Goal: Information Seeking & Learning: Check status

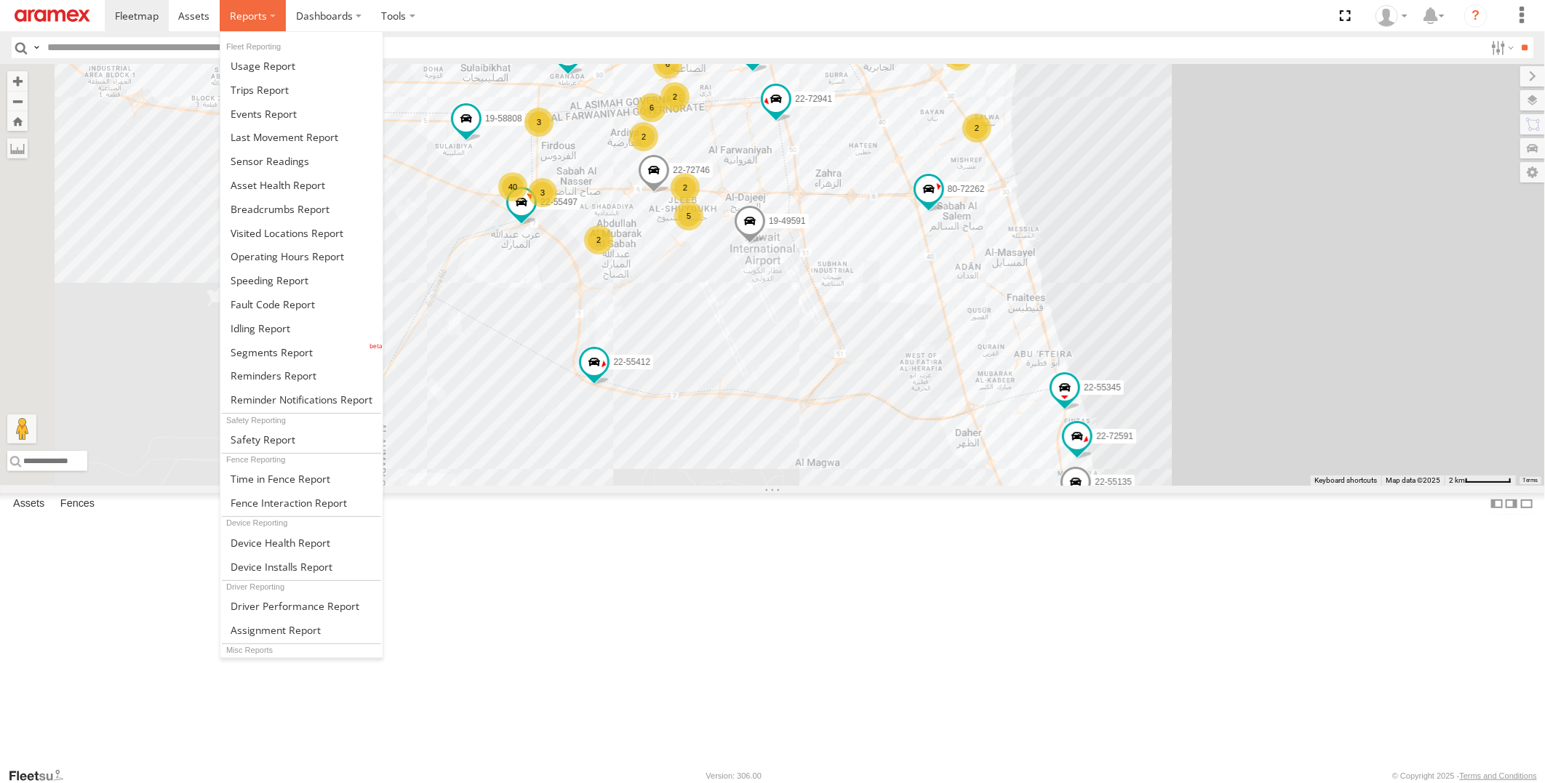
click at [255, 20] on span at bounding box center [248, 16] width 37 height 14
click at [288, 335] on link at bounding box center [301, 328] width 162 height 24
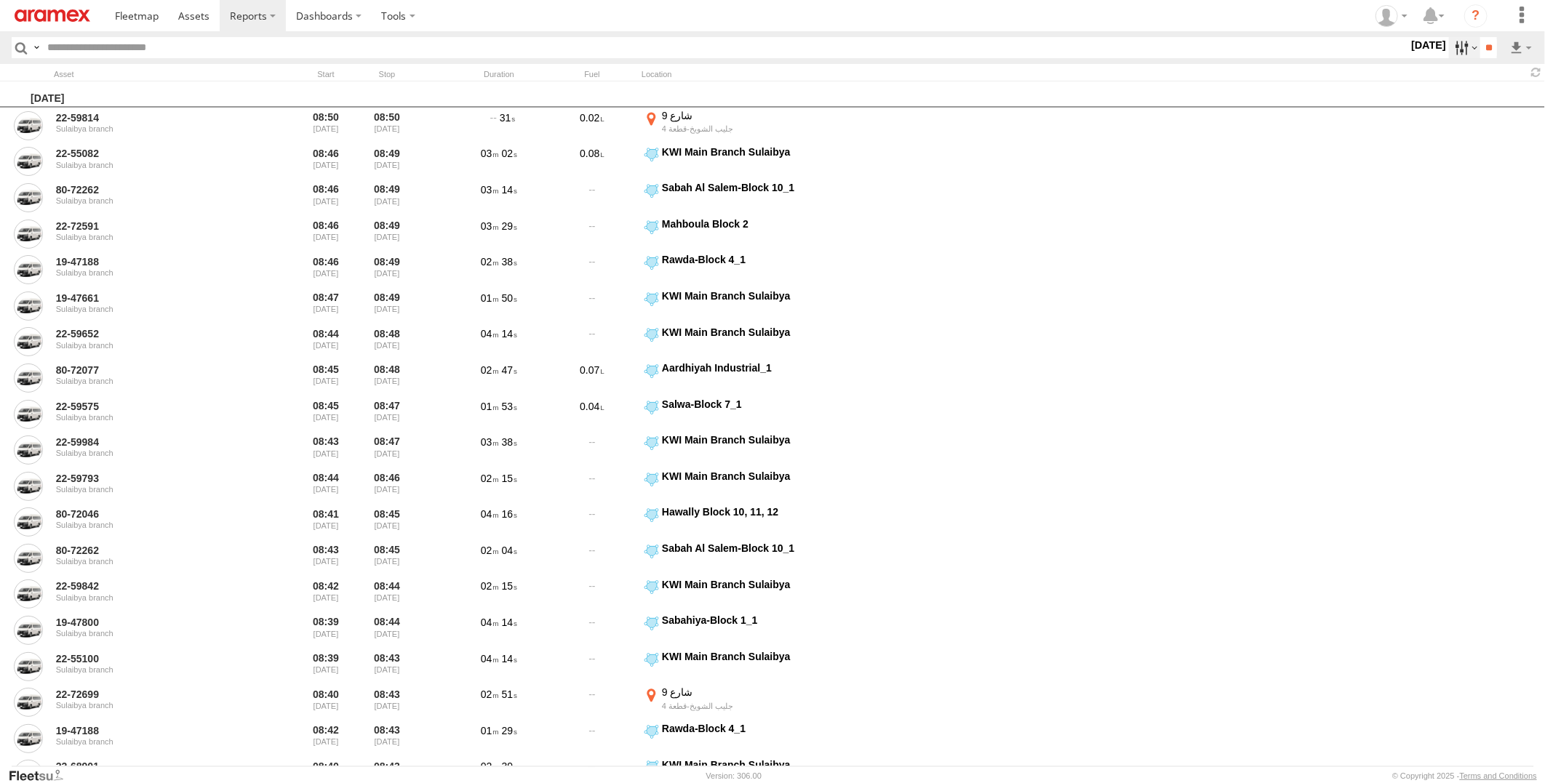
click at [1452, 52] on label at bounding box center [1464, 47] width 31 height 21
click at [0, 0] on label at bounding box center [0, 0] width 0 height 0
click at [0, 0] on span "> 10min" at bounding box center [0, 0] width 0 height 0
click at [1495, 55] on input "**" at bounding box center [1488, 47] width 17 height 21
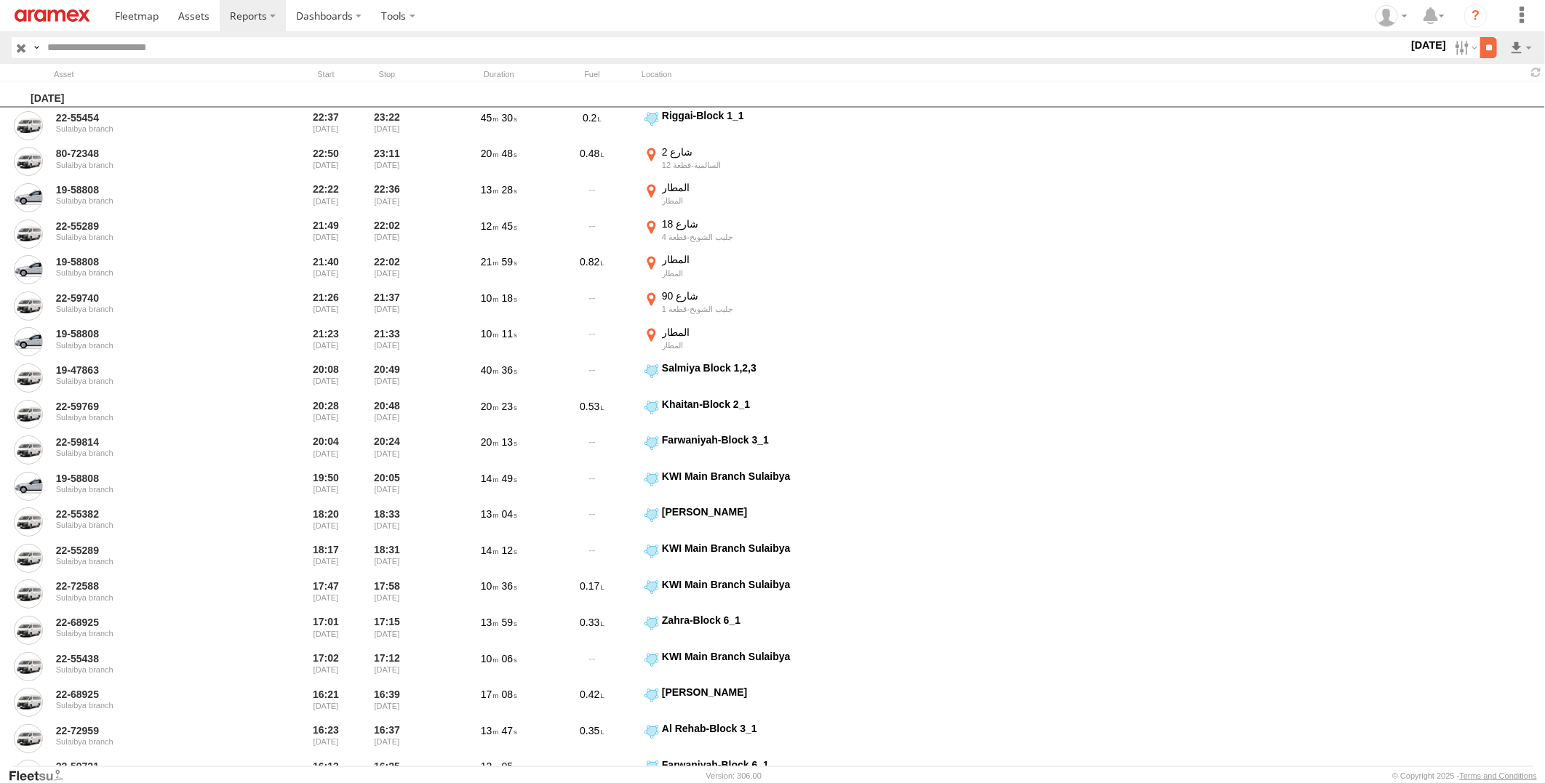
click at [1489, 40] on input "**" at bounding box center [1488, 47] width 17 height 21
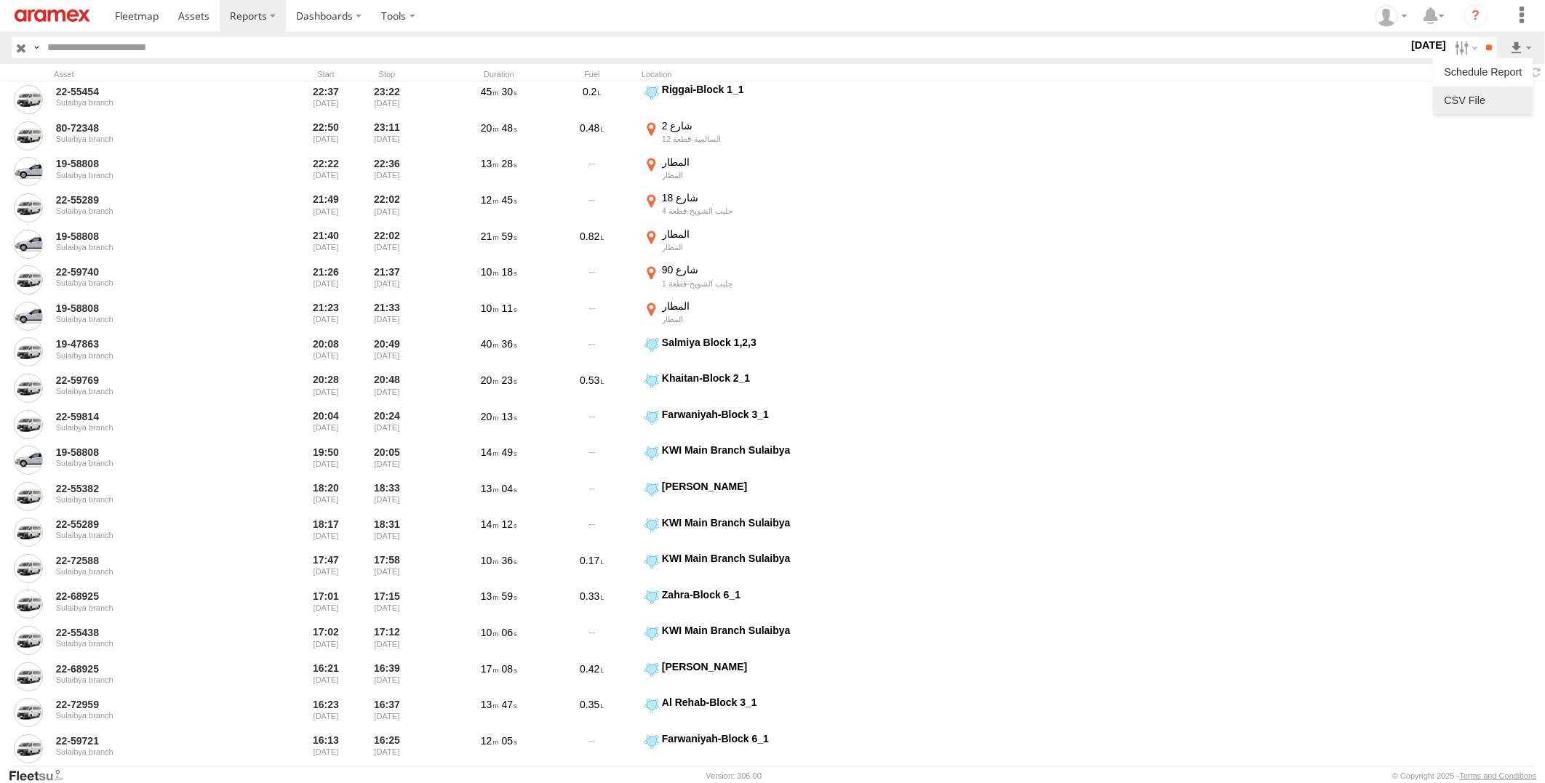
click at [1500, 102] on link at bounding box center [1482, 100] width 89 height 22
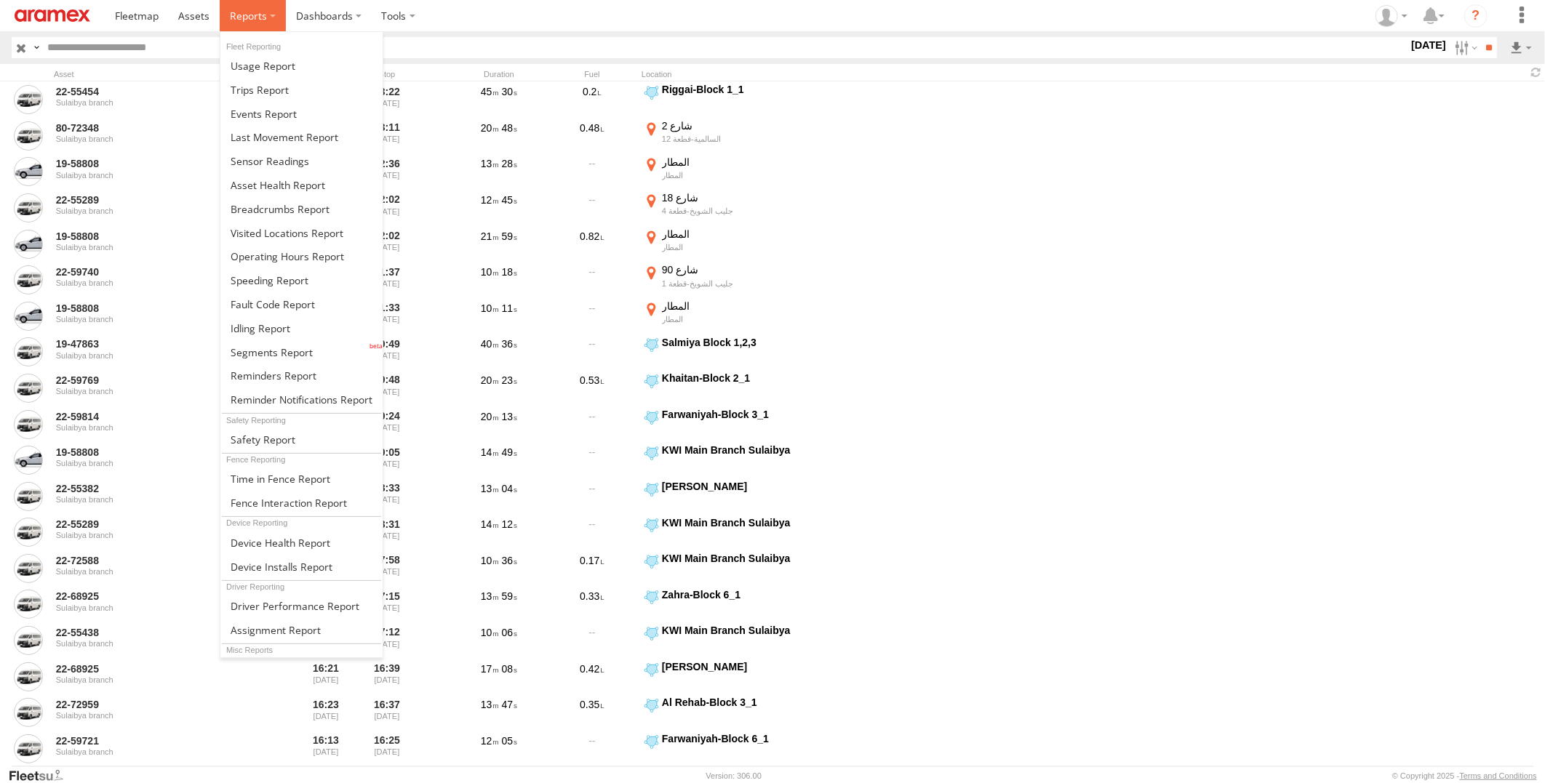
click at [241, 17] on span at bounding box center [248, 16] width 37 height 14
click at [289, 213] on span at bounding box center [280, 209] width 99 height 14
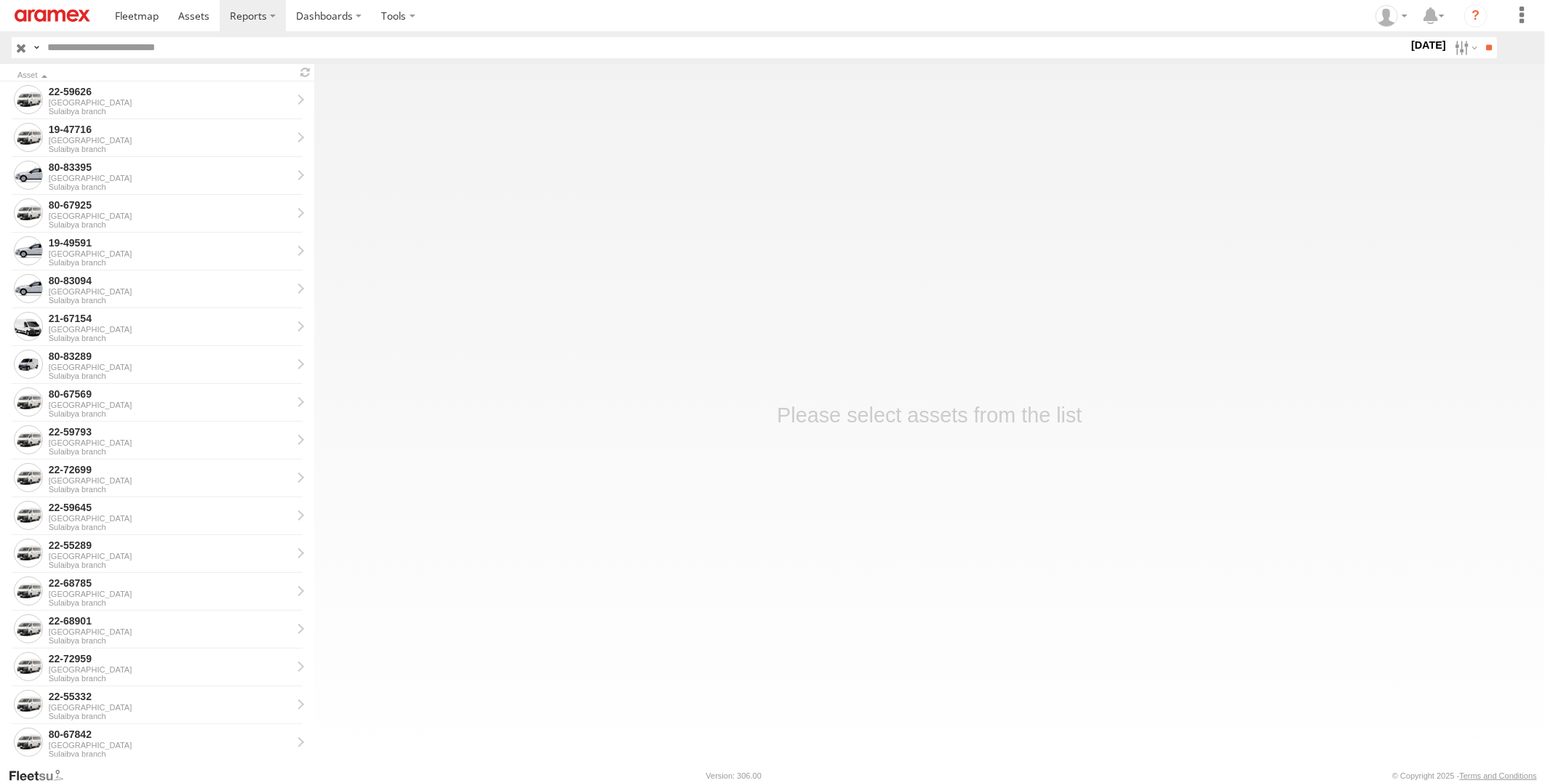
click at [297, 49] on input "text" at bounding box center [724, 47] width 1366 height 21
paste input "********"
type input "********"
click at [1480, 37] on input "**" at bounding box center [1488, 47] width 17 height 21
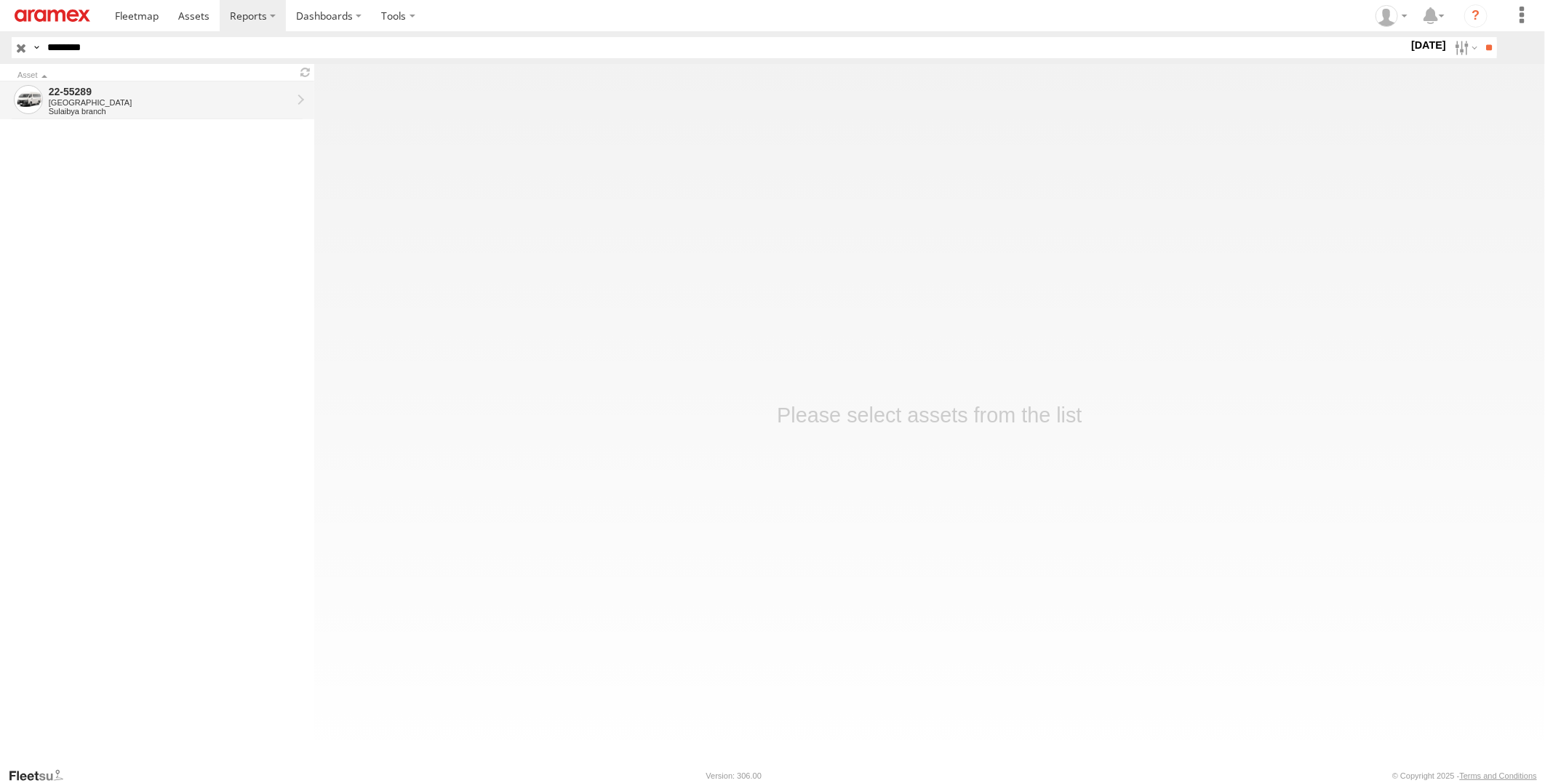
click at [265, 91] on div "22-55289" at bounding box center [170, 91] width 243 height 13
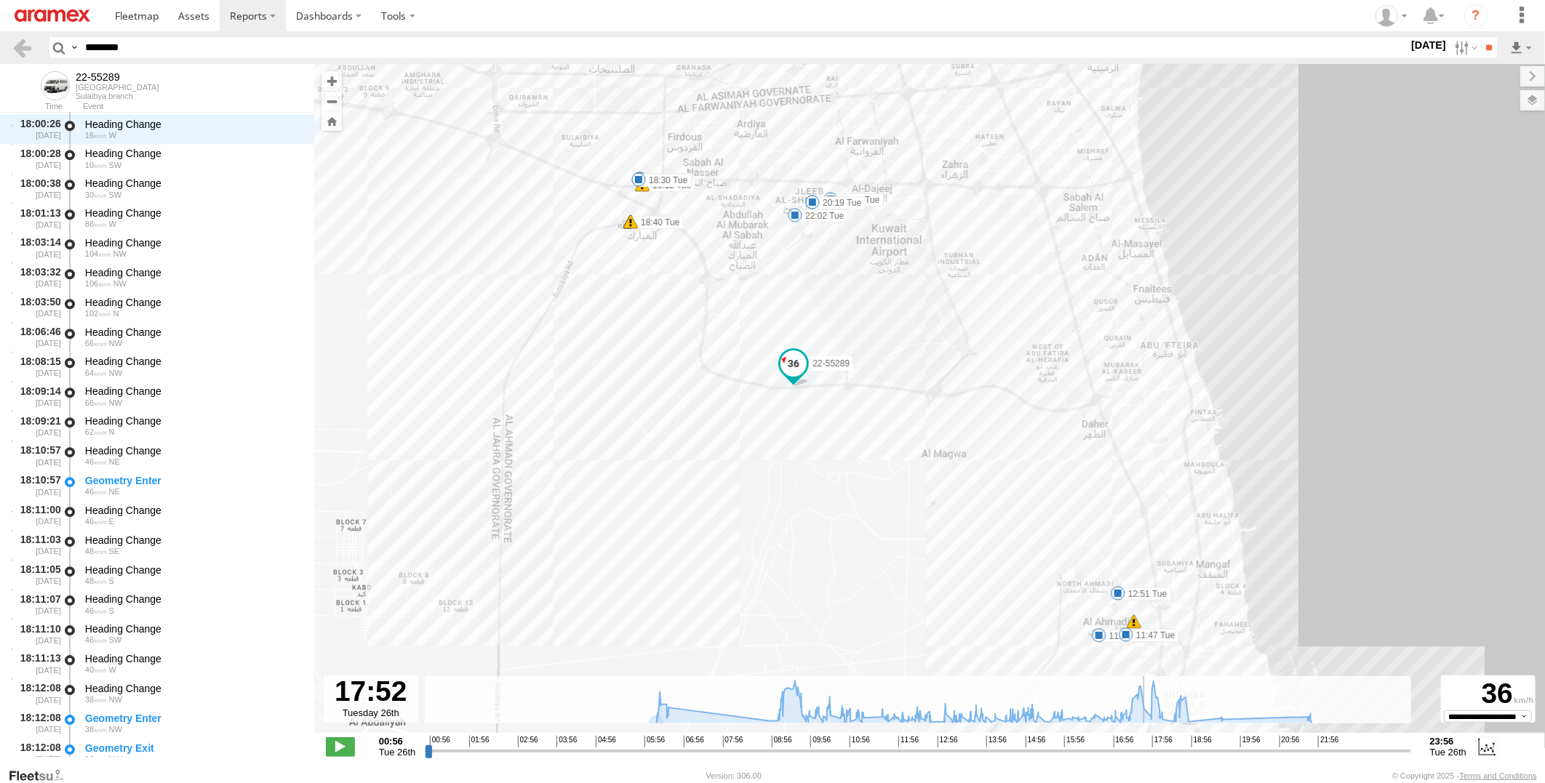
drag, startPoint x: 427, startPoint y: 752, endPoint x: 1149, endPoint y: 757, distance: 722.2
type input "**********"
click at [1149, 757] on input "range" at bounding box center [917, 751] width 985 height 14
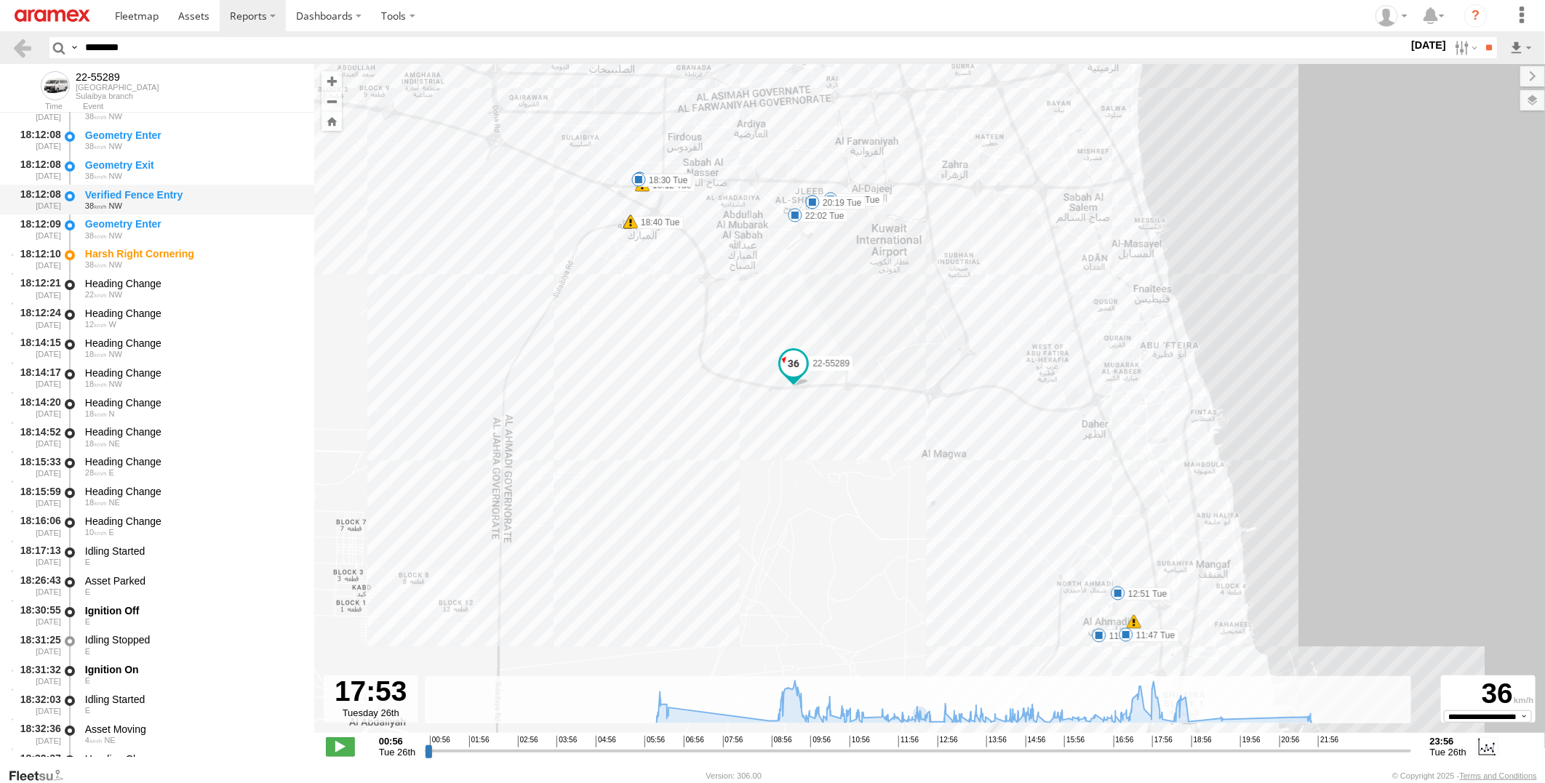
scroll to position [34491, 0]
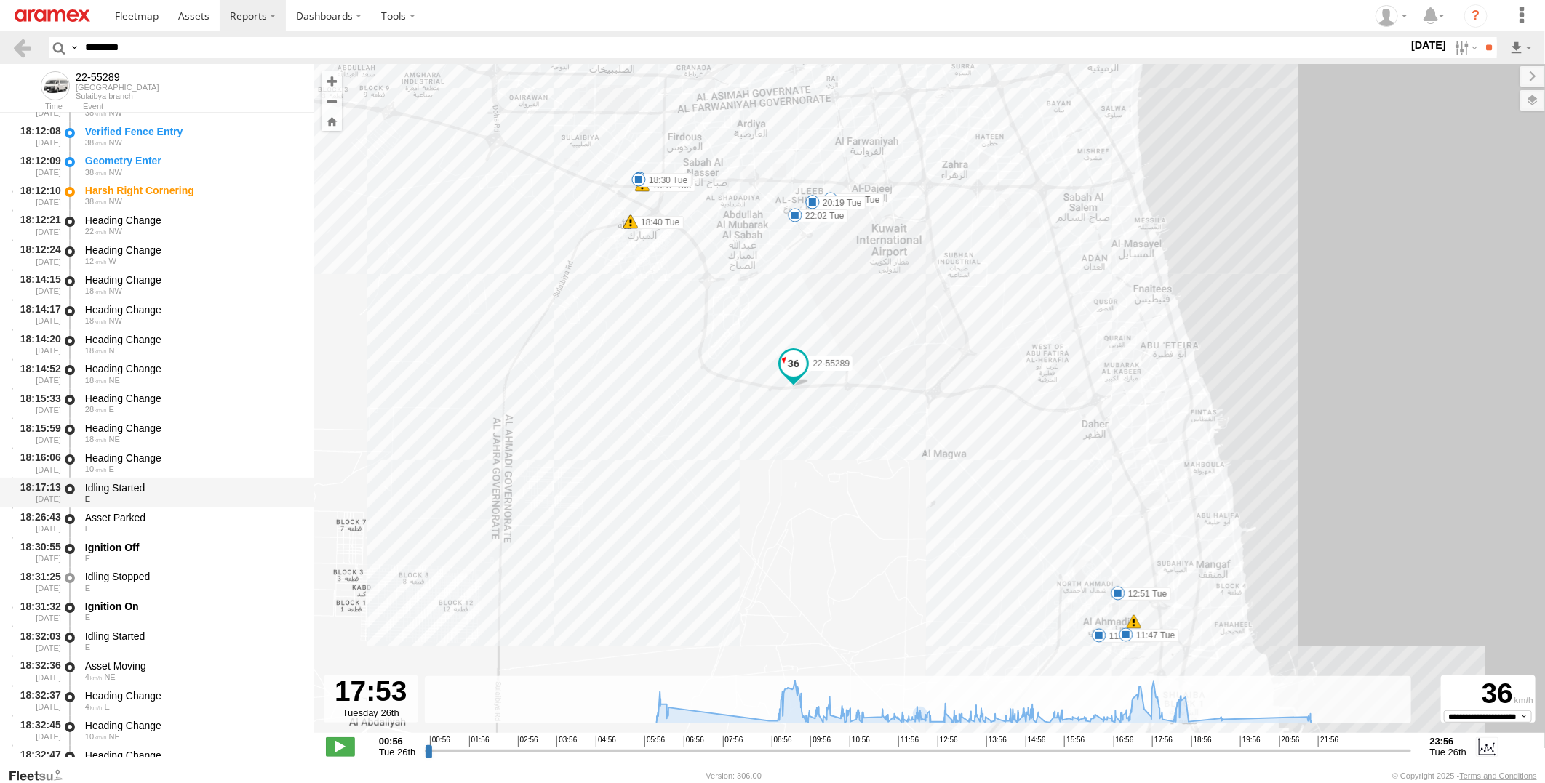
click at [231, 489] on div "Idling Started" at bounding box center [192, 487] width 215 height 13
click at [215, 534] on div "Asset Parked E" at bounding box center [193, 522] width 220 height 27
click at [233, 495] on div "E" at bounding box center [192, 499] width 215 height 9
click at [223, 519] on div "Asset Parked" at bounding box center [192, 517] width 215 height 13
click at [234, 479] on div "Idling Started E" at bounding box center [193, 492] width 220 height 27
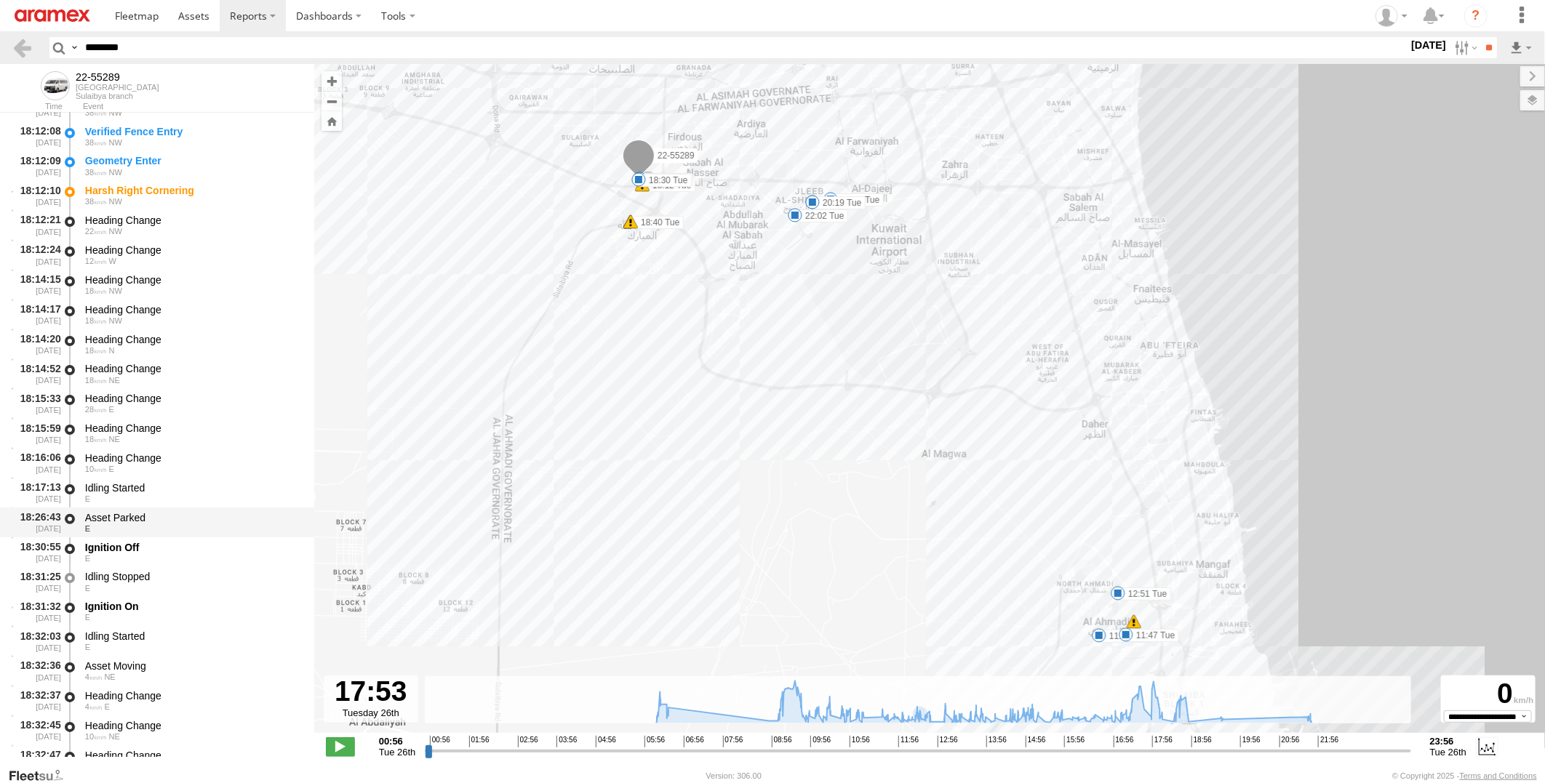
click at [226, 508] on div "18:26:43 26/08/2025 Asset Parked E" at bounding box center [157, 523] width 314 height 30
click at [230, 471] on div "10 E" at bounding box center [192, 469] width 215 height 9
click at [227, 490] on div "Idling Started" at bounding box center [192, 487] width 215 height 13
click at [212, 508] on div "18:26:43 26/08/2025 Asset Parked E" at bounding box center [157, 523] width 314 height 30
click at [213, 485] on div "Idling Started" at bounding box center [192, 487] width 215 height 13
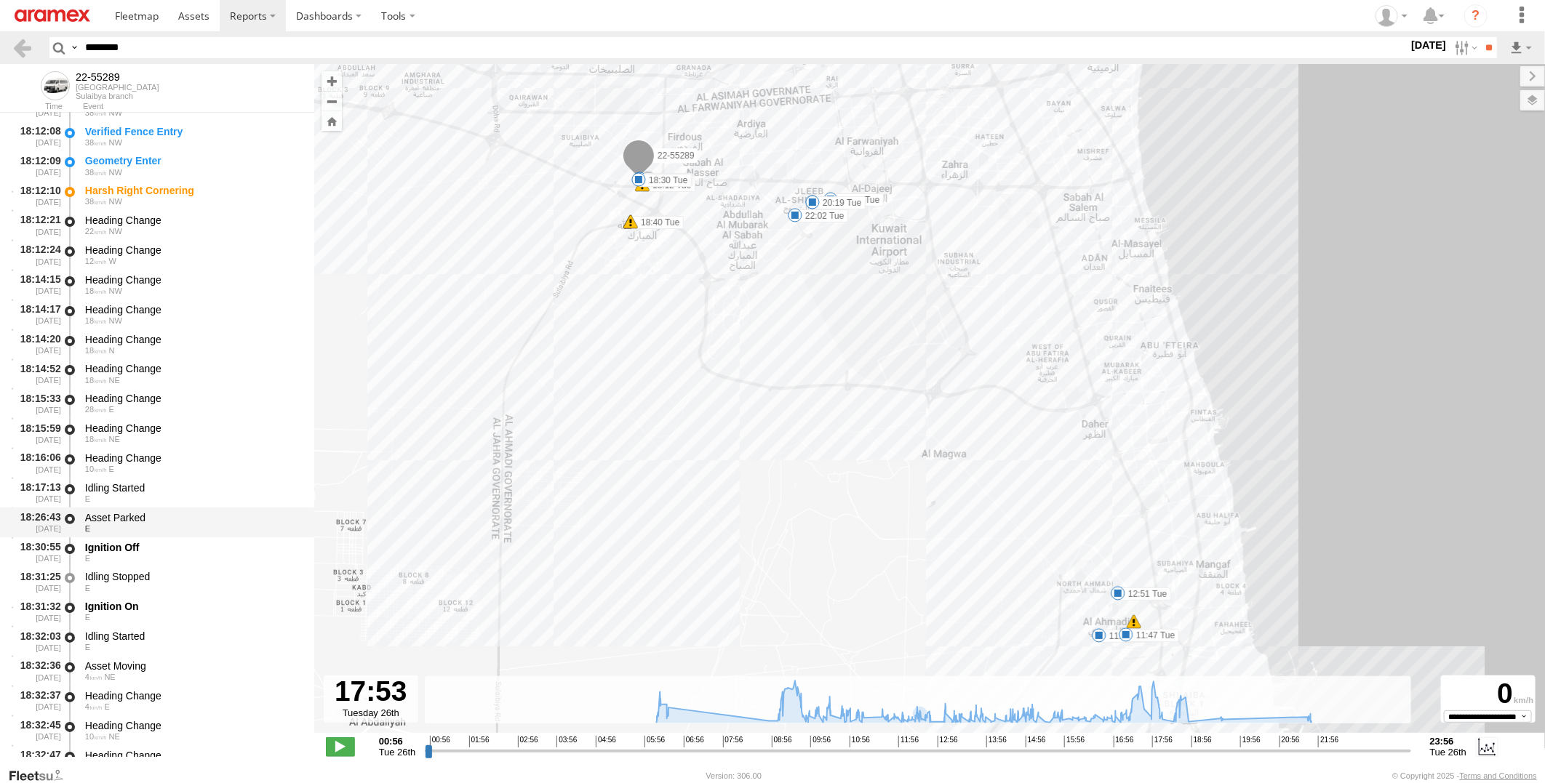
click at [208, 513] on div "Asset Parked" at bounding box center [192, 517] width 215 height 13
click at [211, 487] on div "Idling Started" at bounding box center [192, 487] width 215 height 13
click at [206, 519] on div "Asset Parked" at bounding box center [192, 517] width 215 height 13
click at [213, 481] on div "Idling Started" at bounding box center [192, 487] width 215 height 13
click at [209, 509] on div "Asset Parked E" at bounding box center [193, 522] width 220 height 27
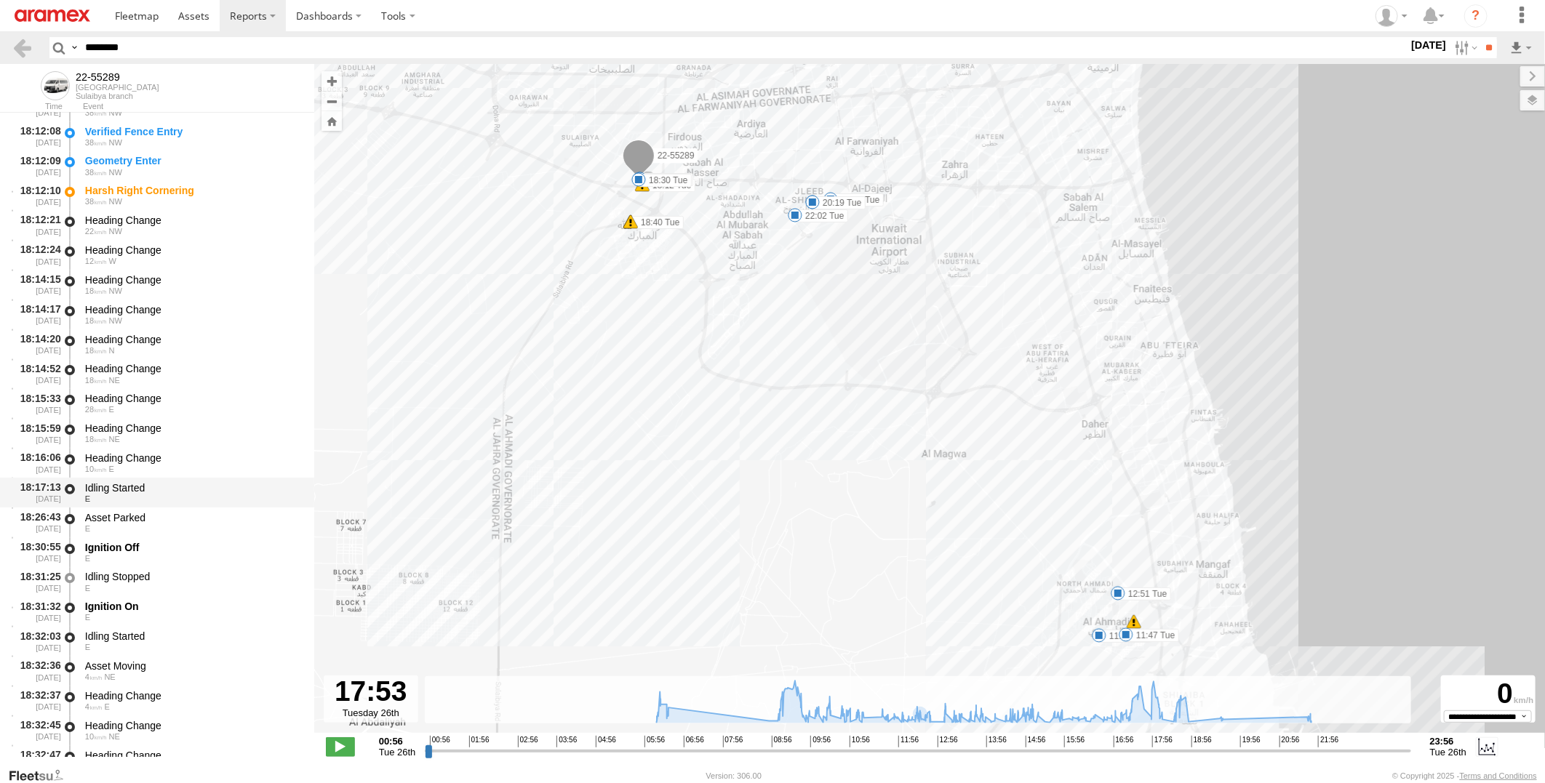
click at [211, 489] on div "Idling Started" at bounding box center [192, 487] width 215 height 13
click at [207, 511] on div "Asset Parked" at bounding box center [192, 517] width 215 height 13
click at [204, 541] on div "Ignition Off" at bounding box center [192, 547] width 215 height 13
click at [195, 541] on div "Ignition Off" at bounding box center [192, 547] width 215 height 13
click at [177, 577] on div "Idling Stopped" at bounding box center [192, 576] width 215 height 13
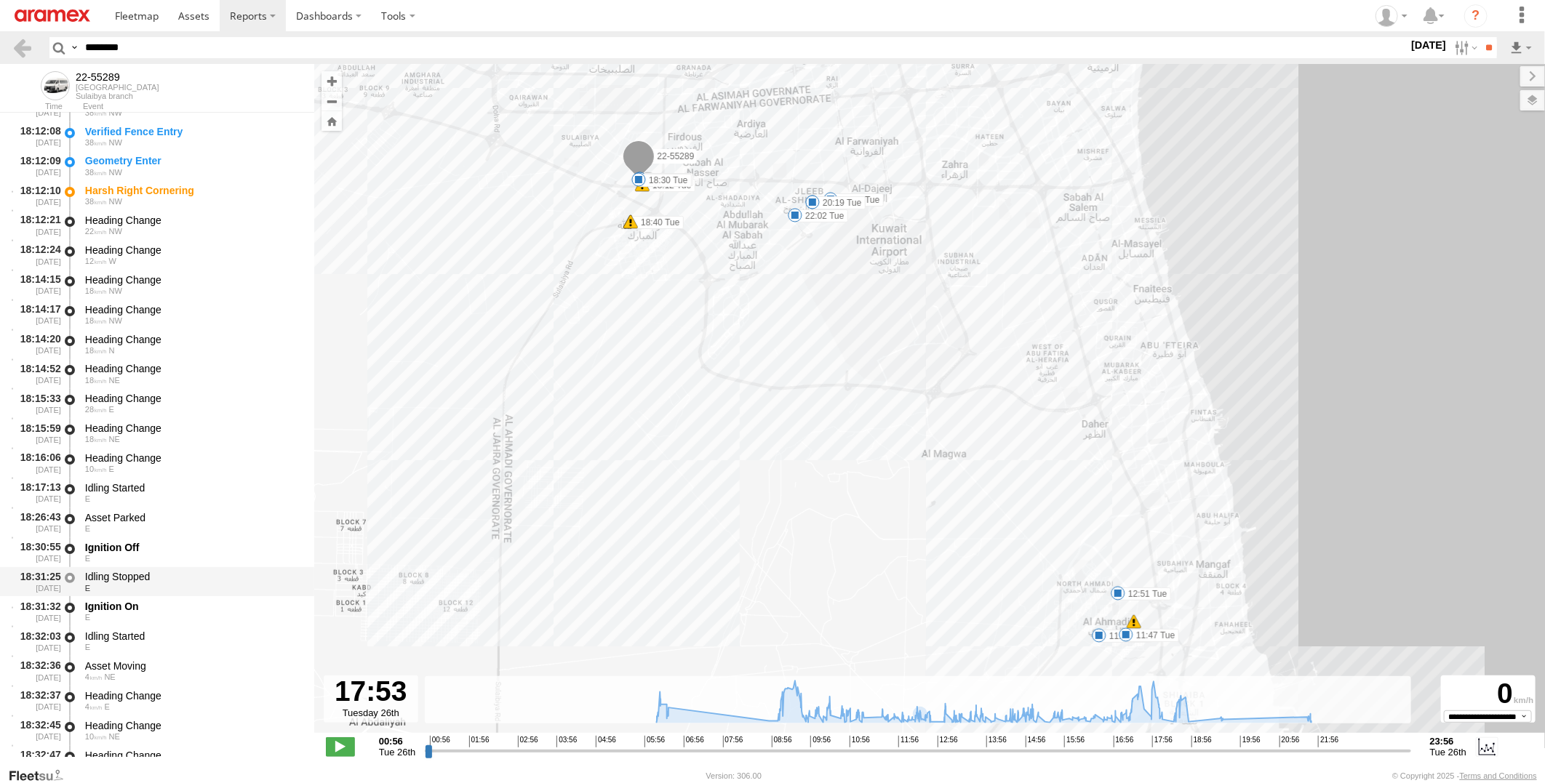
click at [179, 571] on div "Idling Stopped" at bounding box center [192, 576] width 215 height 13
drag, startPoint x: 178, startPoint y: 47, endPoint x: 0, endPoint y: 68, distance: 179.3
click at [0, 68] on html at bounding box center [772, 391] width 1545 height 783
paste input "text"
type input "********"
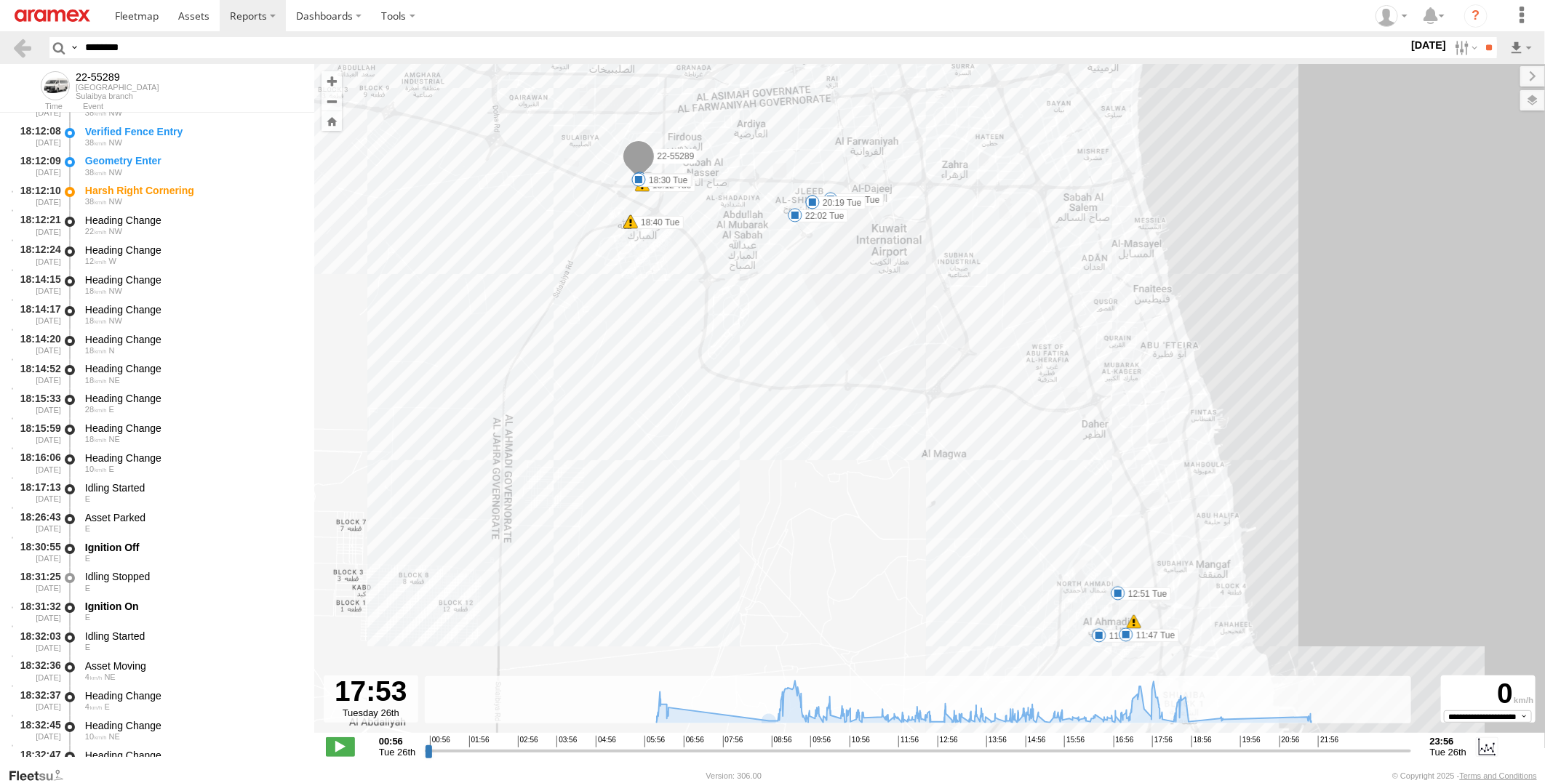
click at [1480, 37] on input "**" at bounding box center [1488, 47] width 17 height 21
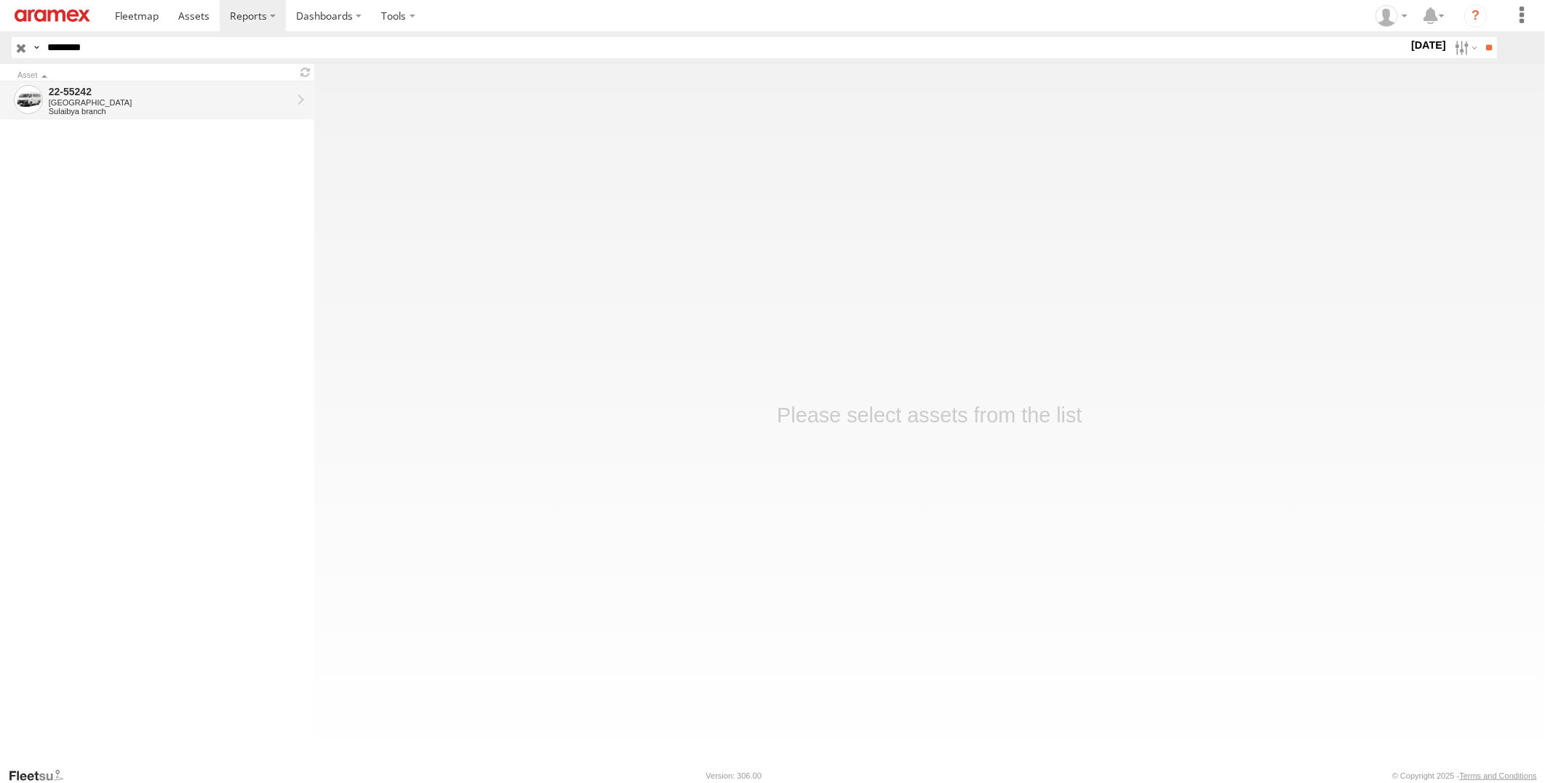
click at [83, 95] on div "22-55242" at bounding box center [170, 91] width 243 height 13
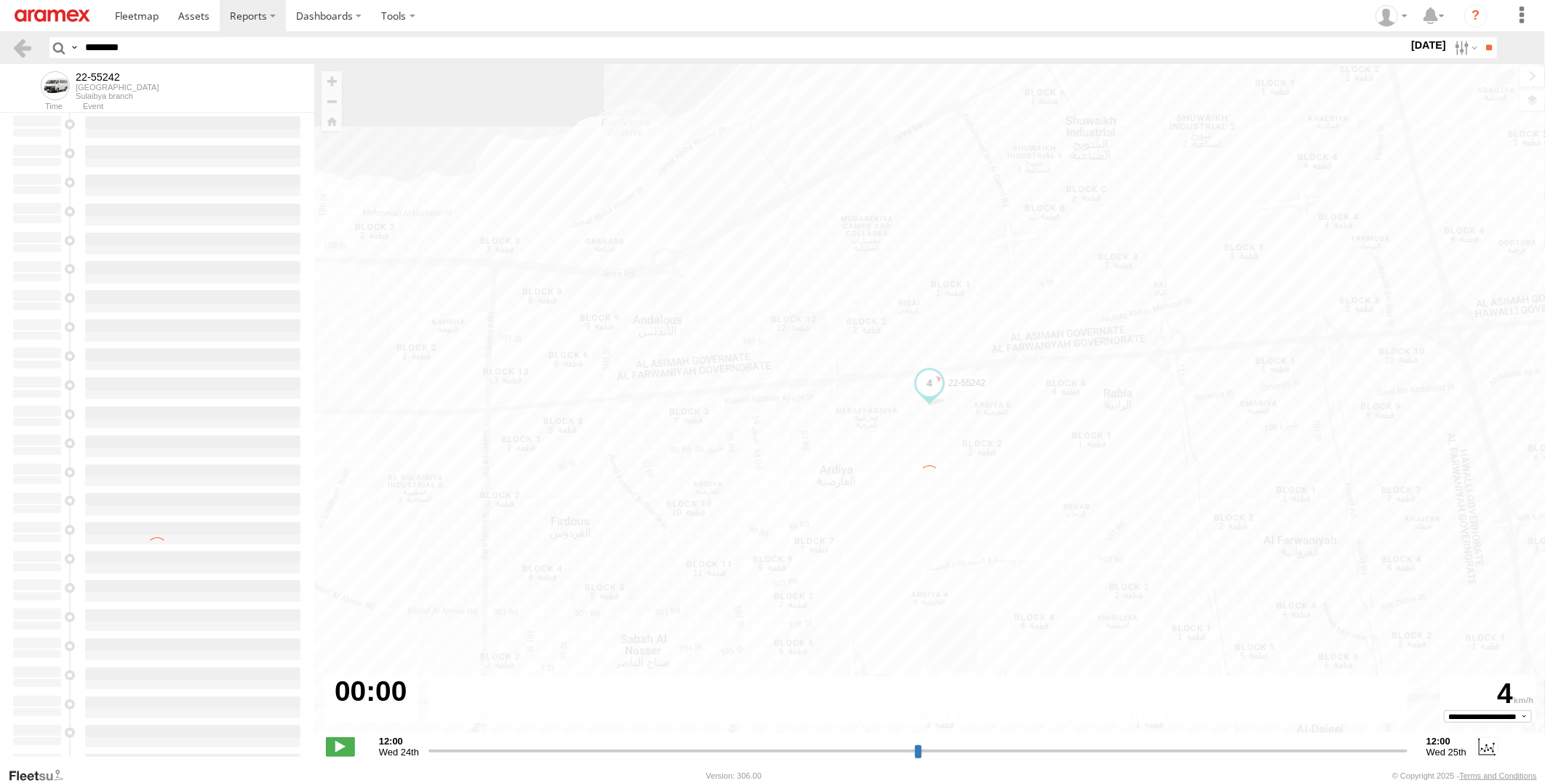
type input "**********"
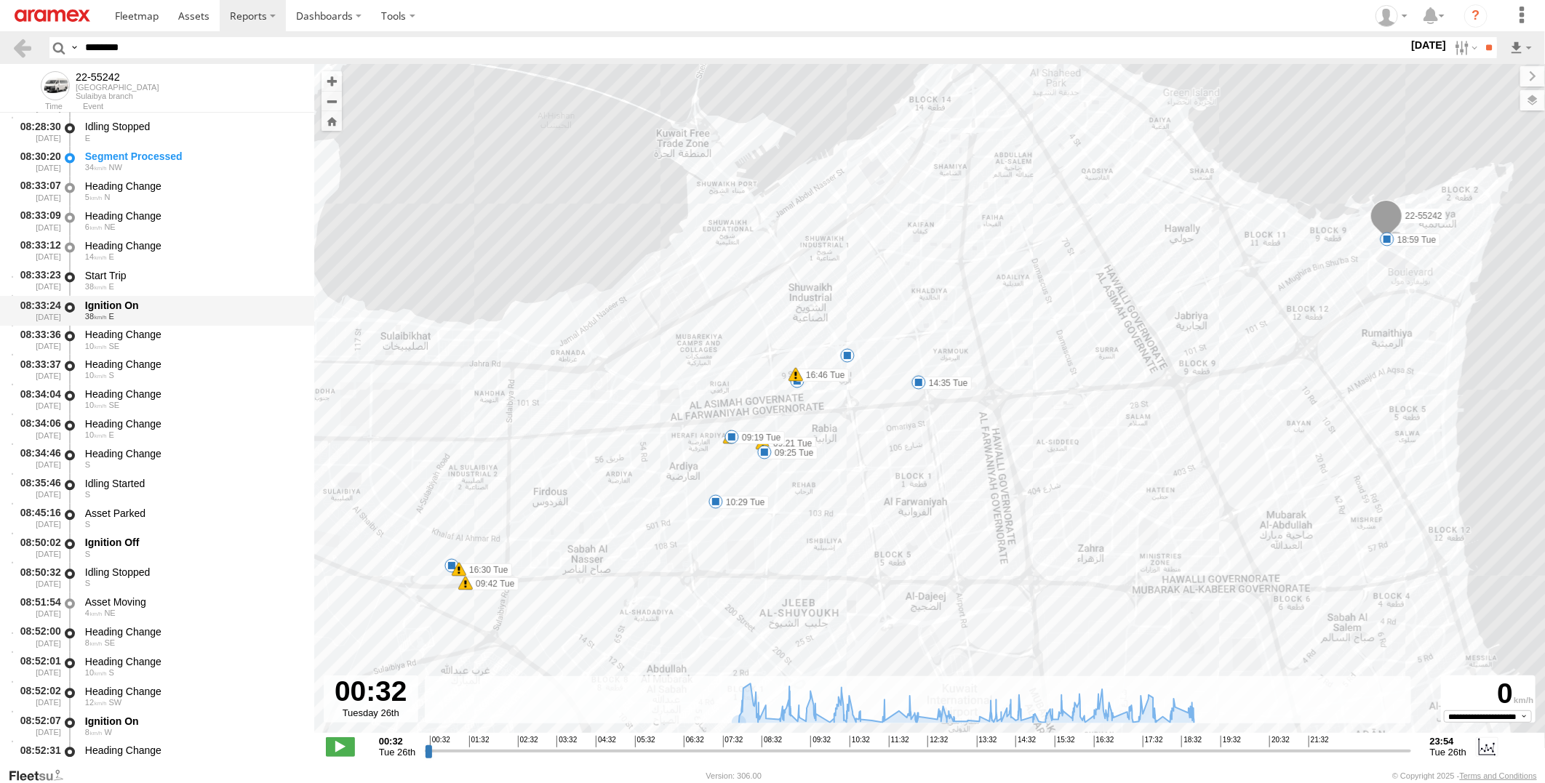
scroll to position [1858, 0]
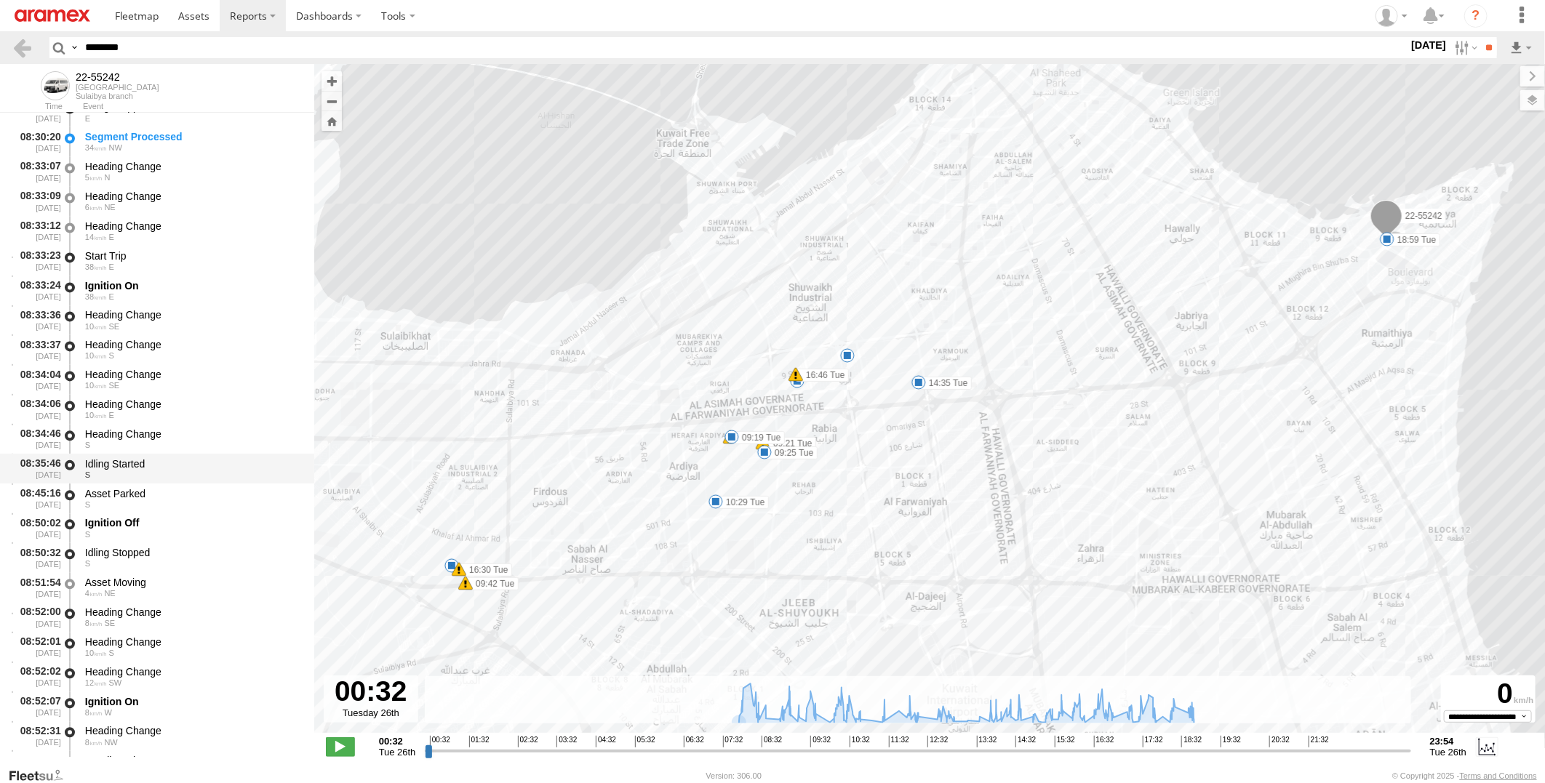
click at [180, 468] on div "Idling Started" at bounding box center [192, 463] width 215 height 13
click at [167, 492] on div "Asset Parked" at bounding box center [192, 493] width 215 height 13
click at [180, 468] on div "Idling Started" at bounding box center [192, 463] width 215 height 13
click at [166, 500] on div "S" at bounding box center [192, 504] width 215 height 9
click at [187, 461] on div "Idling Started" at bounding box center [192, 463] width 215 height 13
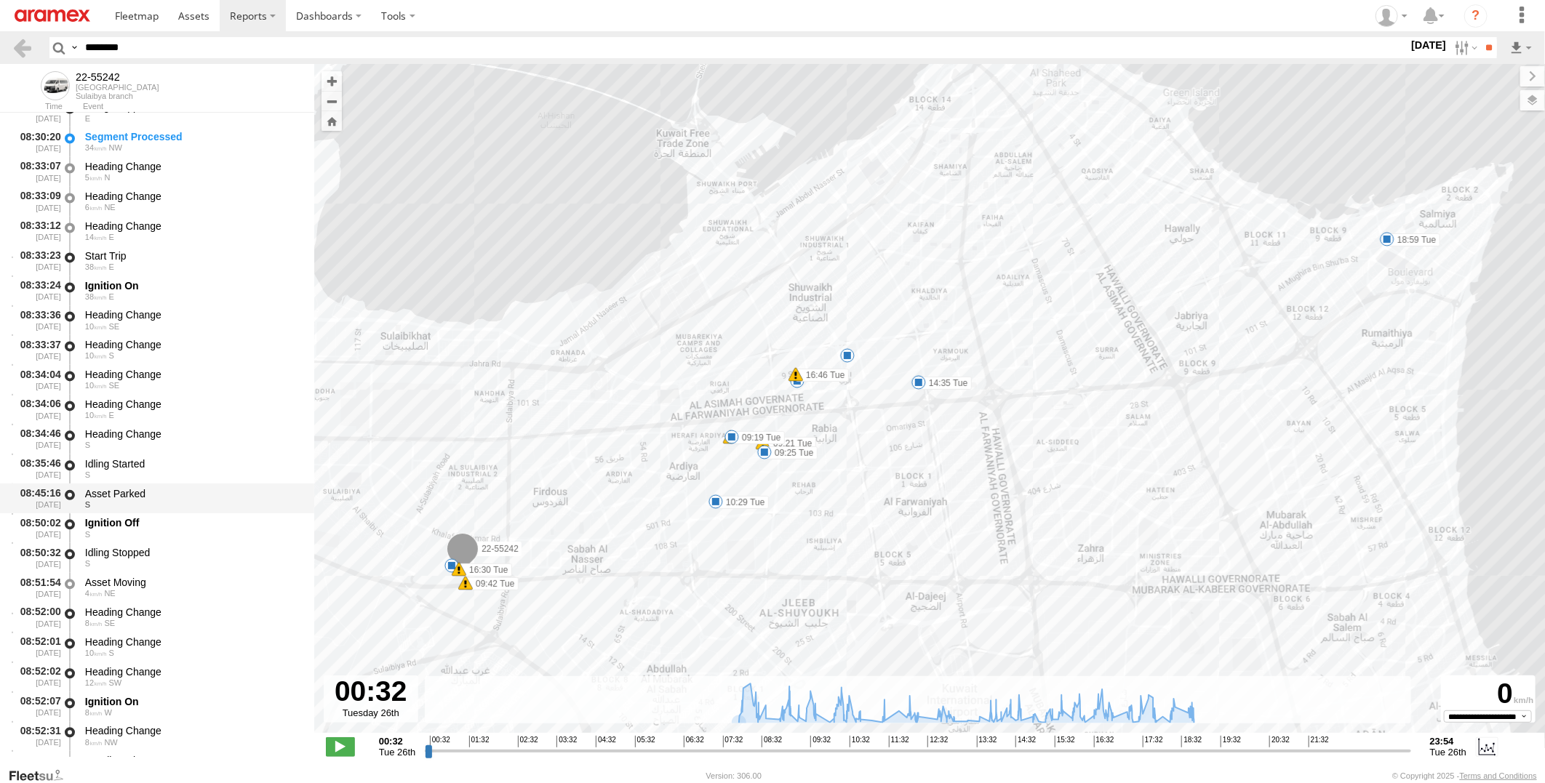
click at [169, 497] on div "Asset Parked" at bounding box center [192, 493] width 215 height 13
click at [161, 517] on div "Ignition Off" at bounding box center [192, 522] width 215 height 13
click at [172, 489] on div "Asset Parked" at bounding box center [192, 493] width 215 height 13
click at [190, 457] on div "Idling Started" at bounding box center [192, 463] width 215 height 13
click at [178, 489] on div "Asset Parked" at bounding box center [192, 493] width 215 height 13
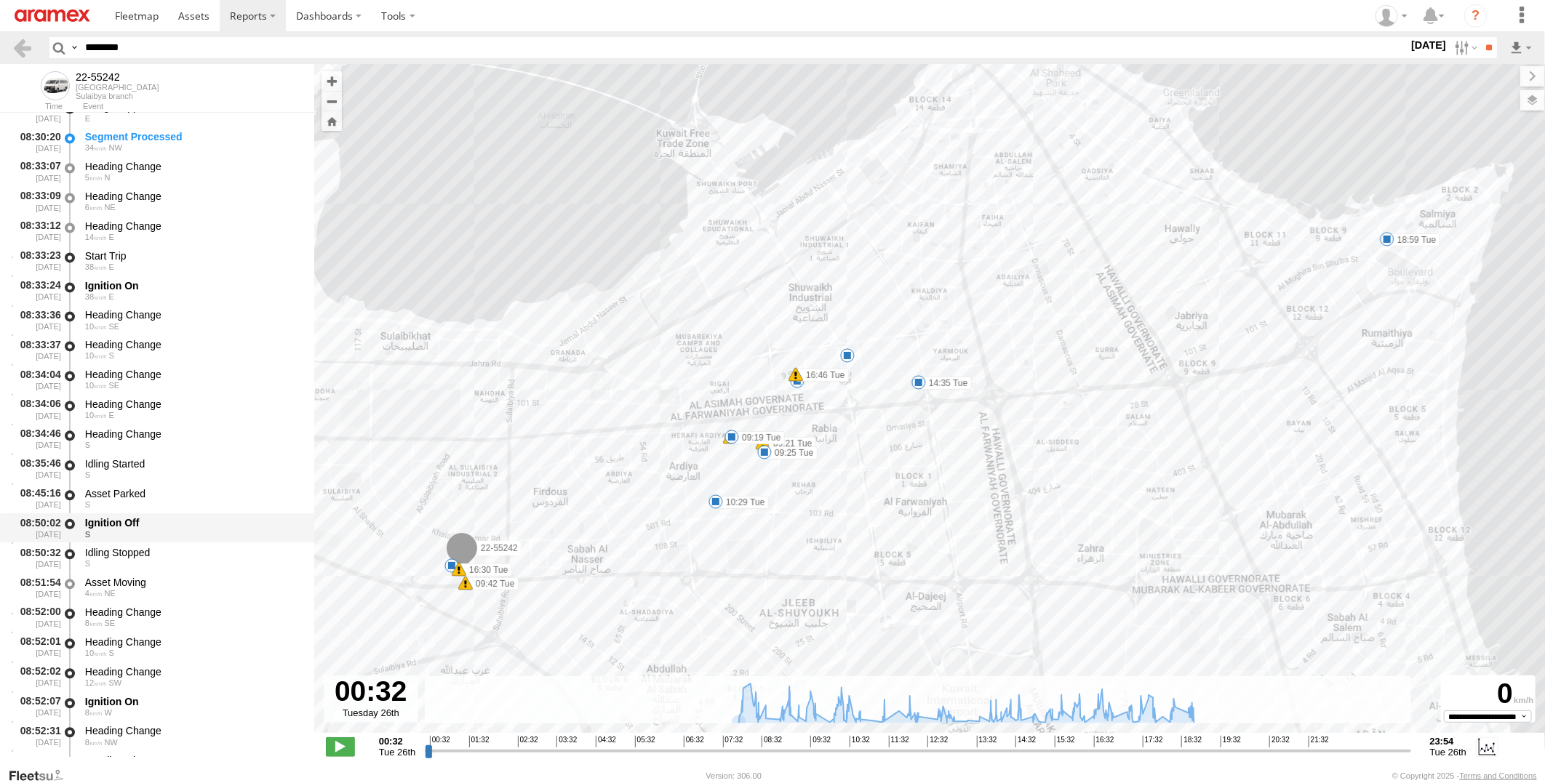
click at [171, 517] on div "Ignition Off" at bounding box center [192, 522] width 215 height 13
click at [175, 496] on div "Asset Parked" at bounding box center [192, 493] width 215 height 13
click at [185, 466] on div "Idling Started" at bounding box center [192, 463] width 215 height 13
click at [183, 496] on div "Asset Parked" at bounding box center [192, 493] width 215 height 13
click at [175, 516] on div "Ignition Off" at bounding box center [192, 522] width 215 height 13
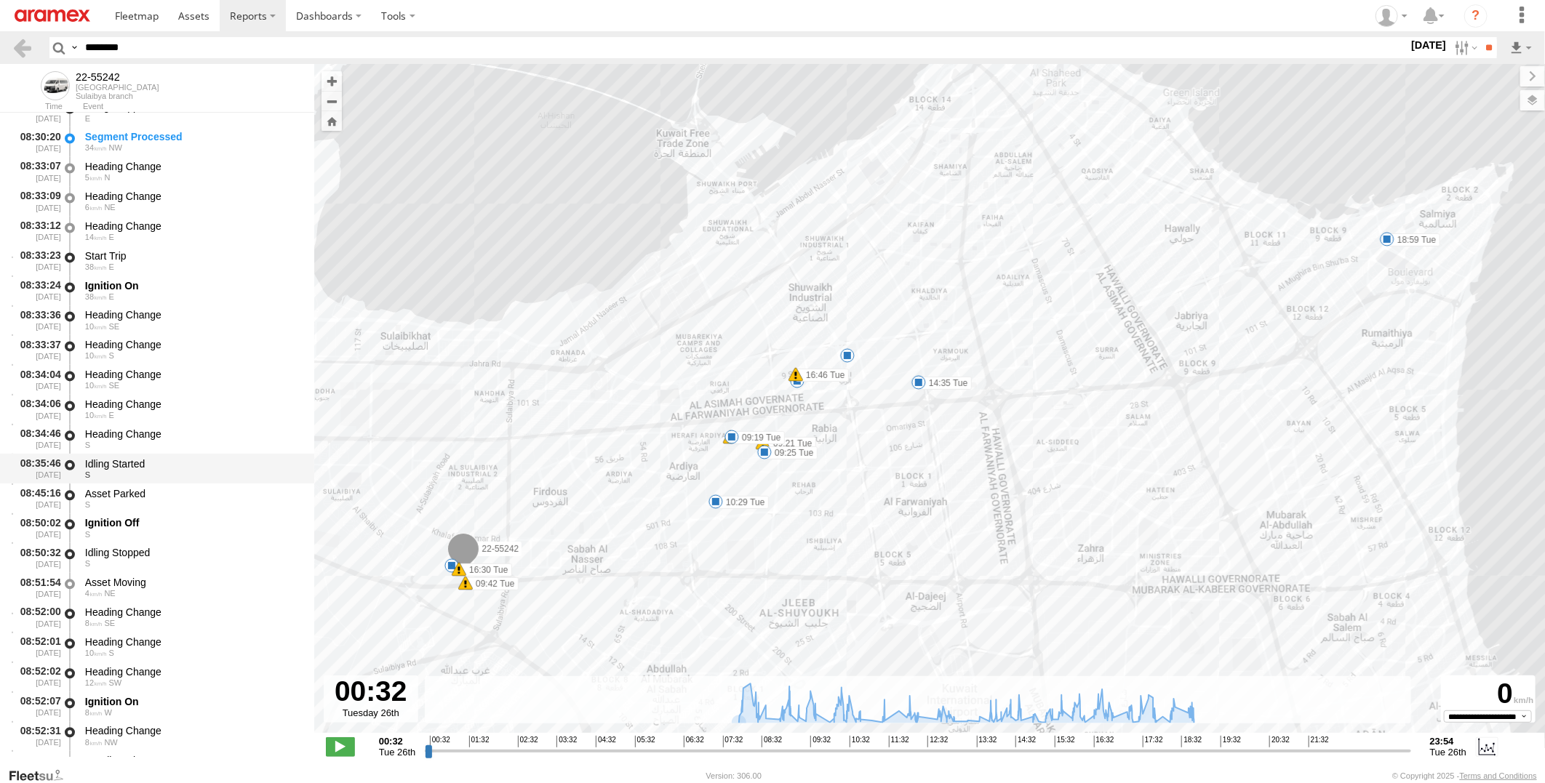
click at [195, 458] on div "Idling Started" at bounding box center [192, 463] width 215 height 13
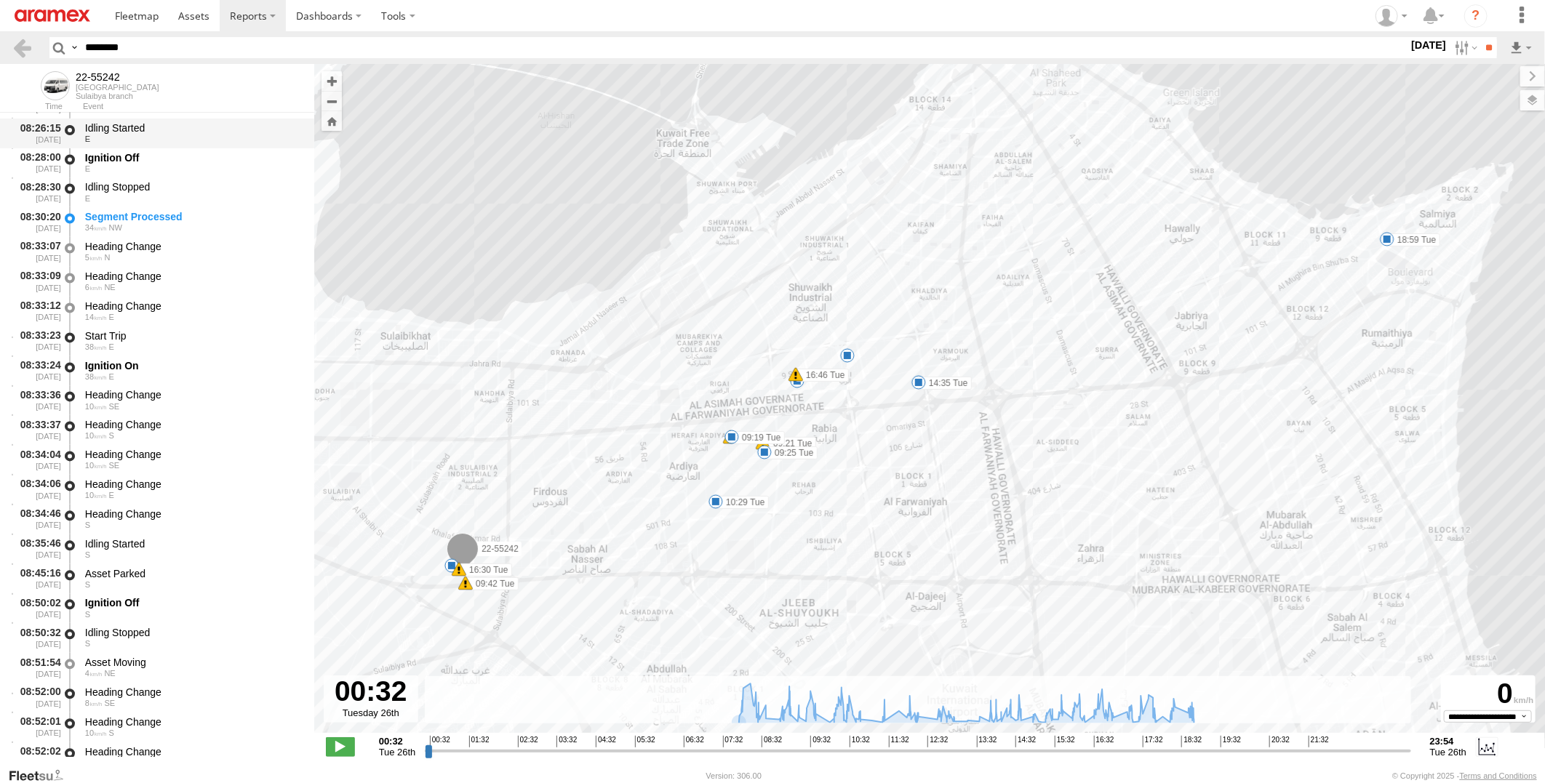
click at [228, 127] on div "Idling Started" at bounding box center [192, 128] width 215 height 13
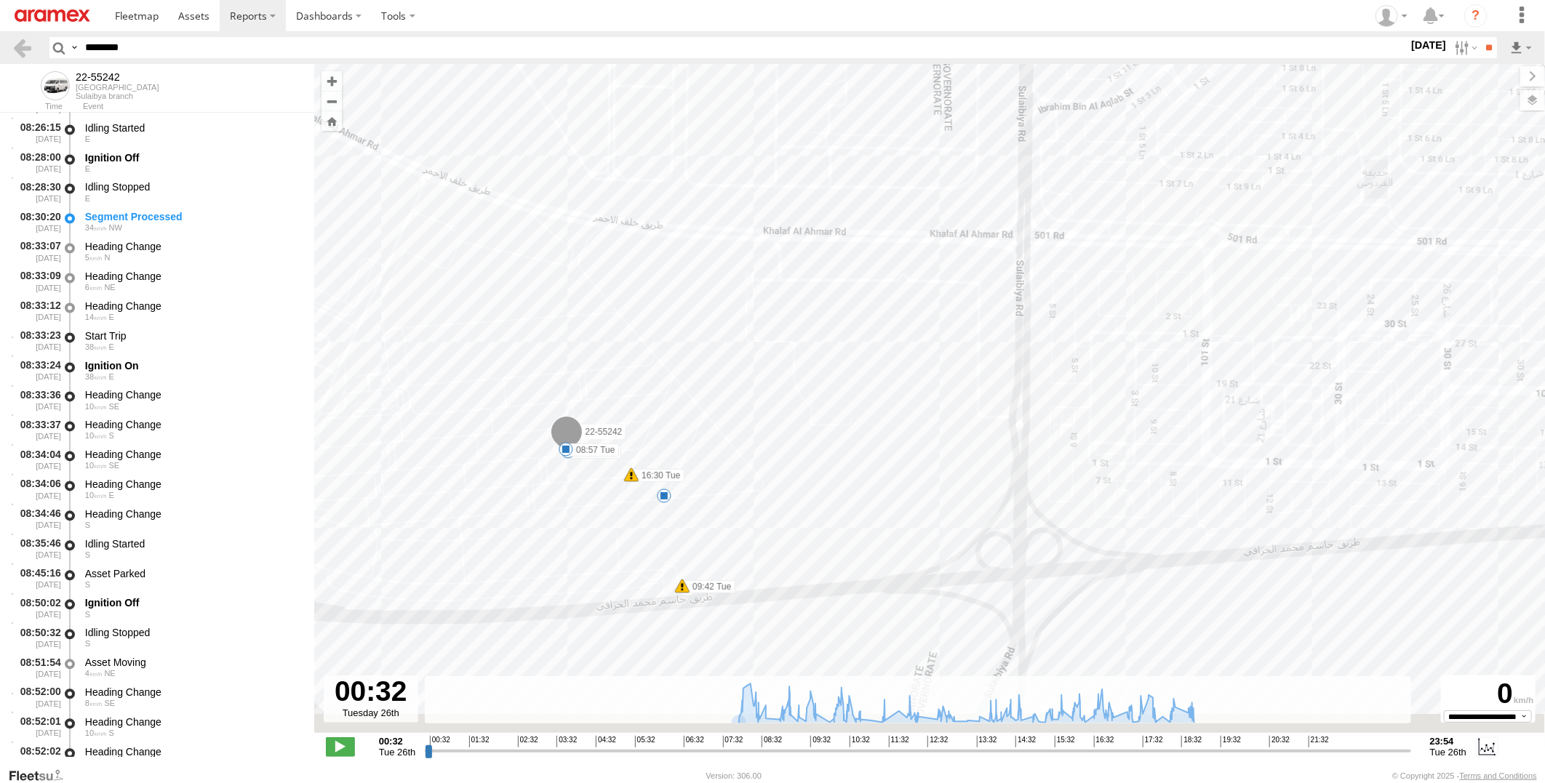
drag, startPoint x: 531, startPoint y: 585, endPoint x: 572, endPoint y: 378, distance: 211.4
click at [572, 378] on div "22-55242 09:09 Tue 09:19 Tue 09:21 Tue 09:25 Tue 09:42 Tue 10:29 Tue 14:35 Tue …" at bounding box center [929, 406] width 1230 height 684
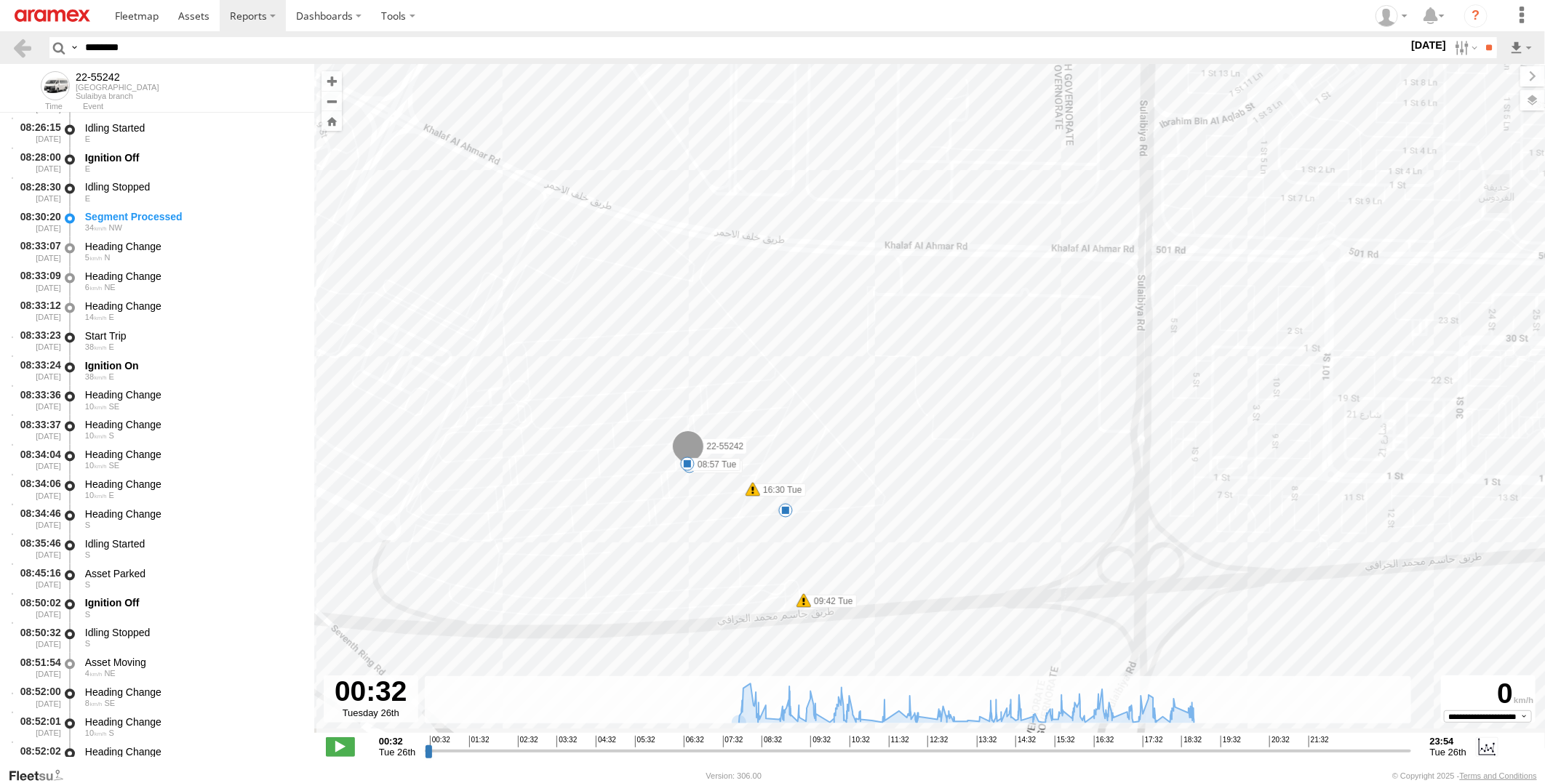
drag, startPoint x: 709, startPoint y: 529, endPoint x: 705, endPoint y: 481, distance: 48.9
click at [705, 481] on div "22-55242 09:09 Tue 09:19 Tue 09:21 Tue 09:25 Tue 09:42 Tue 10:29 Tue 14:35 Tue …" at bounding box center [929, 406] width 1230 height 684
click at [198, 157] on div "Ignition Off" at bounding box center [192, 158] width 215 height 13
click at [198, 180] on div "Idling Stopped E" at bounding box center [193, 193] width 220 height 27
click at [198, 220] on div "Segment Processed" at bounding box center [192, 217] width 215 height 13
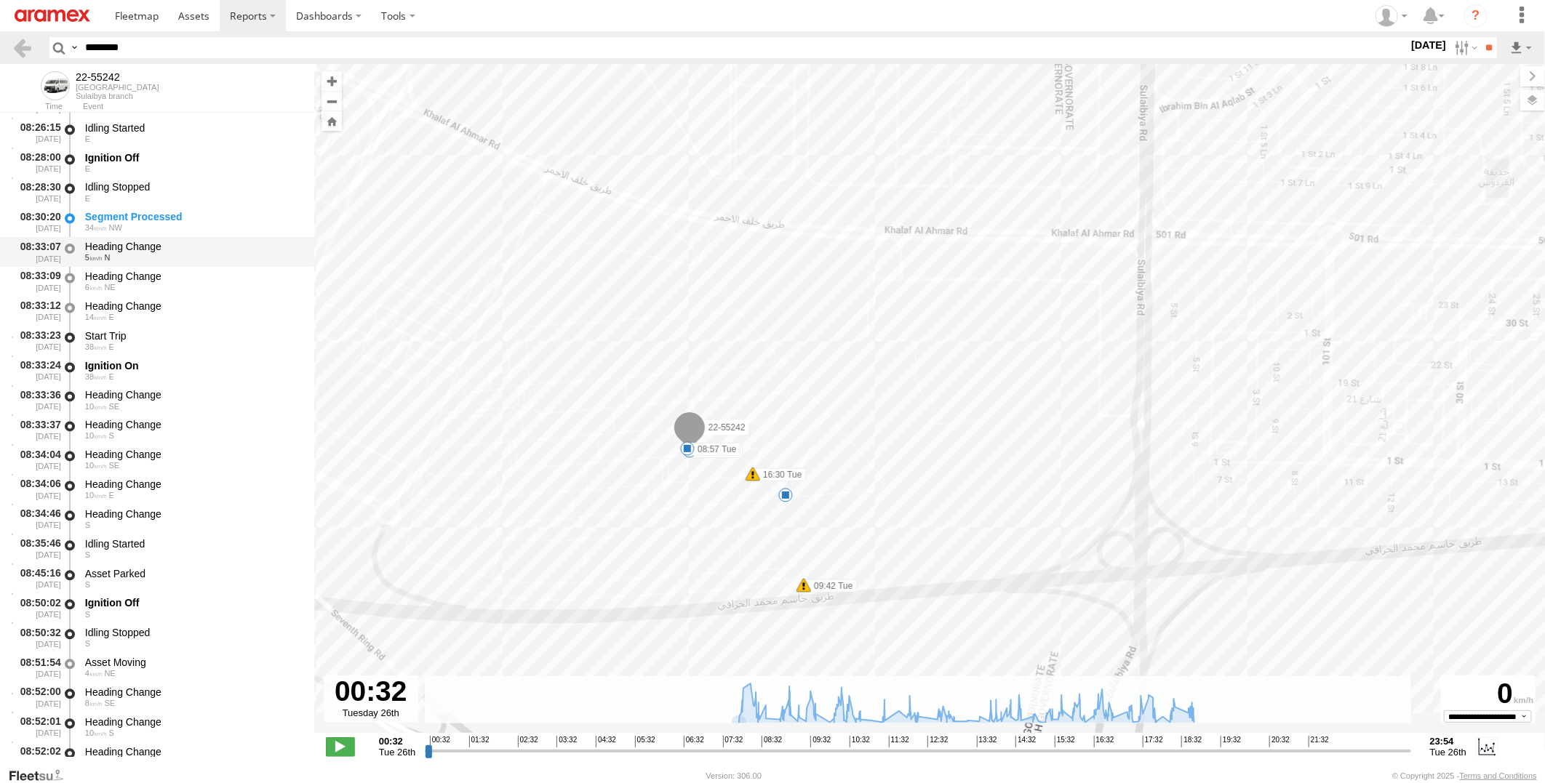
click at [198, 247] on div "Heading Change" at bounding box center [192, 247] width 215 height 13
click at [180, 512] on div "Heading Change" at bounding box center [192, 514] width 215 height 13
click at [175, 544] on div "Idling Started" at bounding box center [192, 544] width 215 height 13
click at [177, 531] on div "Heading Change S" at bounding box center [193, 519] width 220 height 27
click at [172, 560] on div "Idling Started S" at bounding box center [193, 549] width 220 height 27
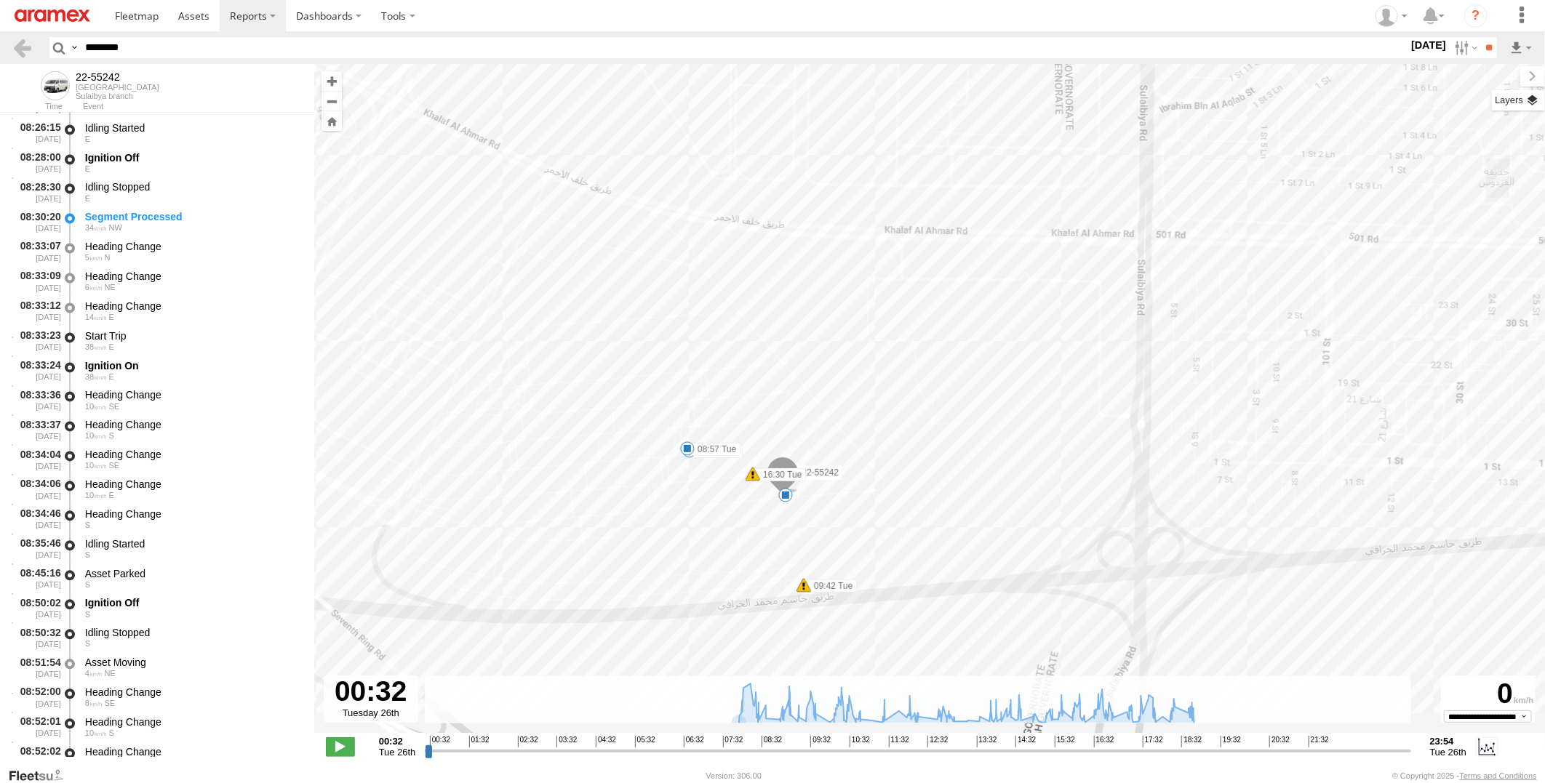
click at [1530, 97] on label at bounding box center [1518, 100] width 53 height 20
click at [0, 0] on span "Basemaps" at bounding box center [0, 0] width 0 height 0
click at [0, 0] on span "Satellite + Roadmap" at bounding box center [0, 0] width 0 height 0
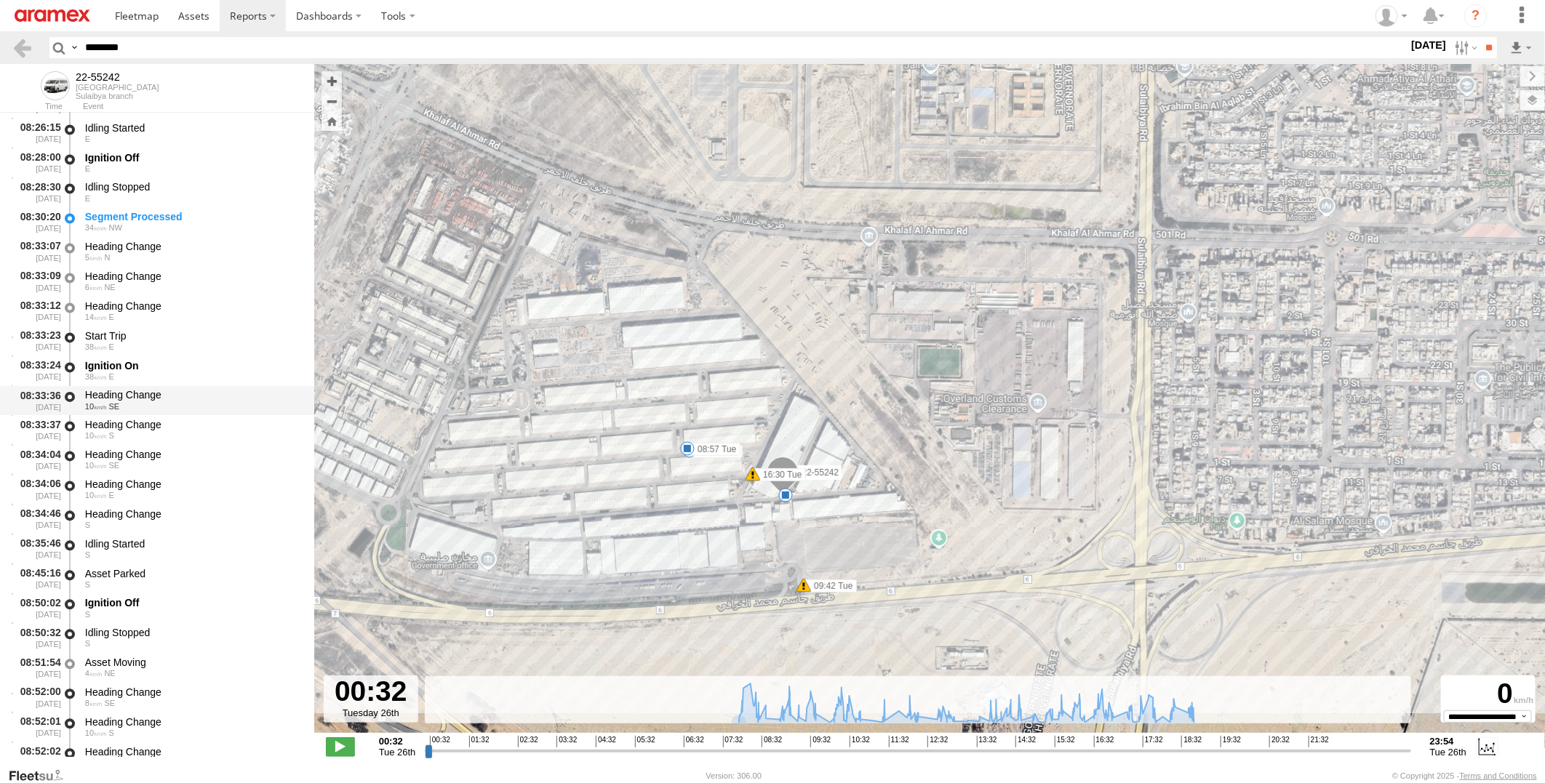
click at [111, 391] on div "Heading Change" at bounding box center [192, 395] width 215 height 13
click at [119, 361] on div "Ignition On" at bounding box center [192, 366] width 215 height 13
click at [124, 343] on div "Start Trip" at bounding box center [192, 336] width 215 height 13
click at [165, 193] on div "Idling Stopped" at bounding box center [192, 187] width 215 height 13
click at [177, 145] on div "Idling Started E" at bounding box center [193, 133] width 220 height 27
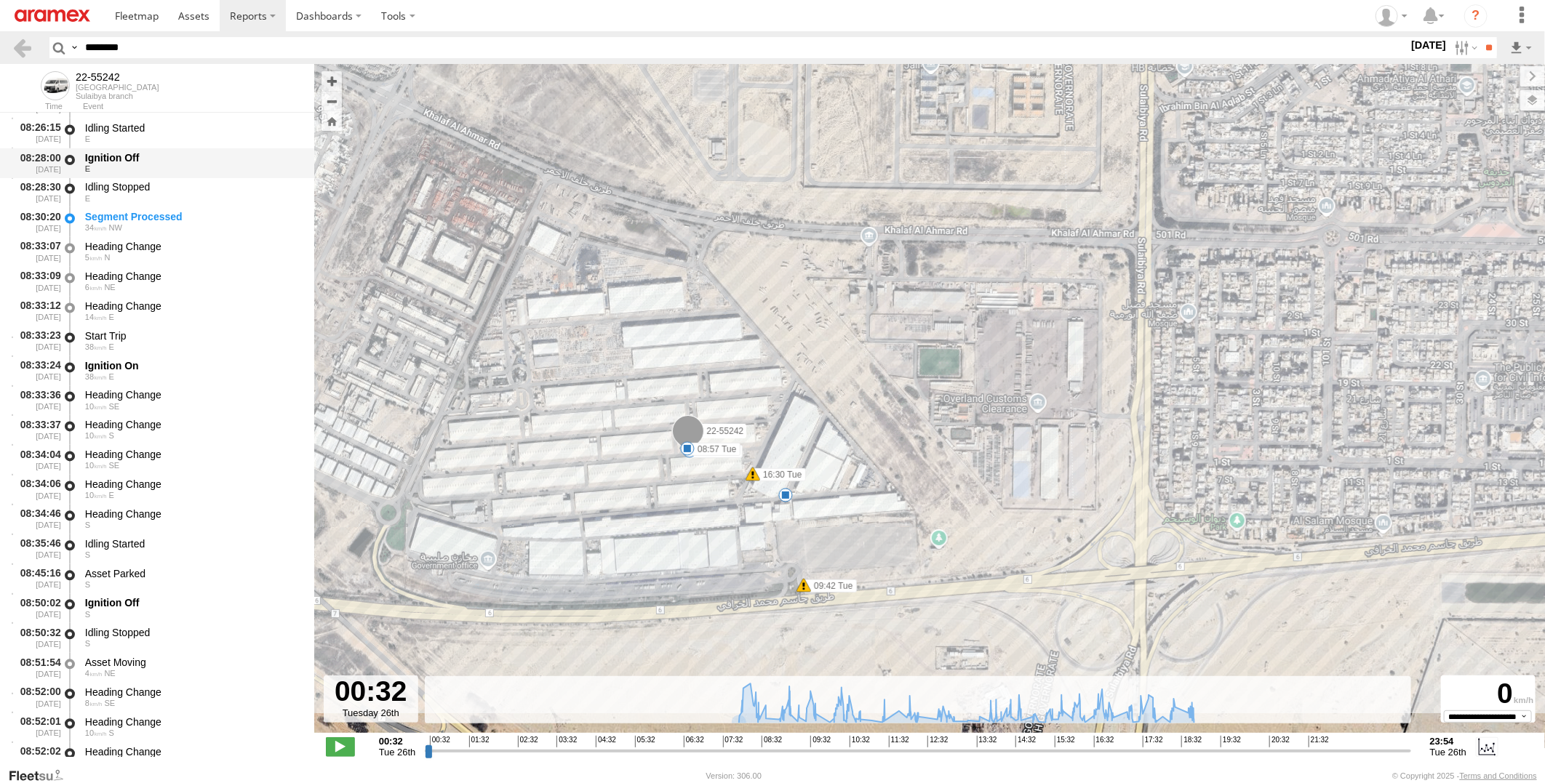
click at [177, 162] on div "Ignition Off" at bounding box center [192, 158] width 215 height 13
click at [169, 185] on div "Idling Stopped" at bounding box center [192, 187] width 215 height 13
click at [165, 536] on div "Idling Started S" at bounding box center [193, 549] width 220 height 27
click at [212, 542] on div "Idling Started" at bounding box center [192, 544] width 215 height 13
click at [217, 510] on div "Heading Change" at bounding box center [192, 514] width 215 height 13
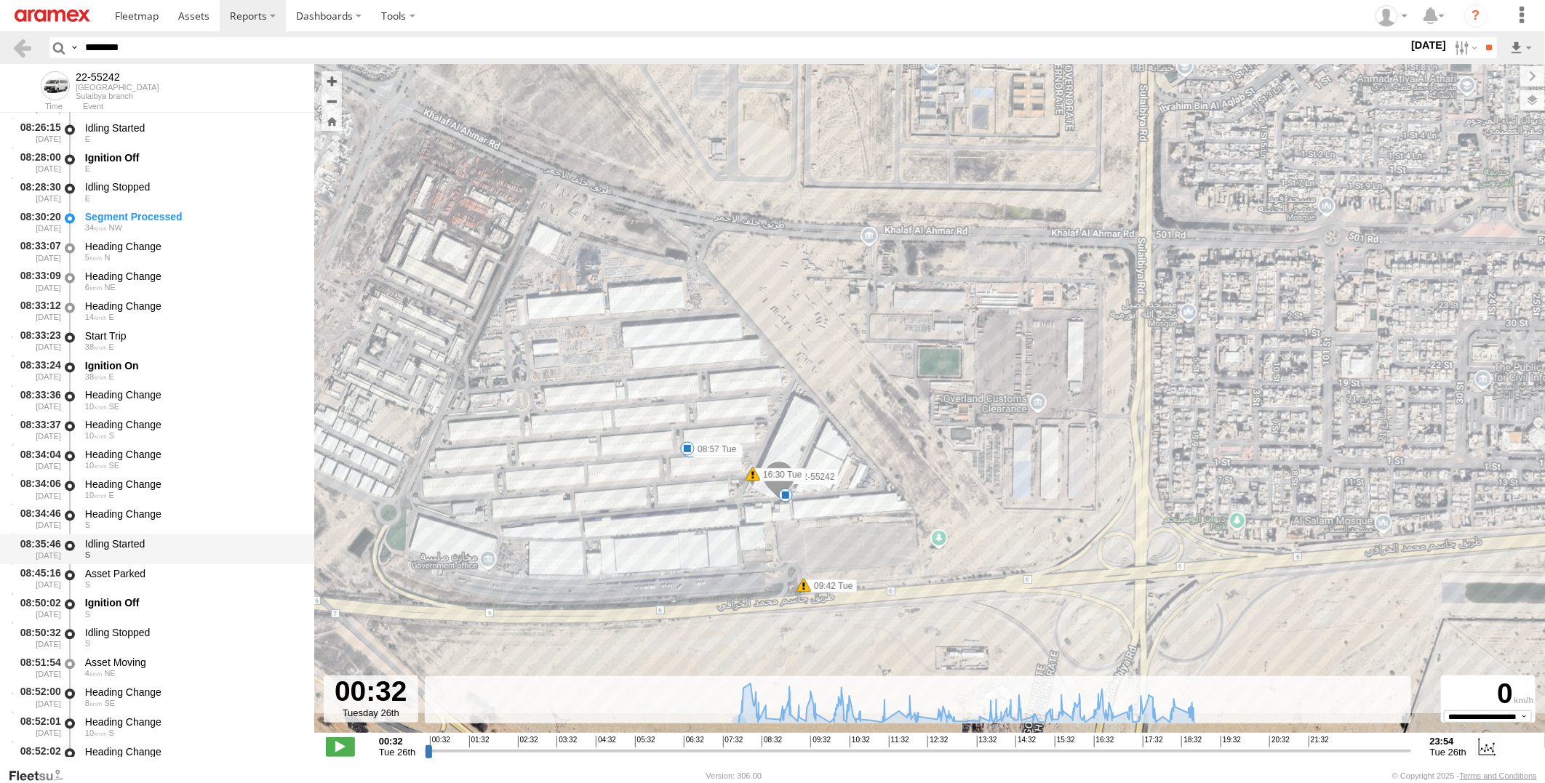
click at [199, 538] on div "Idling Started" at bounding box center [192, 544] width 215 height 13
click at [188, 570] on div "Asset Parked" at bounding box center [192, 574] width 215 height 13
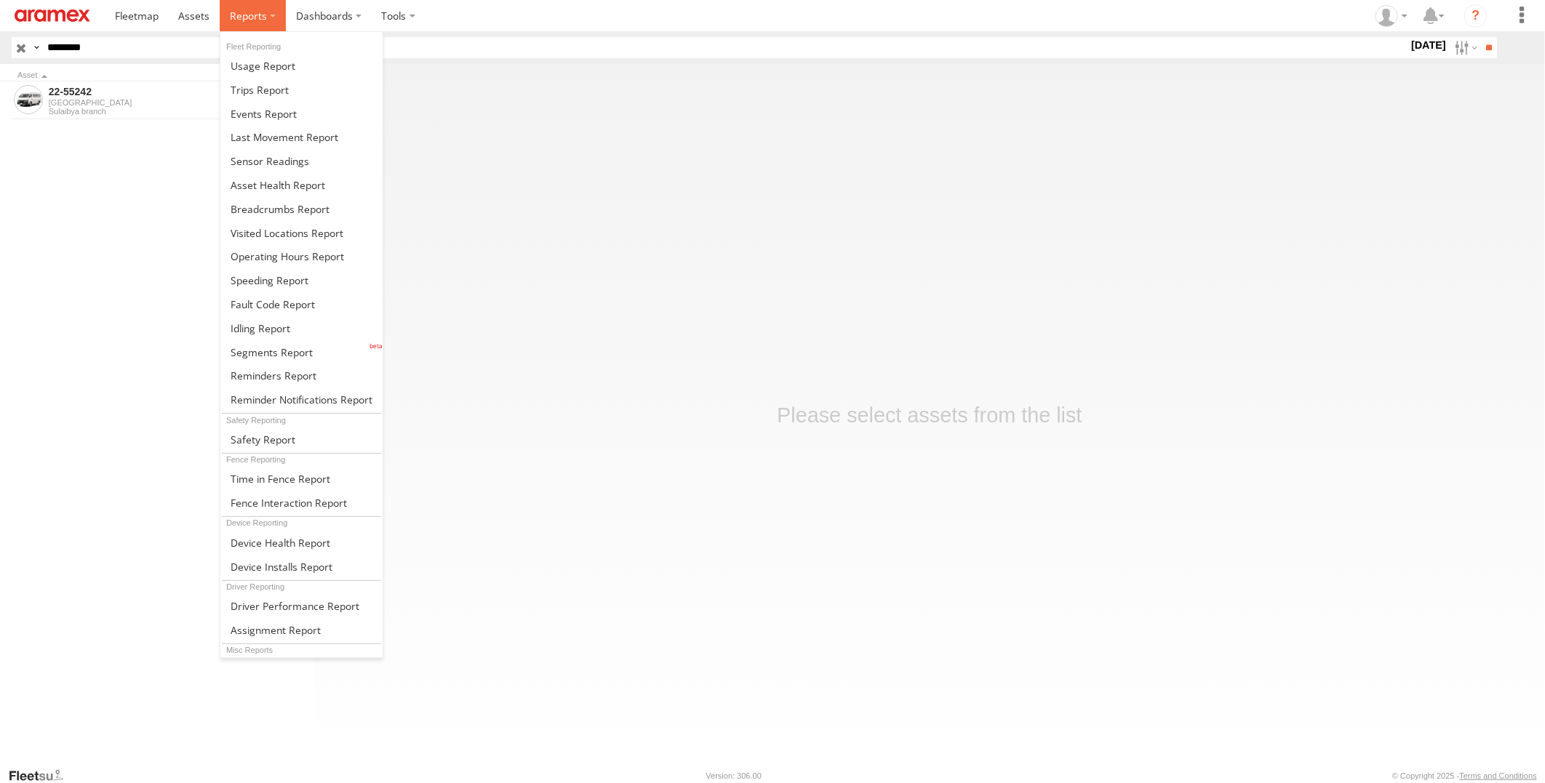
click at [253, 10] on span at bounding box center [248, 16] width 37 height 14
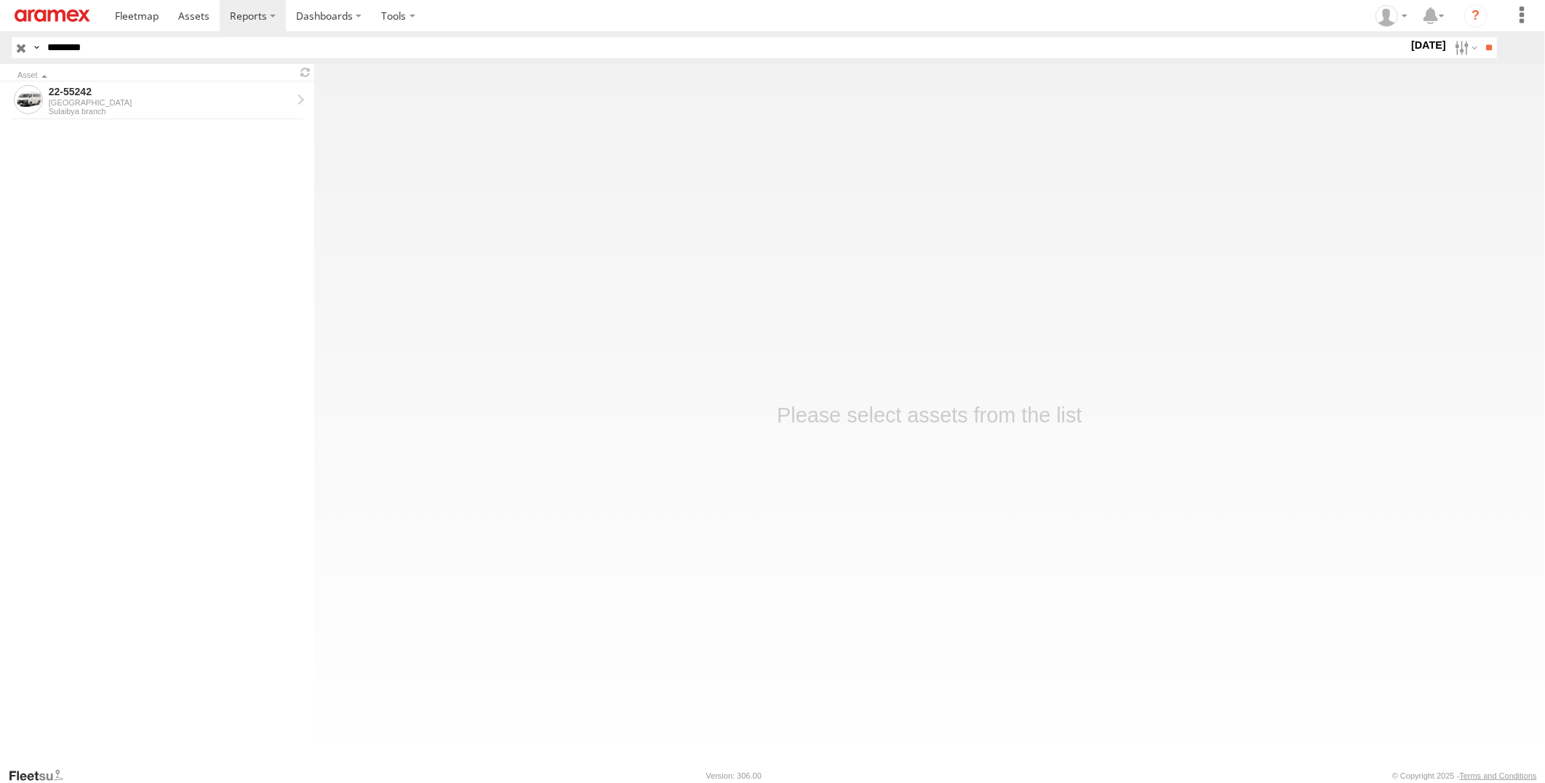
drag, startPoint x: 106, startPoint y: 47, endPoint x: -4, endPoint y: 56, distance: 110.2
click at [0, 56] on html at bounding box center [772, 391] width 1545 height 783
paste input "text"
type input "********"
click at [1480, 37] on input "**" at bounding box center [1488, 47] width 17 height 21
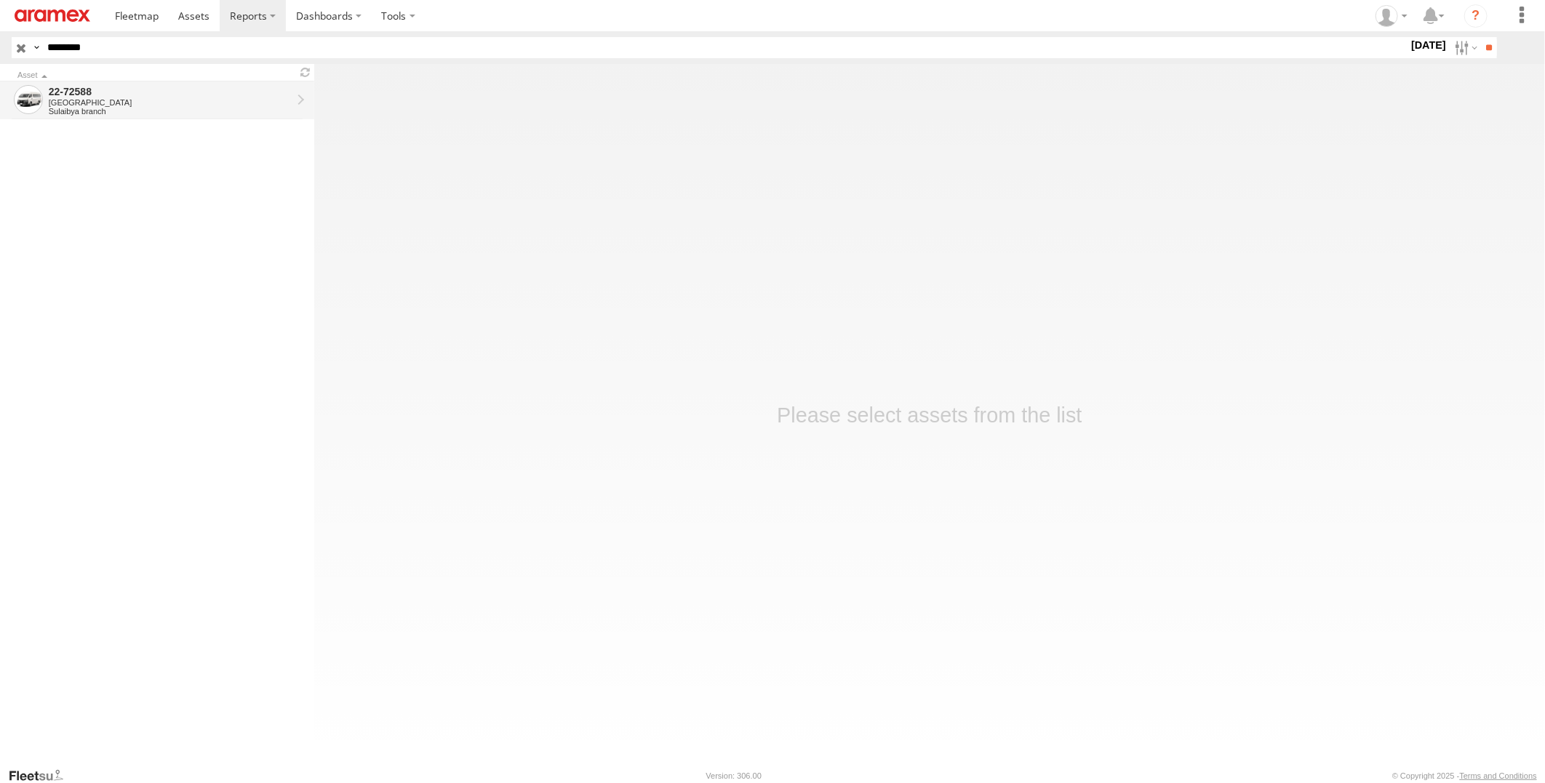
click at [165, 91] on div "22-72588" at bounding box center [170, 91] width 243 height 13
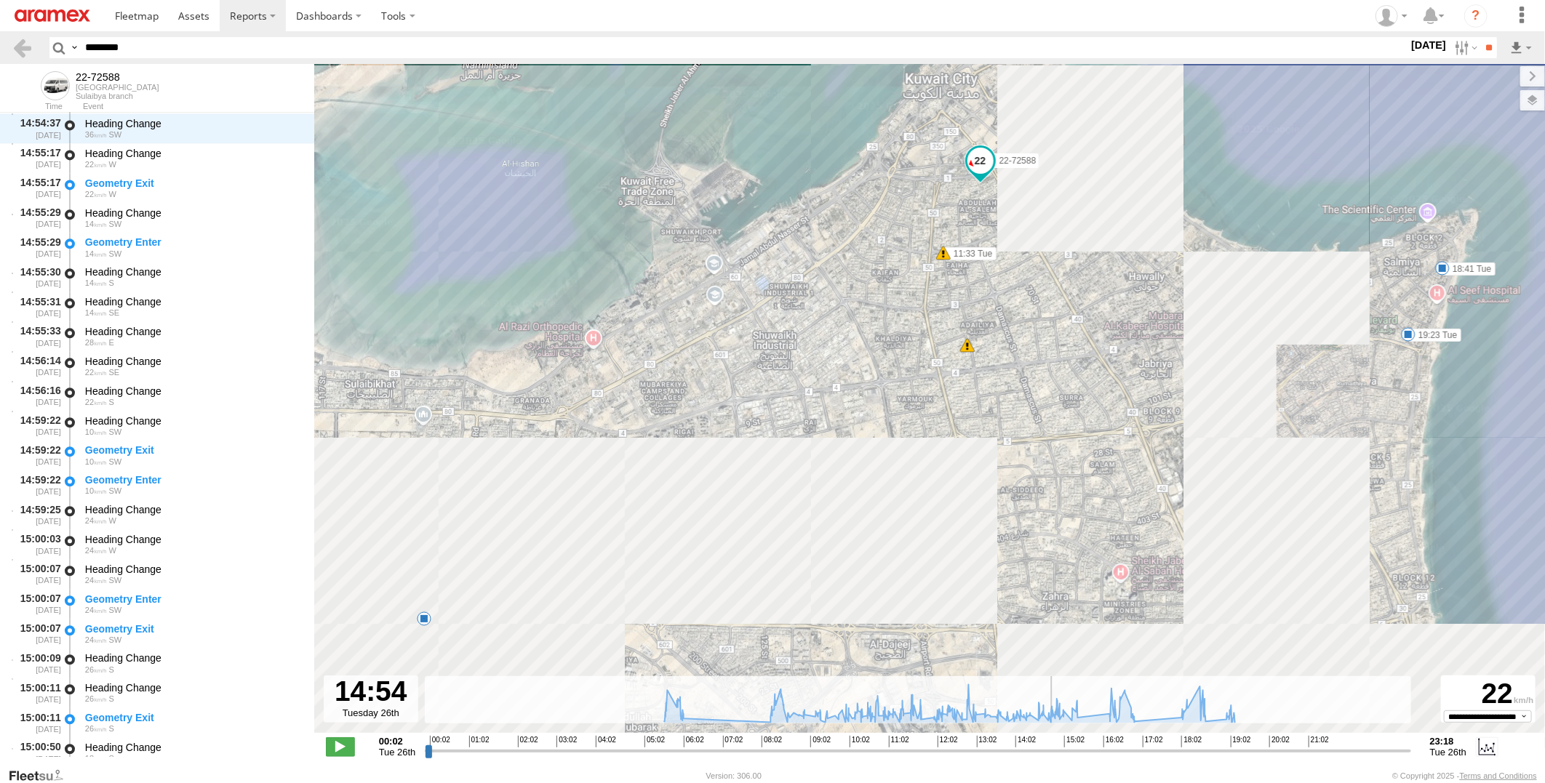
drag, startPoint x: 426, startPoint y: 754, endPoint x: 1052, endPoint y: 755, distance: 626.1
click at [1052, 755] on input "range" at bounding box center [917, 751] width 985 height 14
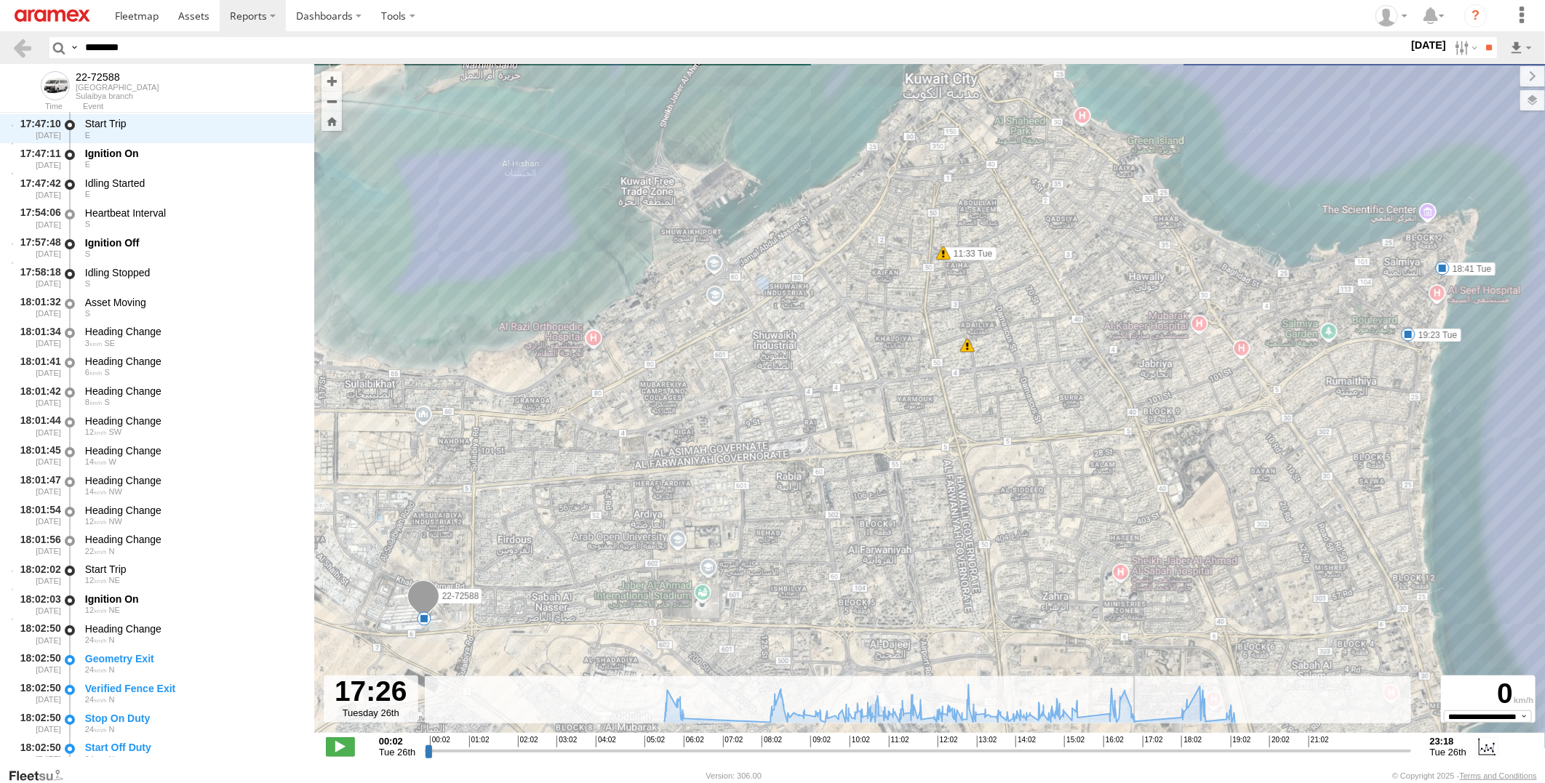
drag, startPoint x: 1053, startPoint y: 752, endPoint x: 1159, endPoint y: 752, distance: 106.2
type input "**********"
click at [1159, 752] on input "range" at bounding box center [917, 751] width 985 height 14
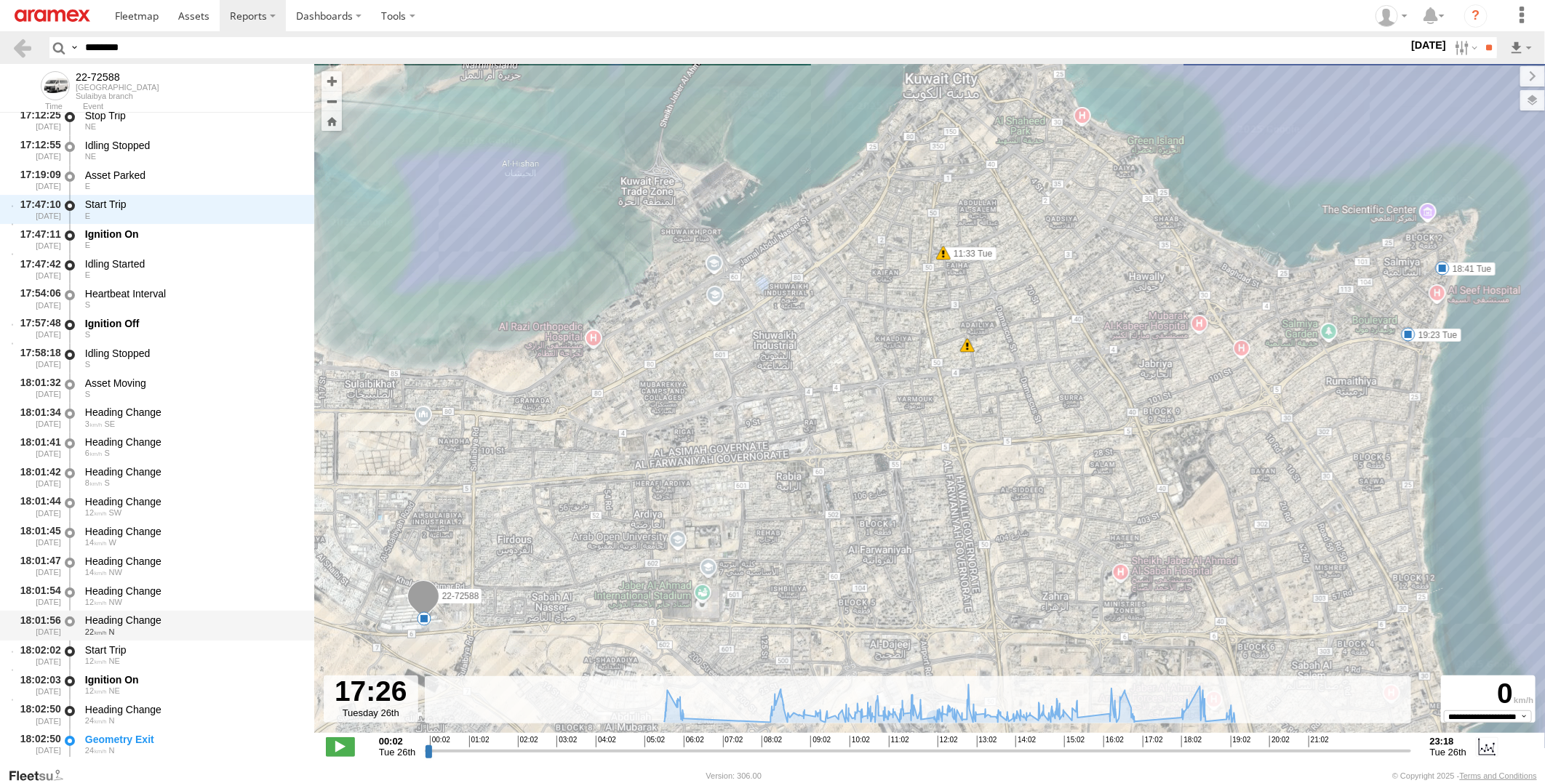
scroll to position [27353, 0]
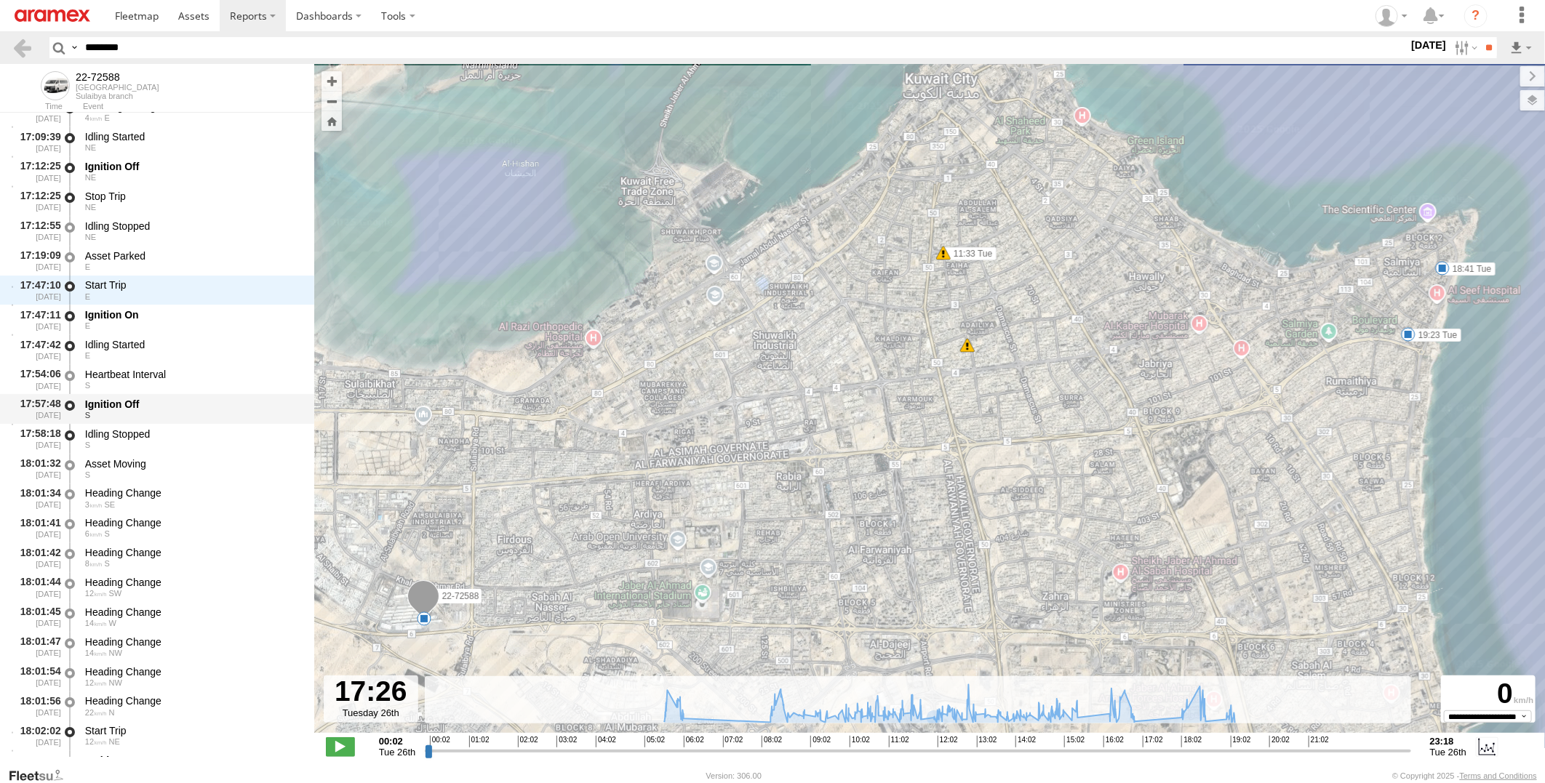
click at [200, 412] on div "S" at bounding box center [192, 415] width 215 height 9
click at [206, 348] on div "Idling Started" at bounding box center [192, 344] width 215 height 13
click at [206, 303] on div "17:47:10 26/08/2025 Start Trip E" at bounding box center [157, 291] width 314 height 30
click at [209, 343] on div "Idling Started" at bounding box center [192, 344] width 215 height 13
click at [207, 321] on div "E" at bounding box center [192, 325] width 215 height 9
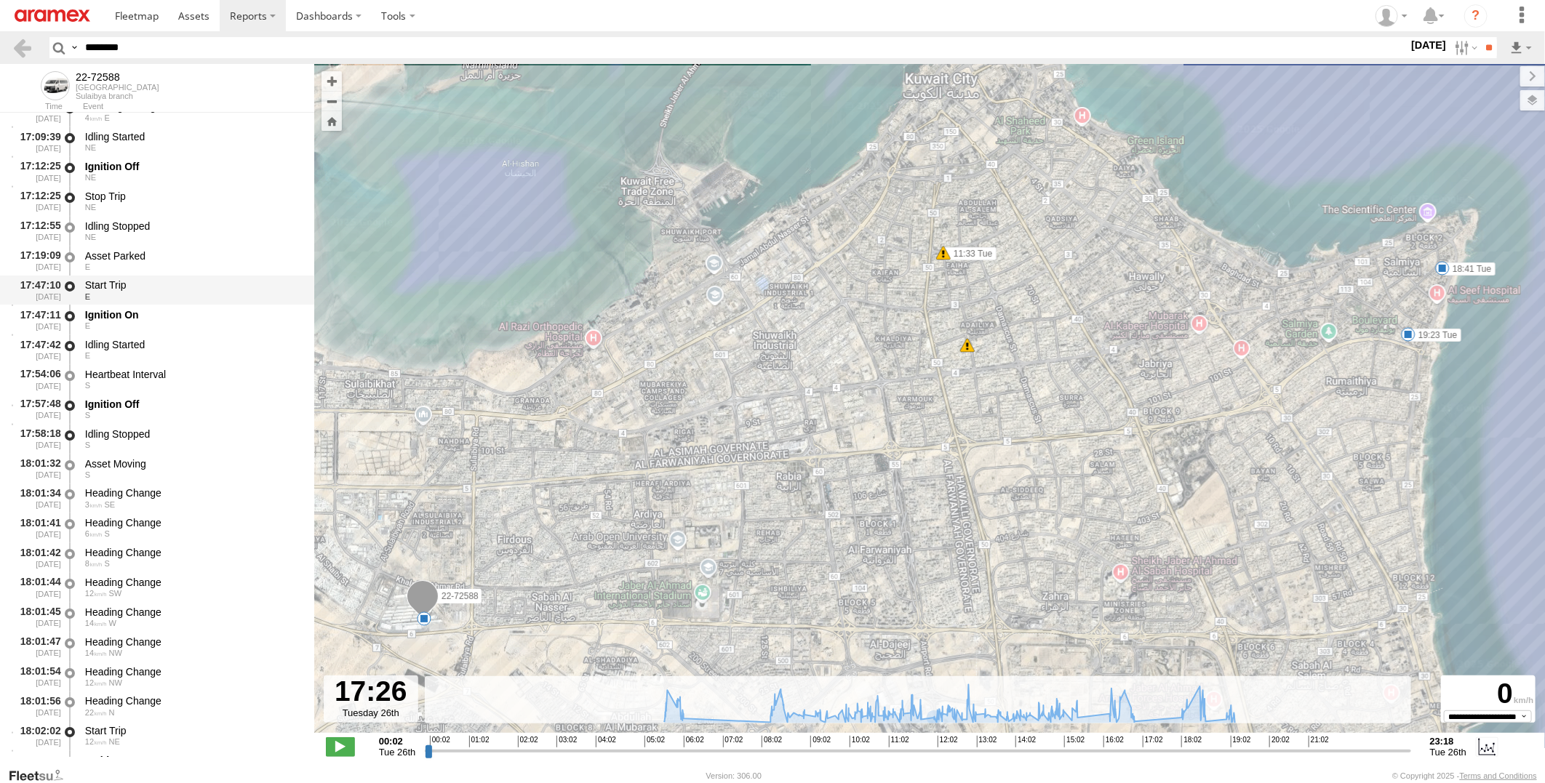
click at [207, 289] on div "Start Trip" at bounding box center [192, 285] width 215 height 13
click at [209, 316] on div "Ignition On" at bounding box center [192, 314] width 215 height 13
click at [208, 356] on div "E" at bounding box center [192, 355] width 215 height 9
click at [204, 319] on div "Ignition On" at bounding box center [192, 314] width 215 height 13
click at [207, 345] on div "Idling Started" at bounding box center [192, 344] width 215 height 13
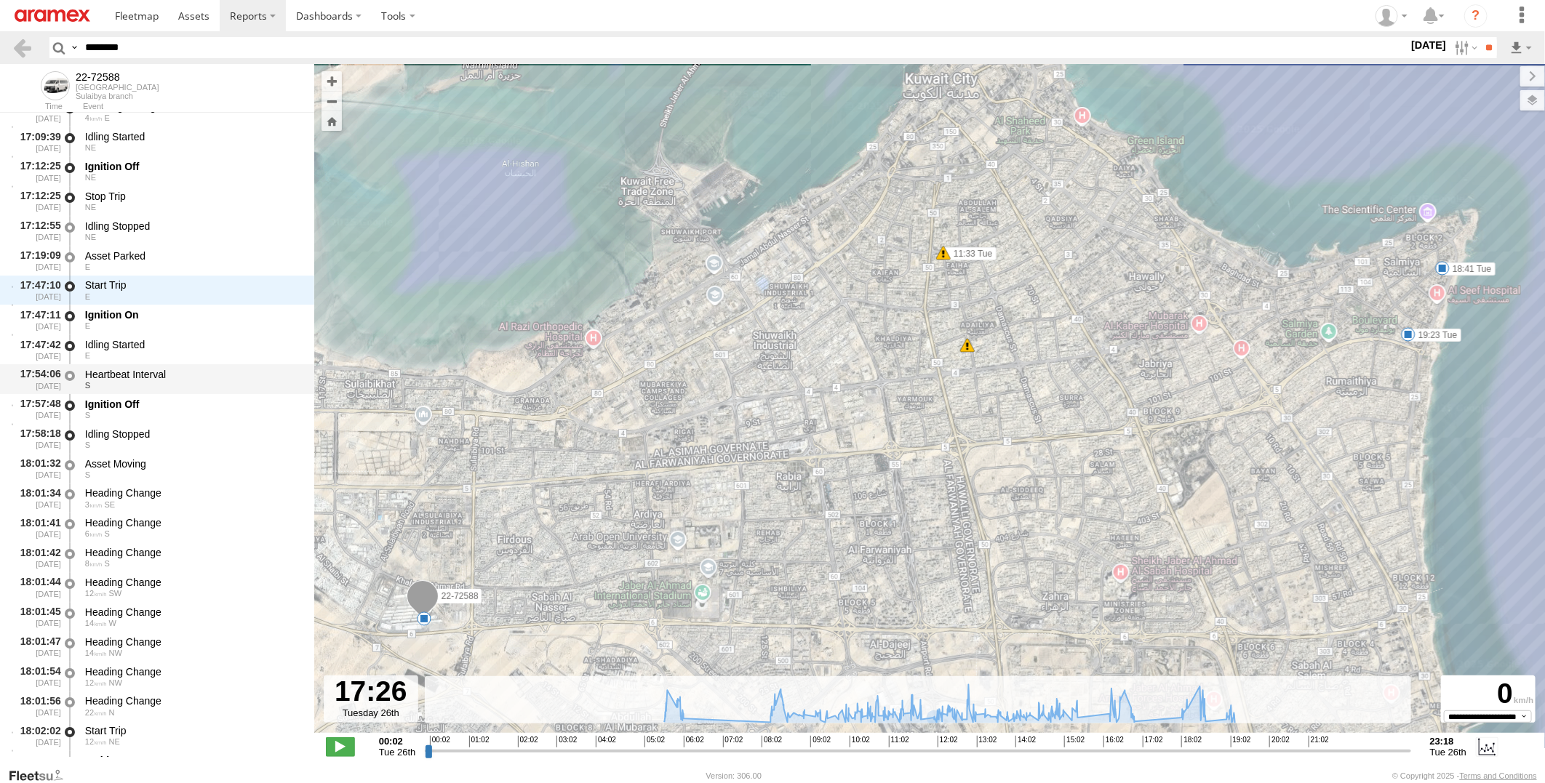
click at [208, 369] on div "Heartbeat Interval" at bounding box center [192, 374] width 215 height 13
click at [207, 407] on div "Ignition Off" at bounding box center [192, 404] width 215 height 13
click at [205, 377] on div "Heartbeat Interval" at bounding box center [192, 374] width 215 height 13
click at [205, 404] on div "Ignition Off" at bounding box center [192, 404] width 215 height 13
click at [198, 438] on div "Idling Stopped" at bounding box center [192, 434] width 215 height 13
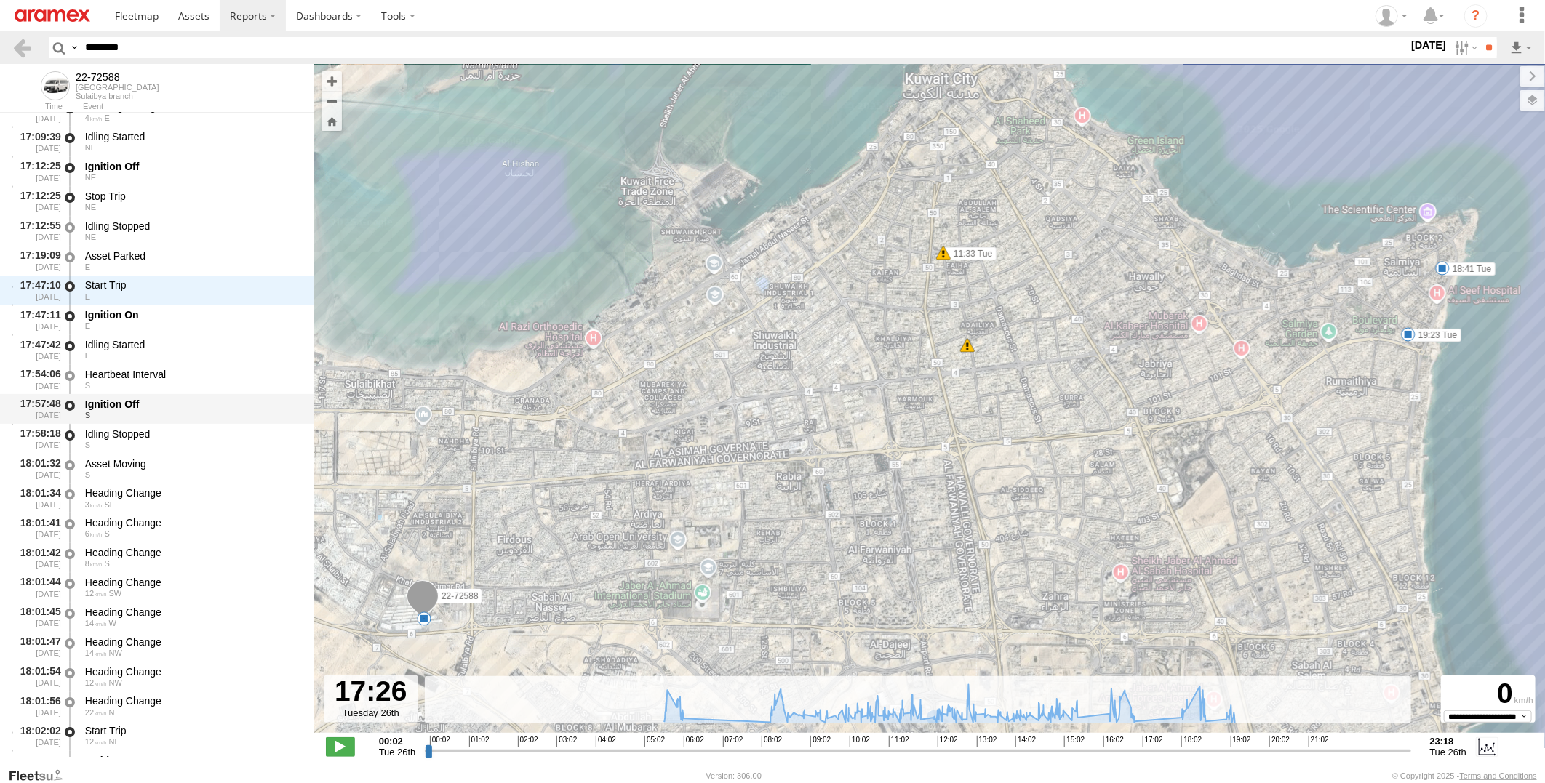
click at [193, 405] on div "Ignition Off" at bounding box center [192, 404] width 215 height 13
click at [196, 433] on div "Idling Stopped" at bounding box center [192, 434] width 215 height 13
click at [192, 411] on div "S" at bounding box center [192, 415] width 215 height 9
drag, startPoint x: 185, startPoint y: 53, endPoint x: -4, endPoint y: 52, distance: 189.1
click at [0, 52] on html at bounding box center [772, 391] width 1545 height 783
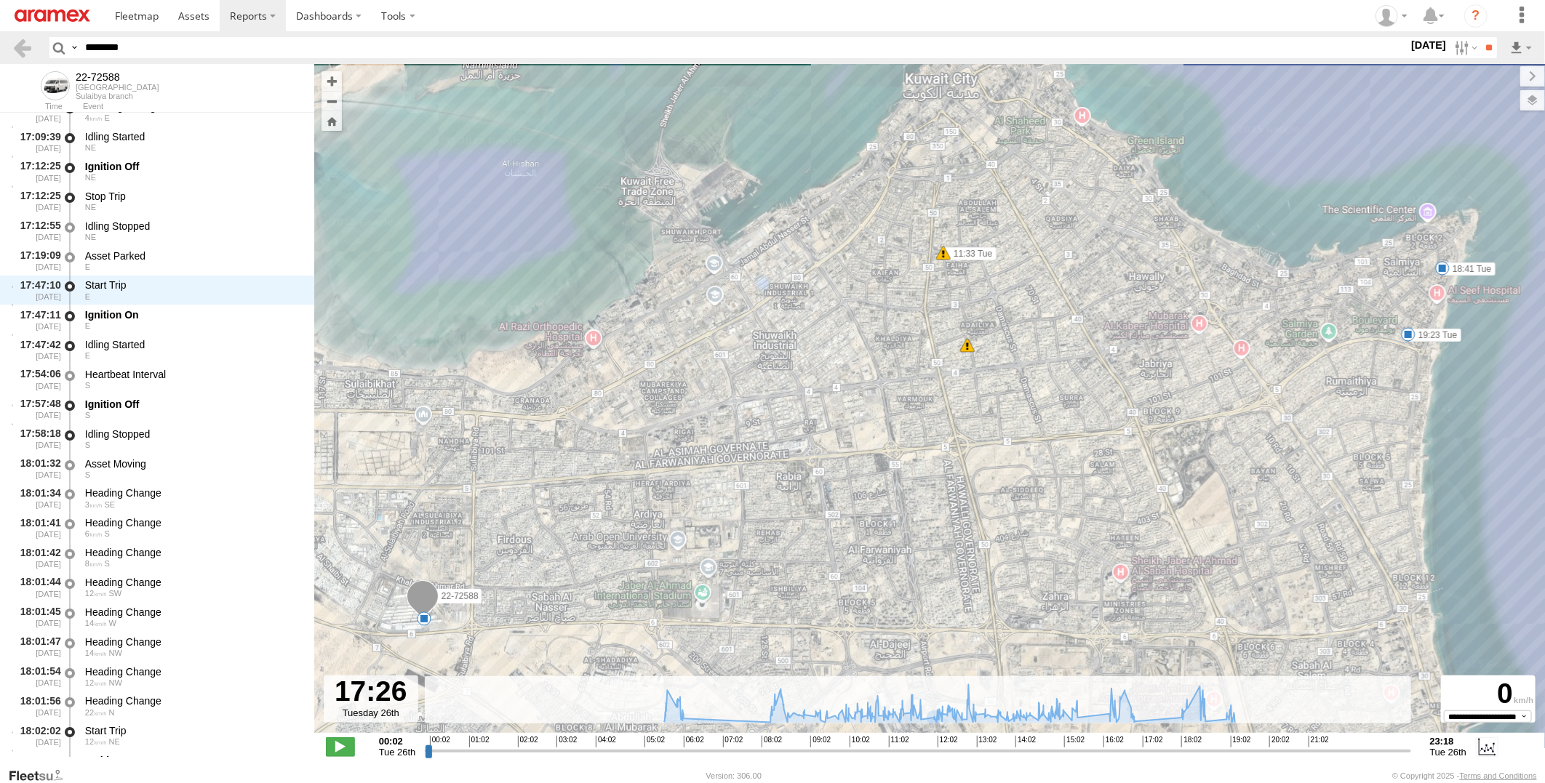
paste input "text"
type input "********"
click at [1480, 37] on input "**" at bounding box center [1488, 47] width 17 height 21
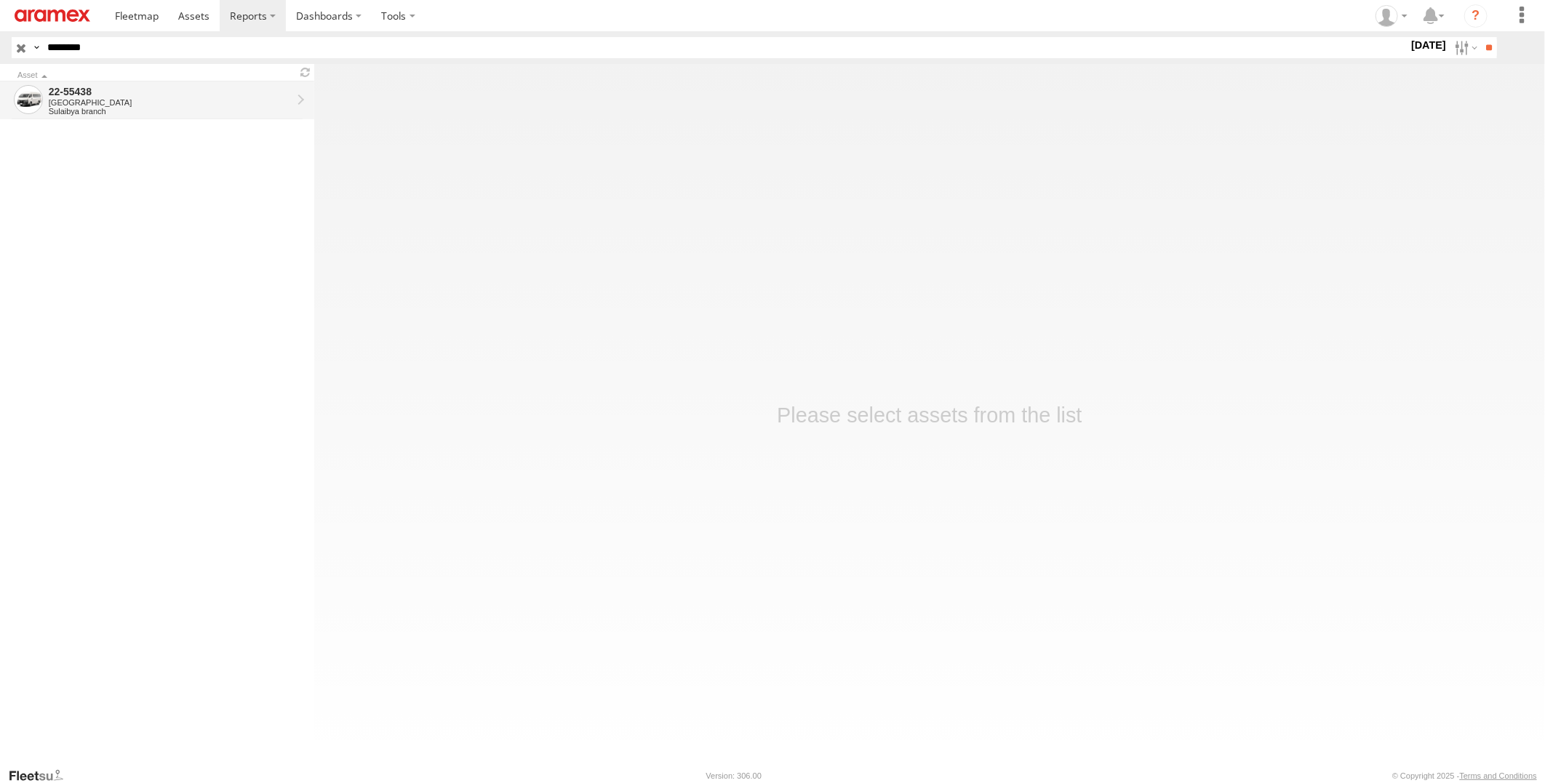
click at [151, 110] on div "Sulaibya branch" at bounding box center [170, 111] width 243 height 9
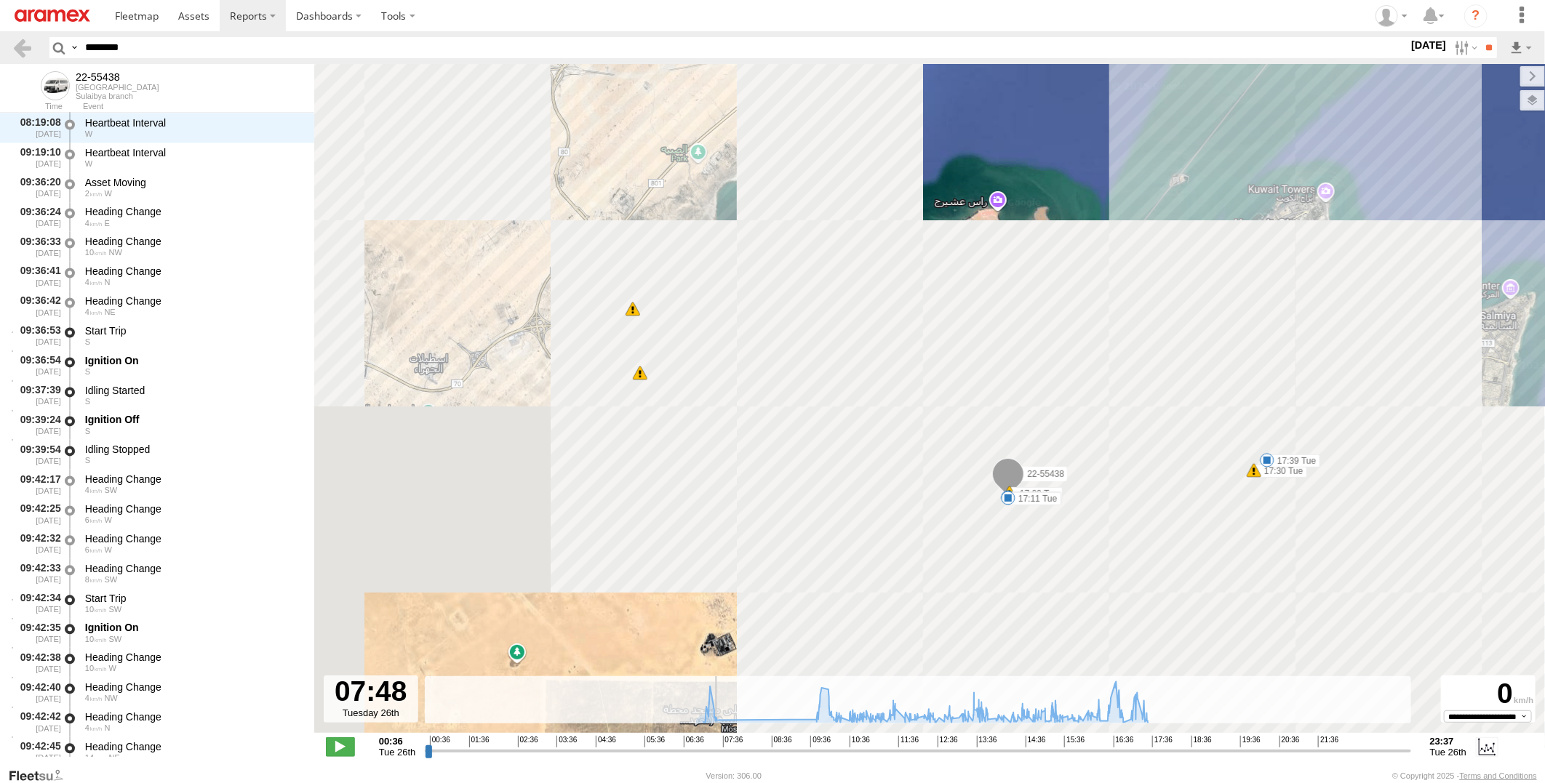
drag, startPoint x: 430, startPoint y: 753, endPoint x: 735, endPoint y: 772, distance: 305.3
click at [735, 758] on input "range" at bounding box center [917, 751] width 985 height 14
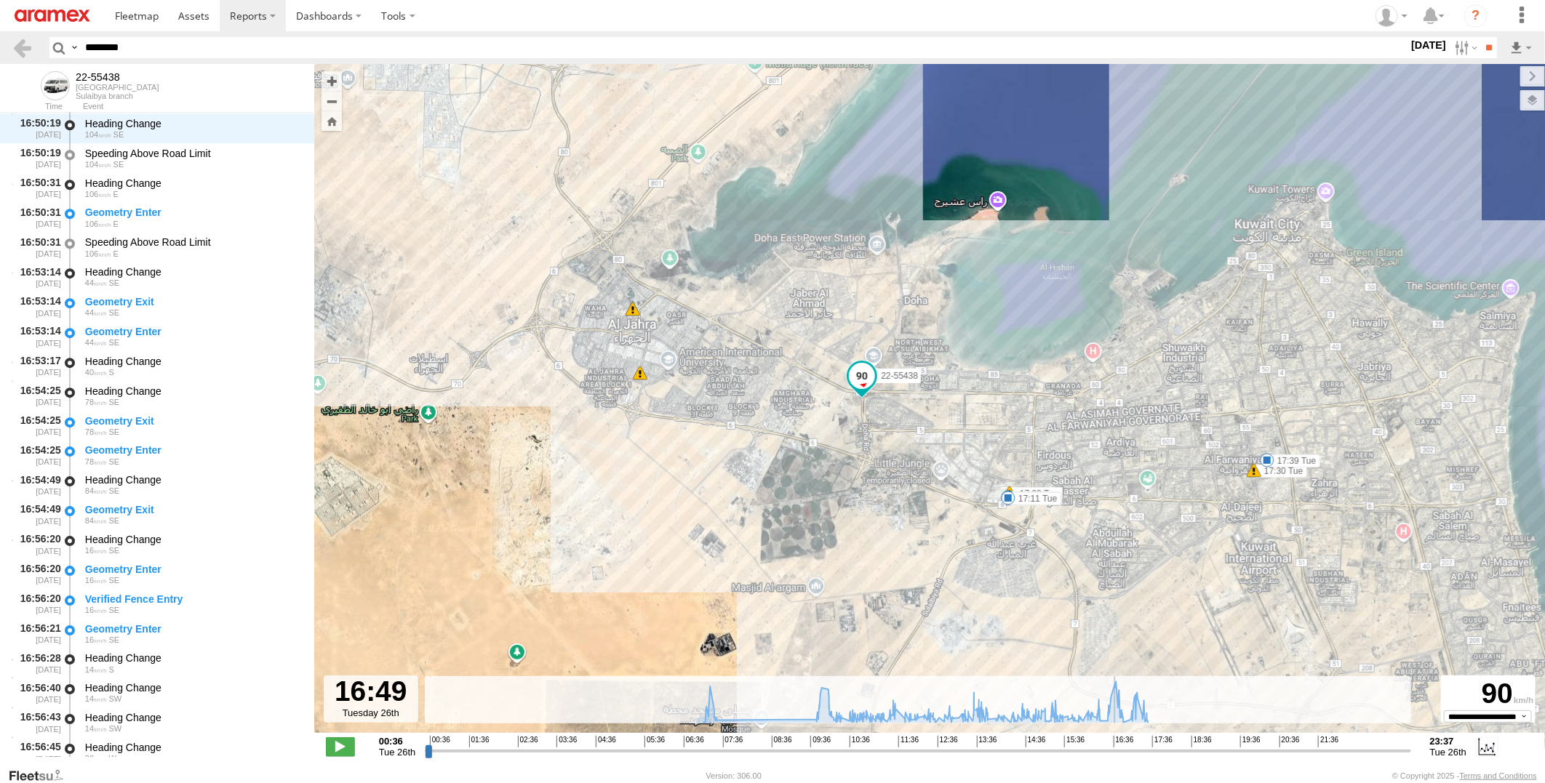
drag, startPoint x: 733, startPoint y: 753, endPoint x: 1117, endPoint y: 753, distance: 384.0
type input "**********"
click at [1117, 753] on input "range" at bounding box center [917, 751] width 985 height 14
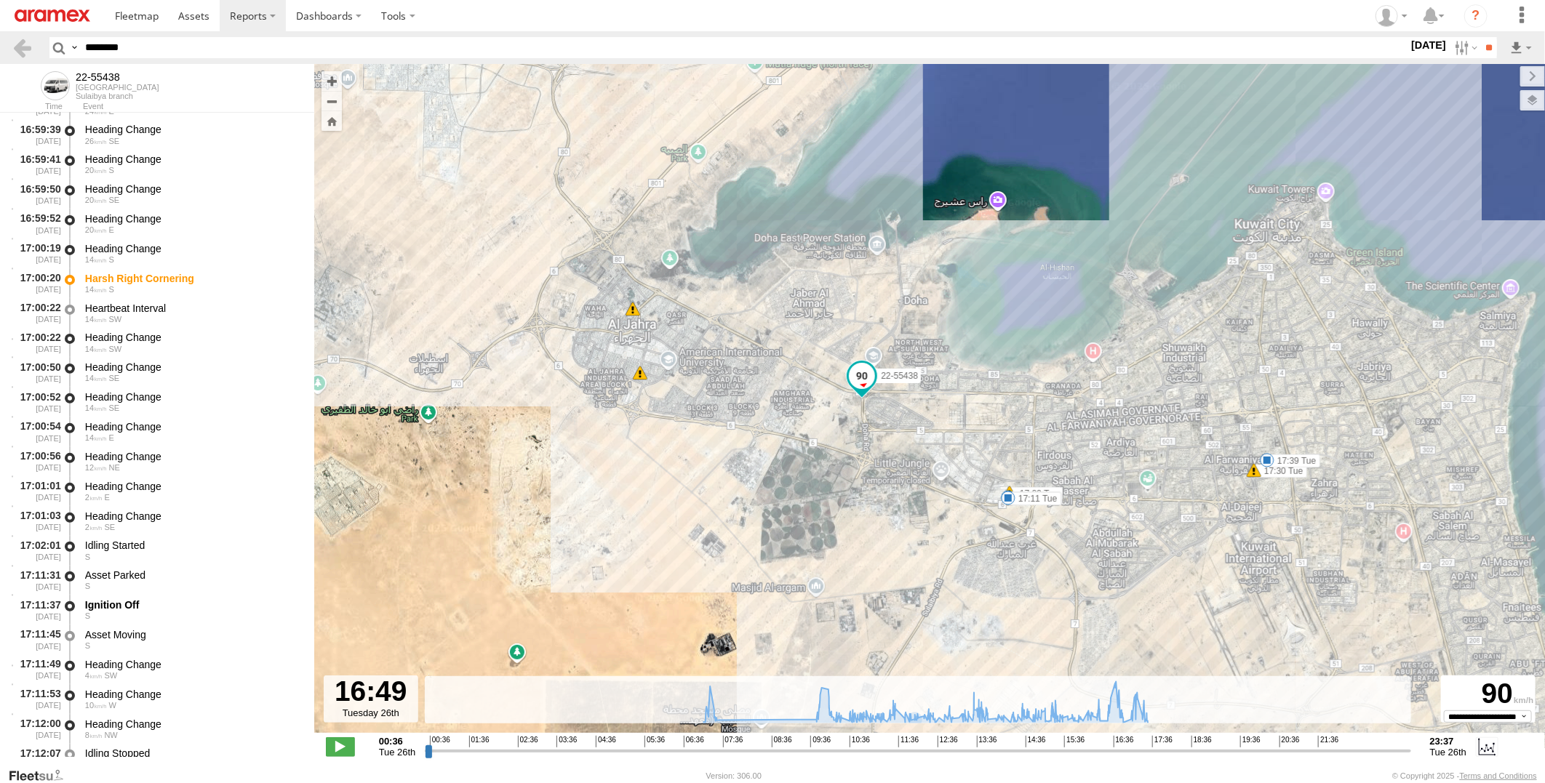
scroll to position [34963, 0]
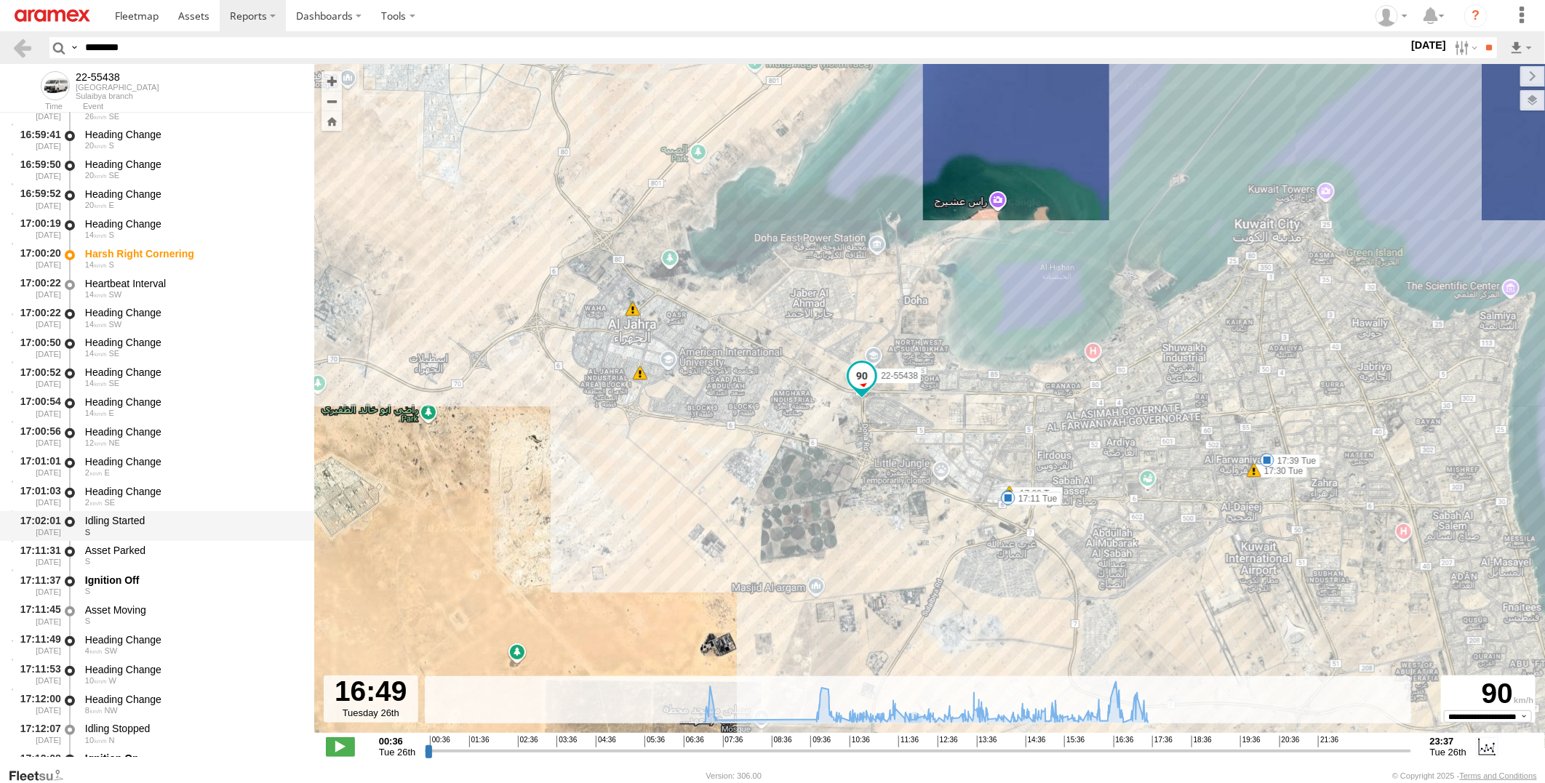
click at [185, 526] on div "Idling Started" at bounding box center [192, 520] width 215 height 13
click at [184, 551] on div "Asset Parked" at bounding box center [192, 550] width 215 height 13
click at [193, 524] on div "Idling Started" at bounding box center [192, 520] width 215 height 13
click at [185, 553] on div "Asset Parked" at bounding box center [192, 550] width 215 height 13
click at [188, 521] on div "Idling Started" at bounding box center [192, 520] width 215 height 13
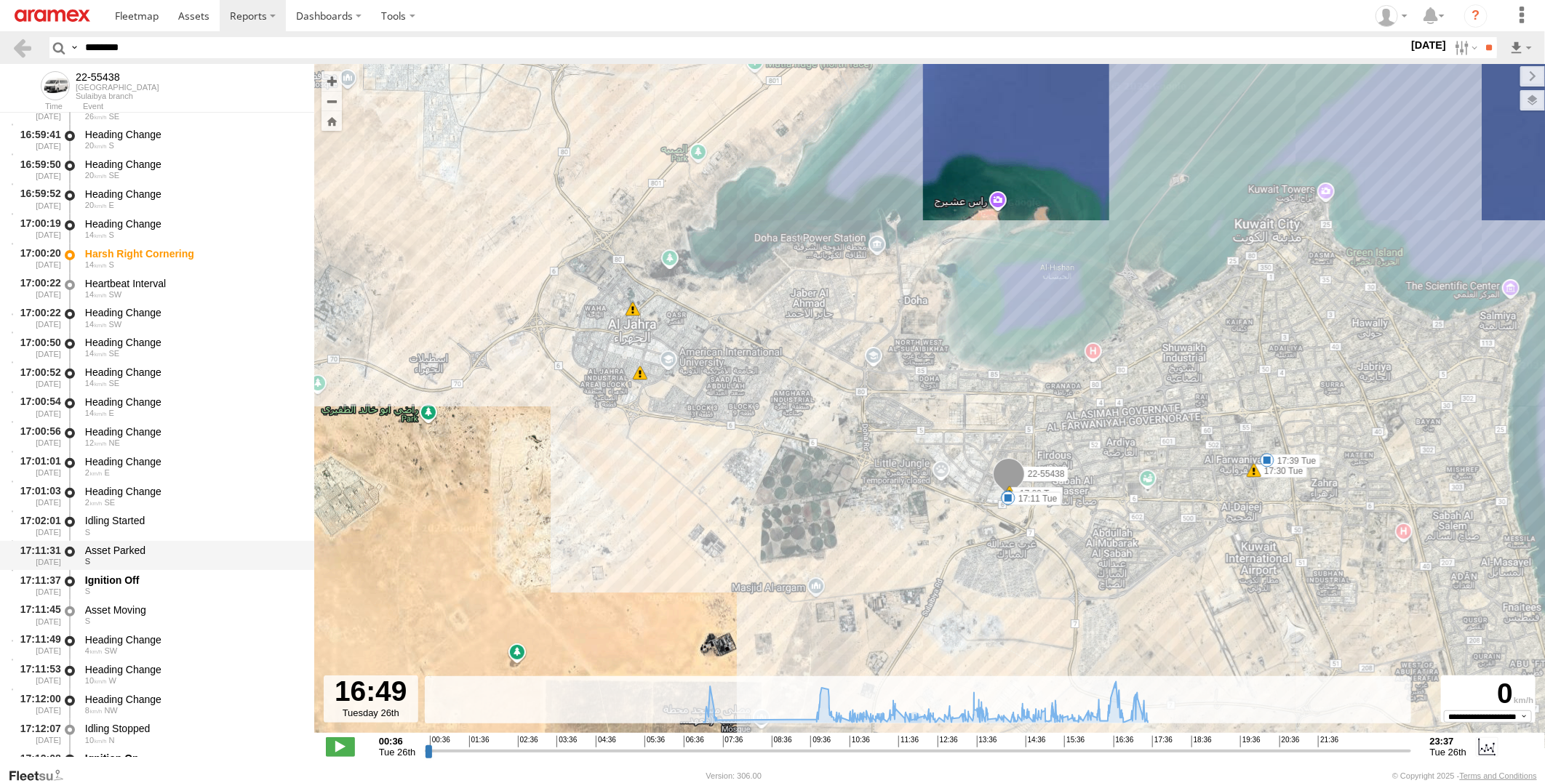
click at [183, 544] on div "Asset Parked" at bounding box center [192, 550] width 215 height 13
click at [180, 526] on div "Idling Started" at bounding box center [192, 520] width 215 height 13
click at [175, 555] on div "Asset Parked" at bounding box center [192, 550] width 215 height 13
click at [175, 584] on div "Ignition Off" at bounding box center [192, 580] width 215 height 13
click at [176, 606] on div "Asset Moving" at bounding box center [192, 610] width 215 height 13
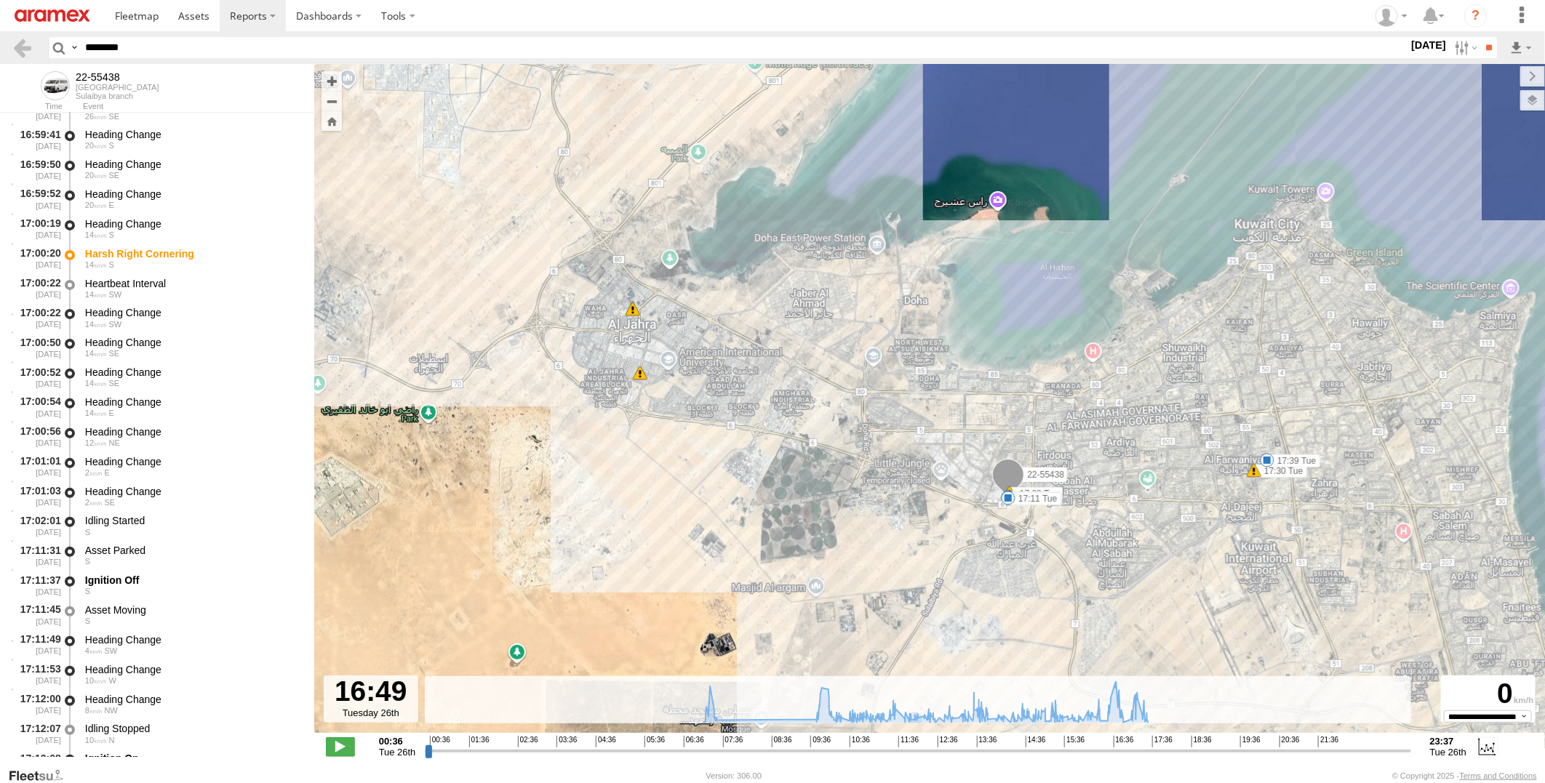
drag, startPoint x: 236, startPoint y: 51, endPoint x: -4, endPoint y: 51, distance: 240.0
click at [0, 51] on html at bounding box center [772, 391] width 1545 height 783
paste input "text"
type input "********"
click at [1480, 37] on input "**" at bounding box center [1488, 47] width 17 height 21
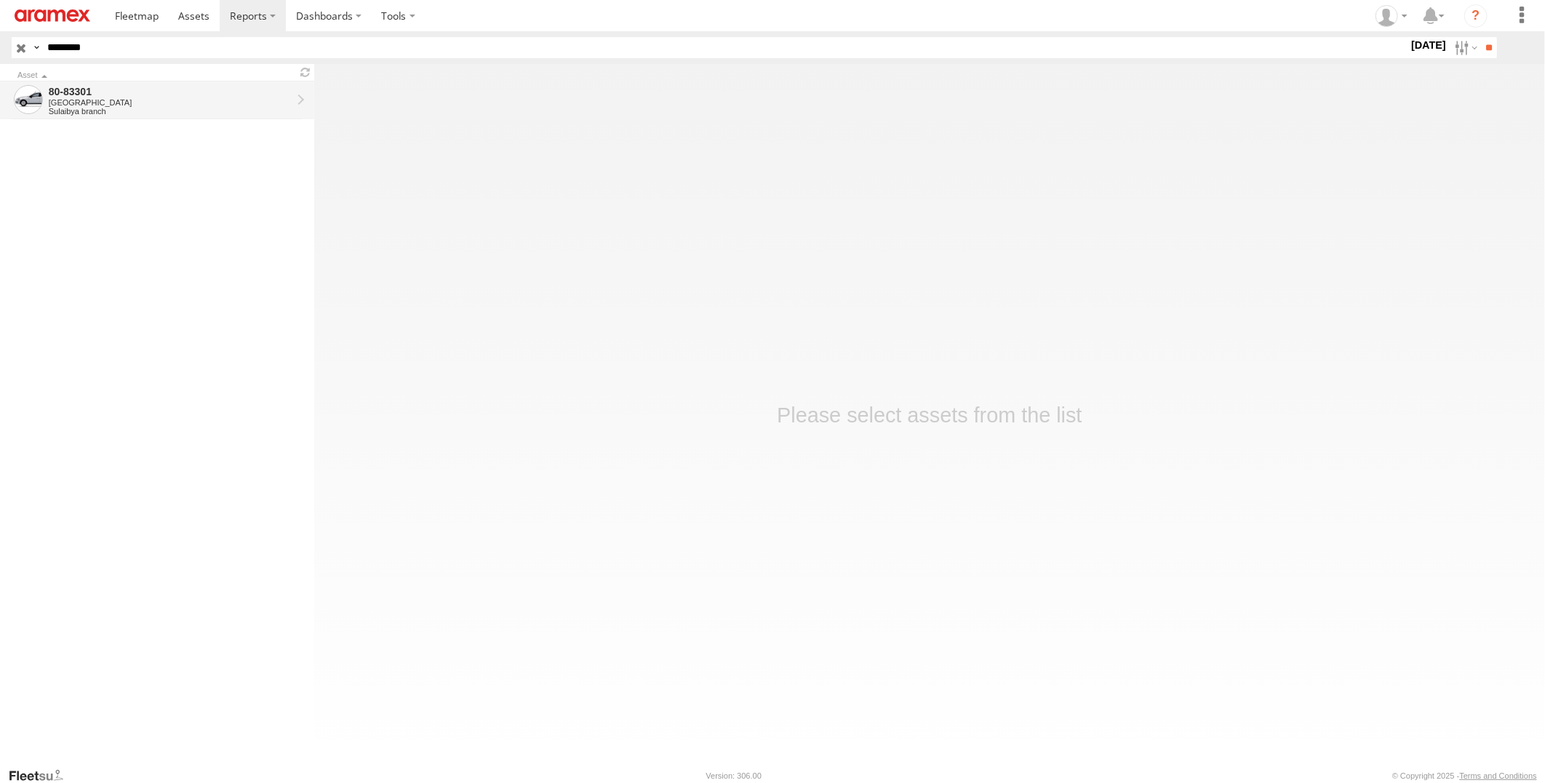
click at [208, 107] on div "Sulaibya branch" at bounding box center [170, 111] width 243 height 9
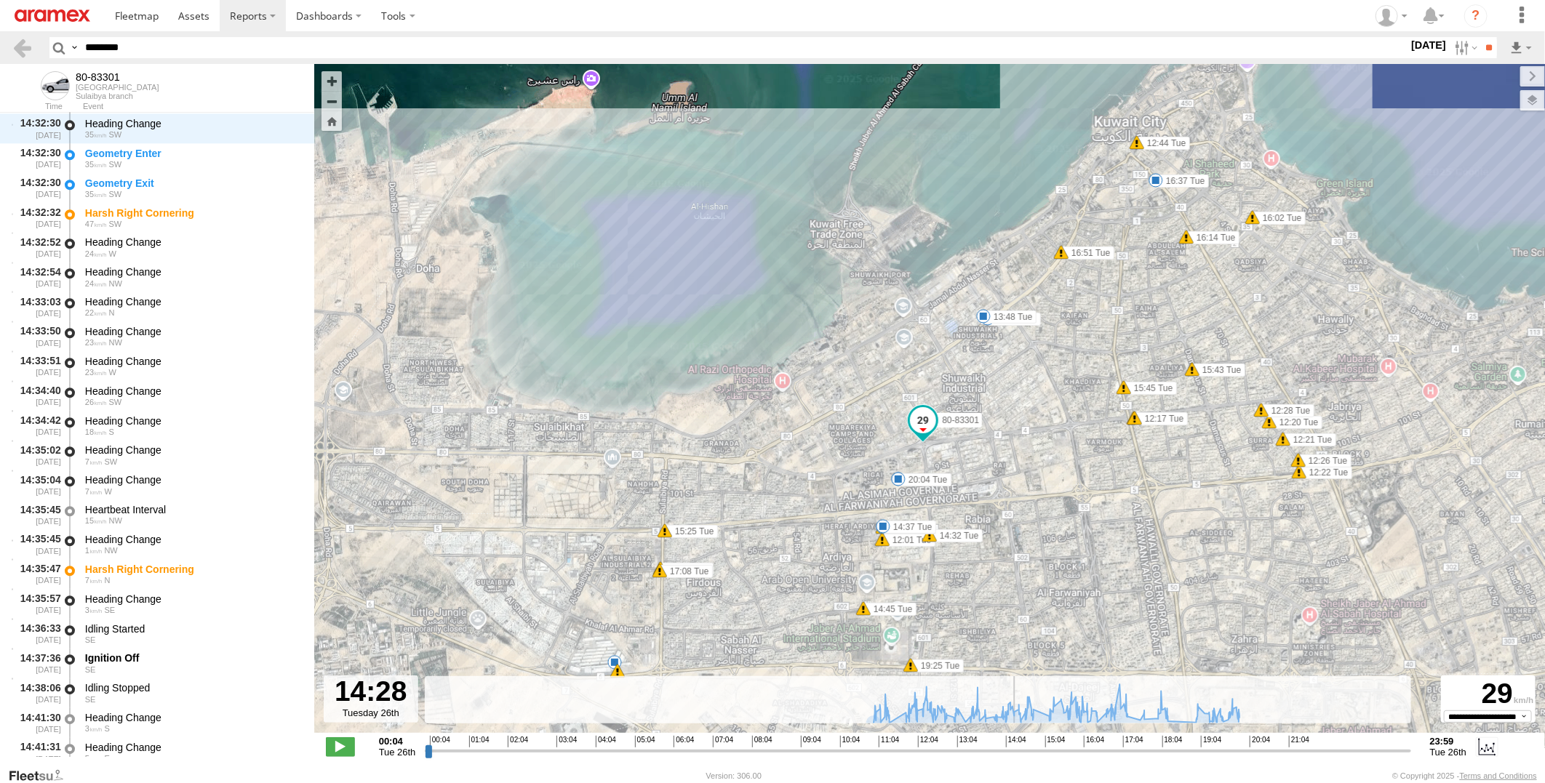
drag, startPoint x: 425, startPoint y: 754, endPoint x: 1017, endPoint y: 758, distance: 591.3
type input "**********"
click at [1017, 758] on input "range" at bounding box center [917, 751] width 985 height 14
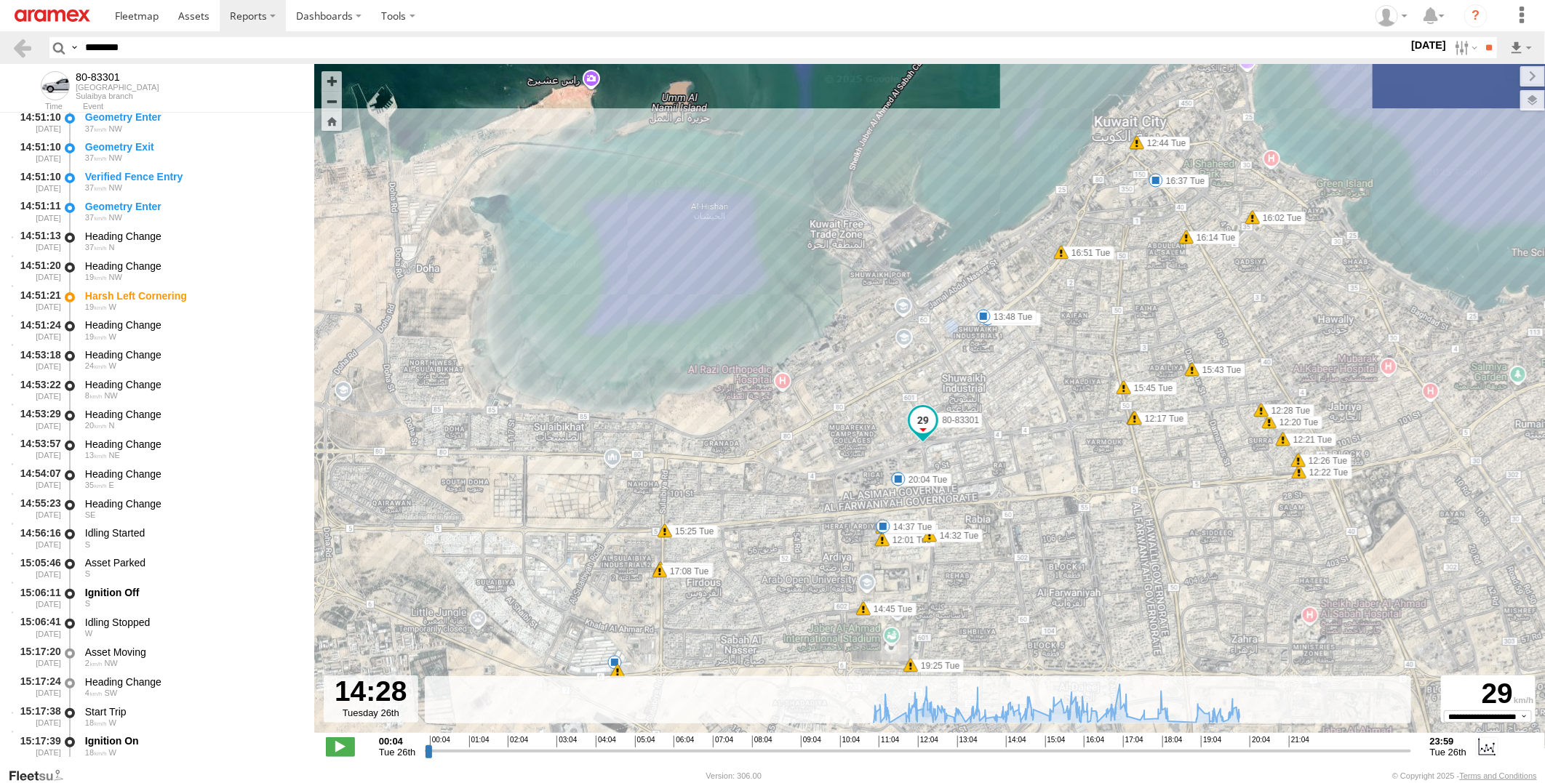
scroll to position [14121, 0]
click at [180, 562] on div "Idling Started" at bounding box center [192, 562] width 215 height 13
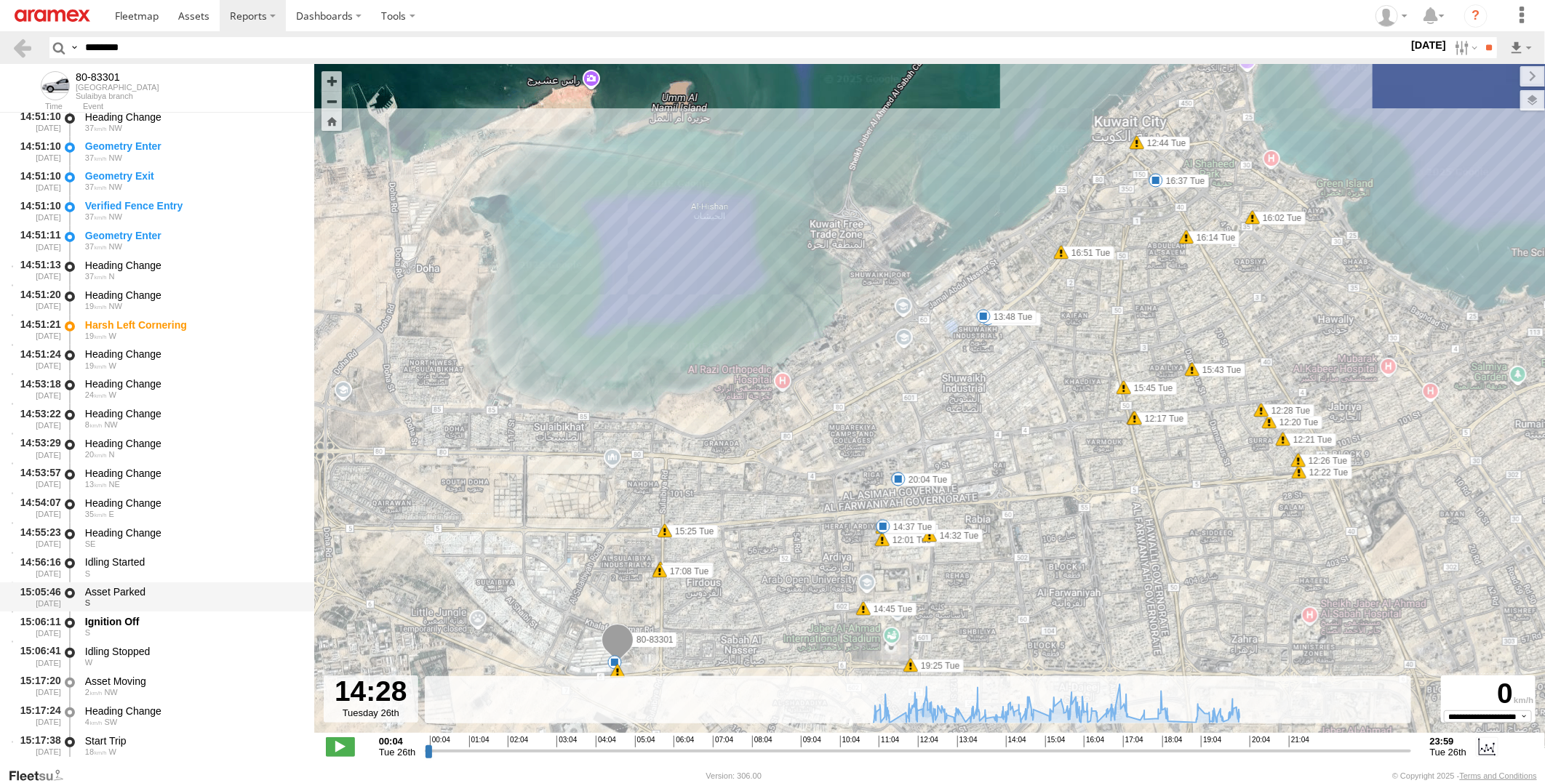
click at [199, 593] on div "Asset Parked" at bounding box center [192, 591] width 215 height 13
click at [199, 557] on div "Idling Started" at bounding box center [192, 562] width 215 height 13
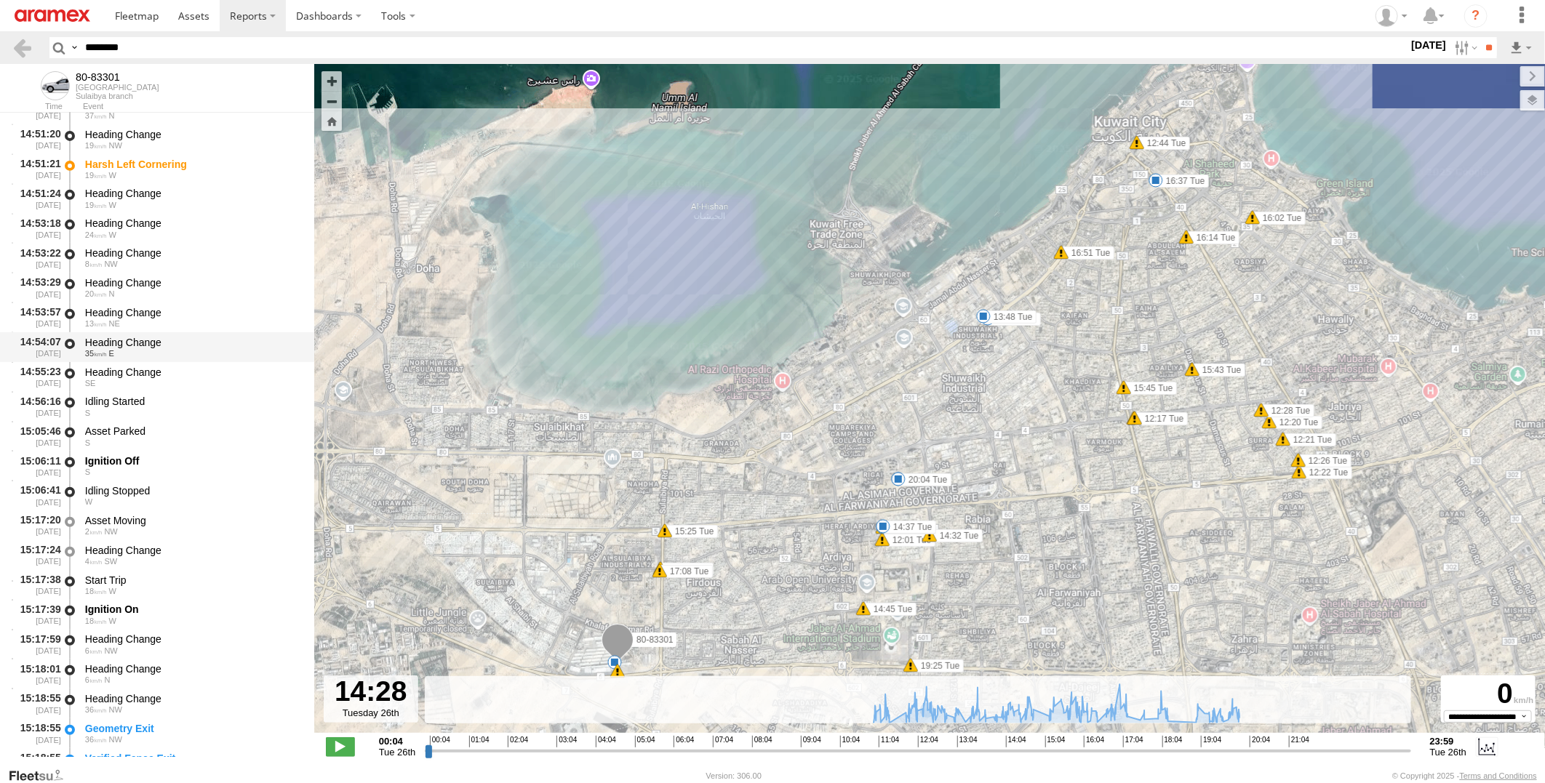
scroll to position [14364, 0]
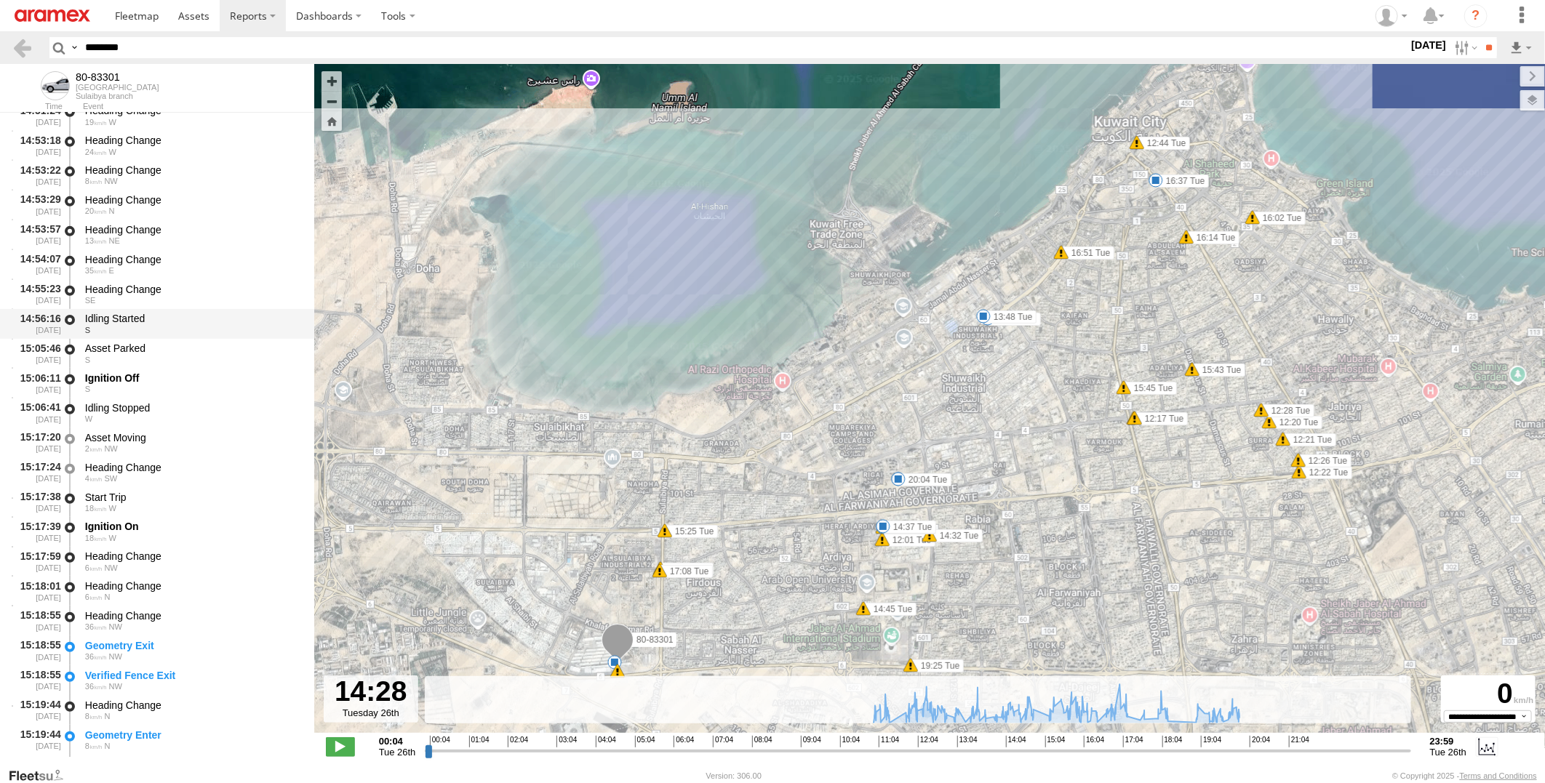
click at [222, 318] on div "Idling Started" at bounding box center [192, 318] width 215 height 13
click at [209, 346] on div "Asset Parked" at bounding box center [192, 348] width 215 height 13
click at [217, 322] on div "Idling Started" at bounding box center [192, 318] width 215 height 13
click at [211, 348] on div "Asset Parked" at bounding box center [192, 348] width 215 height 13
click at [215, 324] on div "Idling Started" at bounding box center [192, 318] width 215 height 13
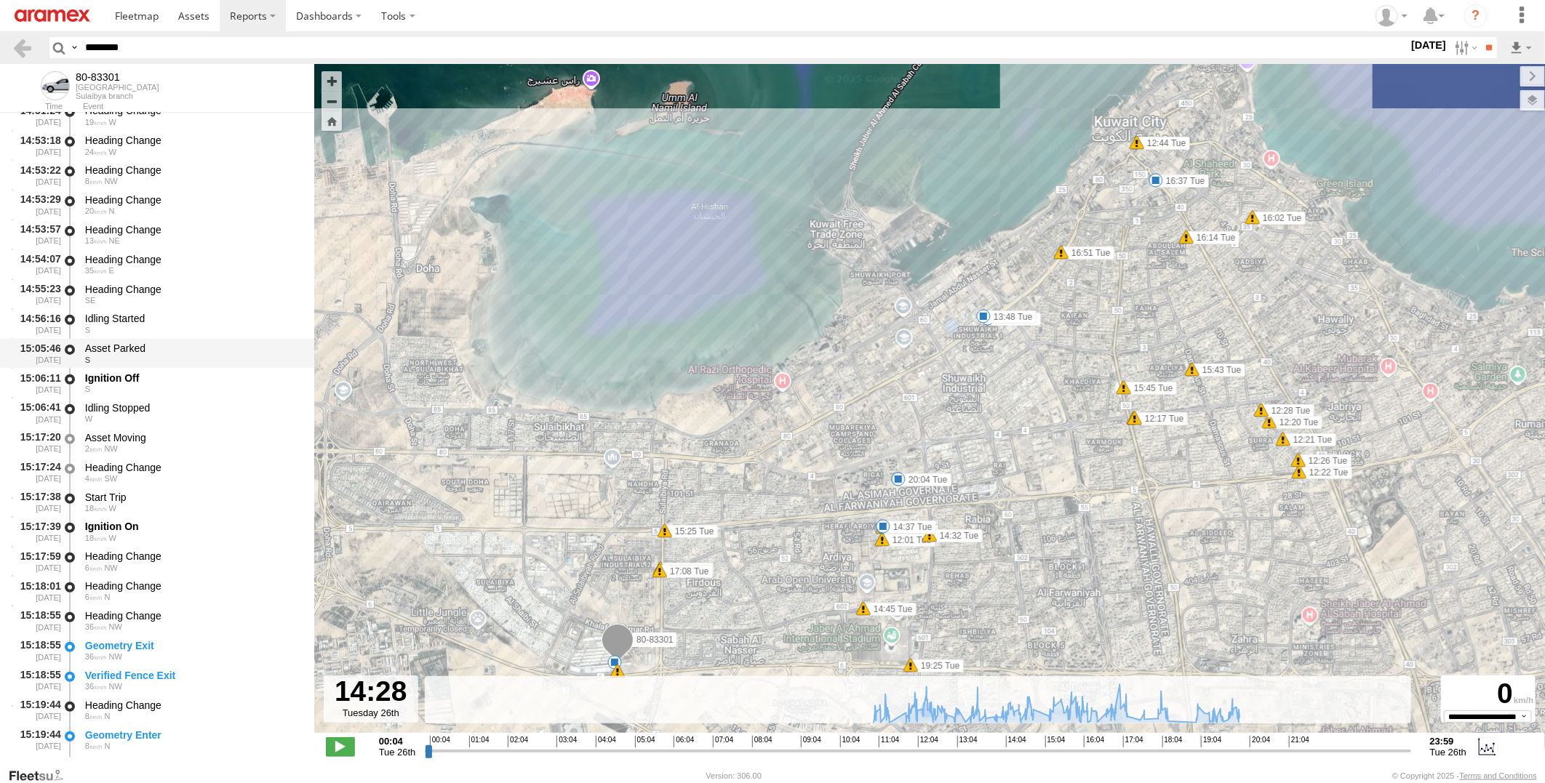
click at [209, 352] on div "Asset Parked" at bounding box center [192, 348] width 215 height 13
click at [204, 376] on div "Ignition Off" at bounding box center [192, 378] width 215 height 13
click at [204, 409] on div "Idling Stopped" at bounding box center [192, 407] width 215 height 13
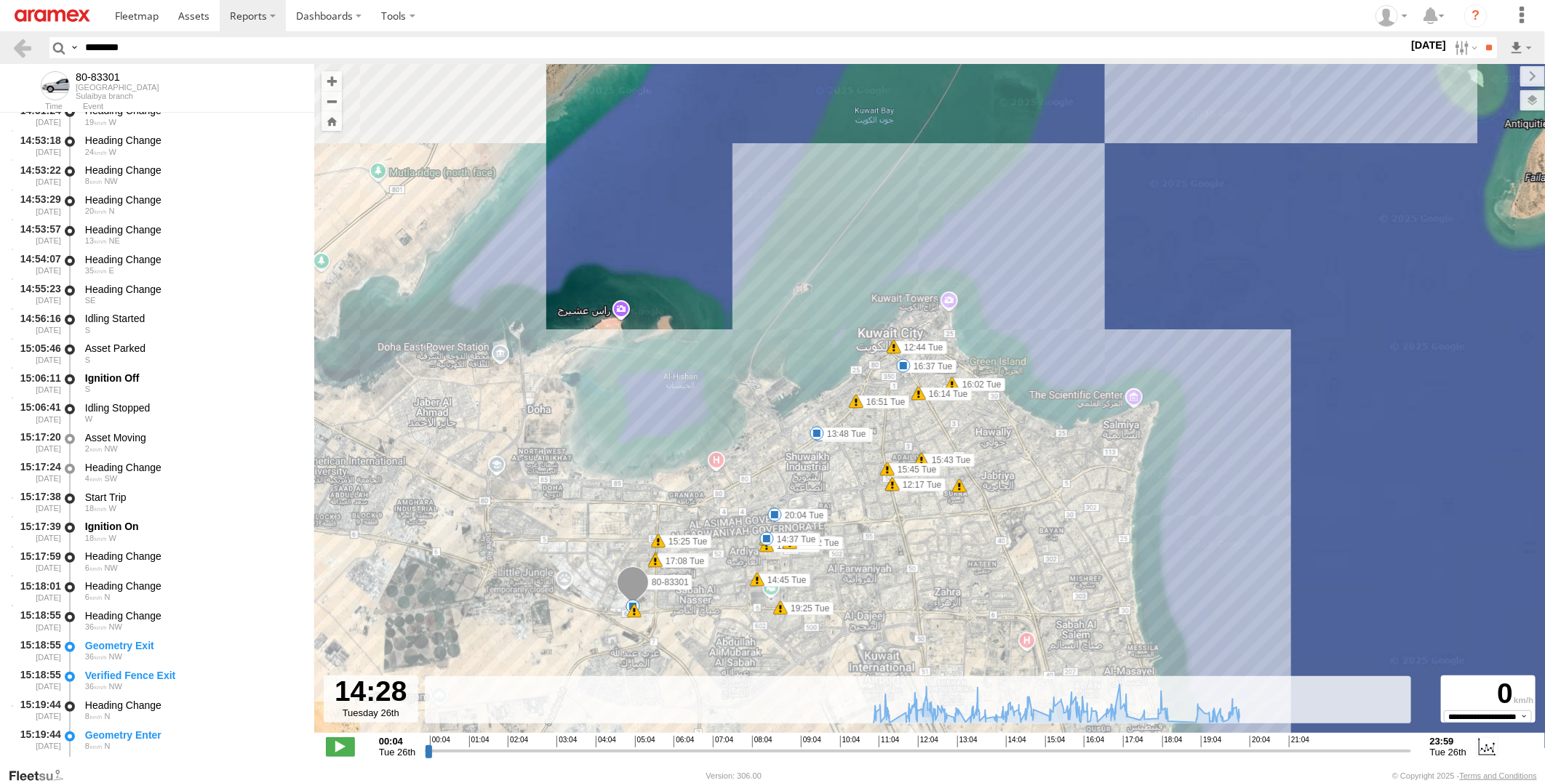
drag, startPoint x: 660, startPoint y: 599, endPoint x: 664, endPoint y: 551, distance: 48.9
click at [664, 551] on div "80-83301 12:01 Tue 12:02 Tue 12:17 Tue 12:17 Tue 12:44 Tue 13:36 Tue 13:48 Tue …" at bounding box center [929, 406] width 1230 height 684
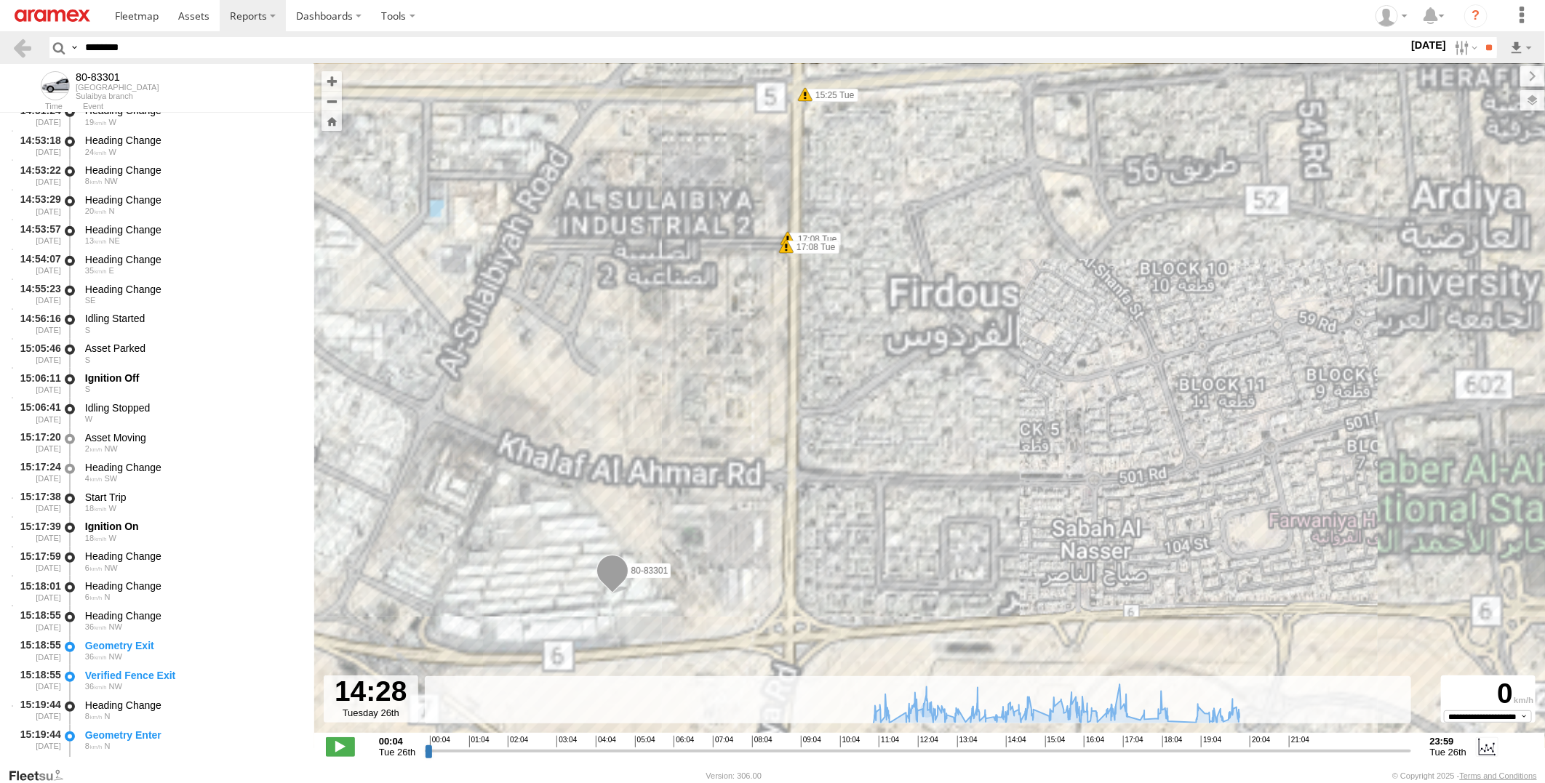
drag, startPoint x: 640, startPoint y: 593, endPoint x: 647, endPoint y: 566, distance: 28.6
click at [647, 566] on div "80-83301 12:01 Tue 12:02 Tue 12:17 Tue 12:17 Tue 12:44 Tue 13:36 Tue 13:48 Tue …" at bounding box center [929, 406] width 1230 height 684
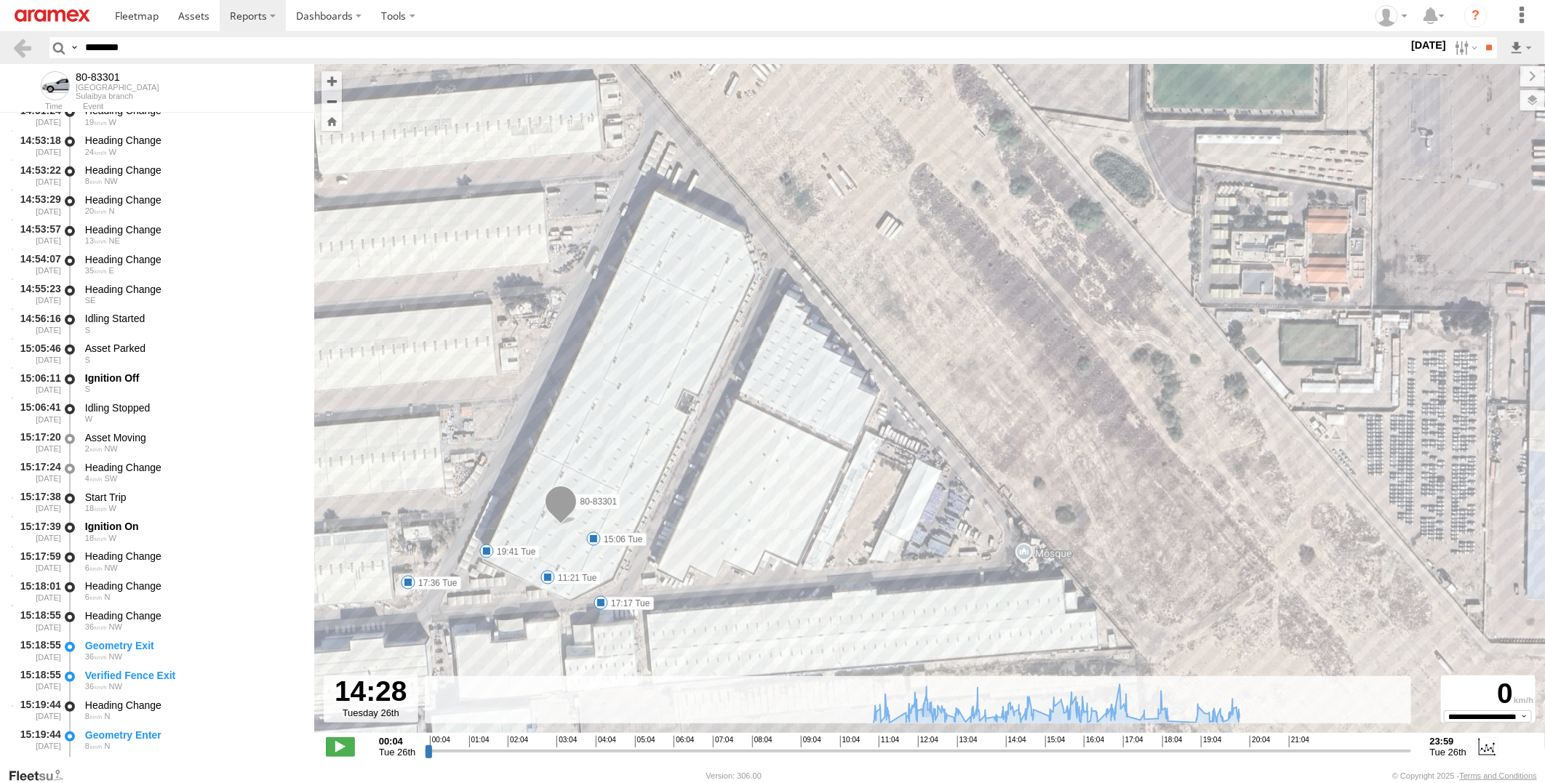
drag, startPoint x: 177, startPoint y: 44, endPoint x: 0, endPoint y: 51, distance: 177.6
click at [0, 51] on html at bounding box center [772, 391] width 1545 height 783
paste input "text"
type input "********"
click at [1480, 37] on input "**" at bounding box center [1488, 47] width 17 height 21
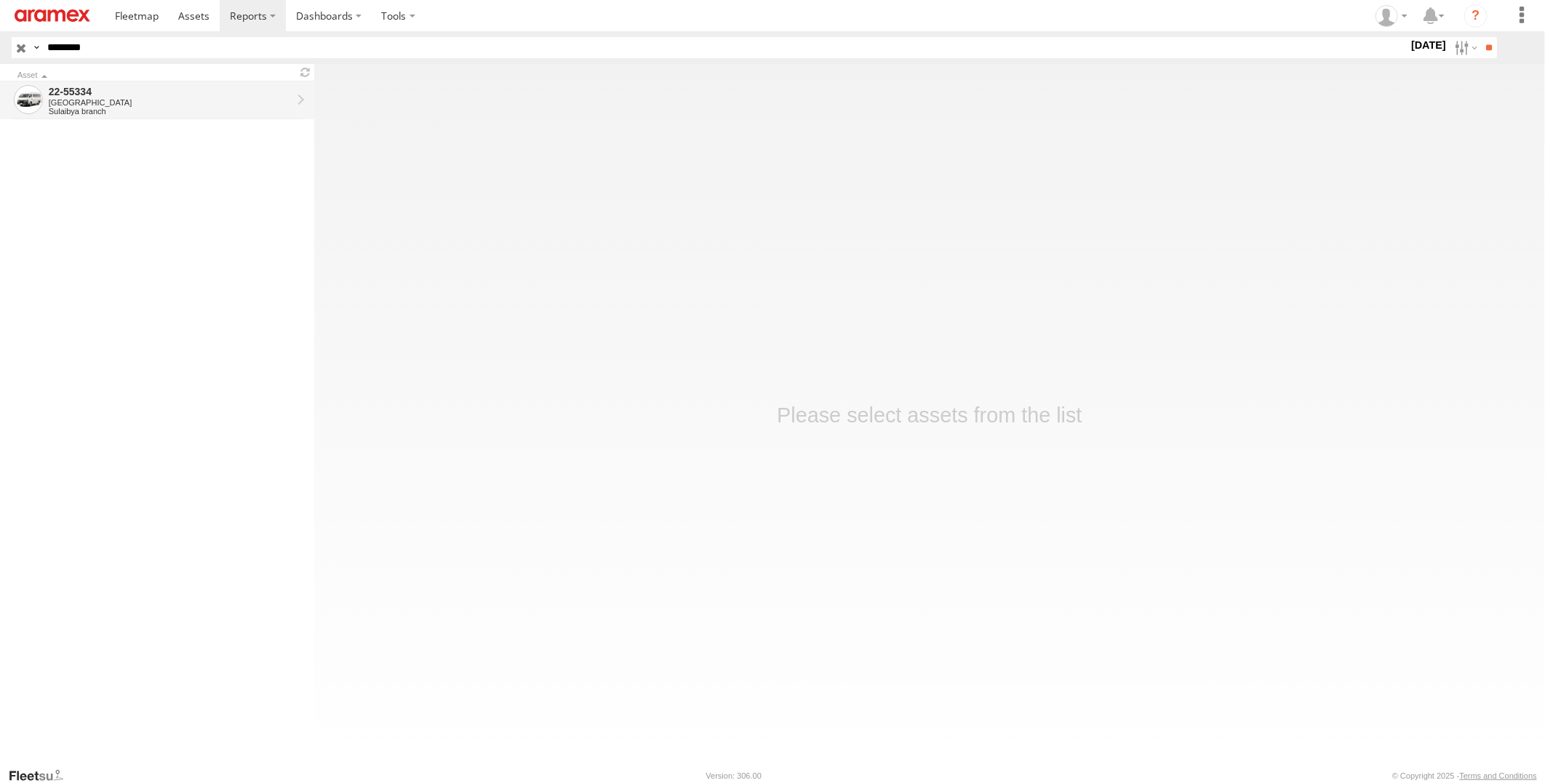
click at [84, 92] on div "22-55334" at bounding box center [170, 91] width 243 height 13
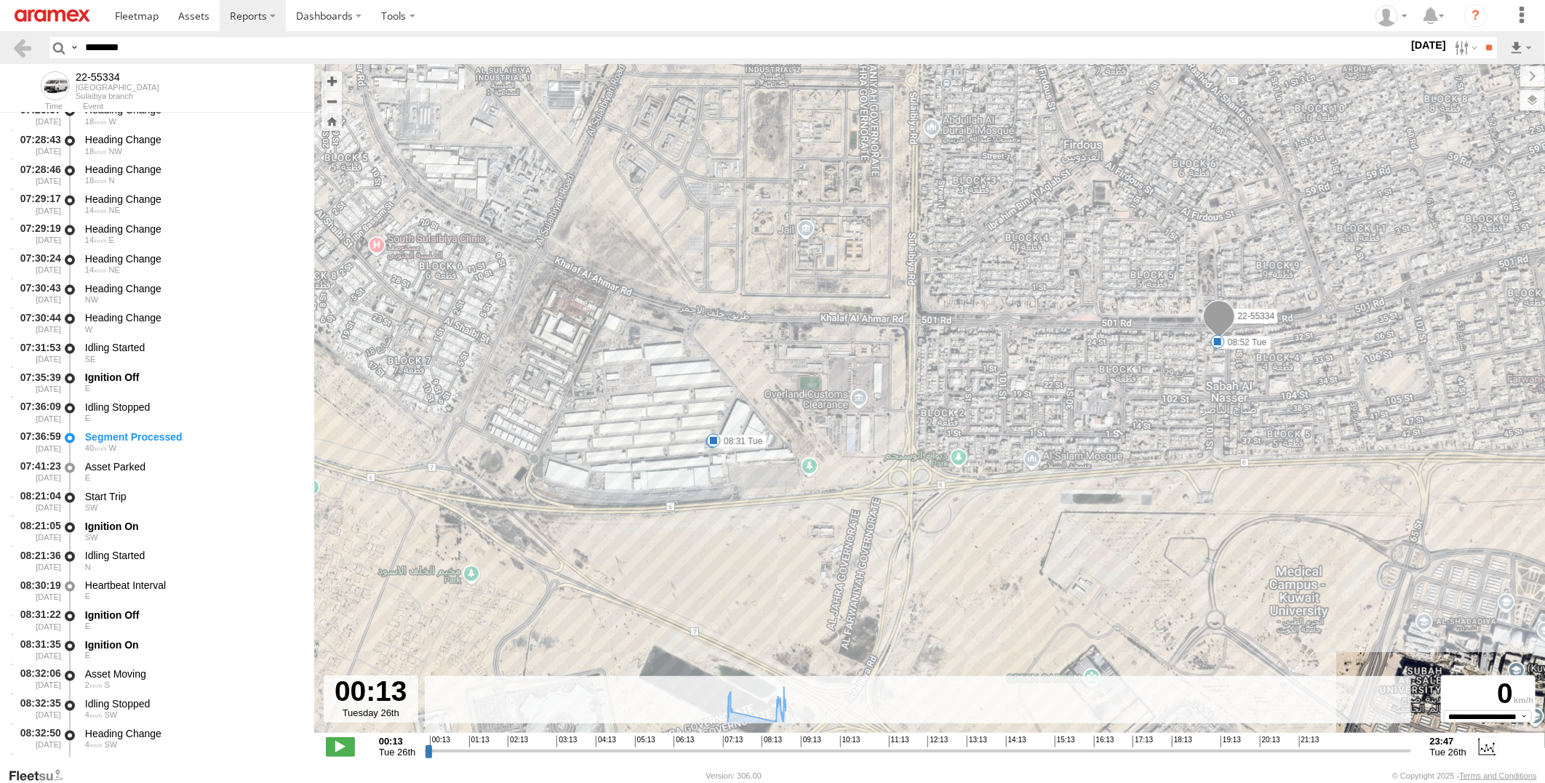
scroll to position [1212, 0]
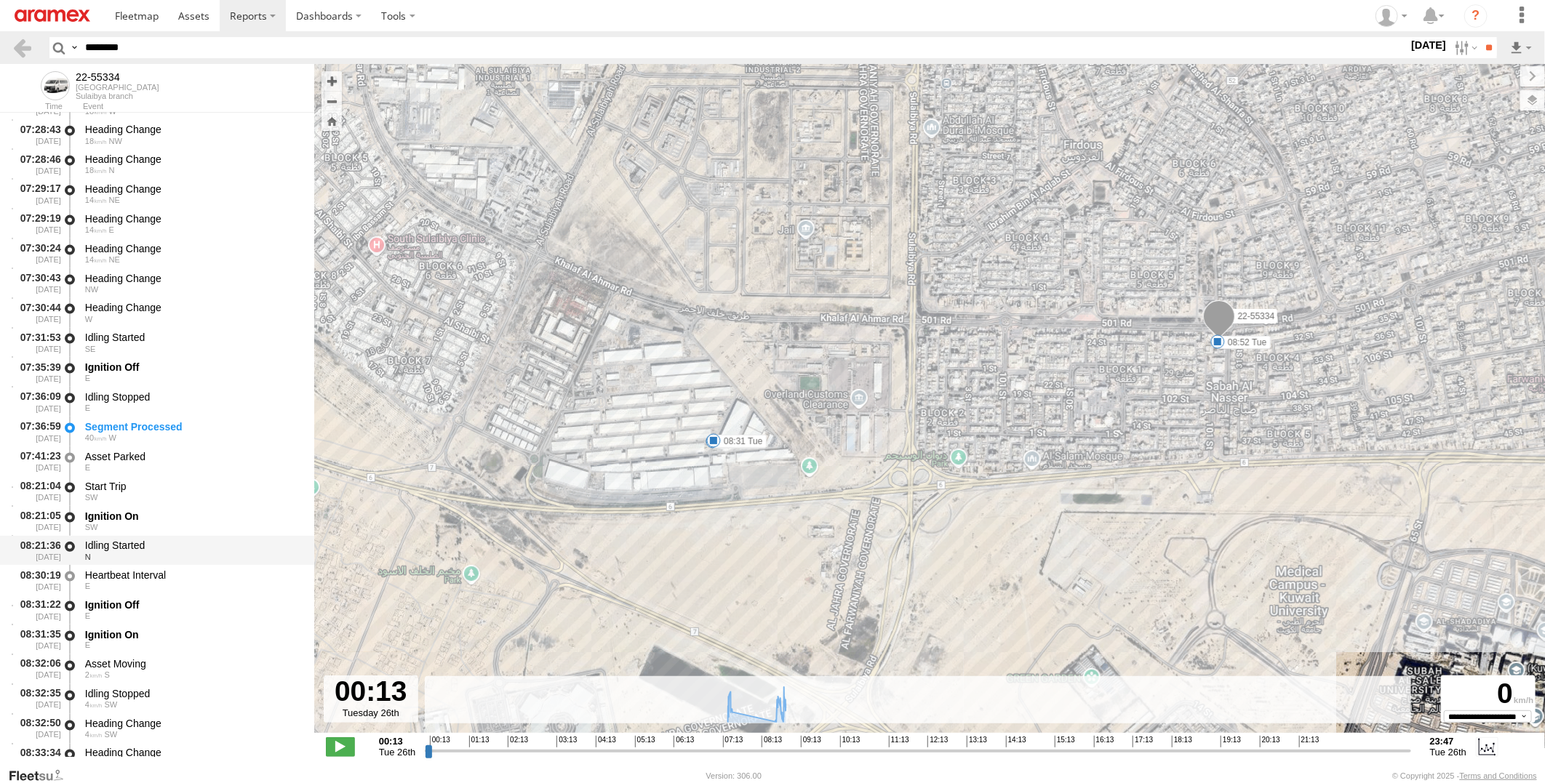
click at [193, 547] on div "Idling Started" at bounding box center [192, 545] width 215 height 13
click at [191, 582] on div "E" at bounding box center [192, 586] width 215 height 9
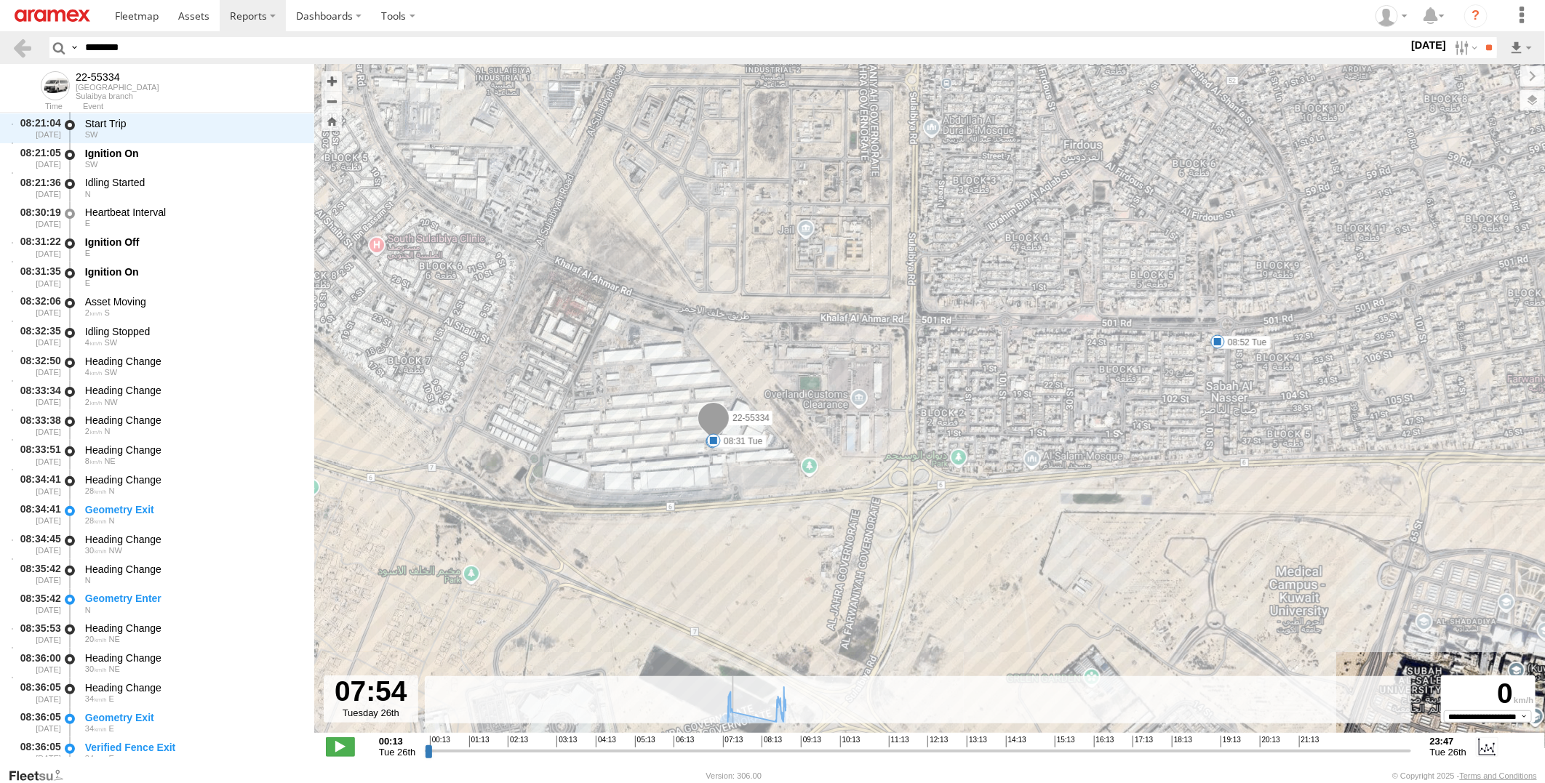
drag, startPoint x: 428, startPoint y: 751, endPoint x: 749, endPoint y: 743, distance: 321.5
type input "**********"
click at [749, 744] on input "range" at bounding box center [917, 751] width 985 height 14
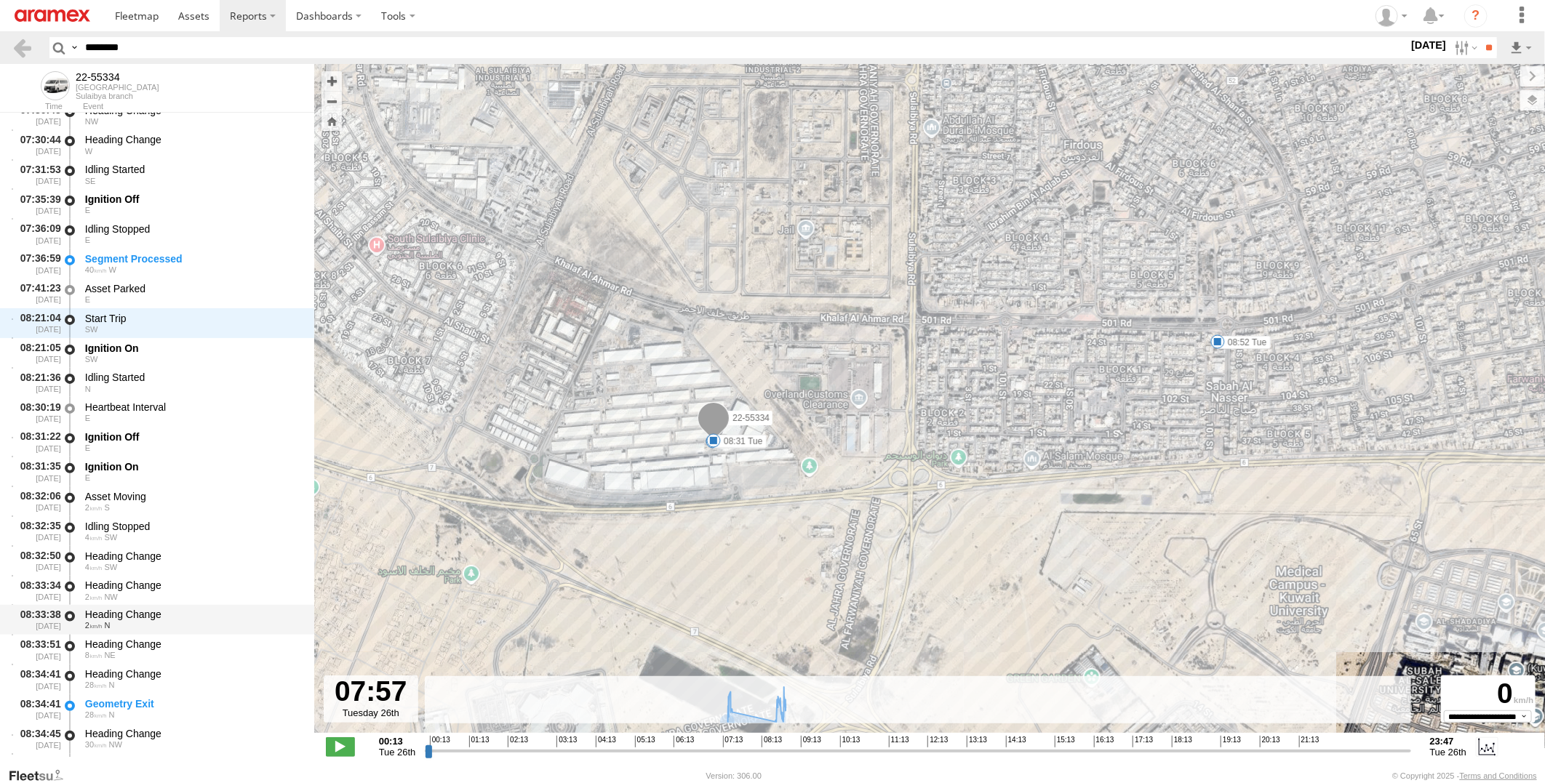
scroll to position [1332, 0]
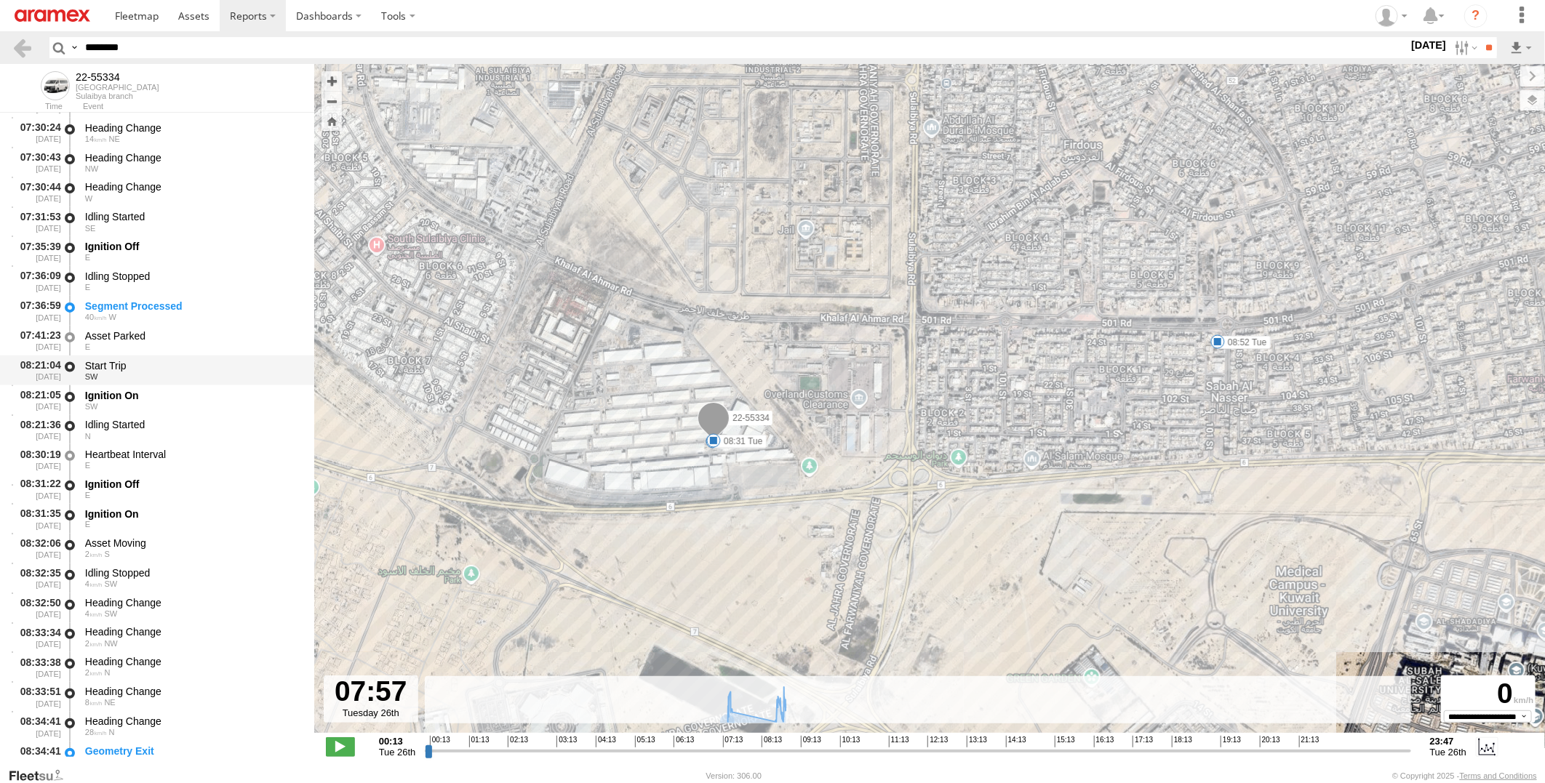
click at [217, 374] on div "SW" at bounding box center [192, 376] width 215 height 9
click at [218, 333] on div "Asset Parked" at bounding box center [192, 335] width 215 height 13
click at [227, 285] on div "E" at bounding box center [192, 287] width 215 height 9
click at [225, 319] on div "40 W" at bounding box center [192, 317] width 215 height 9
click at [216, 332] on div "Asset Parked" at bounding box center [192, 335] width 215 height 13
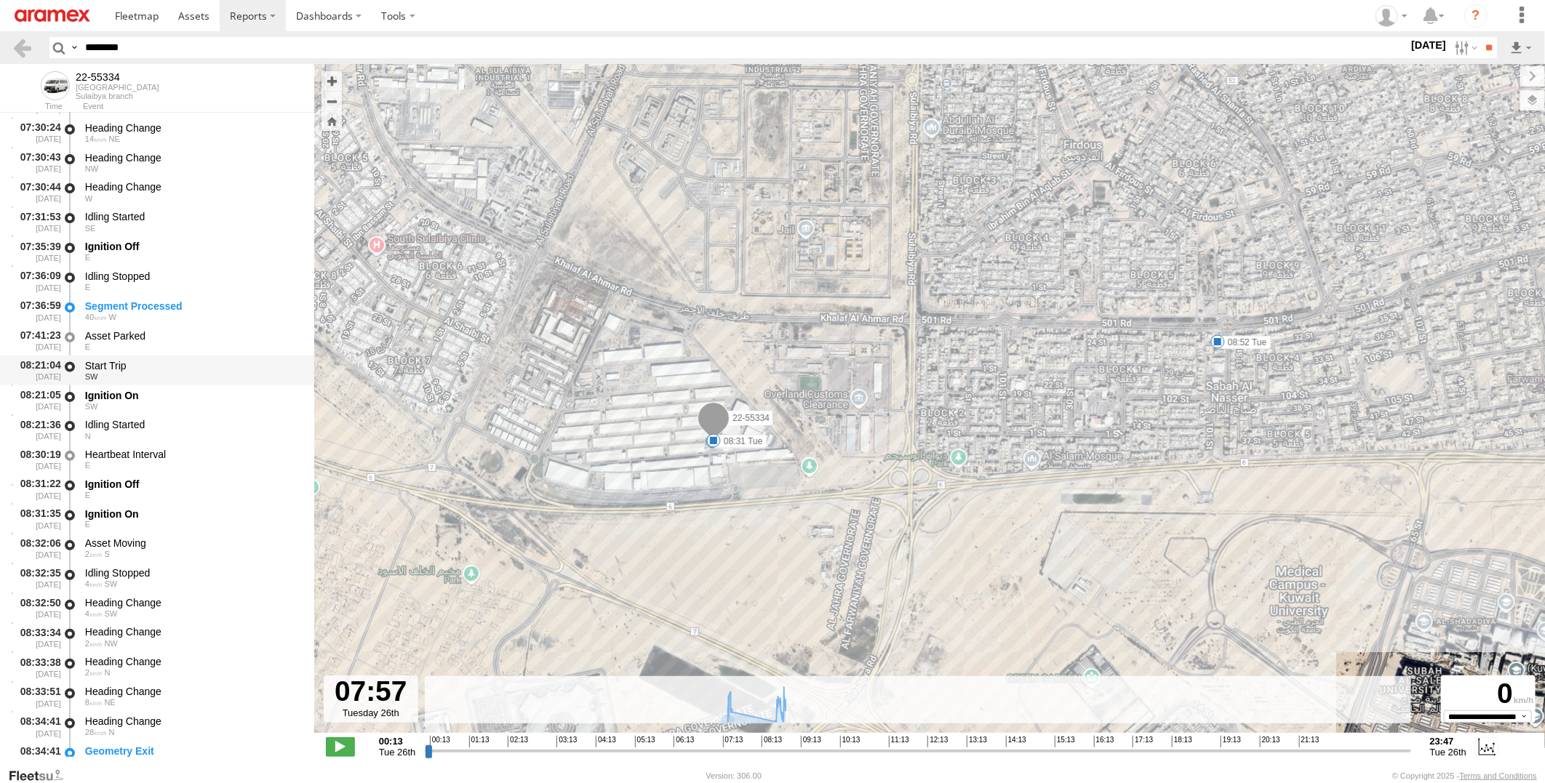
click at [211, 367] on div "Start Trip" at bounding box center [192, 365] width 215 height 13
click at [209, 397] on div "Ignition On" at bounding box center [192, 395] width 215 height 13
click at [207, 422] on div "Idling Started" at bounding box center [192, 424] width 215 height 13
click at [207, 455] on div "Heartbeat Interval" at bounding box center [192, 454] width 215 height 13
click at [206, 426] on div "Idling Started" at bounding box center [192, 424] width 215 height 13
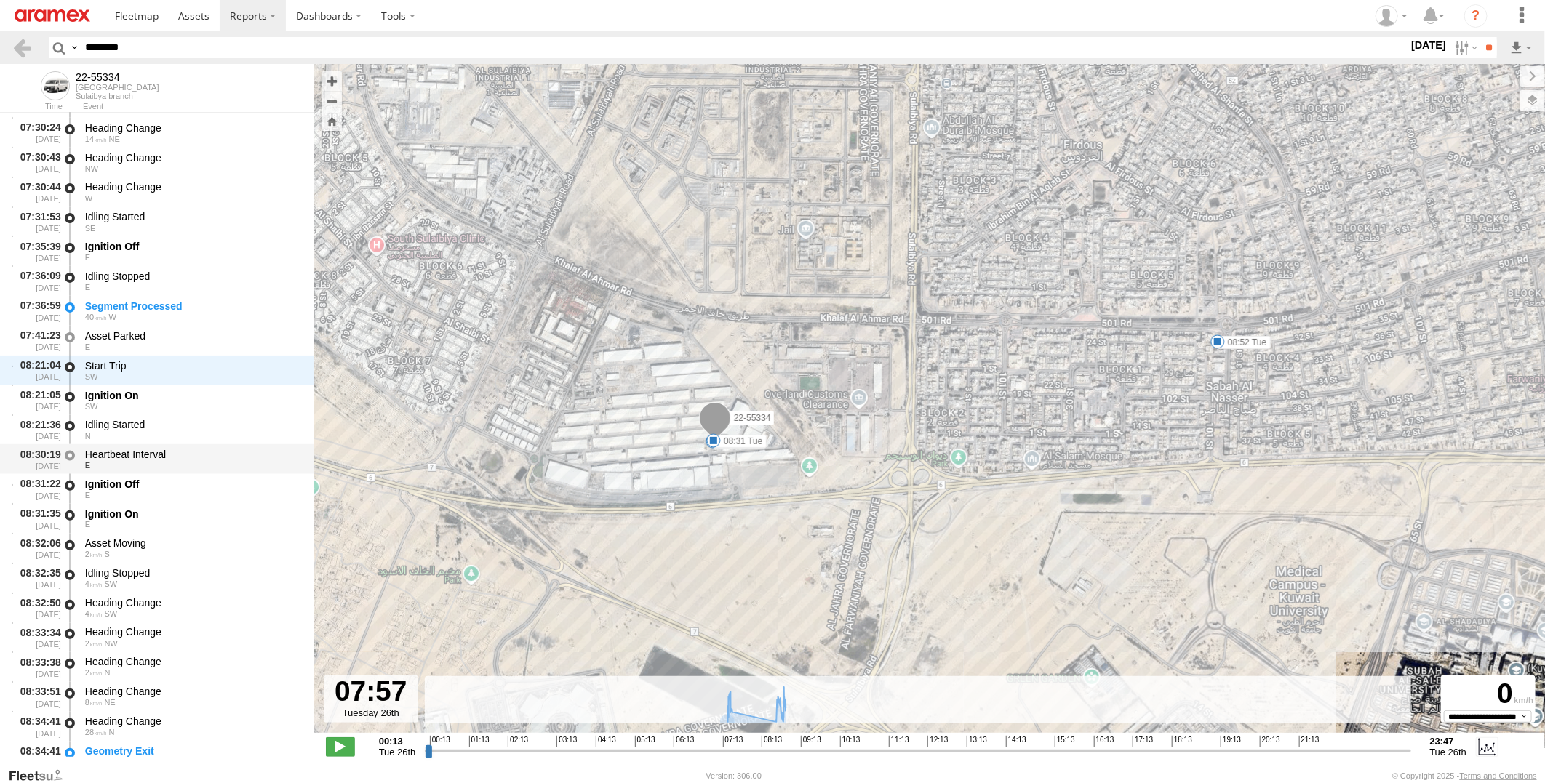
click at [204, 452] on div "Heartbeat Interval" at bounding box center [192, 454] width 215 height 13
click at [199, 476] on div "Ignition Off E" at bounding box center [193, 489] width 220 height 27
click at [191, 506] on div "Ignition On E" at bounding box center [193, 518] width 220 height 27
click at [182, 541] on div "Asset Moving" at bounding box center [192, 543] width 215 height 13
click at [177, 515] on div "Ignition On" at bounding box center [192, 514] width 215 height 13
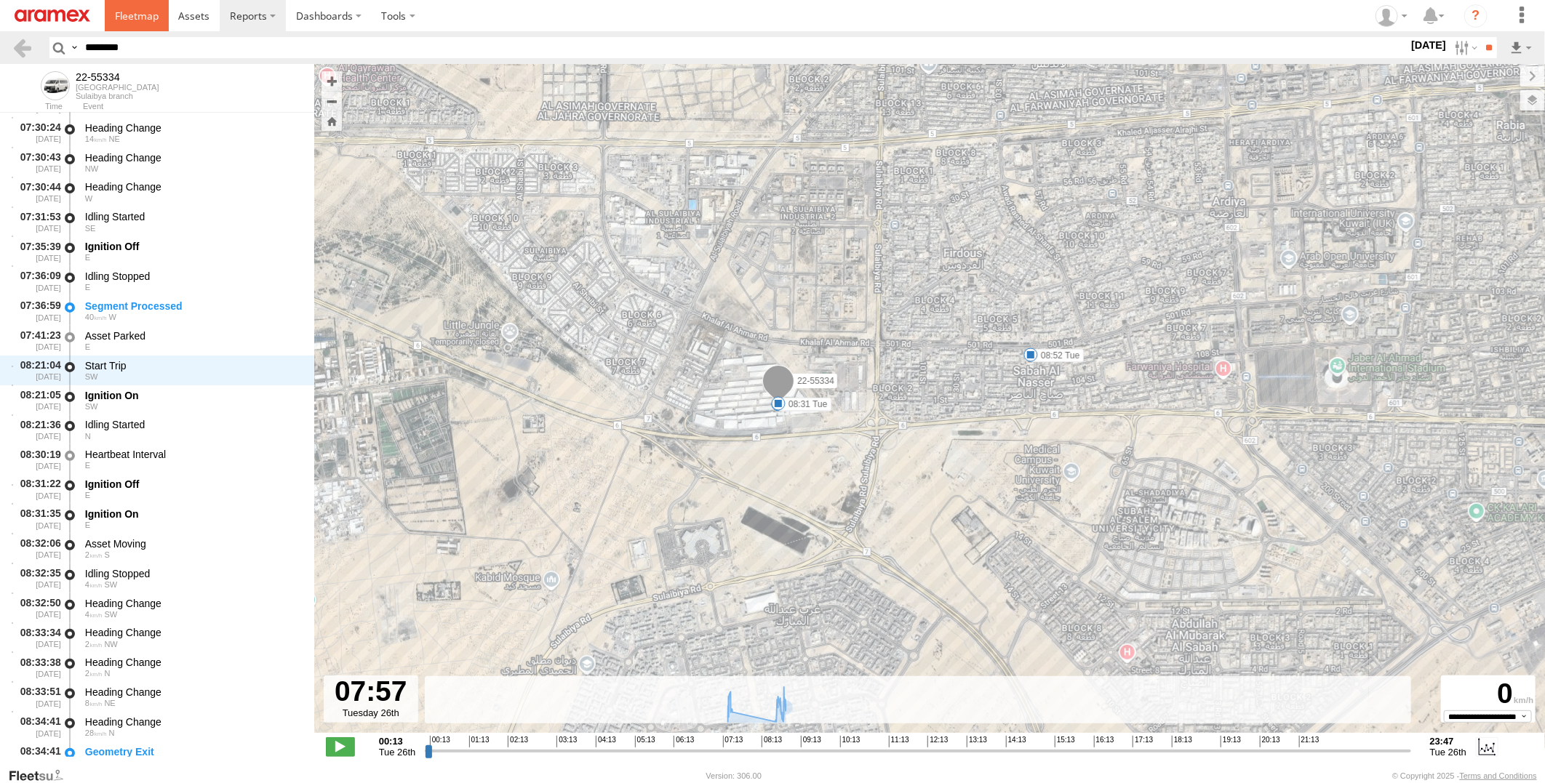
click at [137, 20] on span at bounding box center [137, 16] width 44 height 14
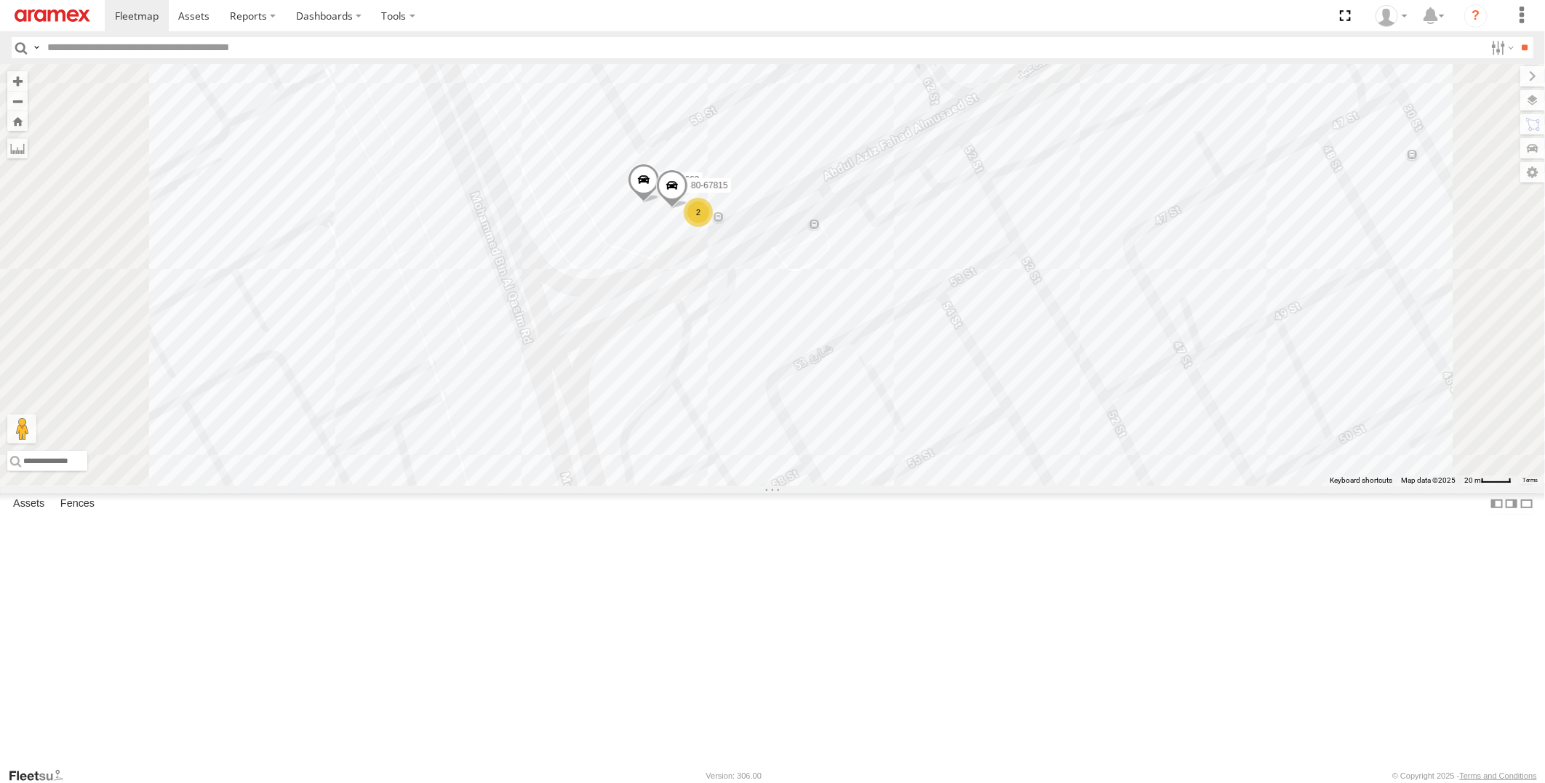
drag, startPoint x: 900, startPoint y: 349, endPoint x: 926, endPoint y: 340, distance: 27.6
click at [926, 340] on div "22-59690 22-59645 19-47703 19-47661 22-59740 19-47800 22-72607 22-55224 19-4720…" at bounding box center [772, 275] width 1545 height 422
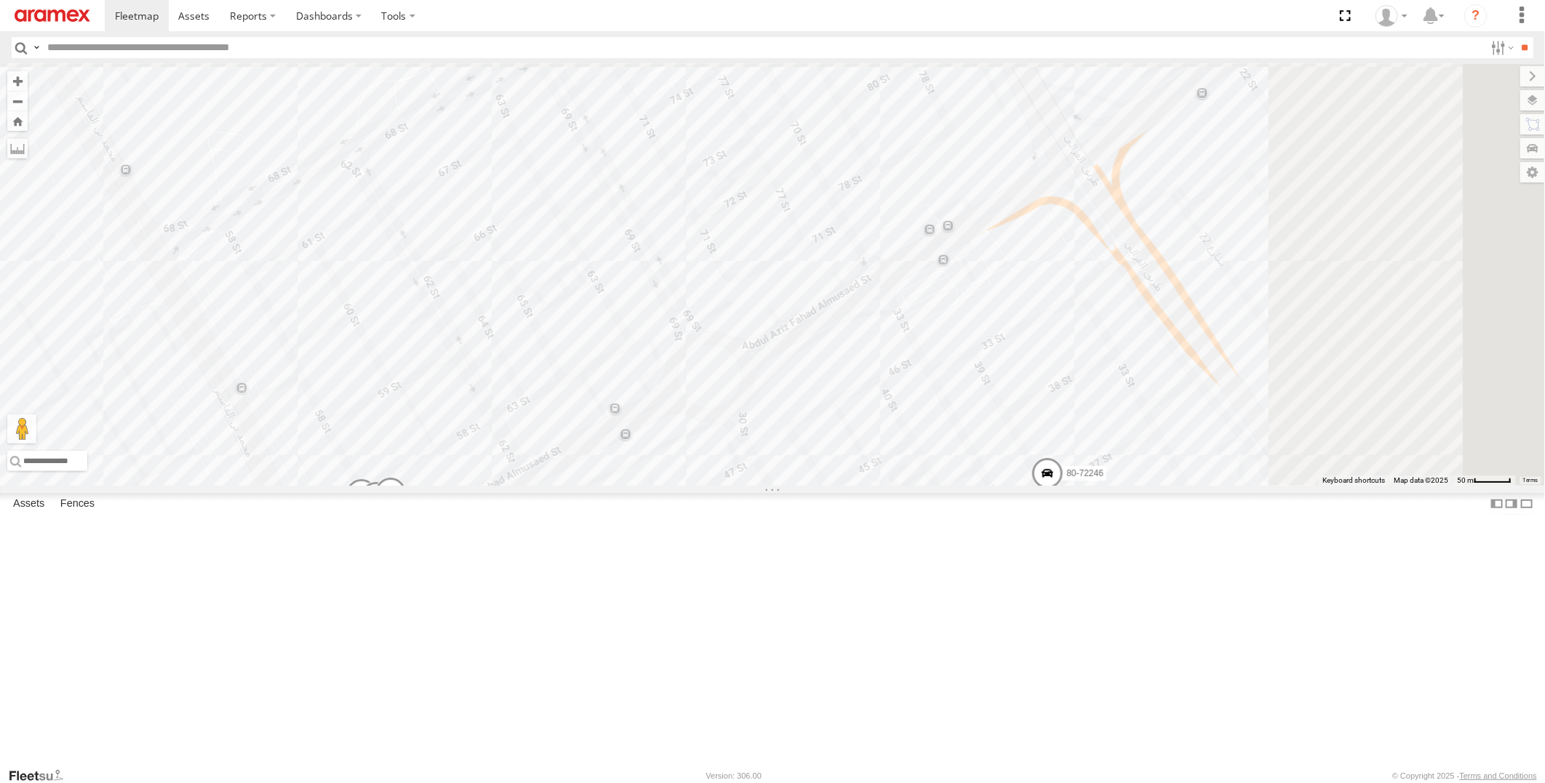
drag, startPoint x: 1317, startPoint y: 321, endPoint x: 806, endPoint y: 618, distance: 591.1
click at [806, 486] on div "22-59690 22-59645 19-47703 19-47661 22-59740 19-47800 22-72607 22-55224 19-4720…" at bounding box center [772, 275] width 1545 height 422
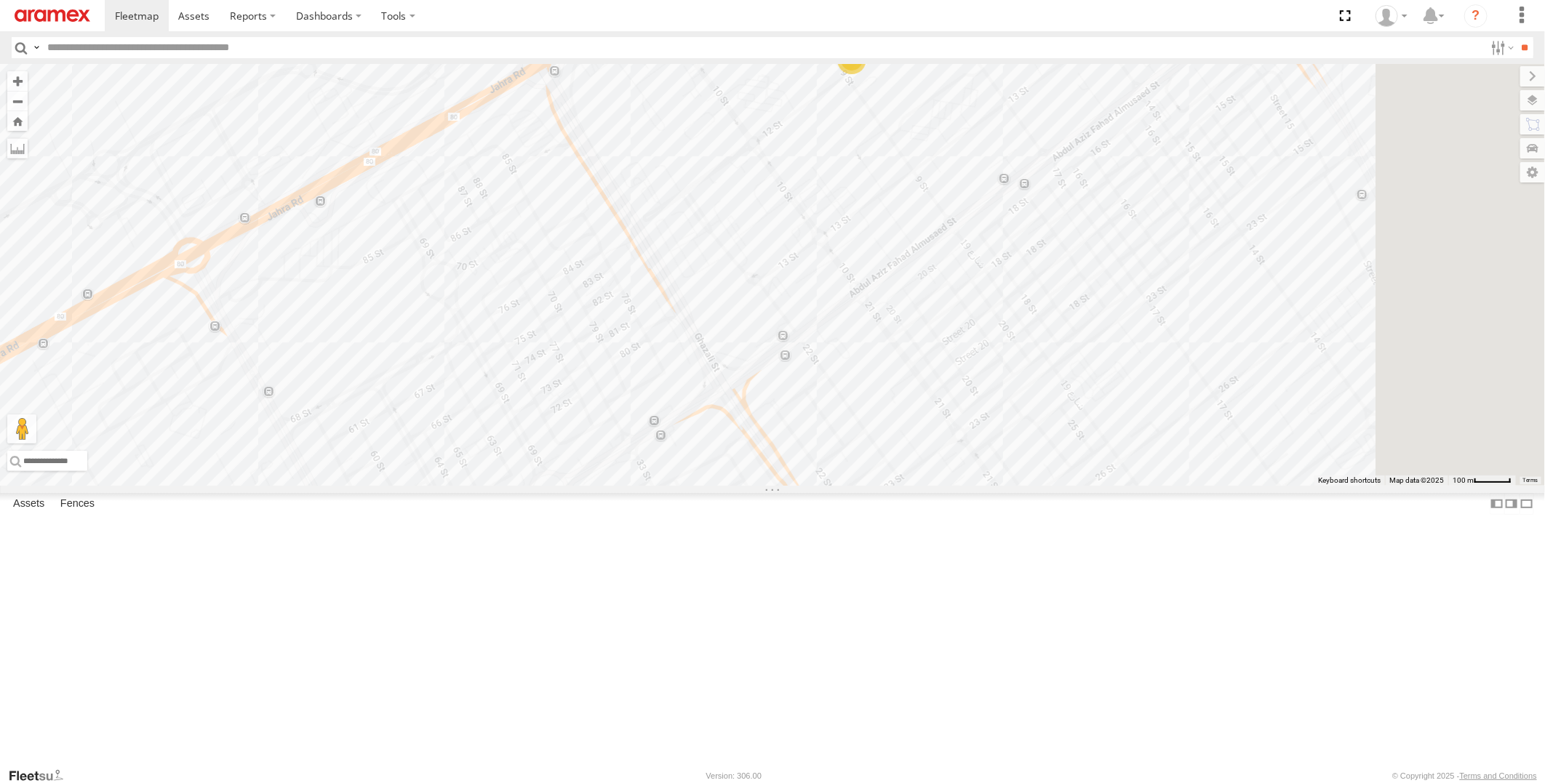
drag, startPoint x: 1106, startPoint y: 303, endPoint x: 968, endPoint y: 451, distance: 202.2
click at [968, 451] on div "22-59690 22-59645 19-47703 19-47661 22-59740 19-47800 22-72607 22-55224 19-4720…" at bounding box center [772, 275] width 1545 height 422
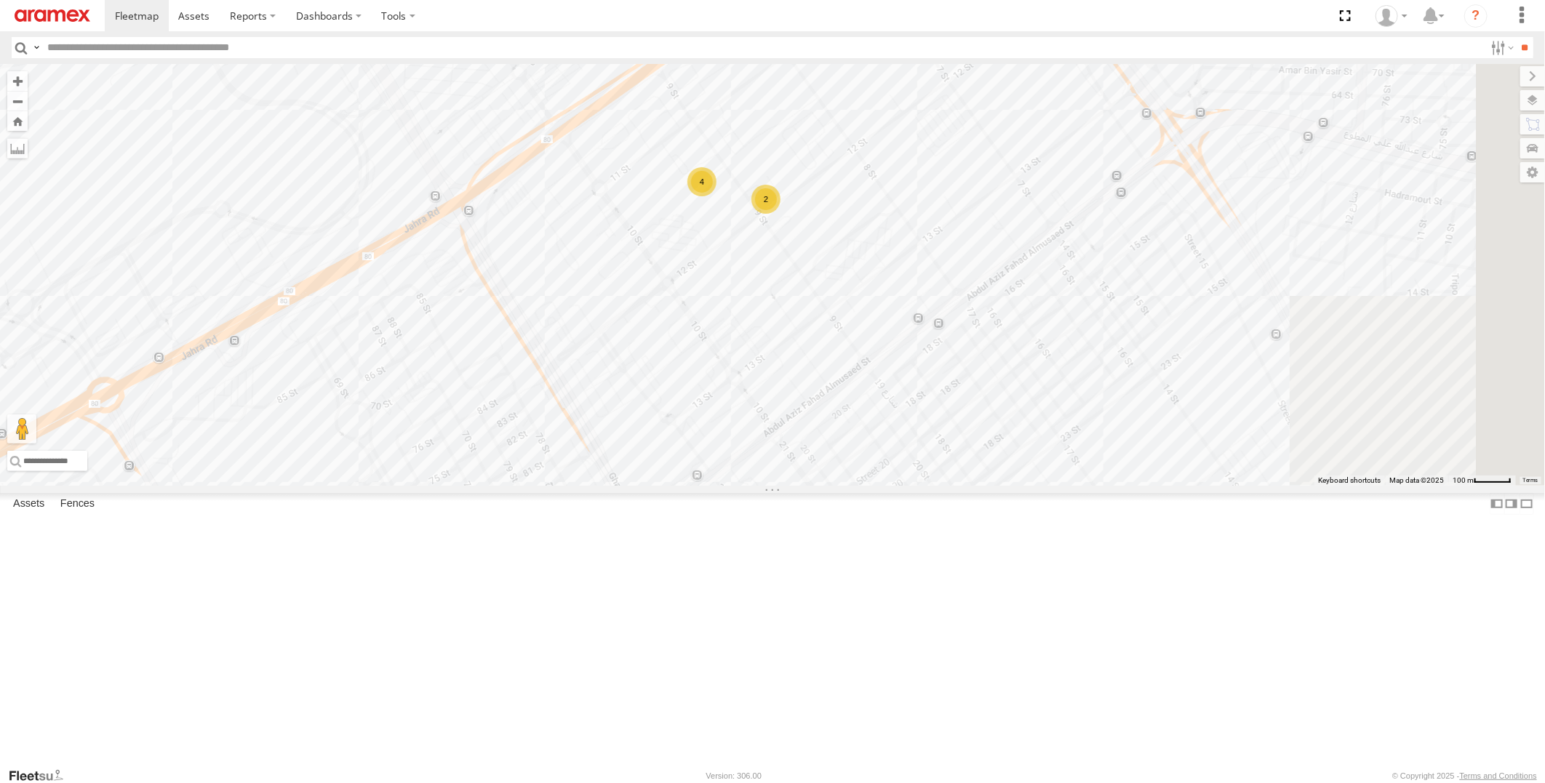
drag, startPoint x: 974, startPoint y: 279, endPoint x: 885, endPoint y: 431, distance: 175.7
click at [885, 431] on div "22-59690 22-59645 19-47703 19-47661 22-59740 19-47800 22-72607 22-55224 19-4720…" at bounding box center [772, 275] width 1545 height 422
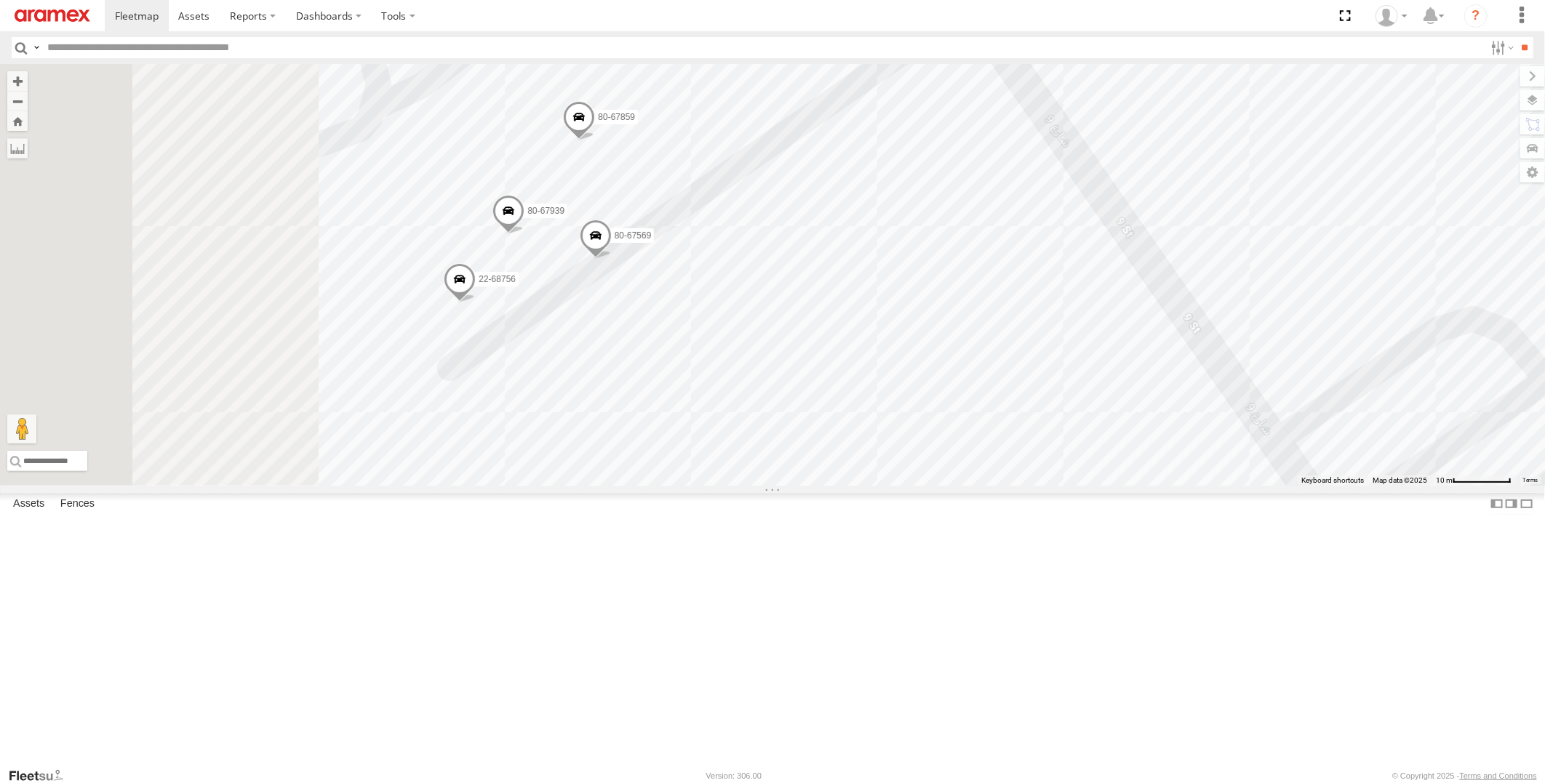
drag, startPoint x: 812, startPoint y: 442, endPoint x: 1062, endPoint y: 369, distance: 260.7
click at [1062, 369] on div "22-59690 22-59645 19-47703 19-47661 22-59740 19-47800 22-72607 22-55224 19-4720…" at bounding box center [772, 275] width 1545 height 422
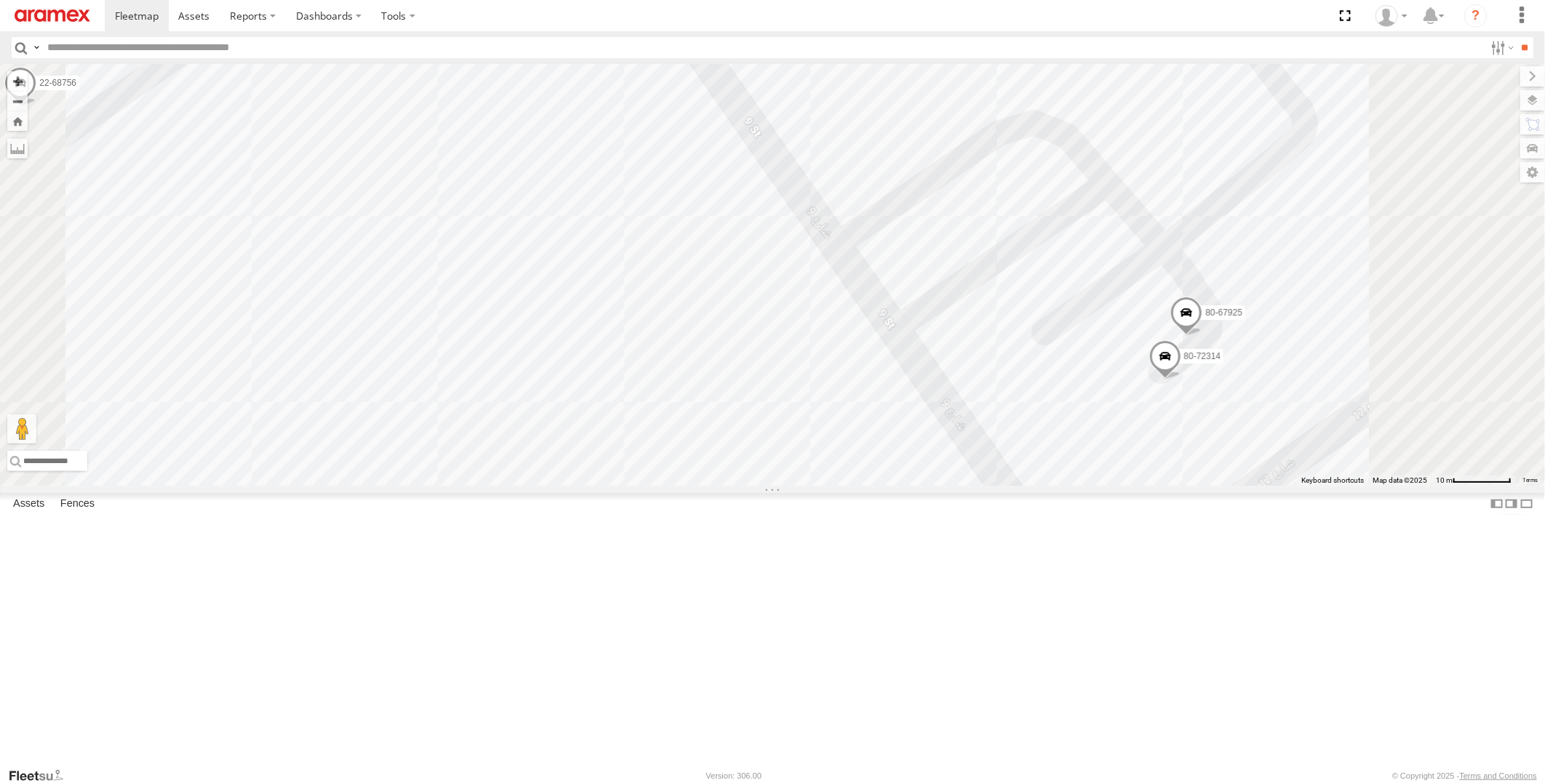
click at [1181, 380] on span at bounding box center [1165, 359] width 32 height 39
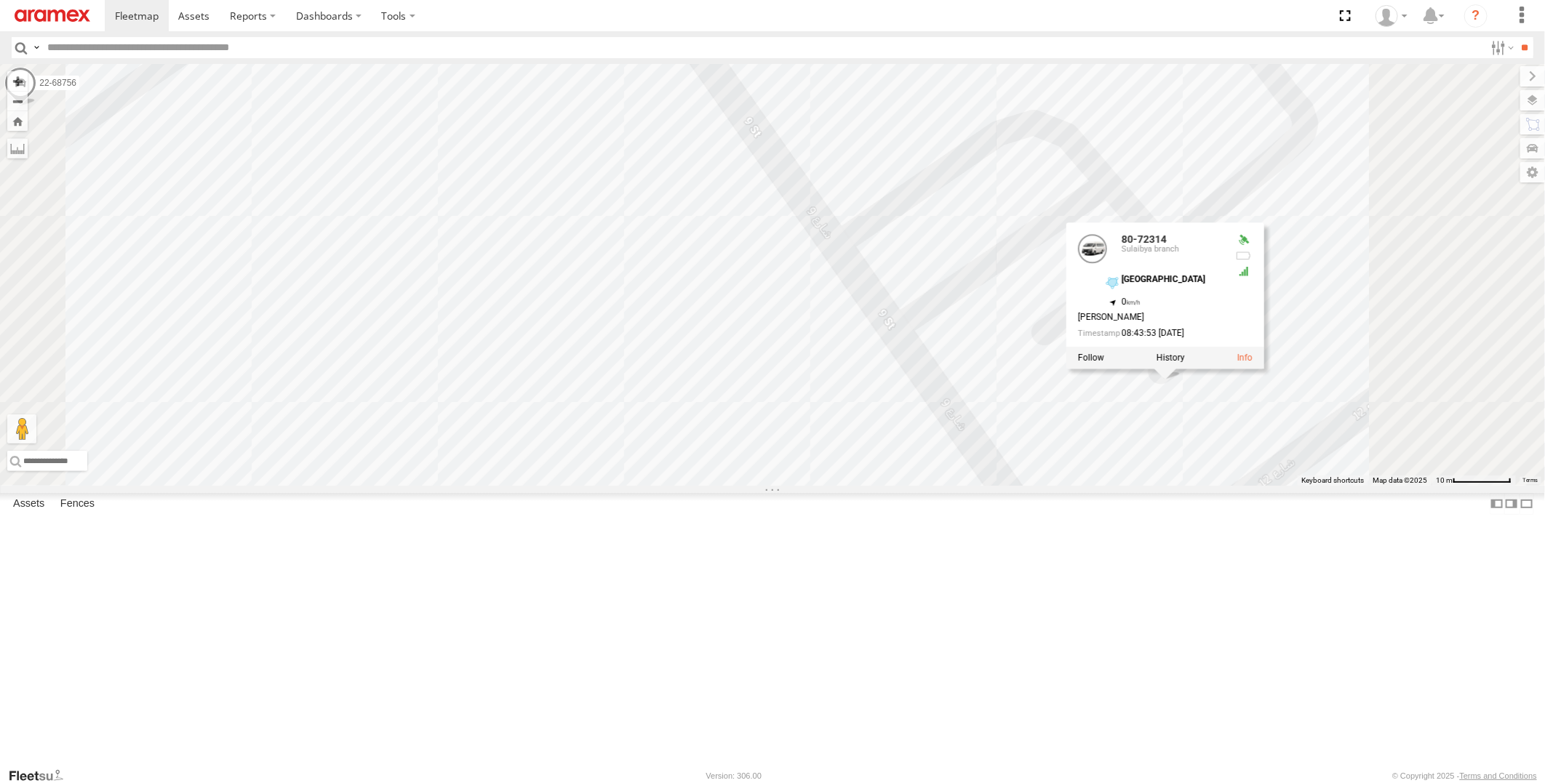
click at [1338, 486] on div "22-59690 22-59645 19-47703 19-47661 22-59740 19-47800 22-72607 22-55224 19-4720…" at bounding box center [772, 275] width 1545 height 422
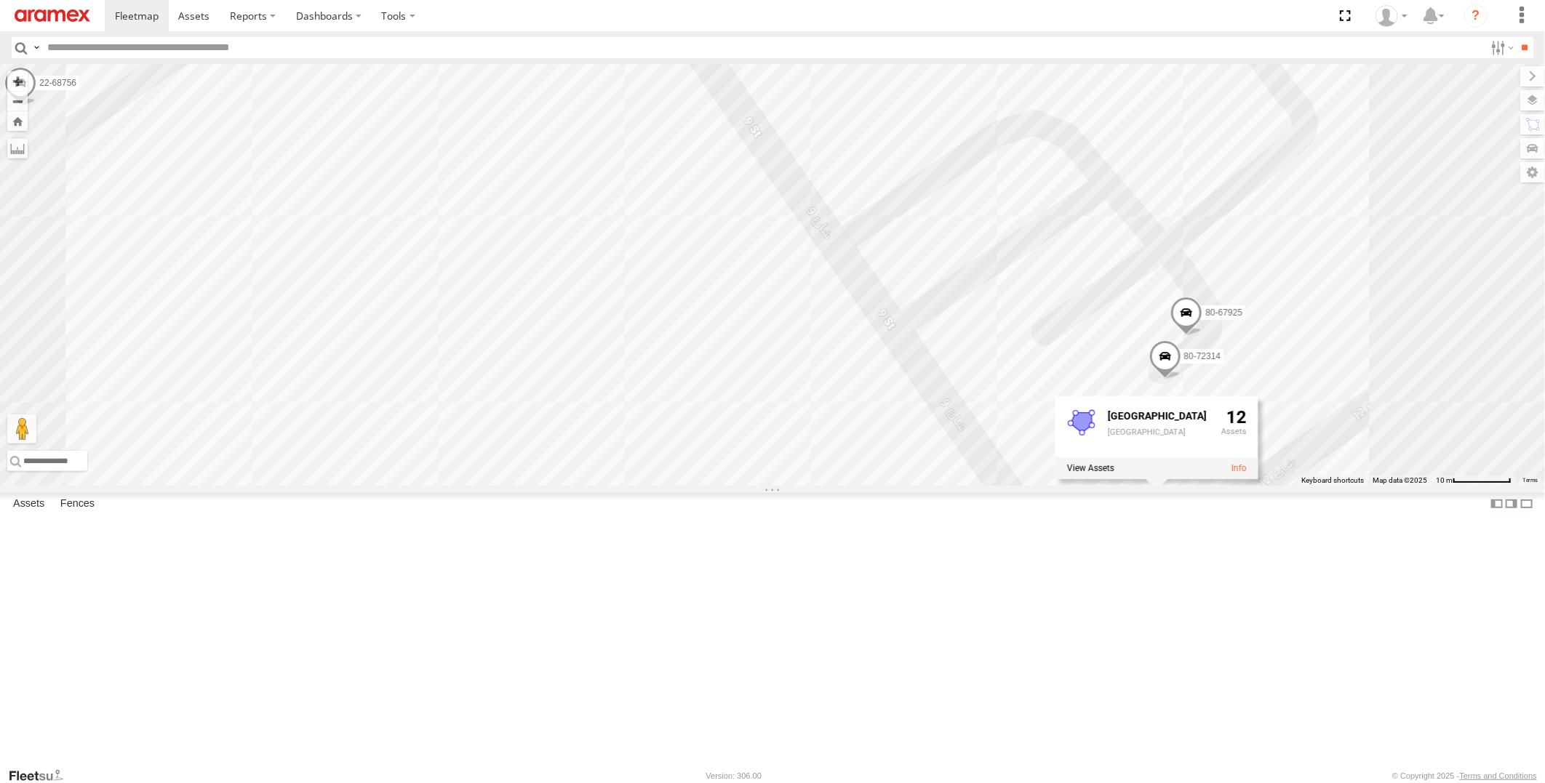
click at [1202, 336] on span at bounding box center [1186, 316] width 32 height 39
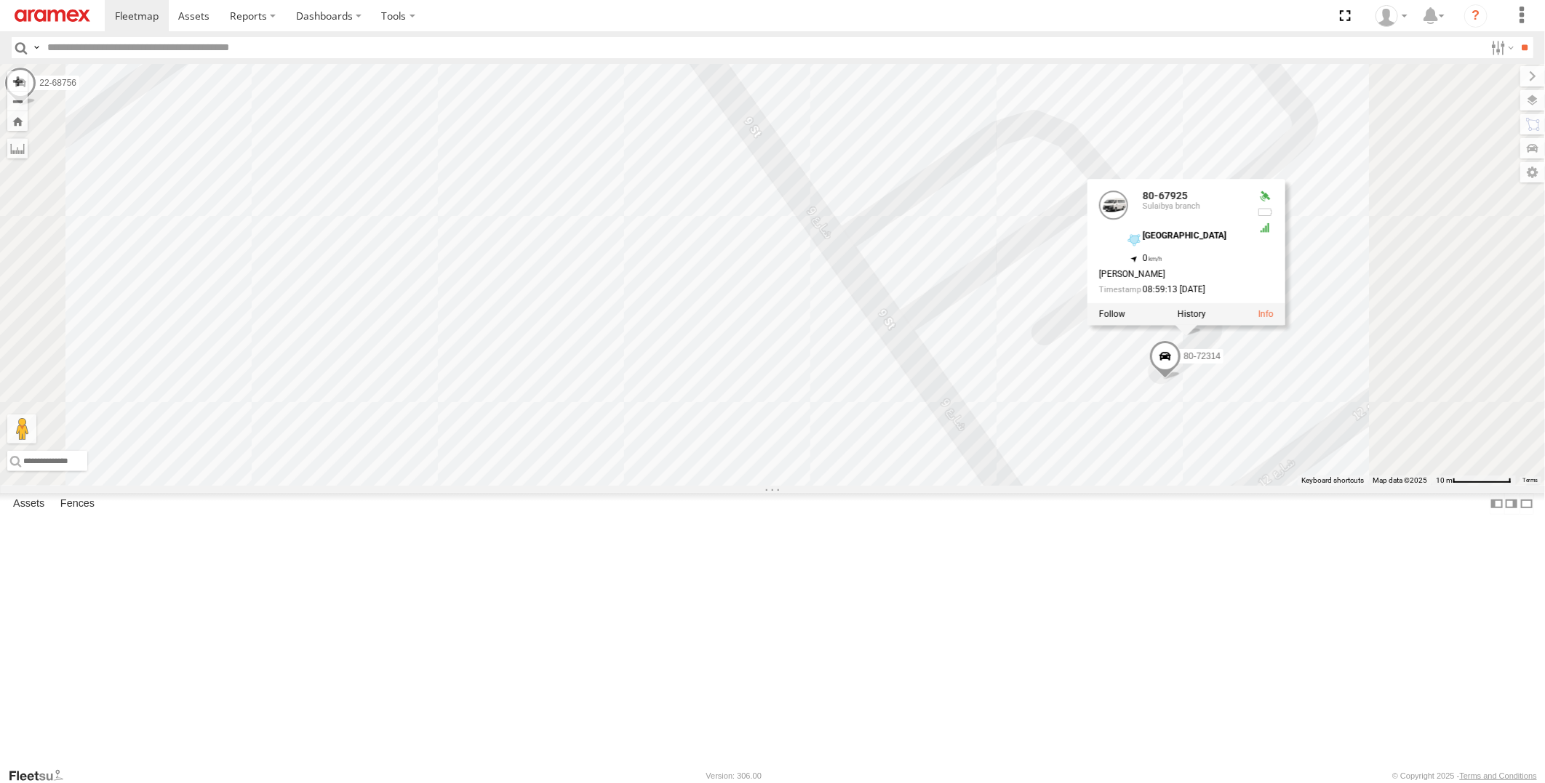
click at [1078, 486] on div "22-59690 22-59645 19-47703 19-47661 22-59740 19-47800 22-72607 22-55224 19-4720…" at bounding box center [772, 275] width 1545 height 422
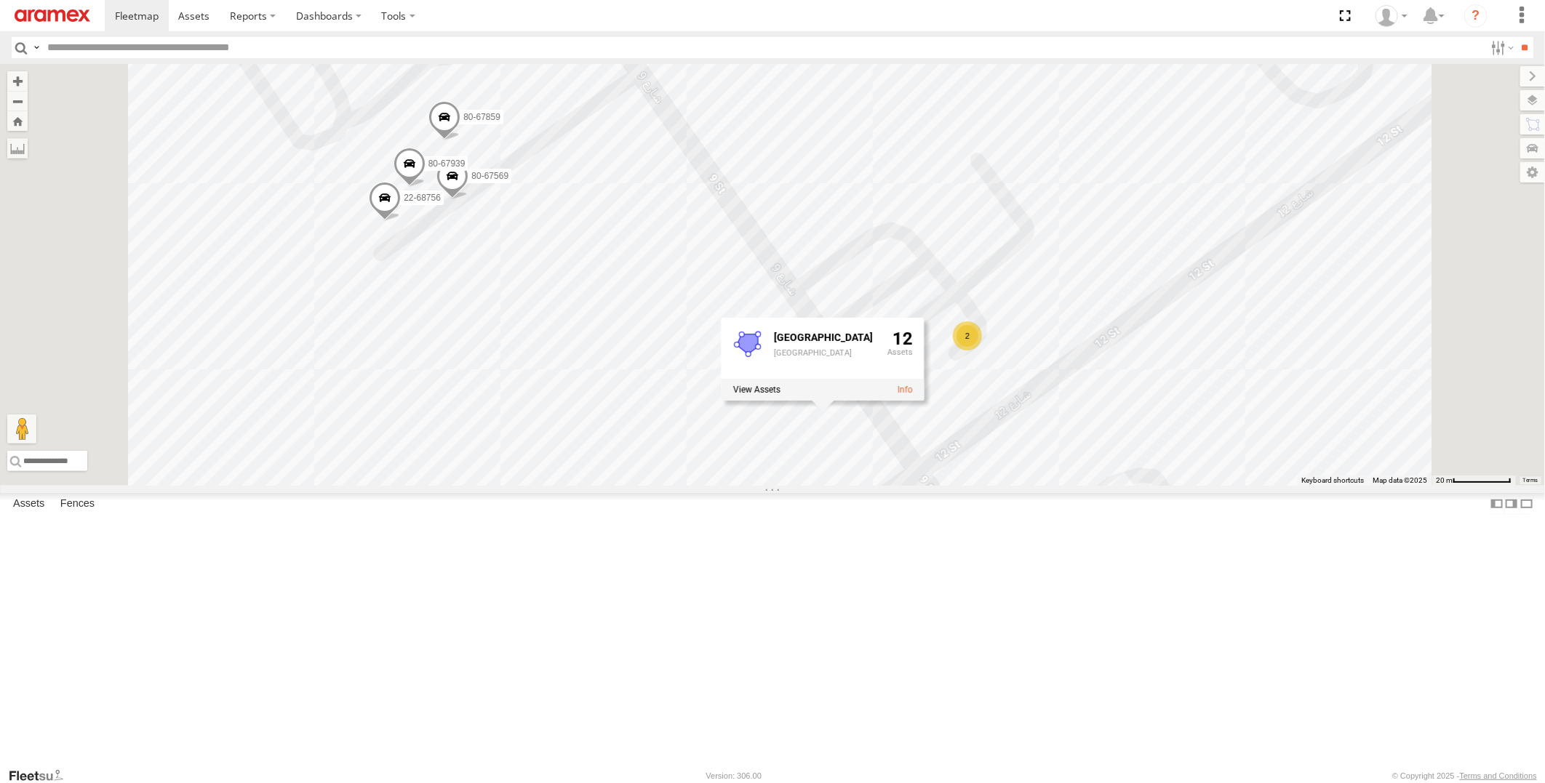
click at [401, 222] on span at bounding box center [385, 202] width 32 height 39
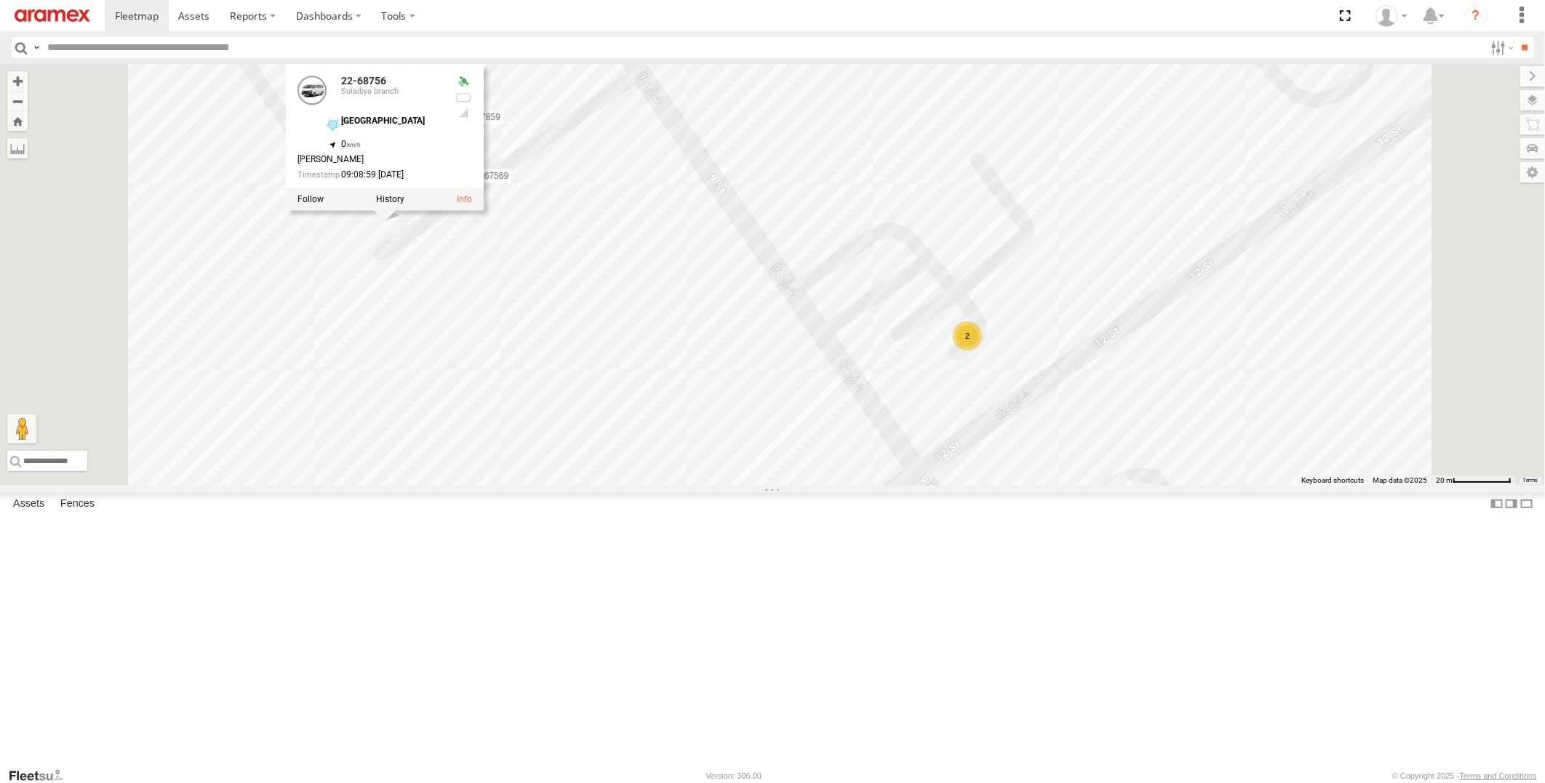
click at [857, 276] on div "22-59690 22-59645 19-47703 19-47661 22-59740 19-47800 22-72607 22-55224 19-4720…" at bounding box center [772, 275] width 1545 height 422
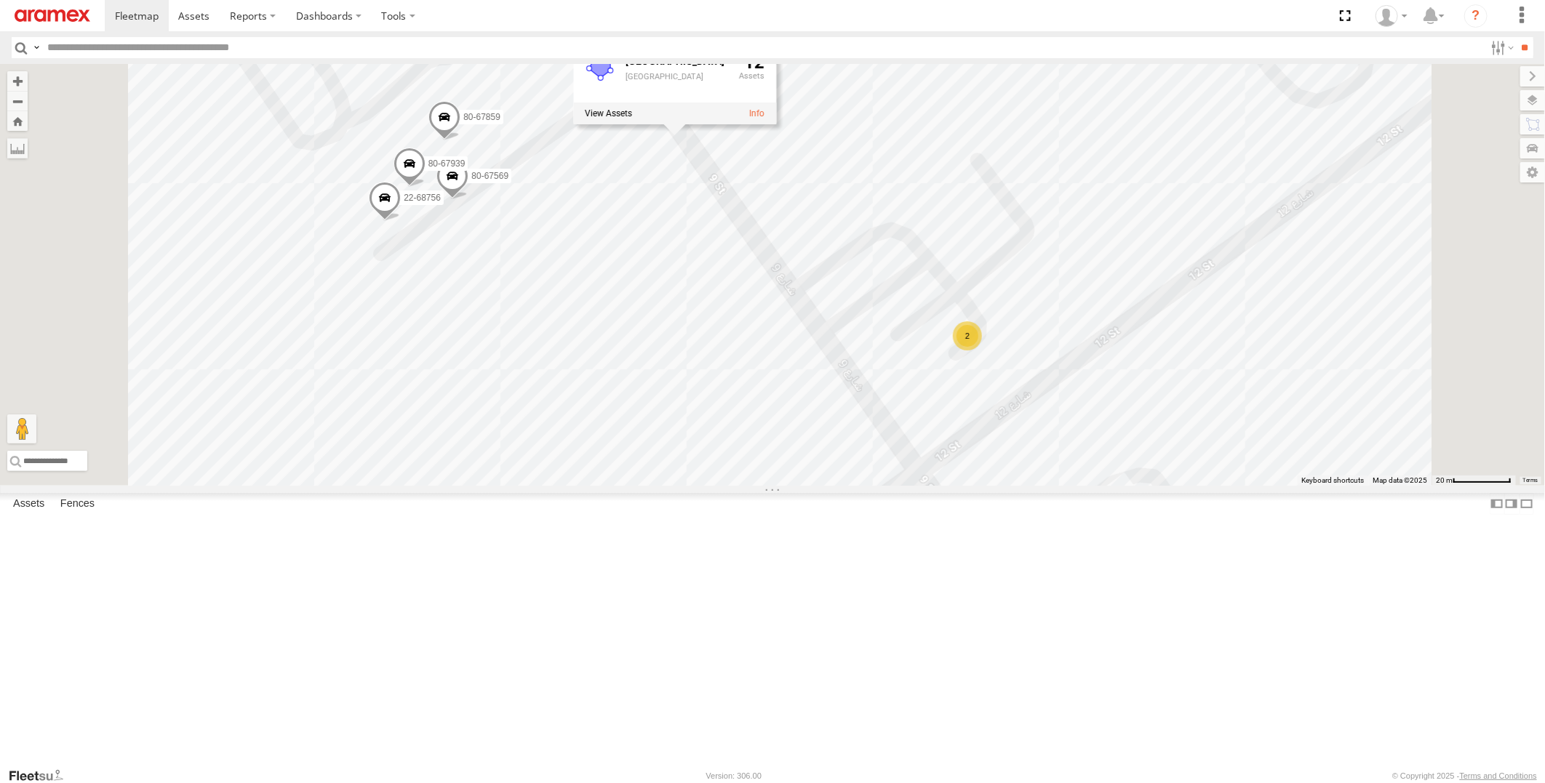
click at [425, 188] on span at bounding box center [409, 167] width 32 height 39
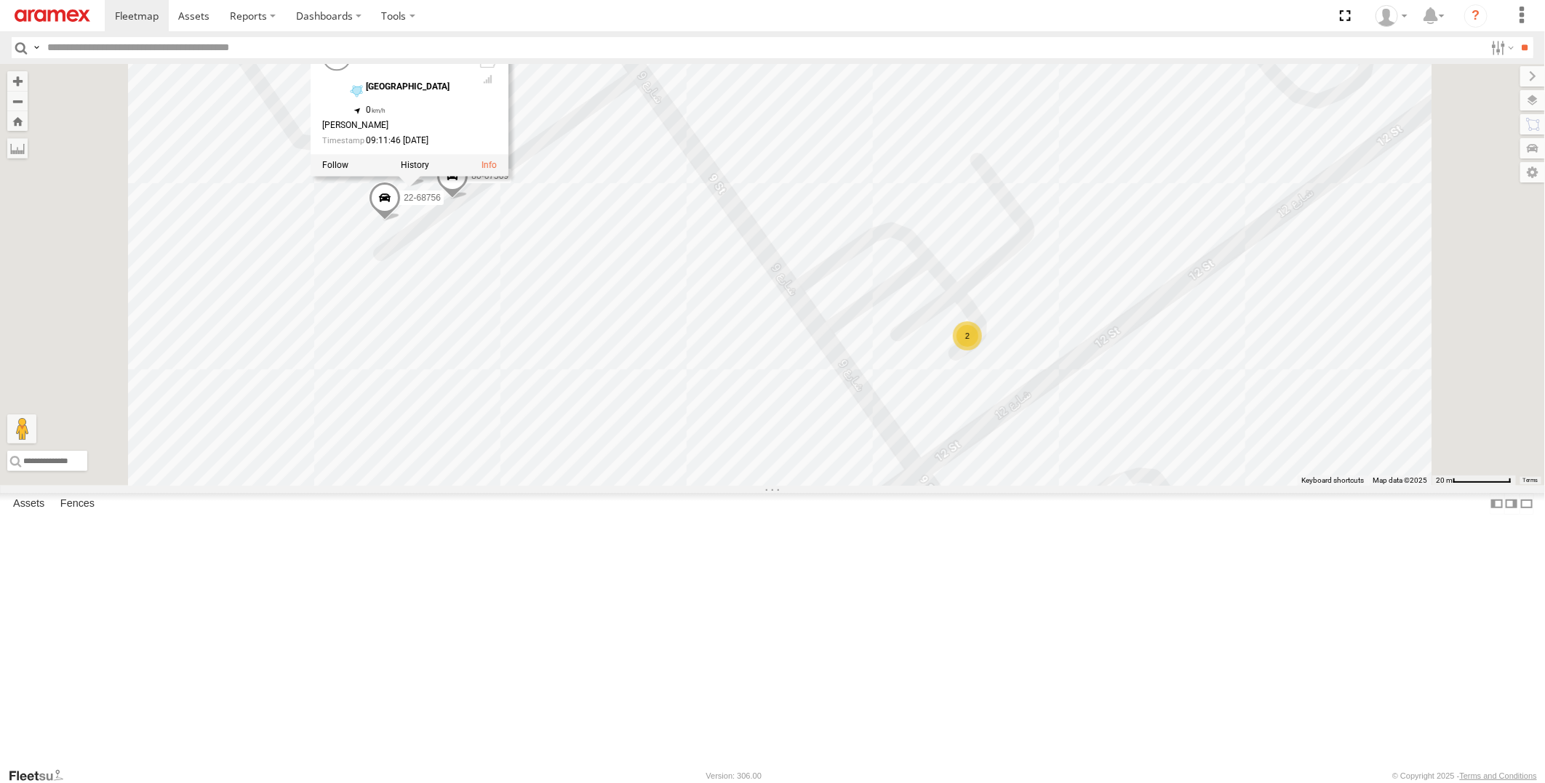
click at [468, 200] on span at bounding box center [452, 180] width 32 height 39
click at [855, 236] on div "22-59690 22-59645 19-47703 19-47661 22-59740 19-47800 22-72607 22-55224 19-4720…" at bounding box center [772, 275] width 1545 height 422
click at [460, 140] on span at bounding box center [444, 120] width 32 height 39
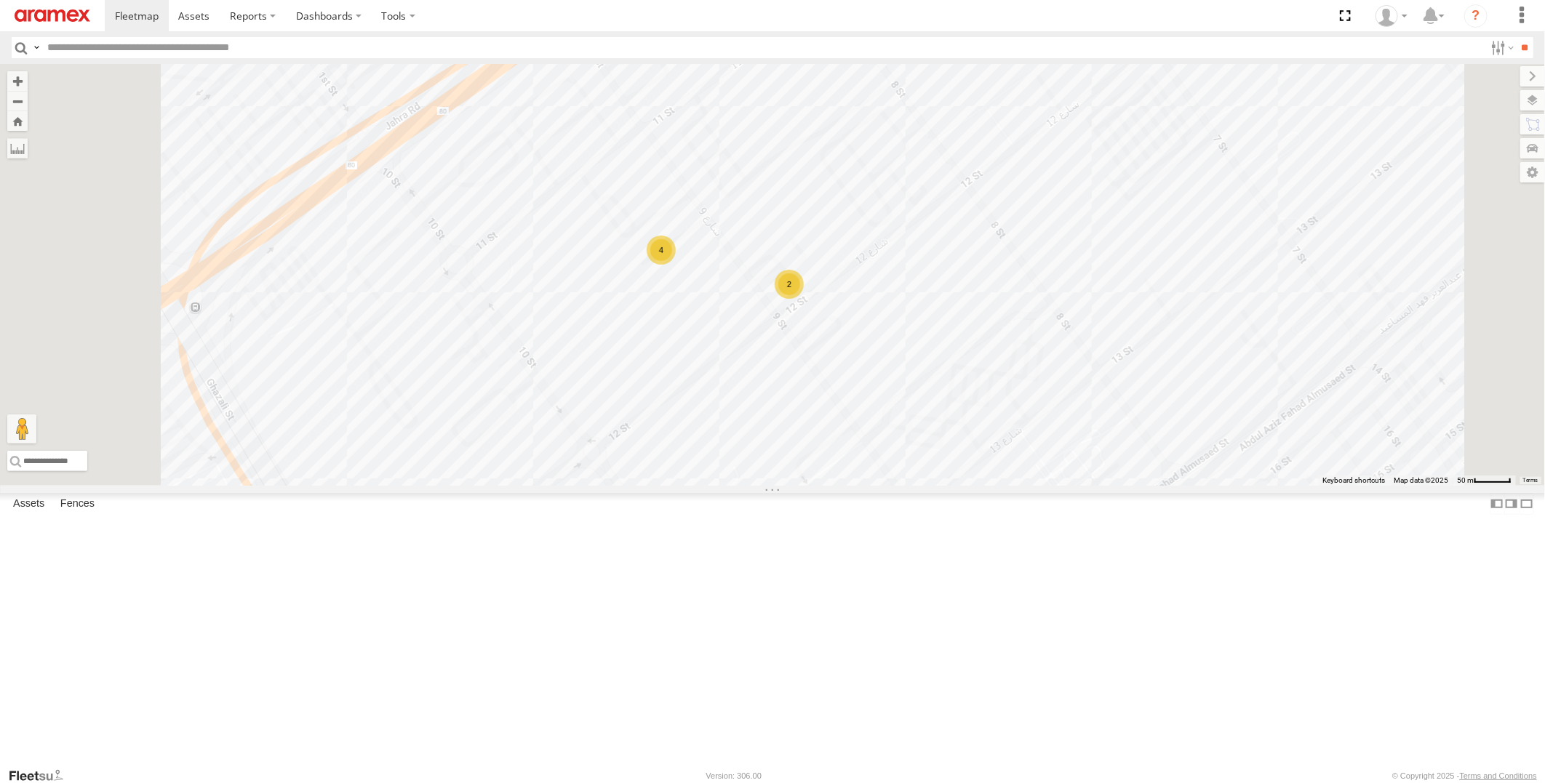
click at [620, 255] on div "22-59690 22-59645 19-47703 19-47661 22-59740 19-47800 22-72607 22-55224 19-4720…" at bounding box center [772, 275] width 1545 height 422
click at [1530, 98] on label at bounding box center [1518, 100] width 53 height 20
click at [0, 0] on div "Basemaps" at bounding box center [0, 0] width 0 height 0
click at [0, 0] on label at bounding box center [0, 0] width 0 height 0
click at [0, 0] on span "Satellite + Roadmap" at bounding box center [0, 0] width 0 height 0
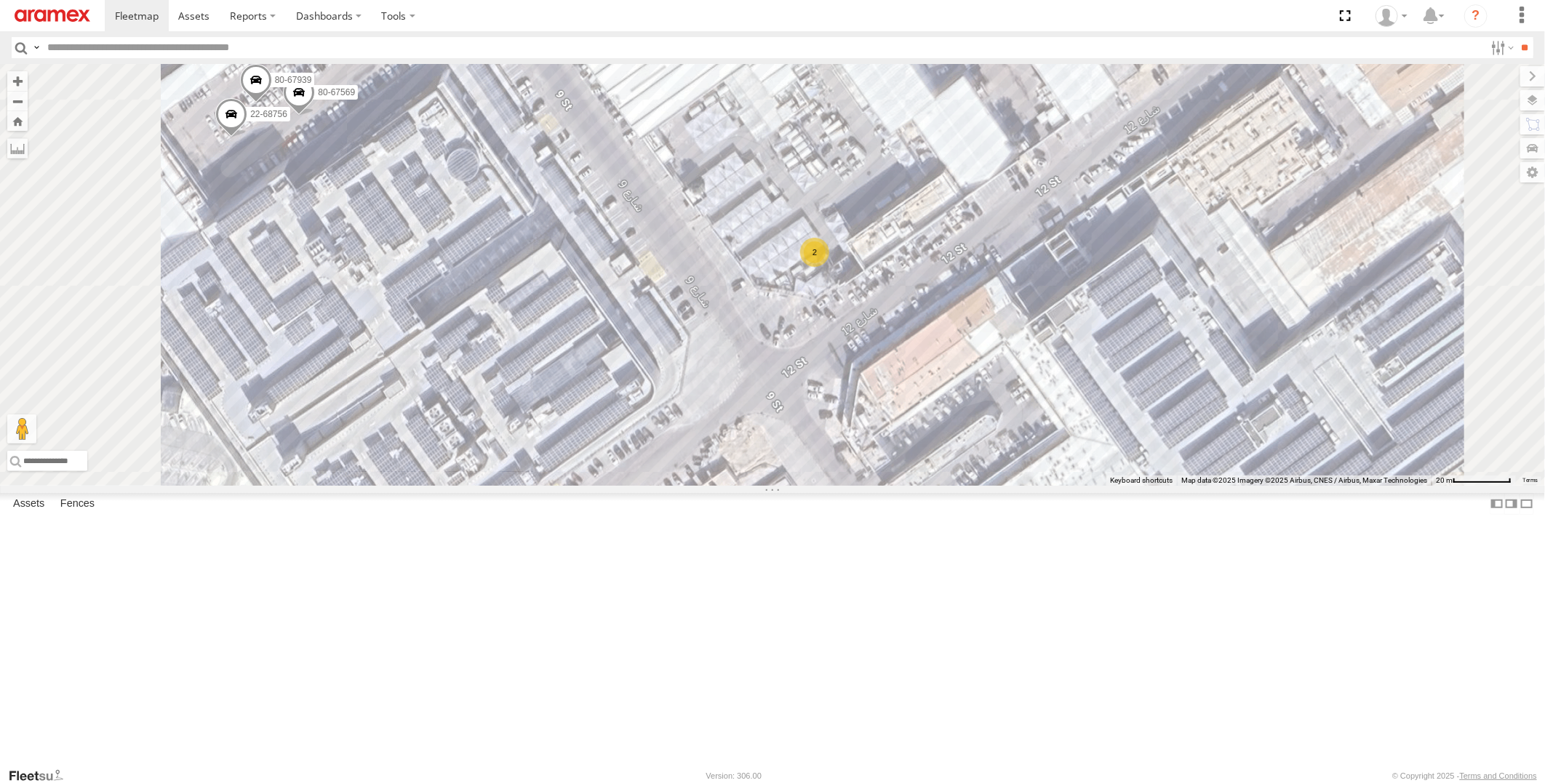
drag, startPoint x: 973, startPoint y: 423, endPoint x: 1024, endPoint y: 343, distance: 94.8
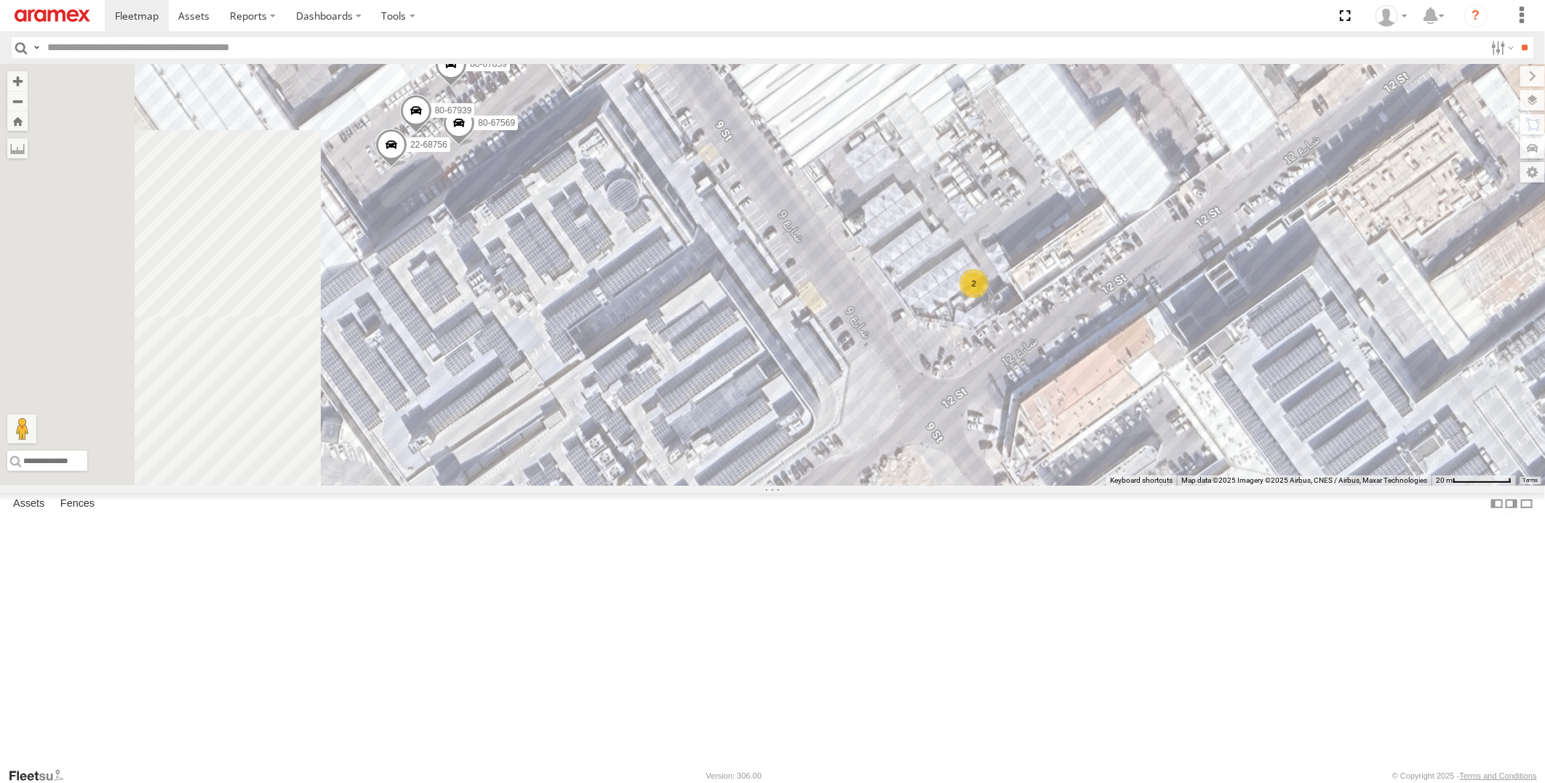
drag, startPoint x: 858, startPoint y: 402, endPoint x: 1020, endPoint y: 433, distance: 164.3
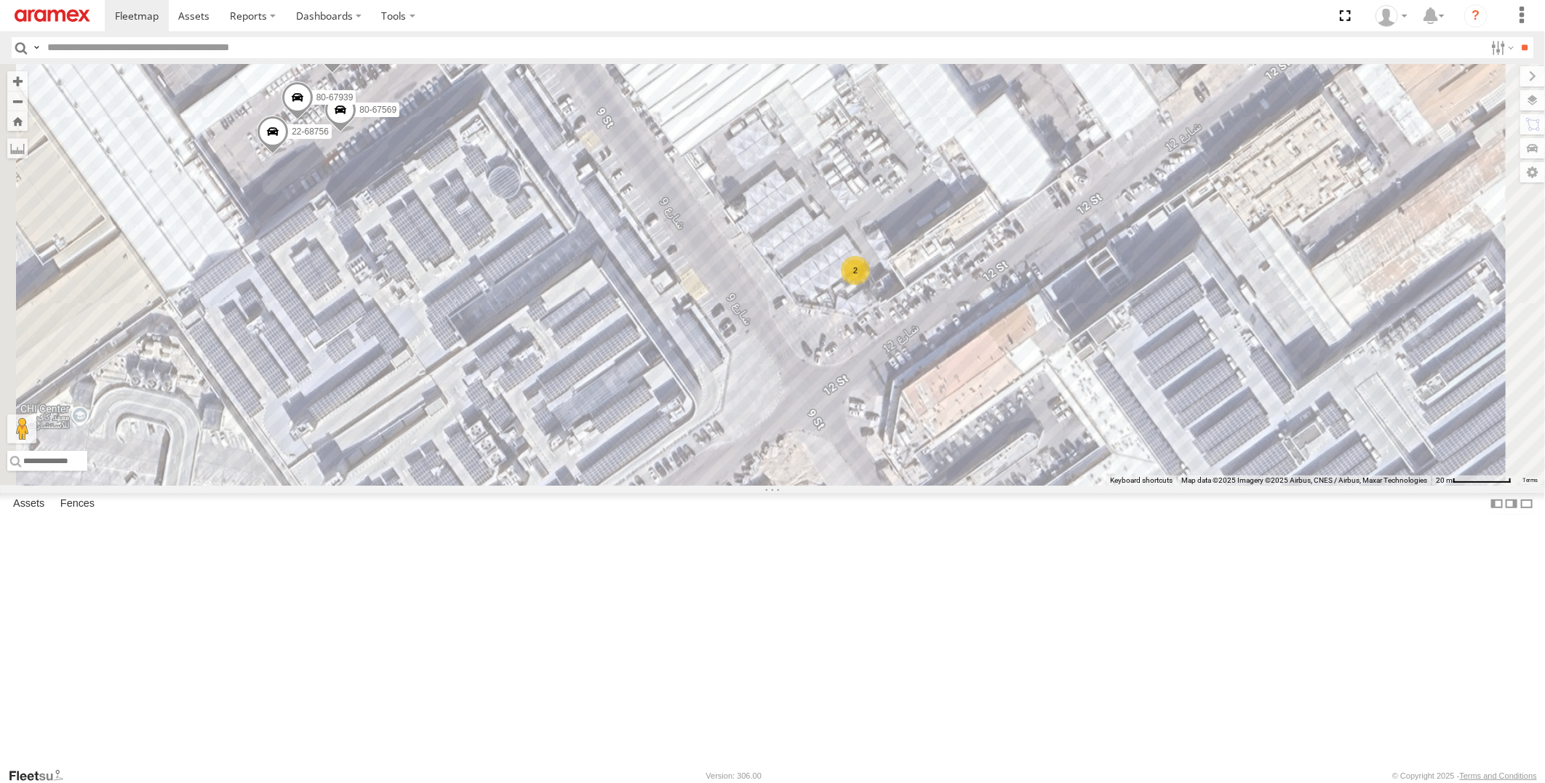
drag, startPoint x: 1064, startPoint y: 437, endPoint x: 928, endPoint y: 420, distance: 137.0
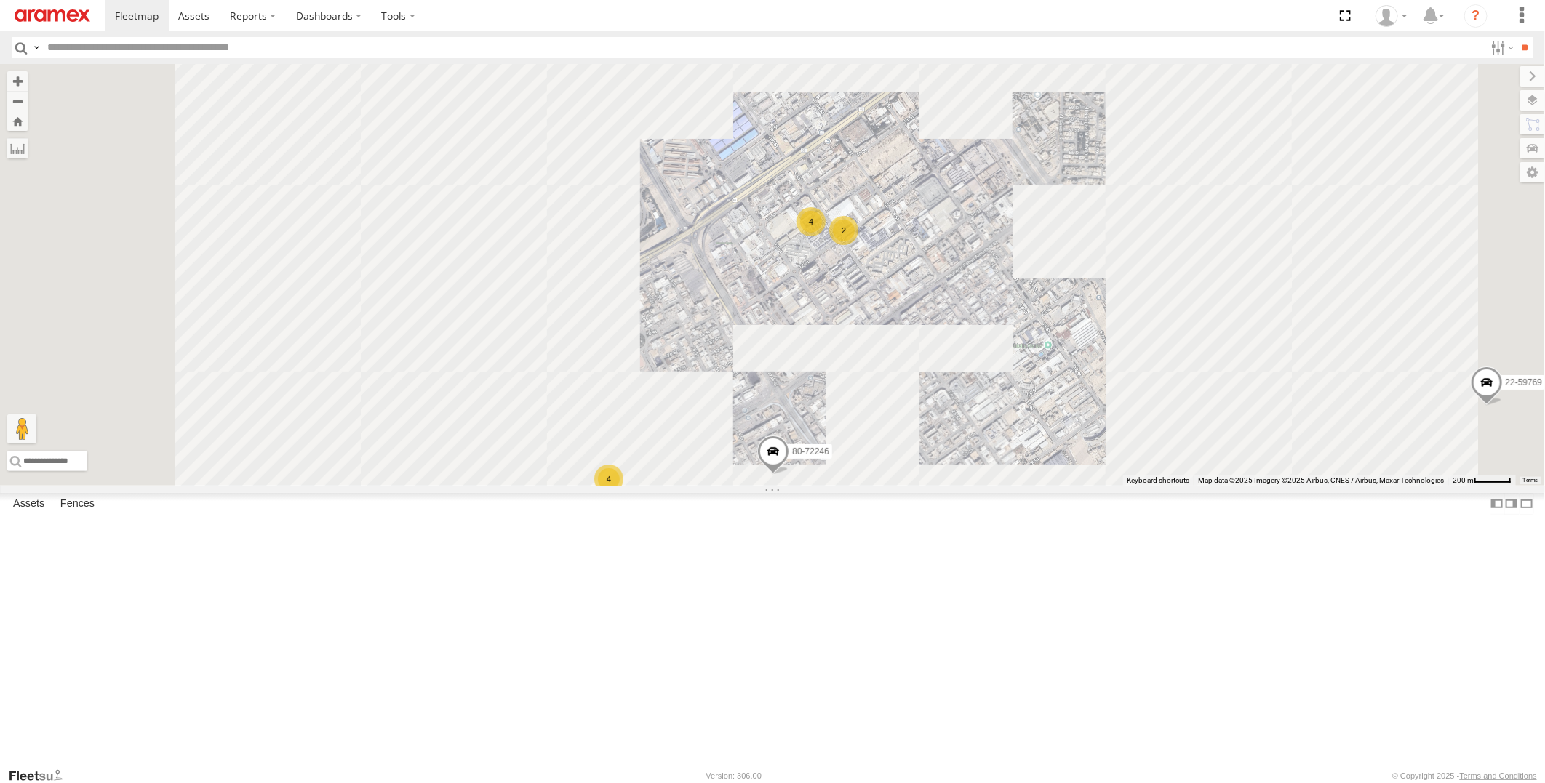
drag, startPoint x: 1033, startPoint y: 571, endPoint x: 1078, endPoint y: 449, distance: 130.0
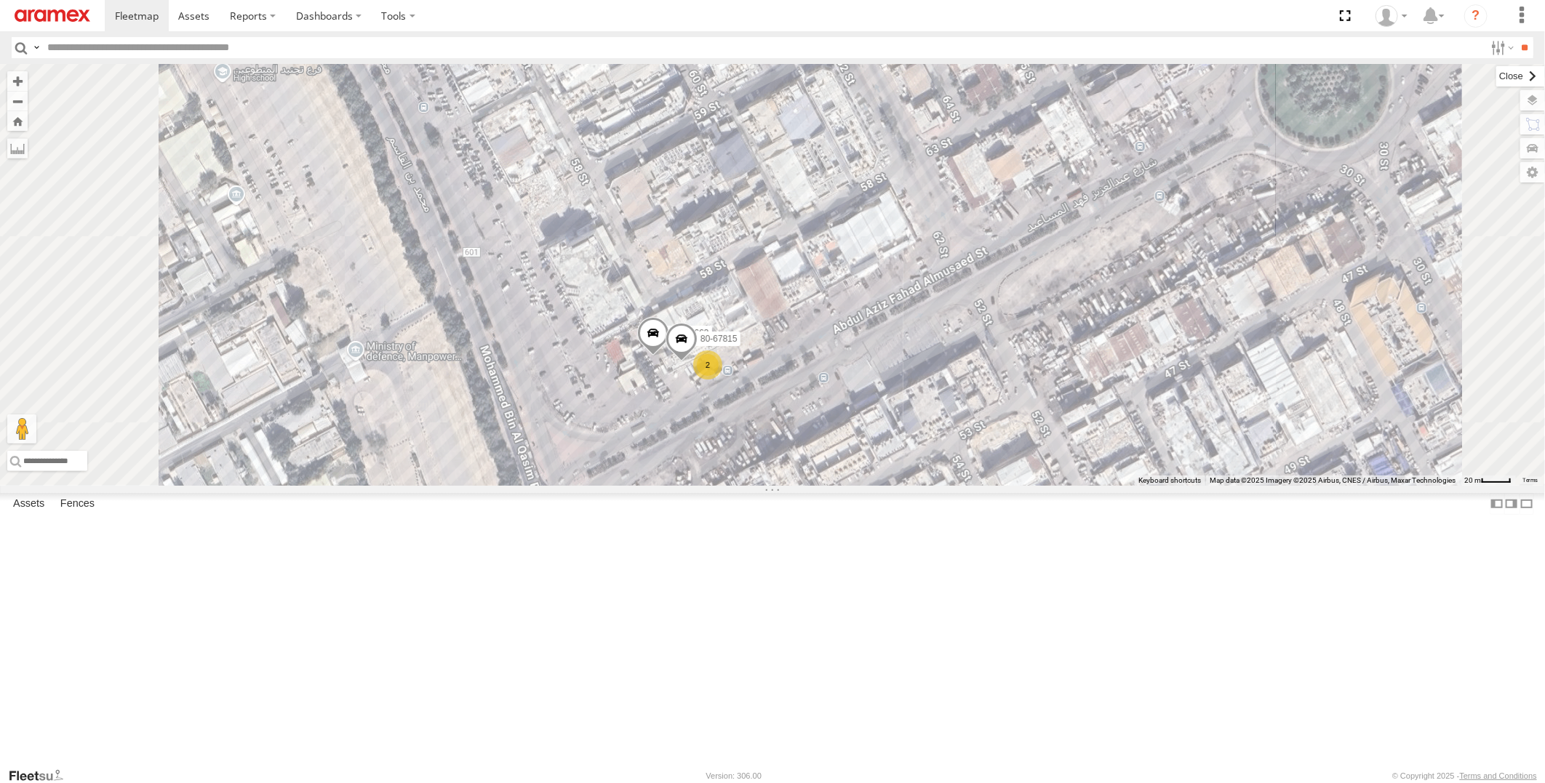
click at [1496, 79] on label at bounding box center [1520, 76] width 49 height 20
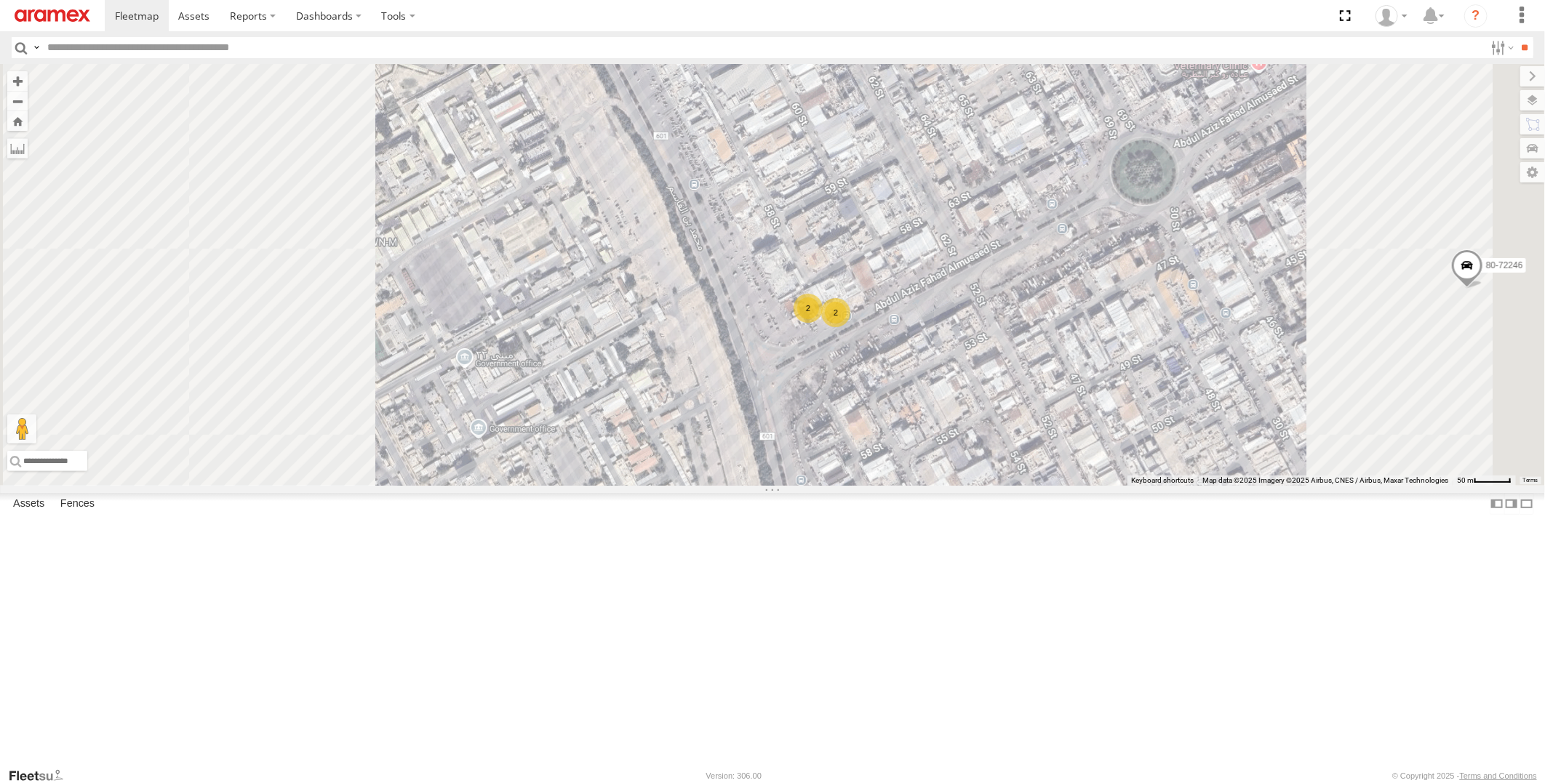
drag, startPoint x: 1216, startPoint y: 317, endPoint x: 1122, endPoint y: 438, distance: 152.9
click at [1122, 438] on div "22-59690 22-59645 19-47703 19-47661 22-59740 19-47800 22-72607 22-55224 19-4720…" at bounding box center [772, 275] width 1545 height 422
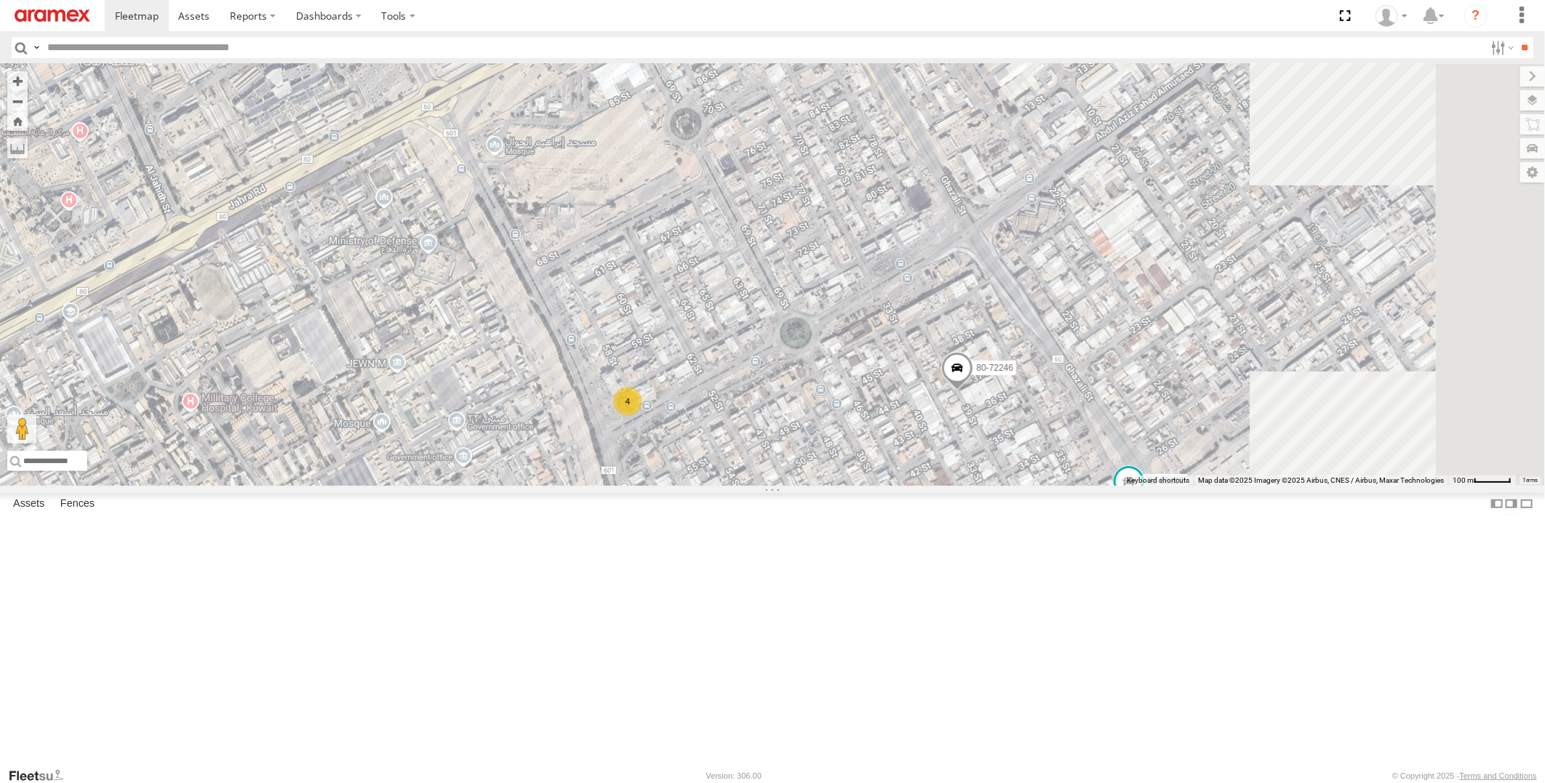
drag, startPoint x: 1094, startPoint y: 395, endPoint x: 994, endPoint y: 411, distance: 101.6
click at [994, 411] on div "22-59690 22-59645 19-47703 19-47661 22-59740 19-47800 22-72607 22-55224 19-4720…" at bounding box center [772, 275] width 1545 height 422
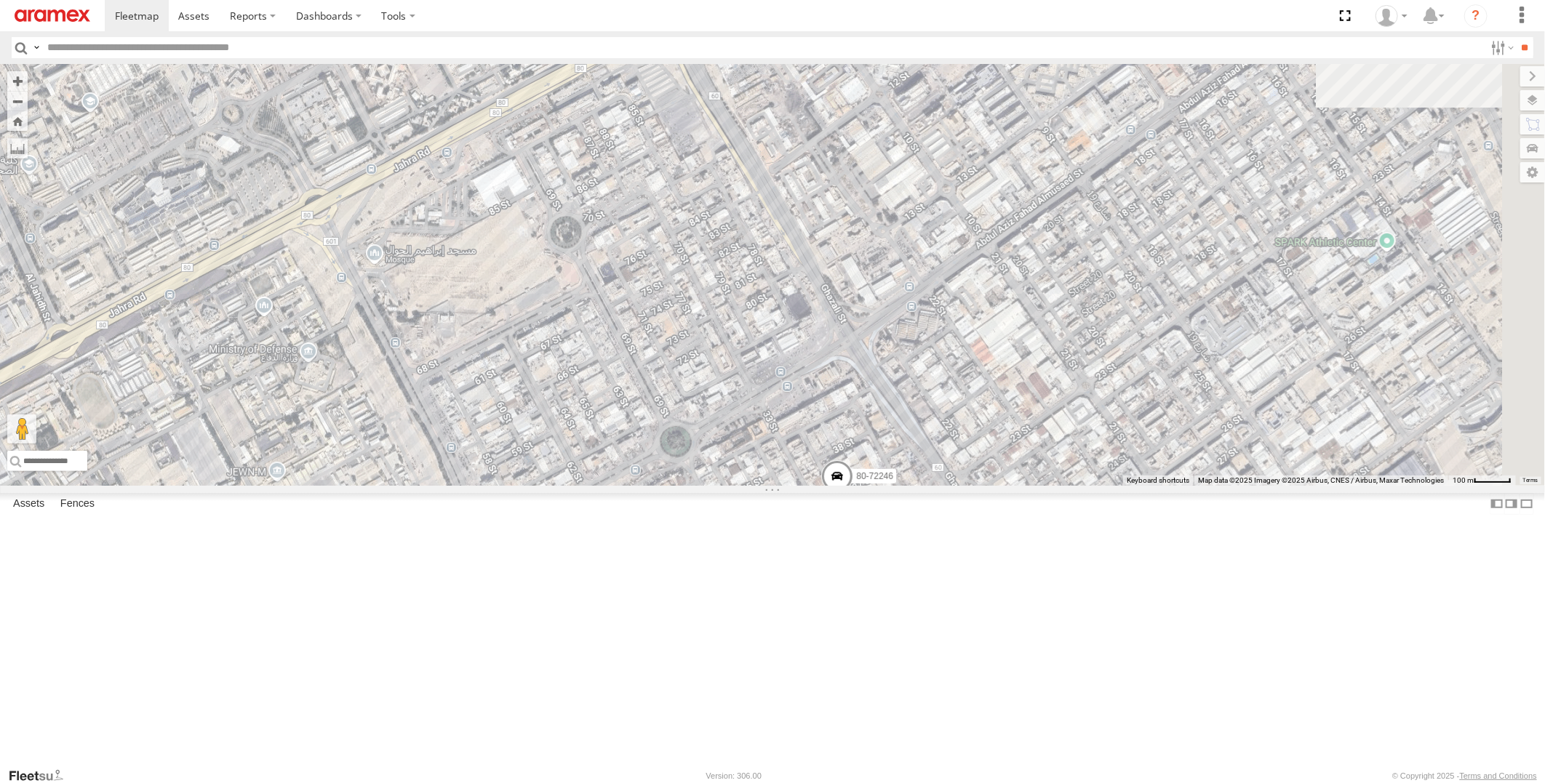
drag, startPoint x: 1081, startPoint y: 279, endPoint x: 885, endPoint y: 491, distance: 288.7
click at [885, 486] on div "22-59690 22-59645 19-47703 19-47661 22-59740 19-47800 22-72607 22-55224 19-4720…" at bounding box center [772, 275] width 1545 height 422
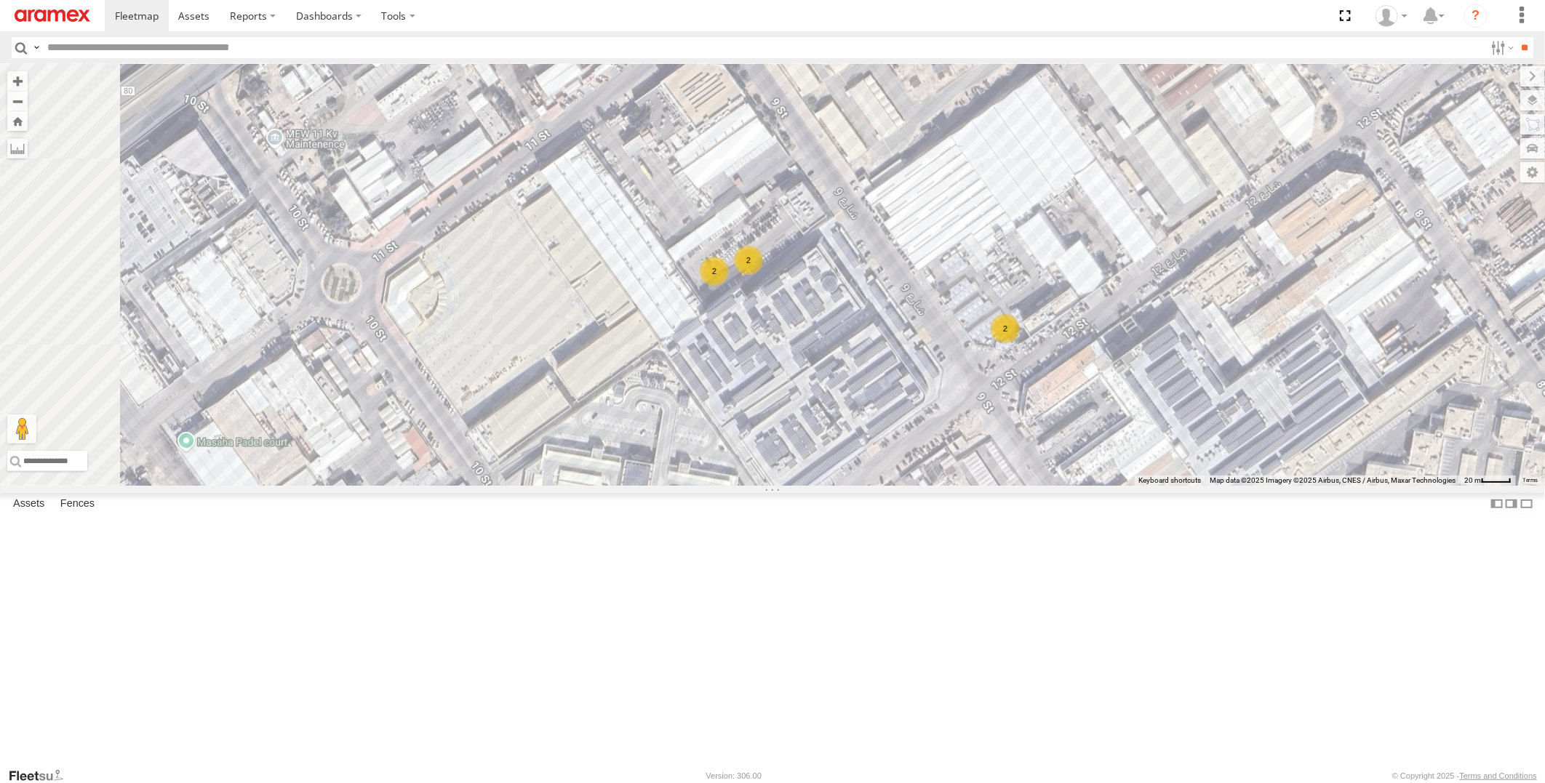
drag, startPoint x: 1000, startPoint y: 237, endPoint x: 1086, endPoint y: 400, distance: 184.5
click at [1086, 400] on div "22-59690 22-59645 19-47703 19-47661 22-59740 19-47800 22-72607 22-55224 19-4720…" at bounding box center [772, 275] width 1545 height 422
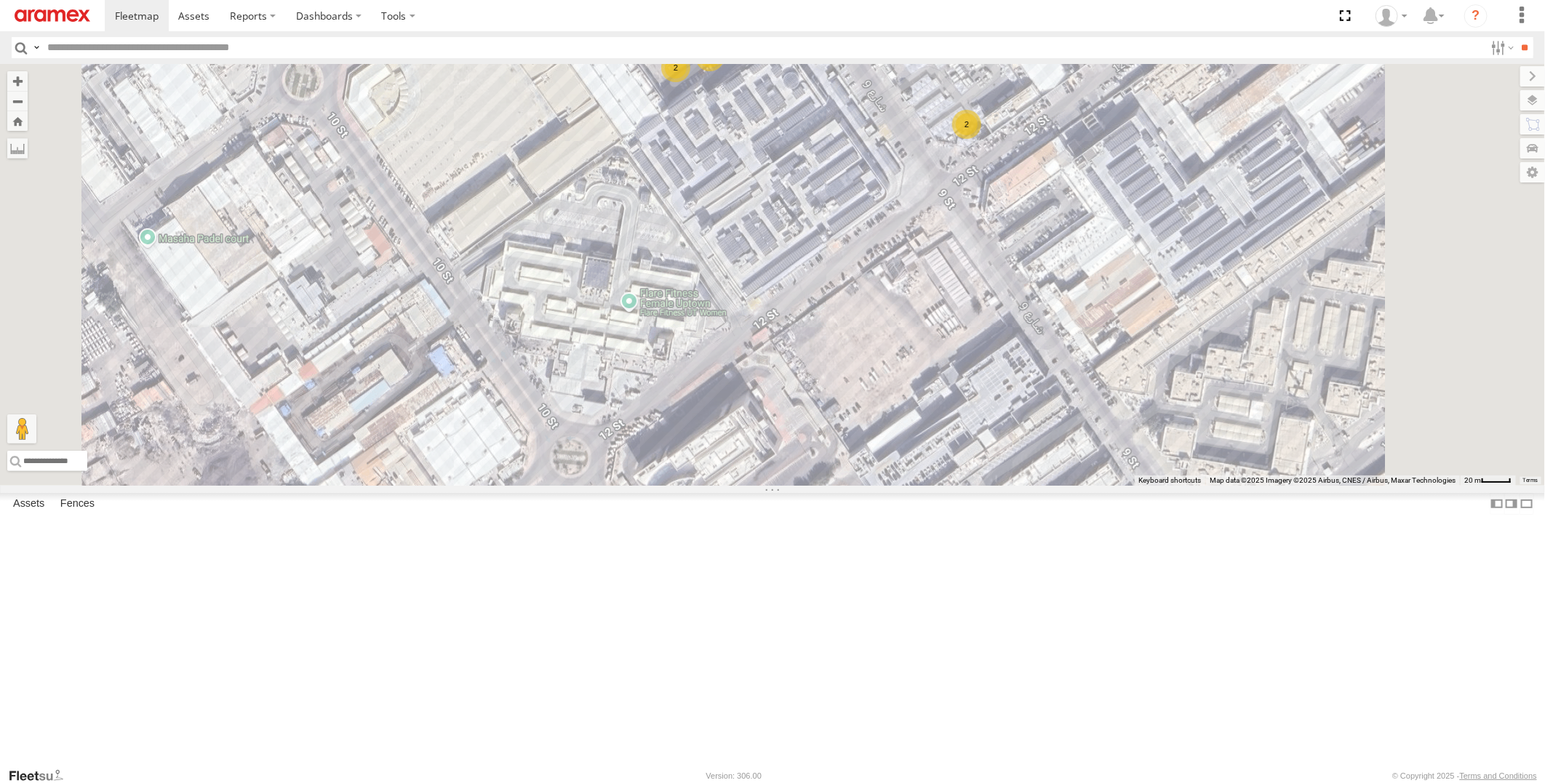
drag, startPoint x: 1041, startPoint y: 500, endPoint x: 987, endPoint y: 291, distance: 215.5
click at [987, 291] on div "22-59690 22-59645 19-47703 19-47661 22-59740 19-47800 22-72607 22-55224 19-4720…" at bounding box center [772, 275] width 1545 height 422
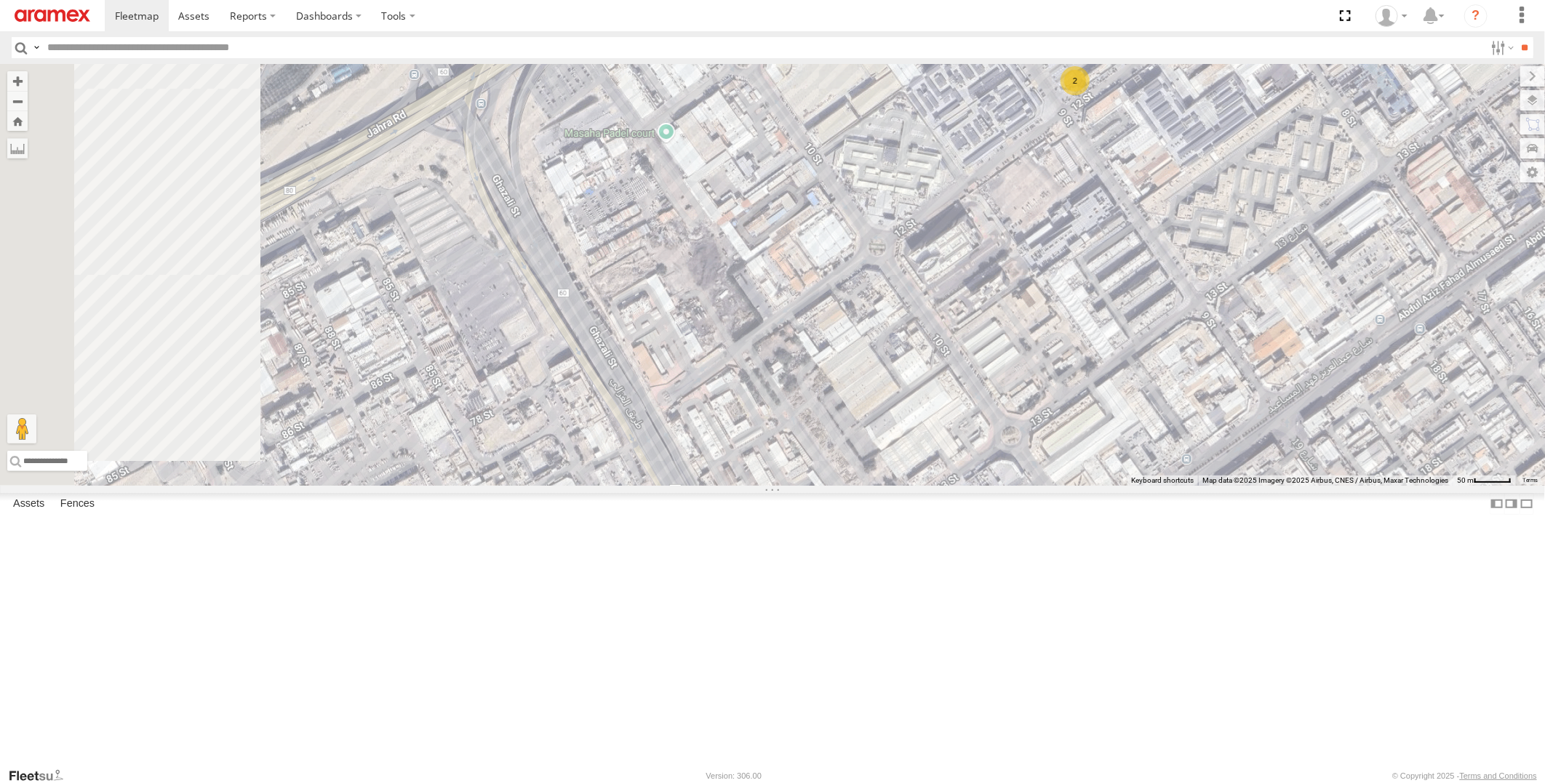
drag, startPoint x: 971, startPoint y: 492, endPoint x: 1084, endPoint y: 347, distance: 183.9
click at [1084, 347] on div "22-59690 22-59645 19-47703 19-47661 22-59740 19-47800 22-72607 22-55224 19-4720…" at bounding box center [772, 275] width 1545 height 422
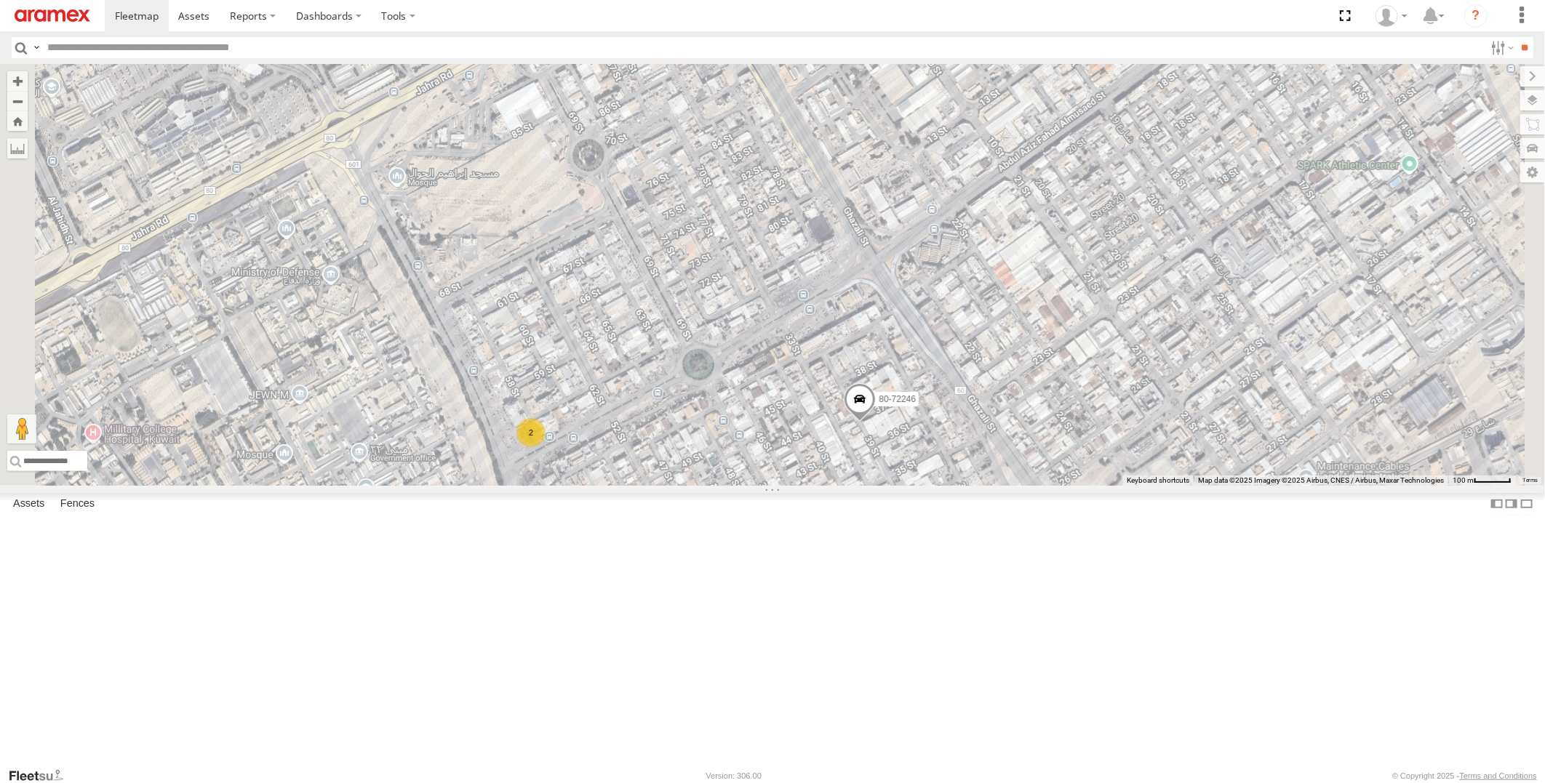
drag, startPoint x: 1089, startPoint y: 492, endPoint x: 1085, endPoint y: 275, distance: 217.5
click at [1085, 275] on div "22-59690 22-59645 19-47703 19-47661 22-59740 19-47800 22-72607 22-55224 19-4720…" at bounding box center [772, 275] width 1545 height 422
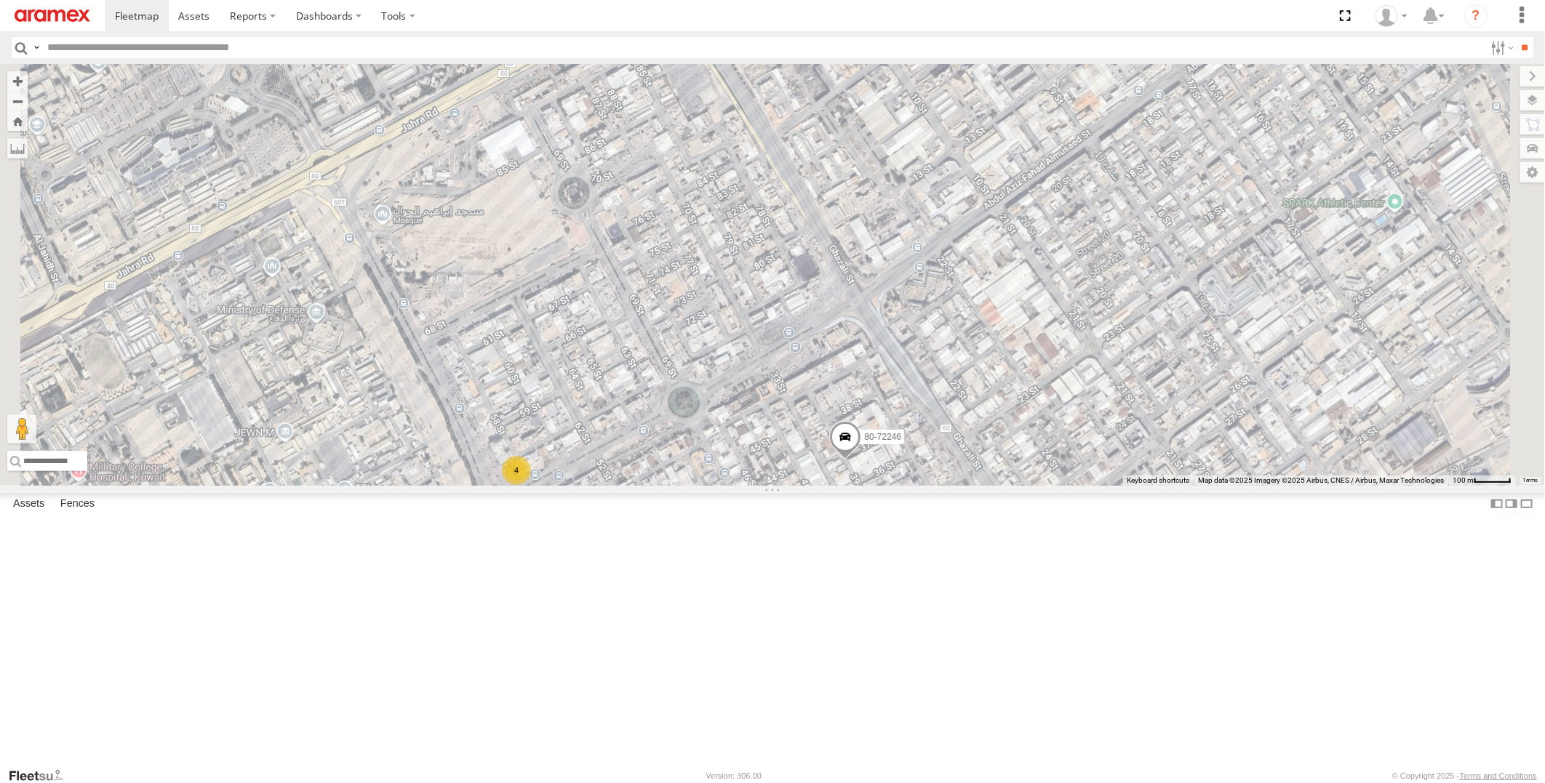
drag, startPoint x: 1104, startPoint y: 257, endPoint x: 1089, endPoint y: 300, distance: 45.3
click at [1089, 300] on div "22-59690 22-59645 19-47703 19-47661 22-59740 19-47800 22-72607 22-55224 19-4720…" at bounding box center [772, 275] width 1545 height 422
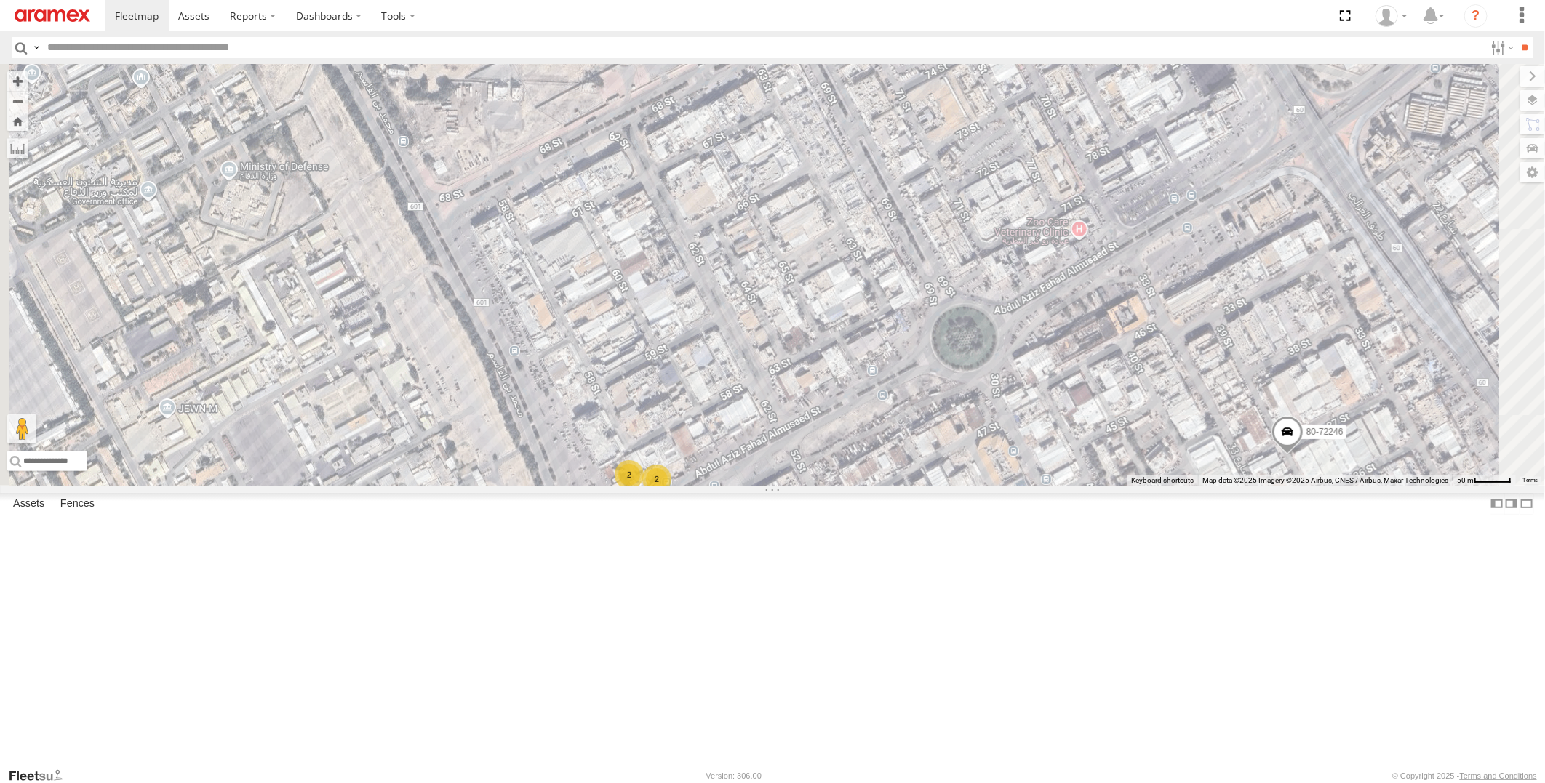
drag, startPoint x: 655, startPoint y: 542, endPoint x: 685, endPoint y: 398, distance: 147.2
click at [685, 398] on div "22-59690 22-59645 19-47703 19-47661 22-59740 19-47800 22-72607 22-55224 19-4720…" at bounding box center [772, 275] width 1545 height 422
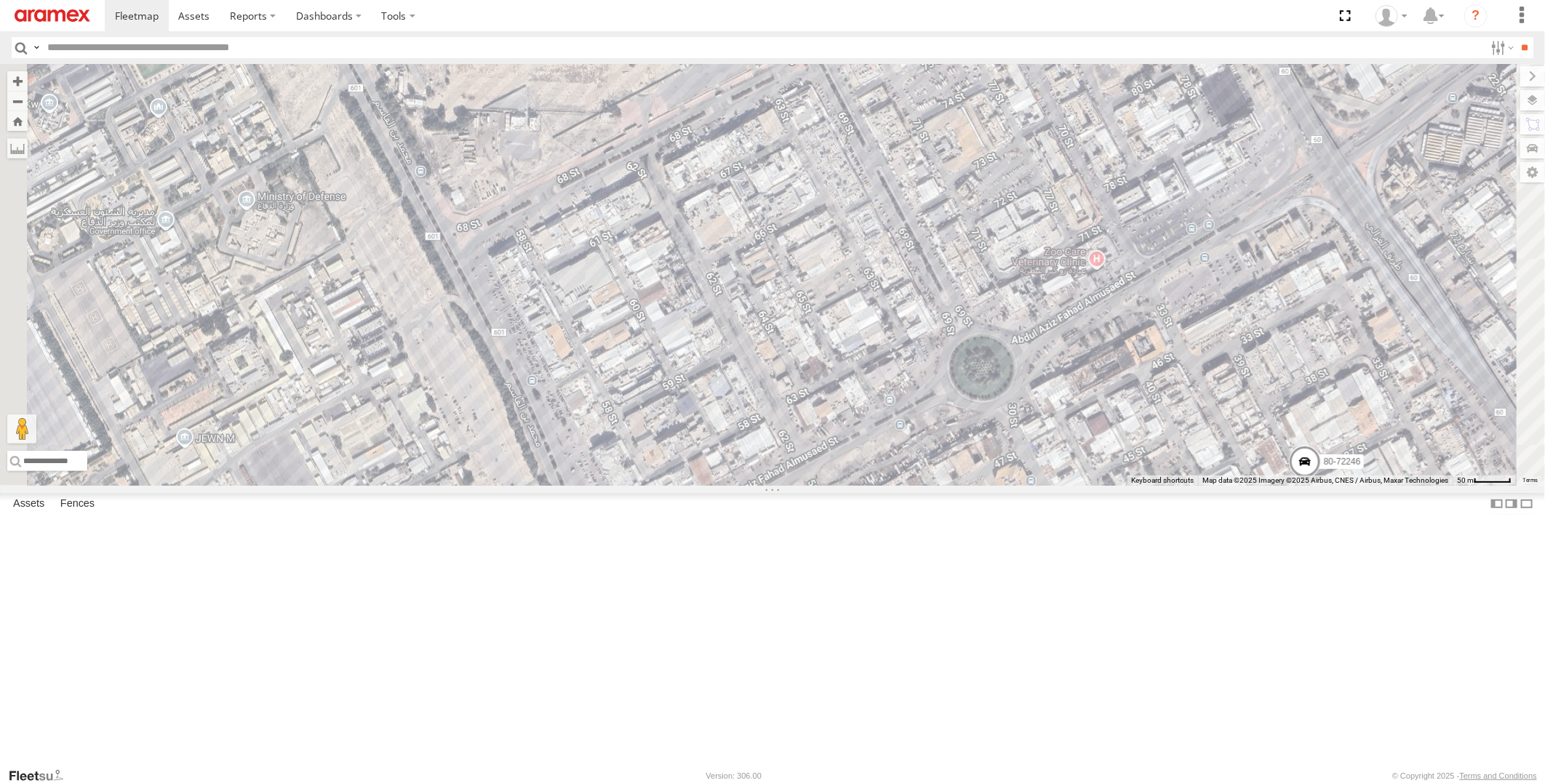
drag, startPoint x: 657, startPoint y: 361, endPoint x: 809, endPoint y: 618, distance: 298.7
click at [809, 486] on div "22-59690 22-59645 19-47703 19-47661 22-59740 19-47800 22-72607 22-55224 19-4720…" at bounding box center [772, 275] width 1545 height 422
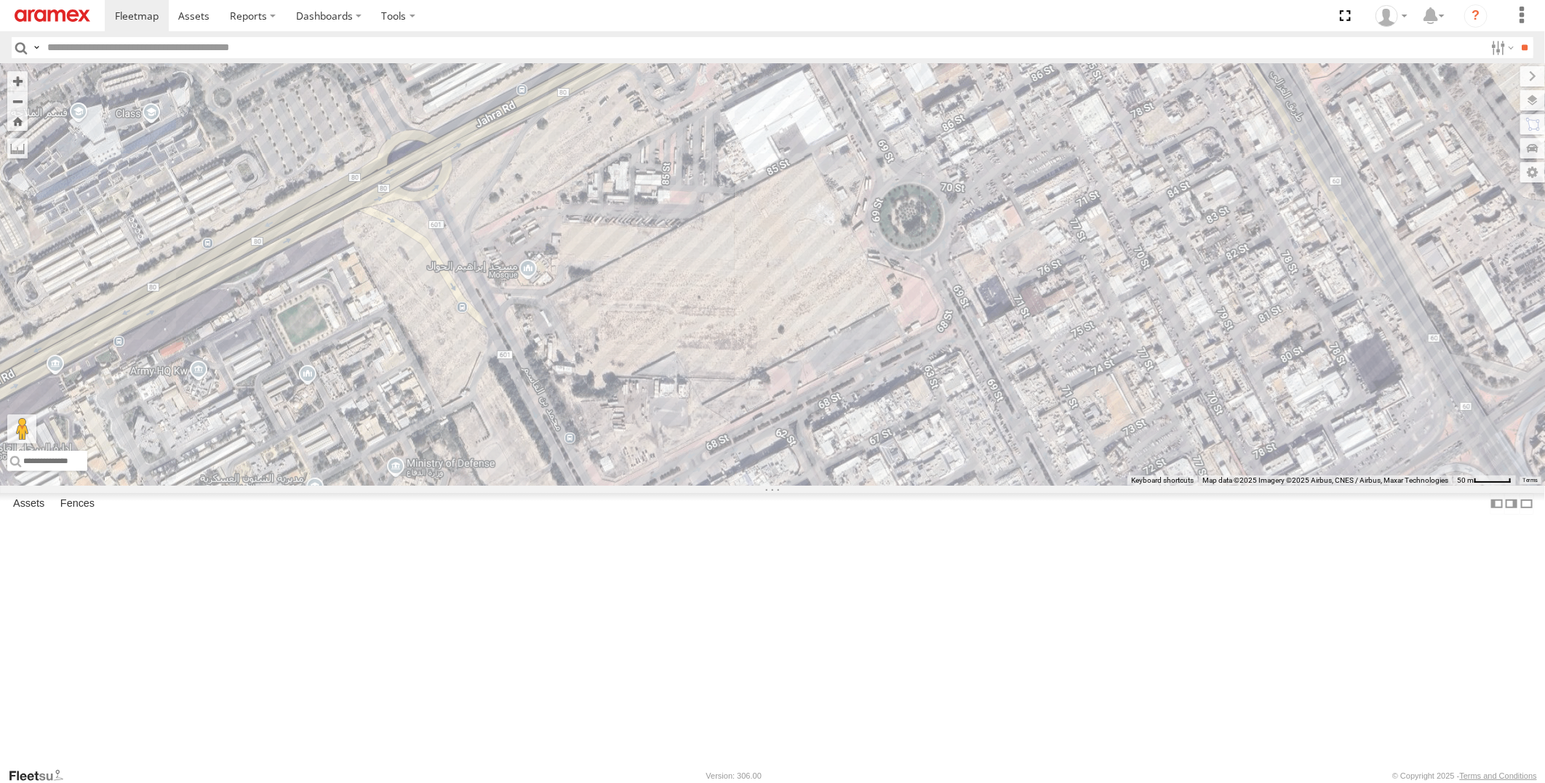
drag, startPoint x: 751, startPoint y: 292, endPoint x: 618, endPoint y: 496, distance: 243.9
click at [618, 486] on div "22-59690 22-59645 19-47703 19-47661 22-59740 19-47800 22-72607 22-55224 19-4720…" at bounding box center [772, 275] width 1545 height 422
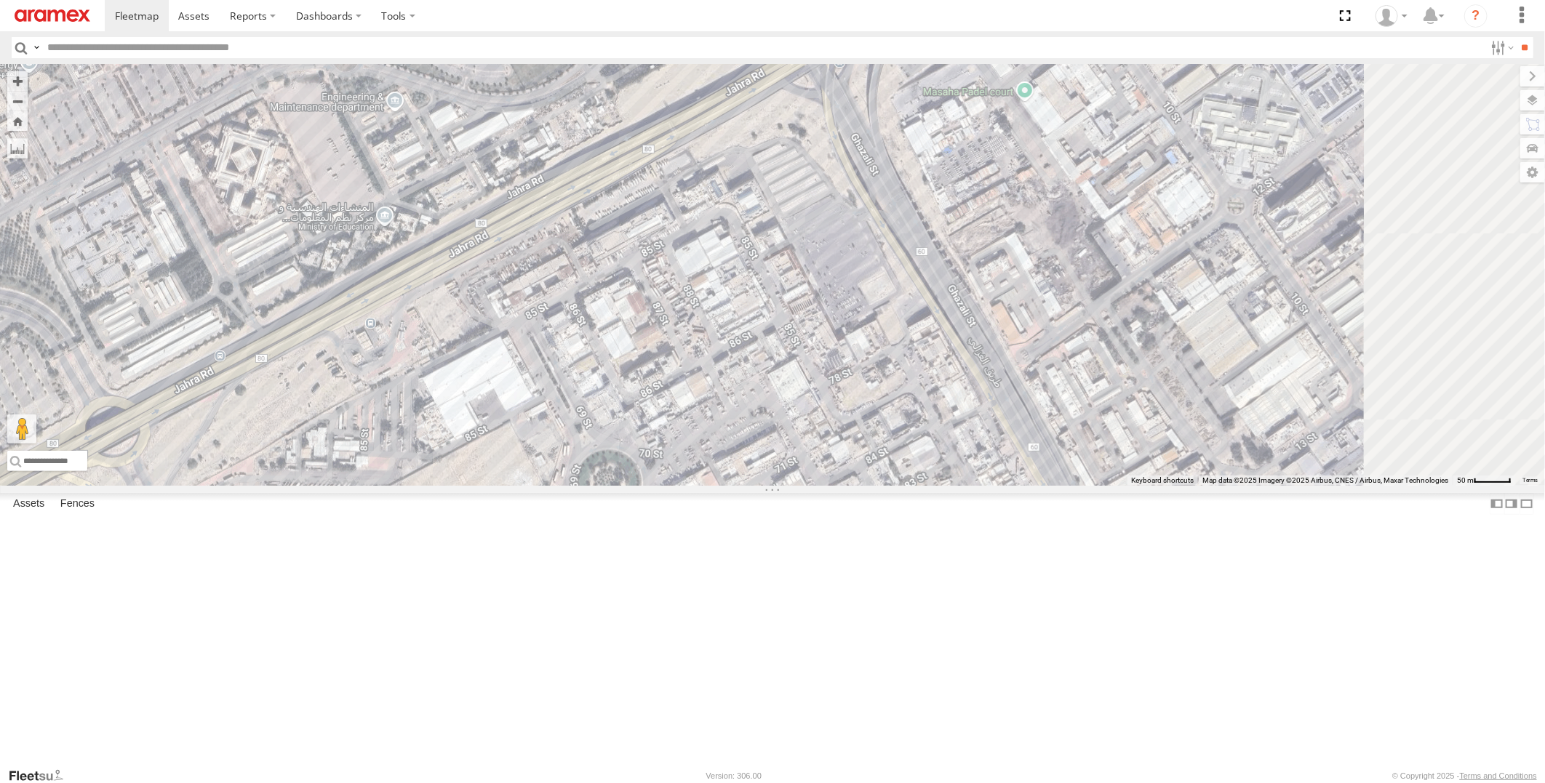
drag, startPoint x: 940, startPoint y: 377, endPoint x: 720, endPoint y: 417, distance: 224.0
click at [720, 417] on div "22-59690 22-59645 19-47703 19-47661 22-59740 19-47800 22-72607 22-55224 19-4720…" at bounding box center [772, 275] width 1545 height 422
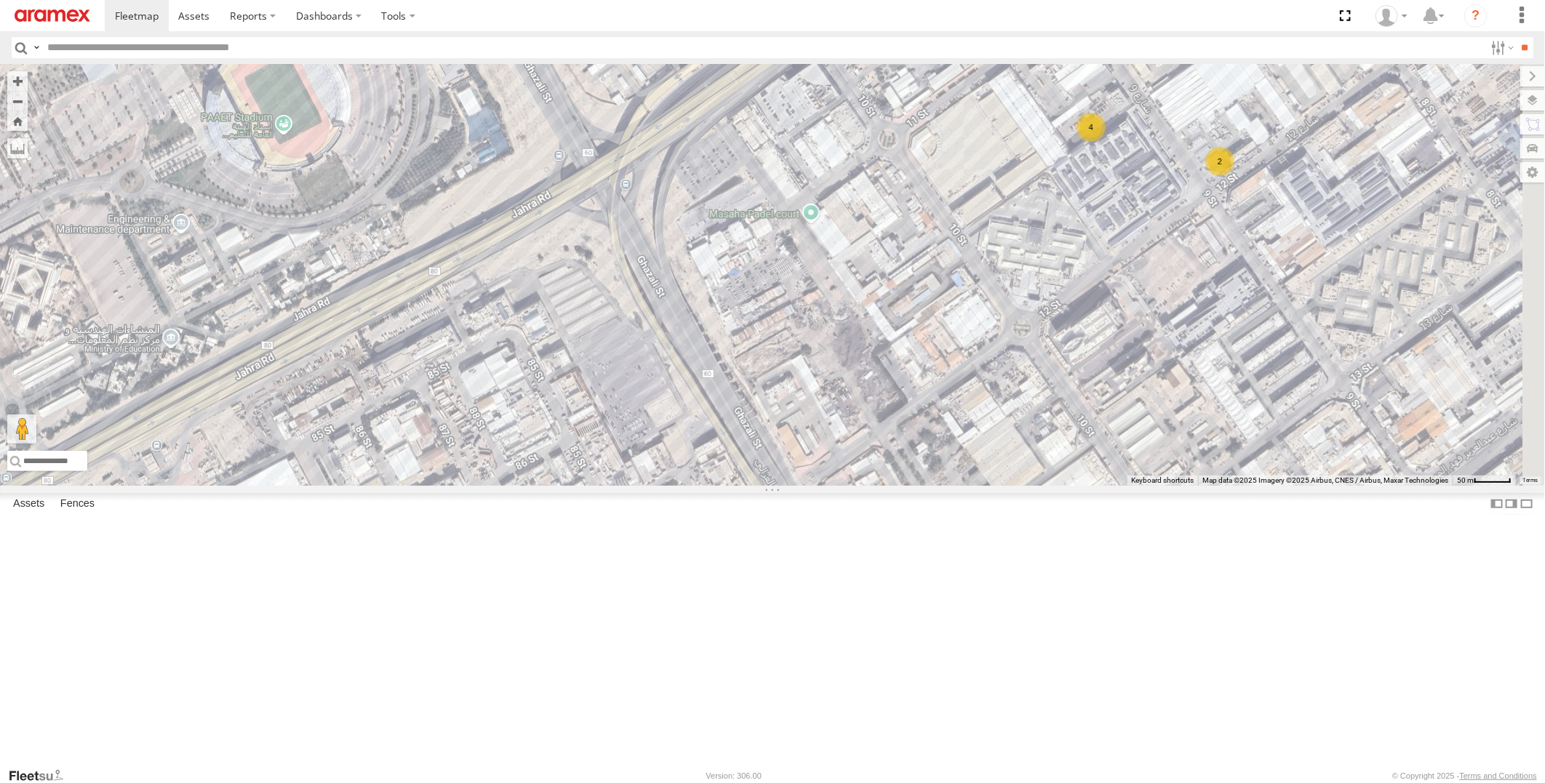
drag, startPoint x: 990, startPoint y: 342, endPoint x: 855, endPoint y: 462, distance: 180.8
click at [855, 462] on div "22-59690 22-59645 19-47703 19-47661 22-59740 19-47800 22-72607 22-55224 19-4720…" at bounding box center [772, 275] width 1545 height 422
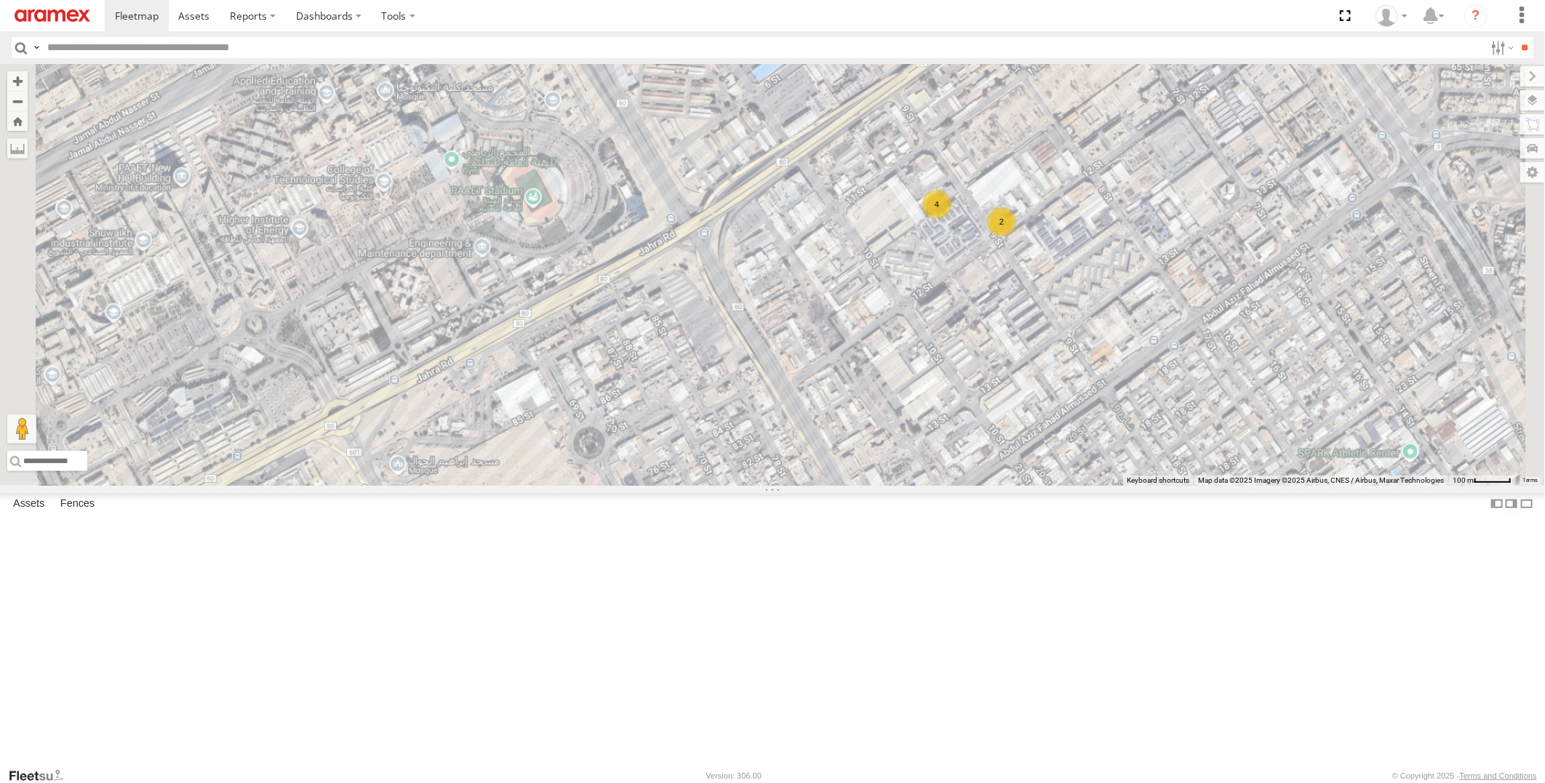
drag, startPoint x: 948, startPoint y: 535, endPoint x: 1002, endPoint y: 351, distance: 192.6
click at [1002, 351] on div "22-59690 22-59645 19-47703 19-47661 22-59740 19-47800 22-72607 22-55224 19-4720…" at bounding box center [772, 275] width 1545 height 422
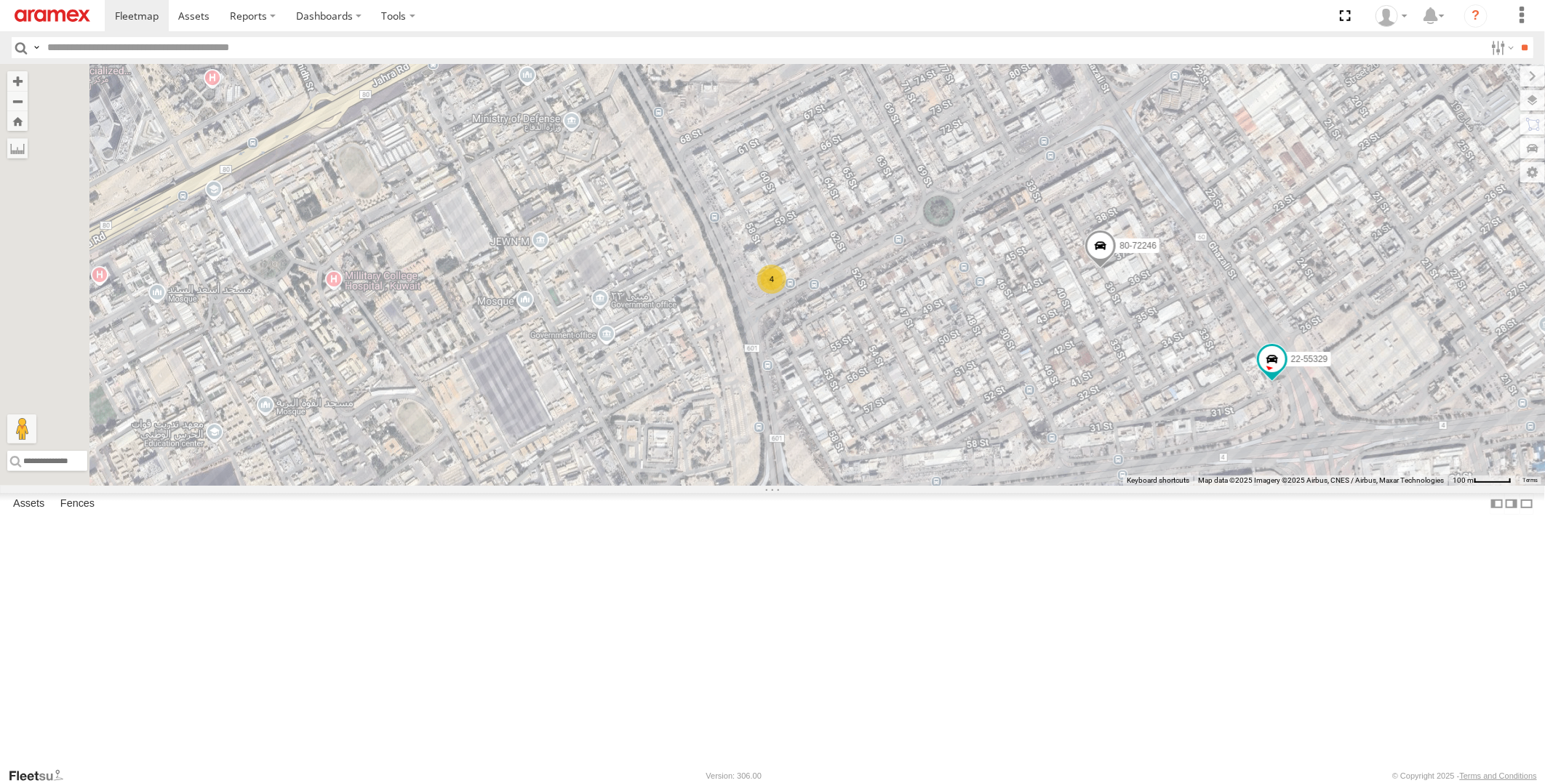
drag, startPoint x: 862, startPoint y: 505, endPoint x: 1082, endPoint y: 197, distance: 378.4
click at [1082, 197] on div "22-59690 22-59645 19-47703 19-47661 22-59740 19-47800 22-72607 22-55224 19-4720…" at bounding box center [772, 275] width 1545 height 422
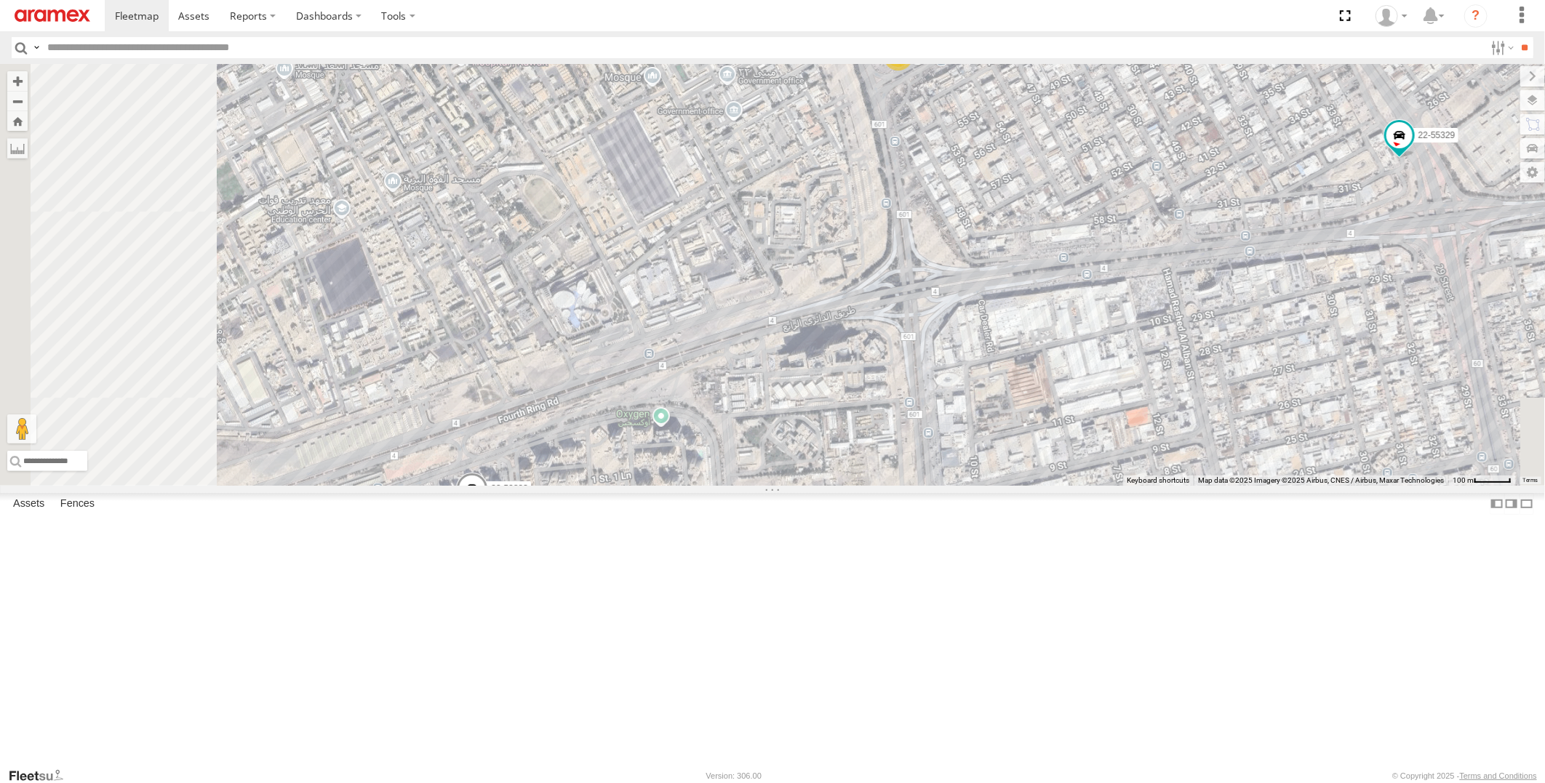
drag, startPoint x: 931, startPoint y: 401, endPoint x: 1012, endPoint y: 271, distance: 153.2
click at [1012, 271] on div "22-59690 22-59645 19-47703 19-47661 22-59740 19-47800 22-72607 22-55224 19-4720…" at bounding box center [772, 275] width 1545 height 422
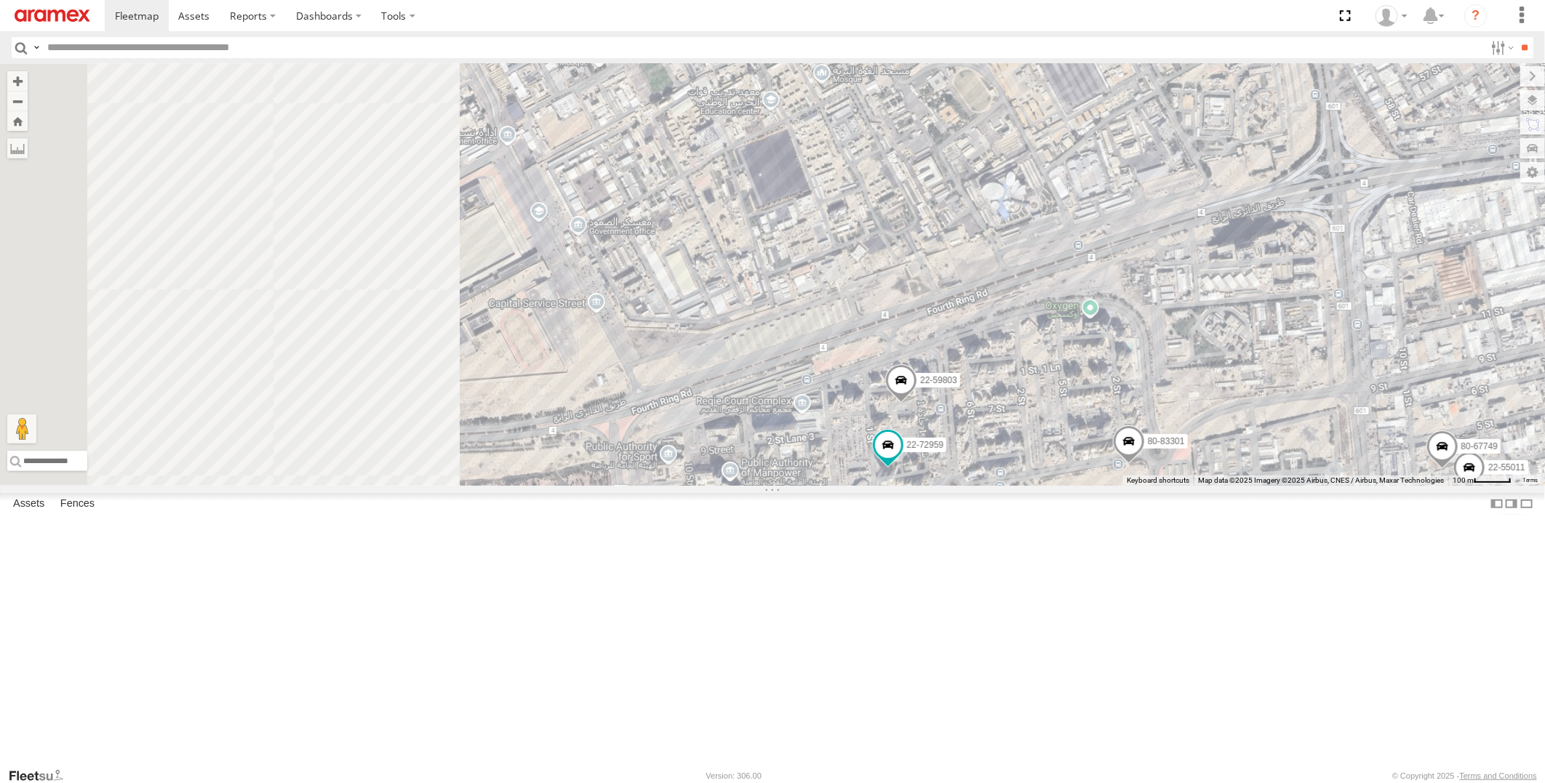
drag, startPoint x: 876, startPoint y: 468, endPoint x: 1311, endPoint y: 356, distance: 449.8
click at [1311, 356] on div "22-59690 22-59645 19-47703 19-47661 22-59740 19-47800 22-72607 22-55224 19-4720…" at bounding box center [772, 275] width 1545 height 422
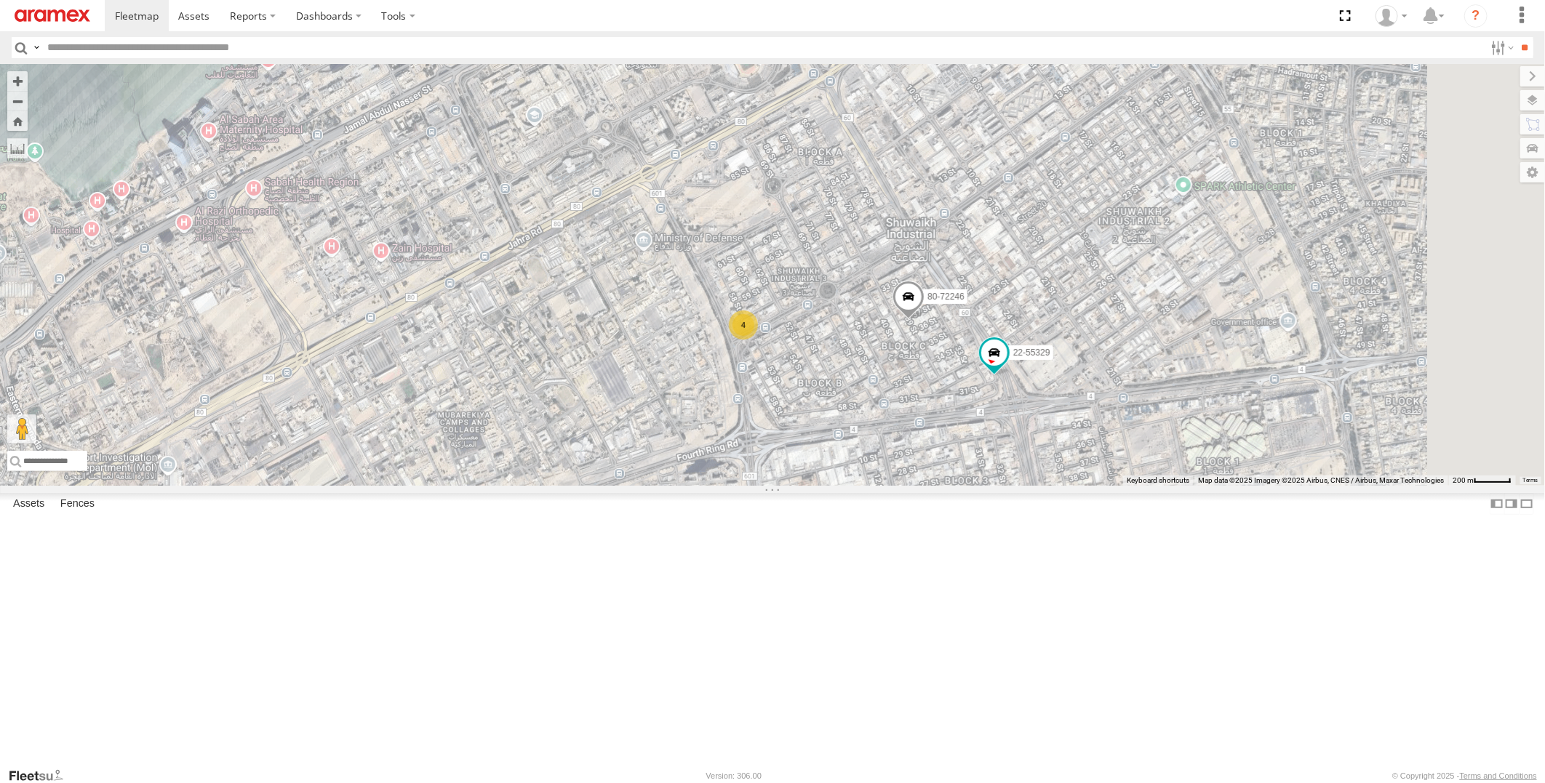
drag, startPoint x: 1341, startPoint y: 332, endPoint x: 889, endPoint y: 540, distance: 498.2
click at [892, 486] on div "22-59690 22-59645 19-47703 19-47661 22-59740 19-47800 22-72607 22-55224 19-4720…" at bounding box center [772, 275] width 1545 height 422
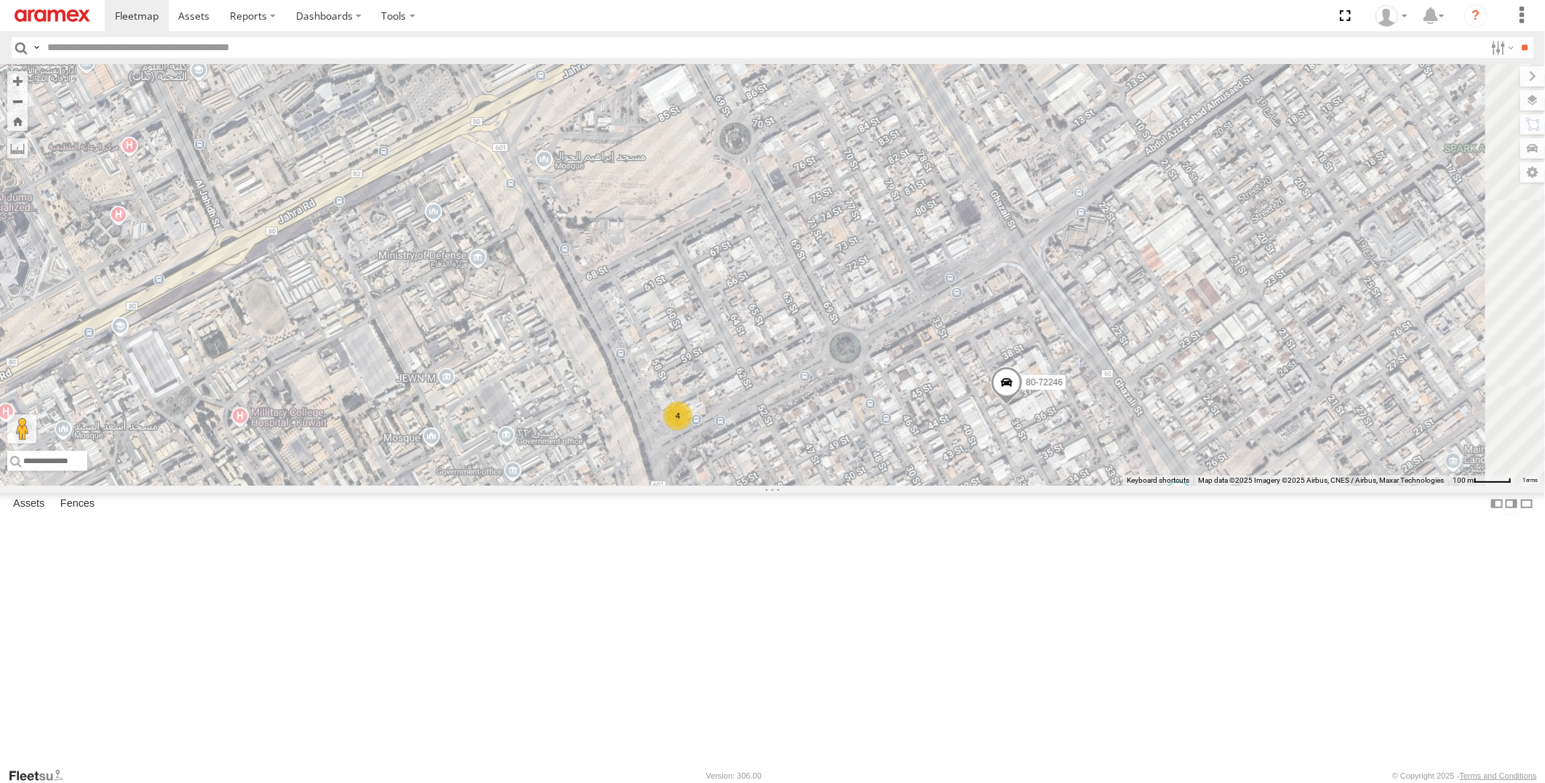
drag, startPoint x: 1045, startPoint y: 277, endPoint x: 1020, endPoint y: 325, distance: 54.0
click at [1020, 325] on div "22-59690 22-59645 19-47703 19-47661 22-59740 19-47800 22-72607 22-55224 19-4720…" at bounding box center [772, 275] width 1545 height 422
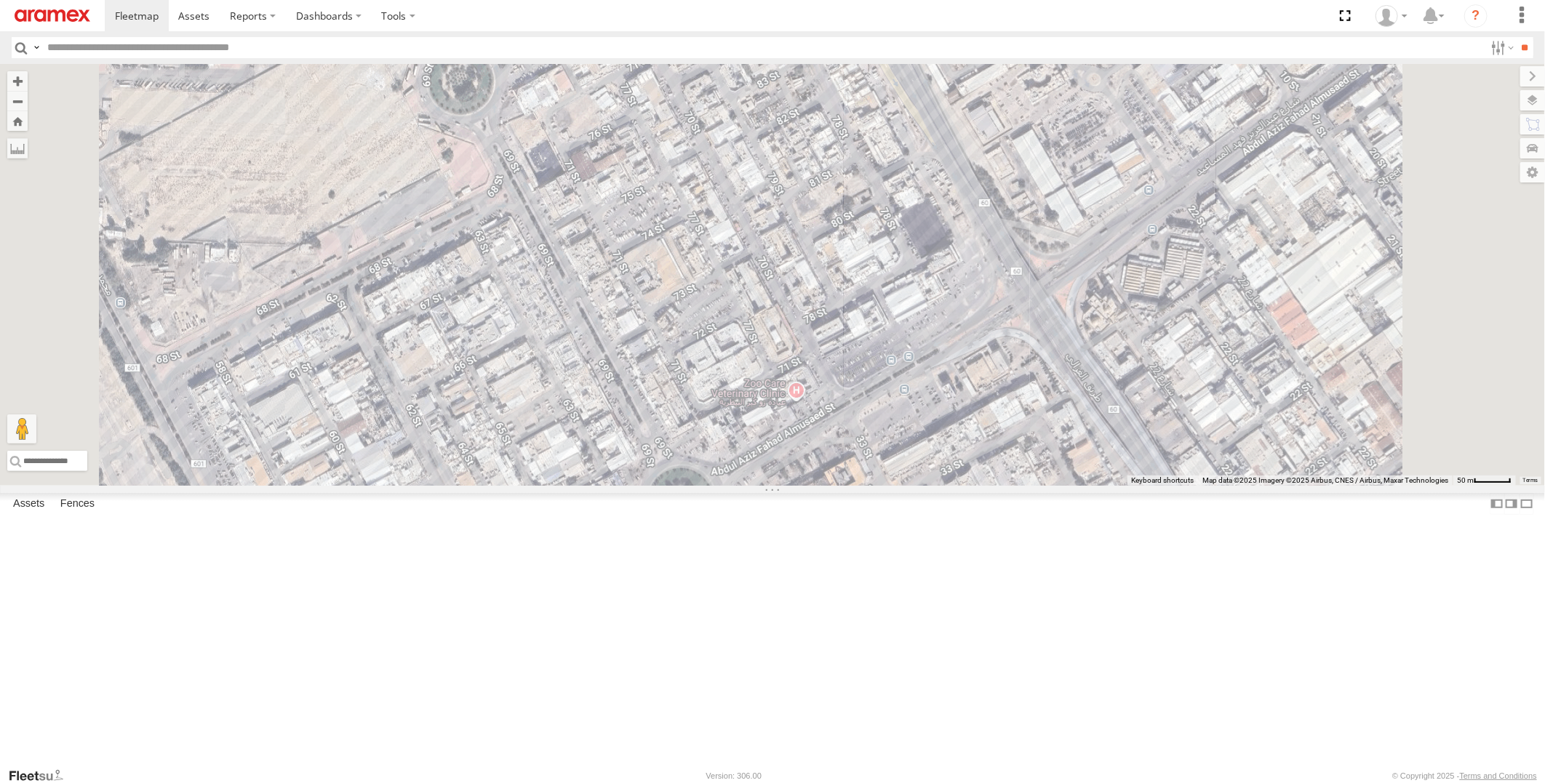
drag, startPoint x: 1145, startPoint y: 313, endPoint x: 1181, endPoint y: 509, distance: 199.0
click at [1181, 486] on div "22-59690 22-59645 19-47703 19-47661 22-59740 19-47800 22-72607 22-55224 19-4720…" at bounding box center [772, 275] width 1545 height 422
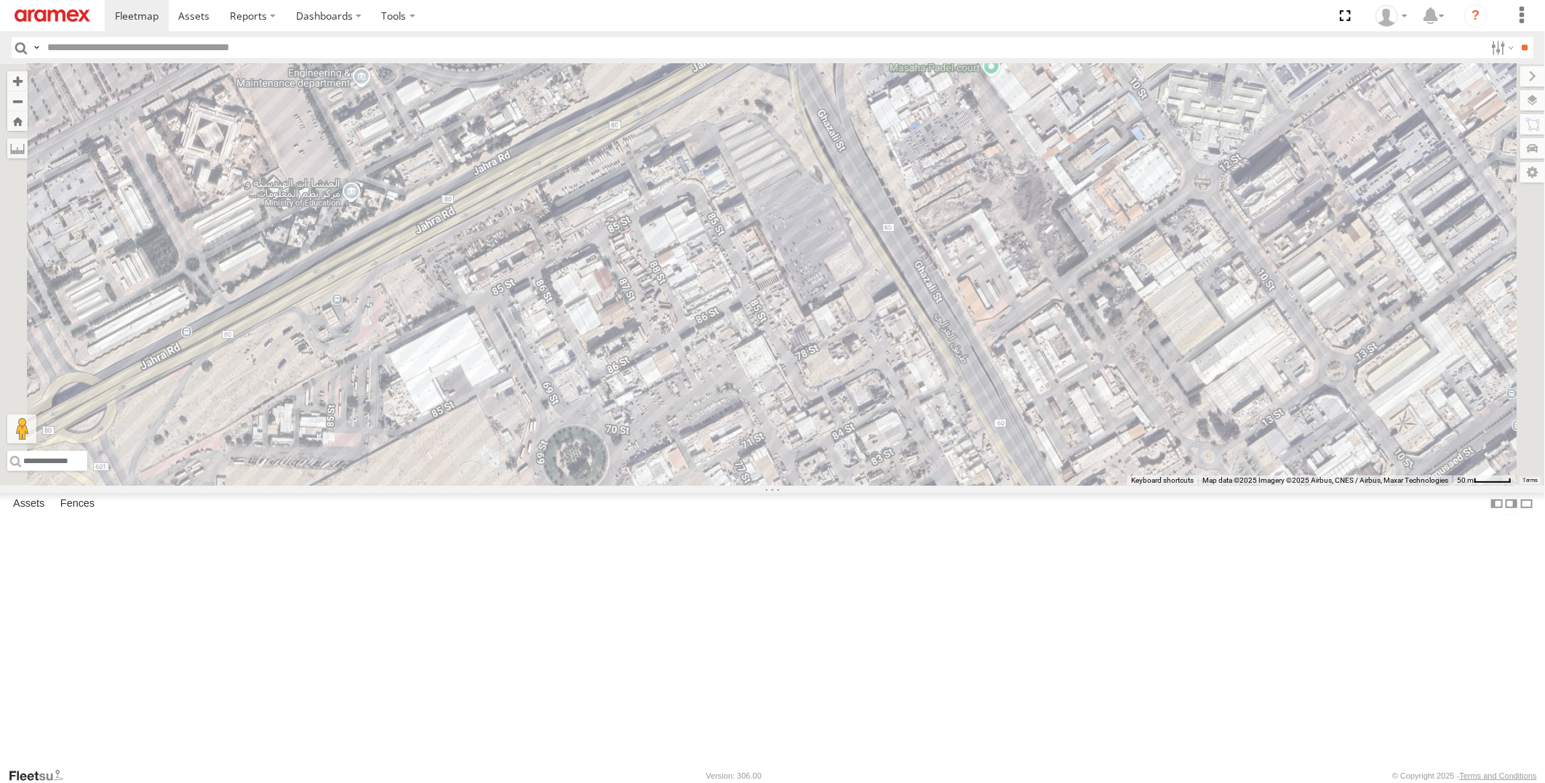
drag, startPoint x: 1081, startPoint y: 327, endPoint x: 1157, endPoint y: 502, distance: 190.5
click at [1157, 486] on div "22-59690 22-59645 19-47703 19-47661 22-59740 19-47800 22-72607 22-55224 19-4720…" at bounding box center [772, 275] width 1545 height 422
drag, startPoint x: 1150, startPoint y: 489, endPoint x: 1094, endPoint y: 270, distance: 226.1
click at [1098, 286] on div "22-59690 22-59645 19-47703 19-47661 22-59740 19-47800 22-72607 22-55224 19-4720…" at bounding box center [772, 275] width 1545 height 422
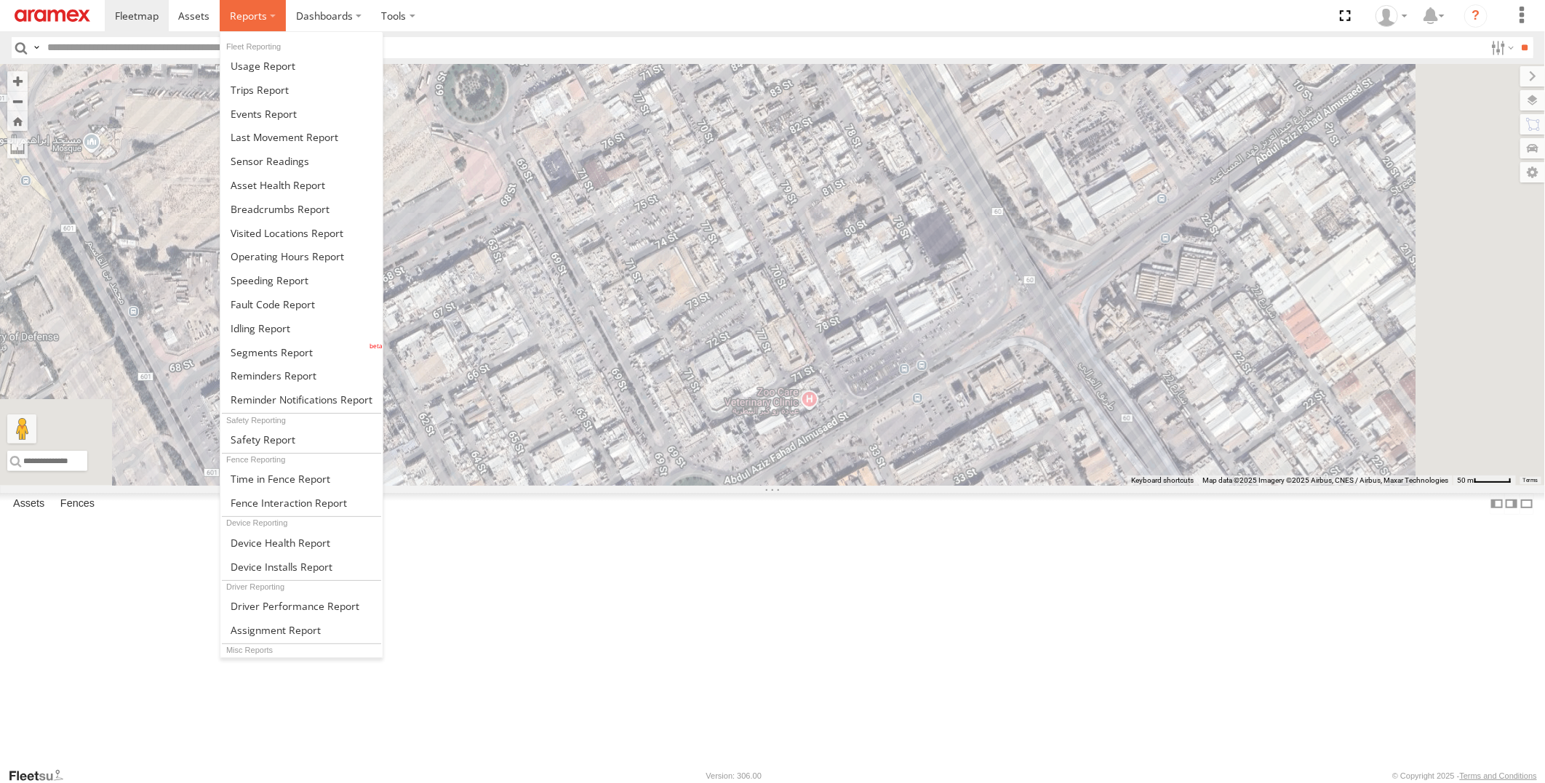
click at [253, 23] on span at bounding box center [248, 16] width 37 height 14
click at [298, 356] on span at bounding box center [272, 352] width 82 height 14
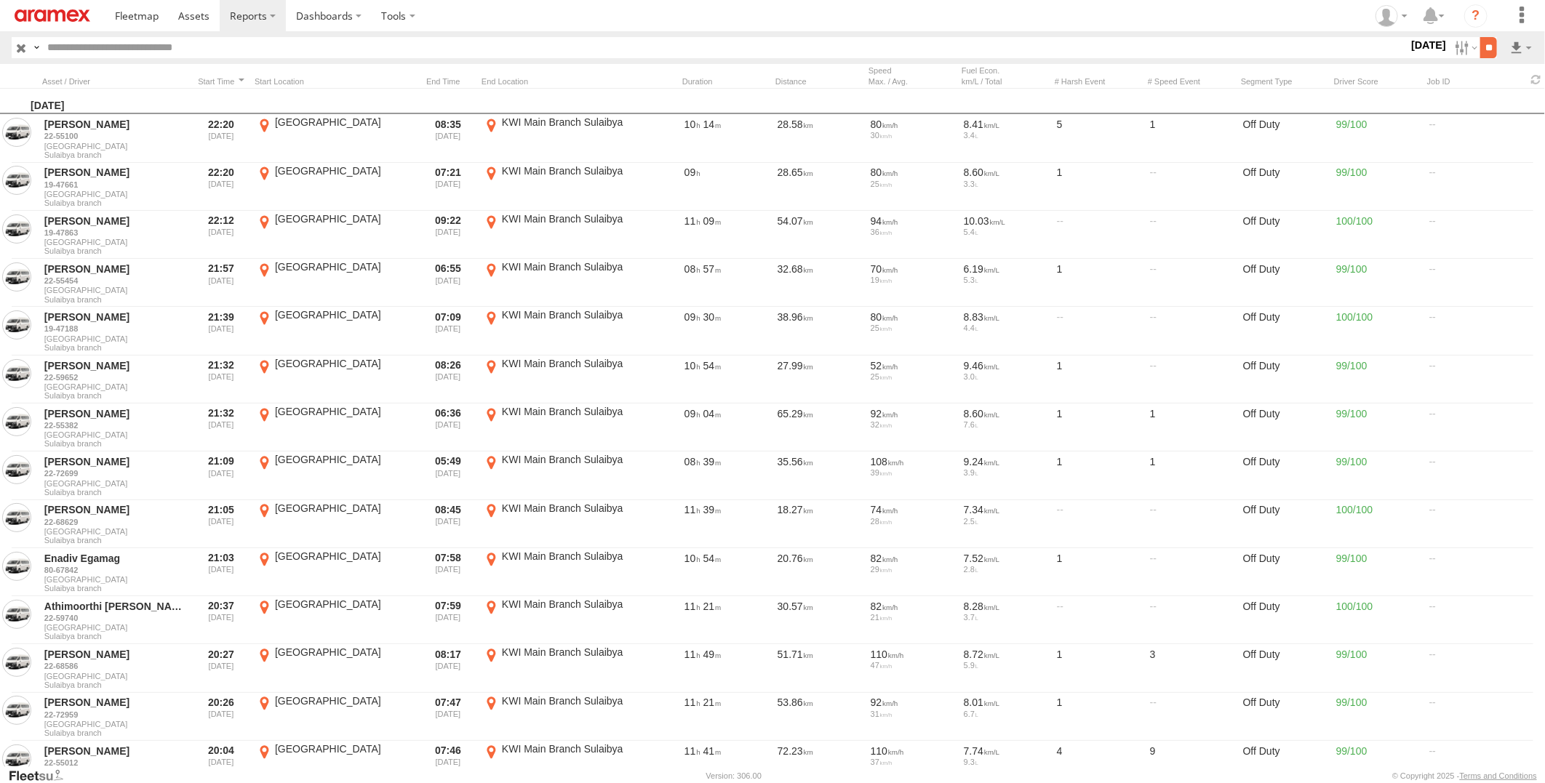
click at [1487, 47] on input "**" at bounding box center [1488, 47] width 17 height 21
click at [1496, 100] on link at bounding box center [1482, 100] width 89 height 22
click at [1449, 48] on label at bounding box center [1464, 47] width 31 height 21
click at [0, 0] on label at bounding box center [0, 0] width 0 height 0
click at [1480, 55] on input "**" at bounding box center [1488, 47] width 17 height 21
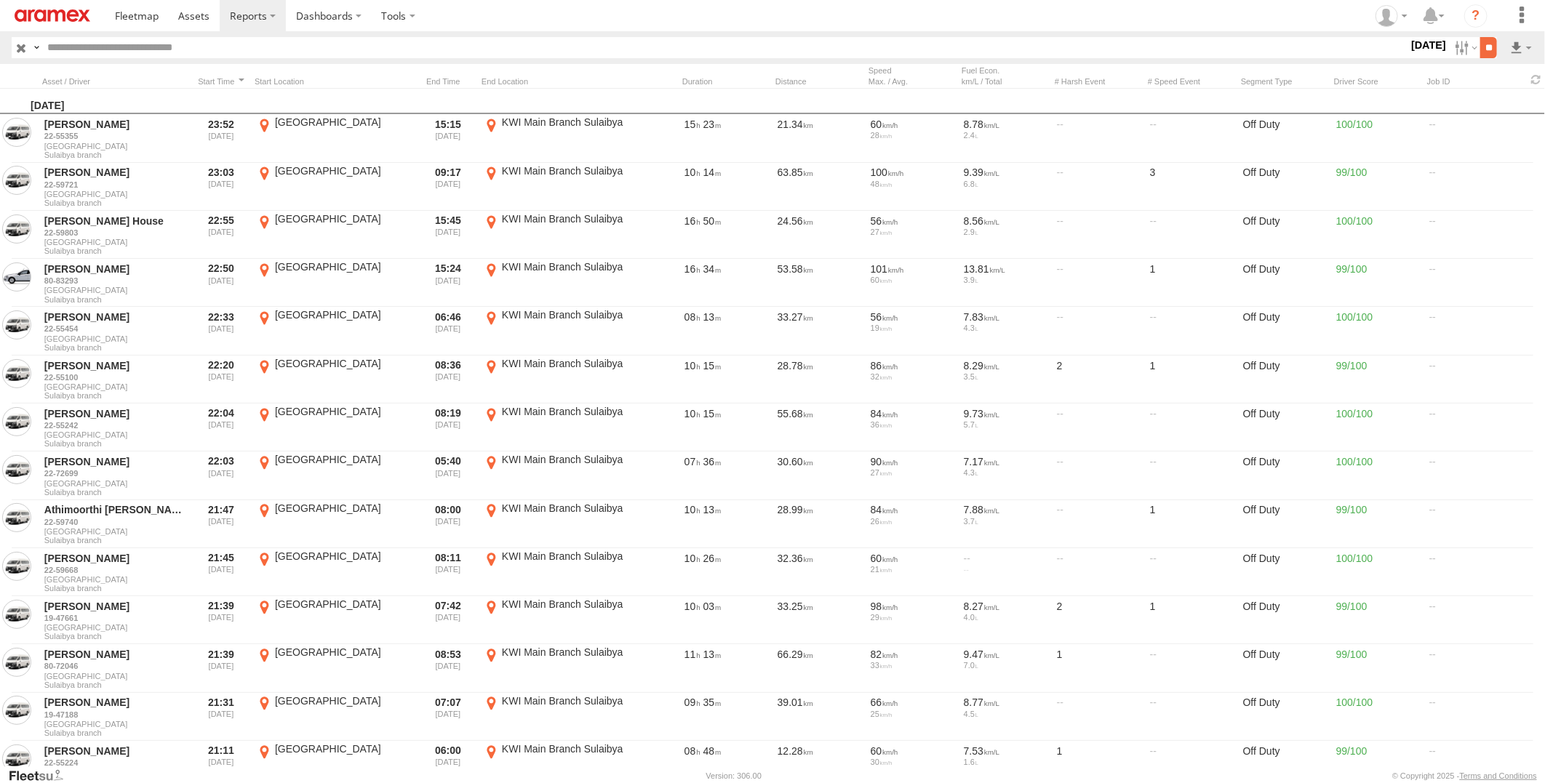
click at [1484, 49] on input "**" at bounding box center [1488, 47] width 17 height 21
click at [1503, 104] on link at bounding box center [1482, 100] width 89 height 22
click at [230, 40] on input "text" at bounding box center [724, 47] width 1366 height 21
paste input "********"
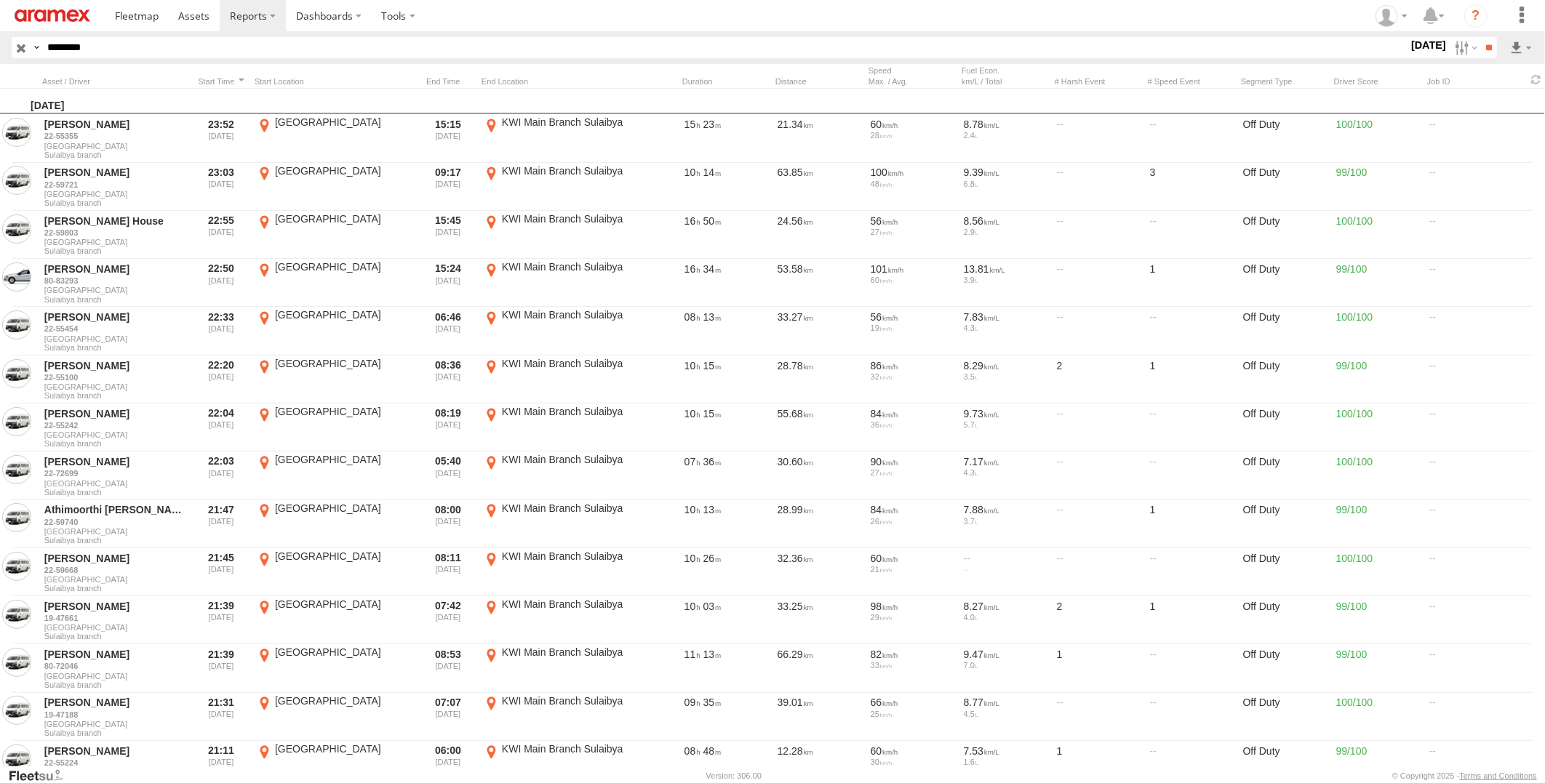
type input "********"
click at [1480, 37] on input "**" at bounding box center [1488, 47] width 17 height 21
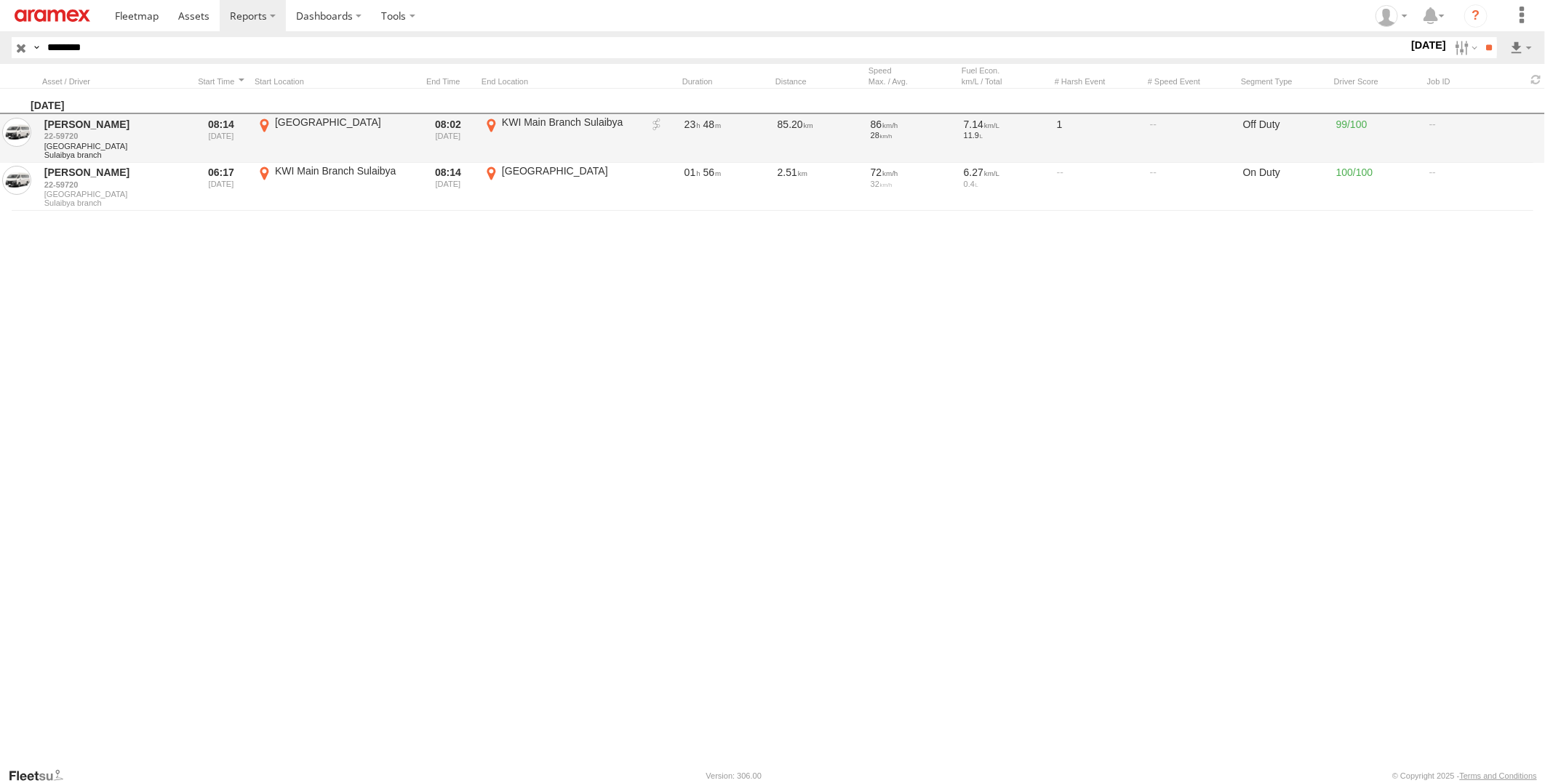
click at [657, 121] on link at bounding box center [656, 125] width 15 height 15
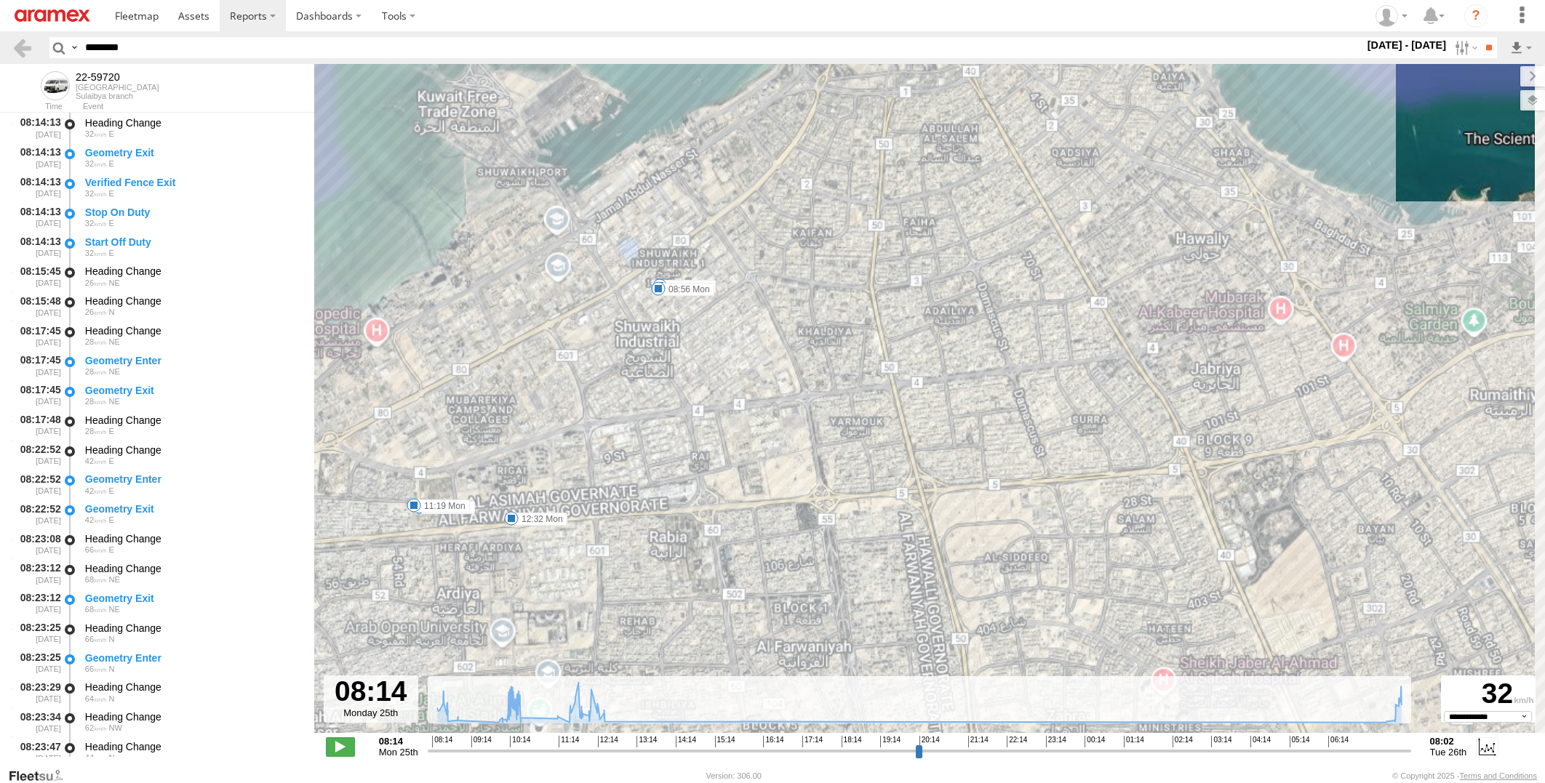
select select "**********"
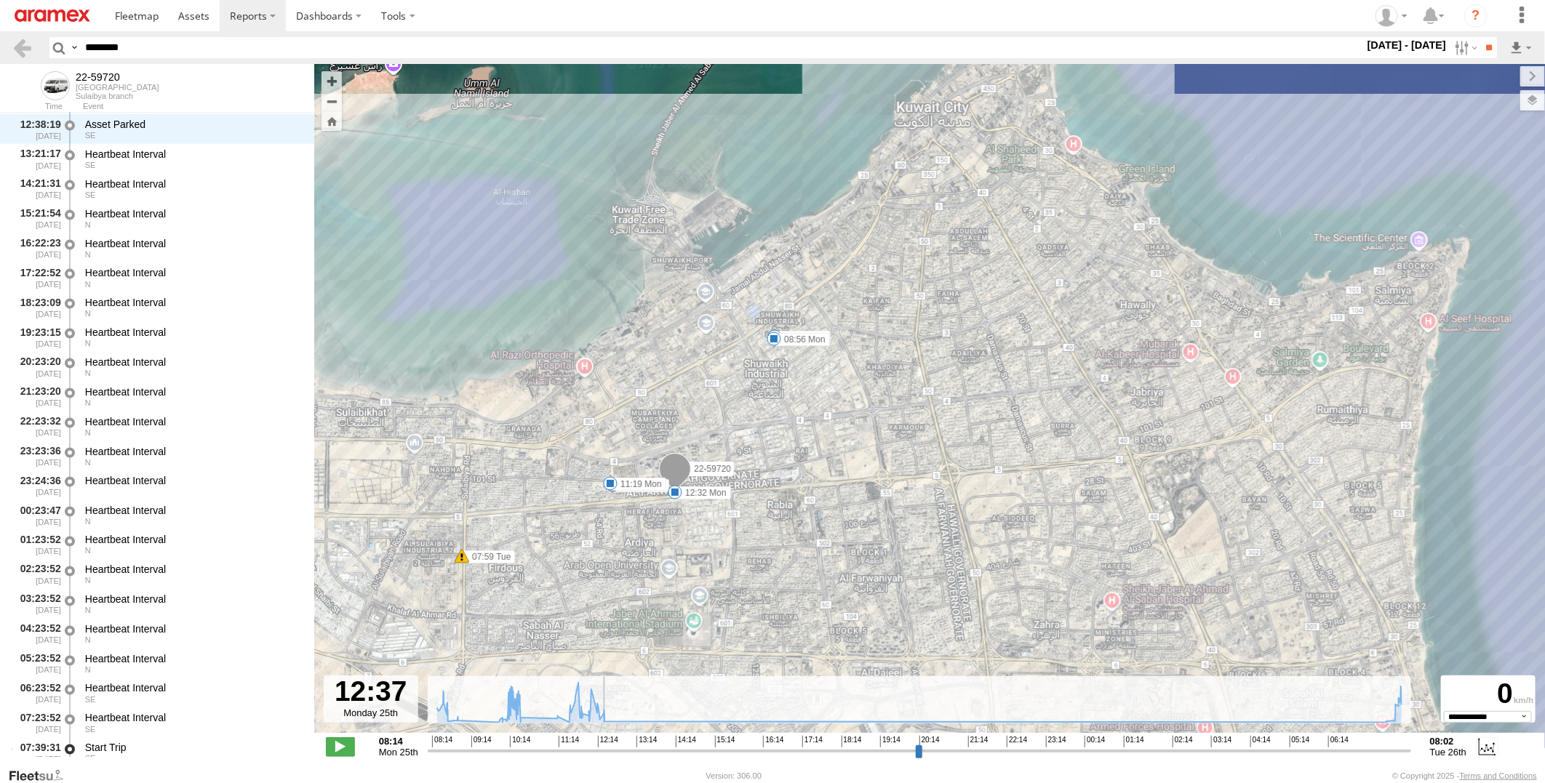
drag, startPoint x: 432, startPoint y: 755, endPoint x: 611, endPoint y: 747, distance: 179.1
click at [611, 747] on input "range" at bounding box center [919, 751] width 983 height 14
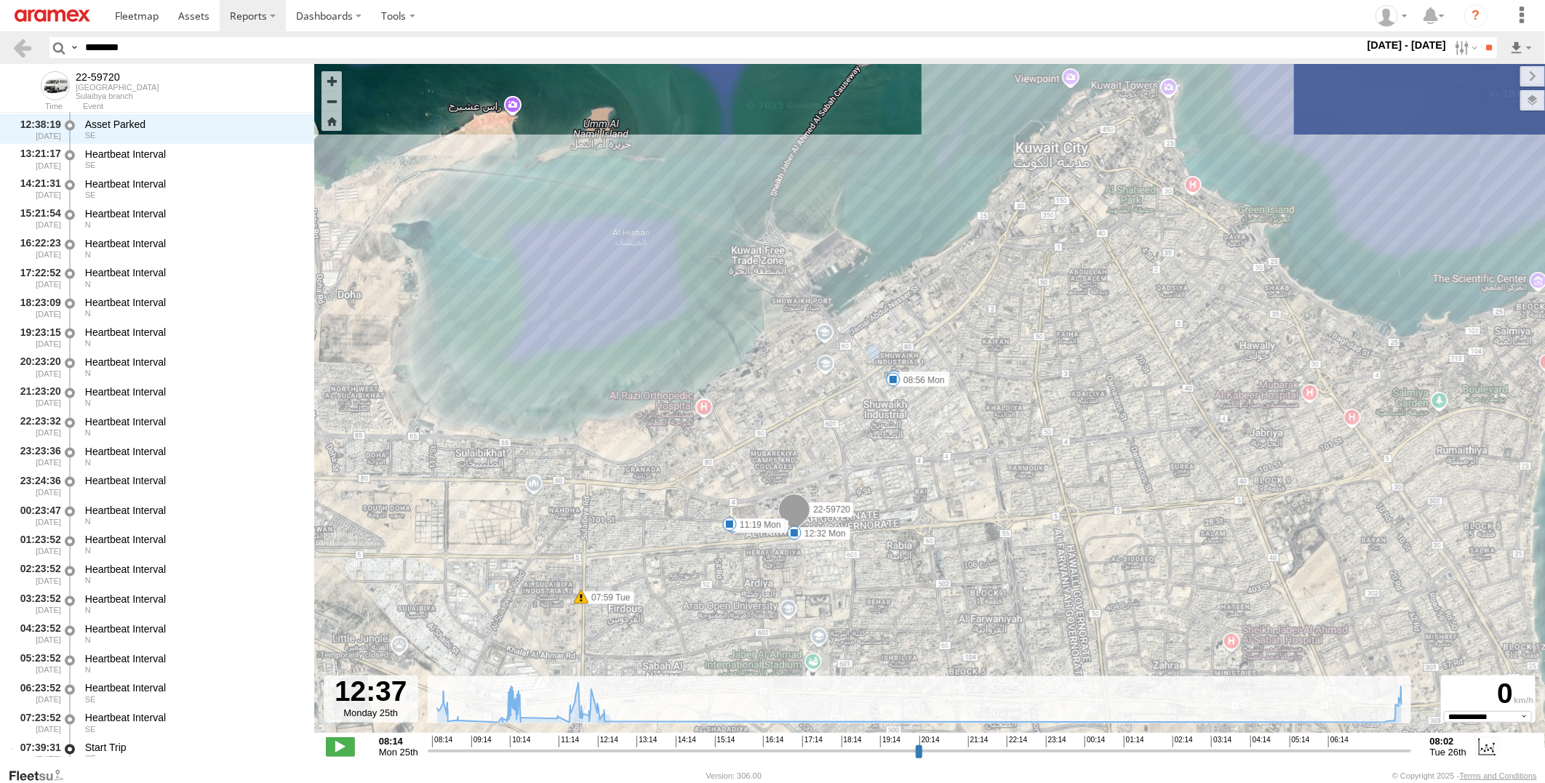
drag, startPoint x: 1094, startPoint y: 572, endPoint x: 1093, endPoint y: 424, distance: 147.6
click at [1093, 435] on div "22-59720 08:35 Mon 08:56 Mon 10:24 Mon 11:19 Mon 12:32 Mon 07:59 Tue" at bounding box center [929, 406] width 1230 height 684
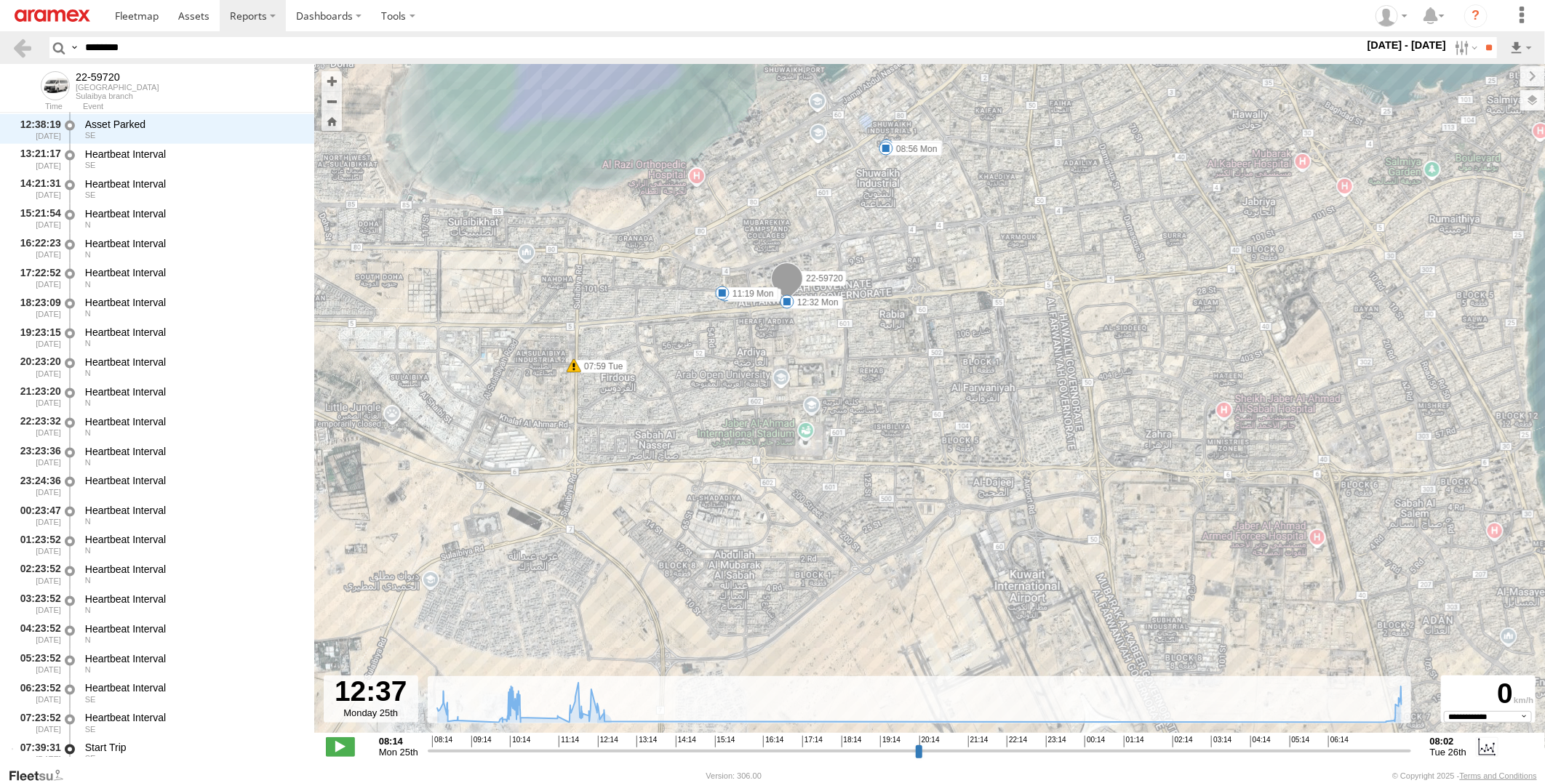
drag, startPoint x: 1103, startPoint y: 578, endPoint x: 1096, endPoint y: 499, distance: 79.6
click at [1096, 499] on div "22-59720 08:35 Mon 08:56 Mon 10:24 Mon 11:19 Mon 12:32 Mon 07:59 Tue" at bounding box center [929, 406] width 1230 height 684
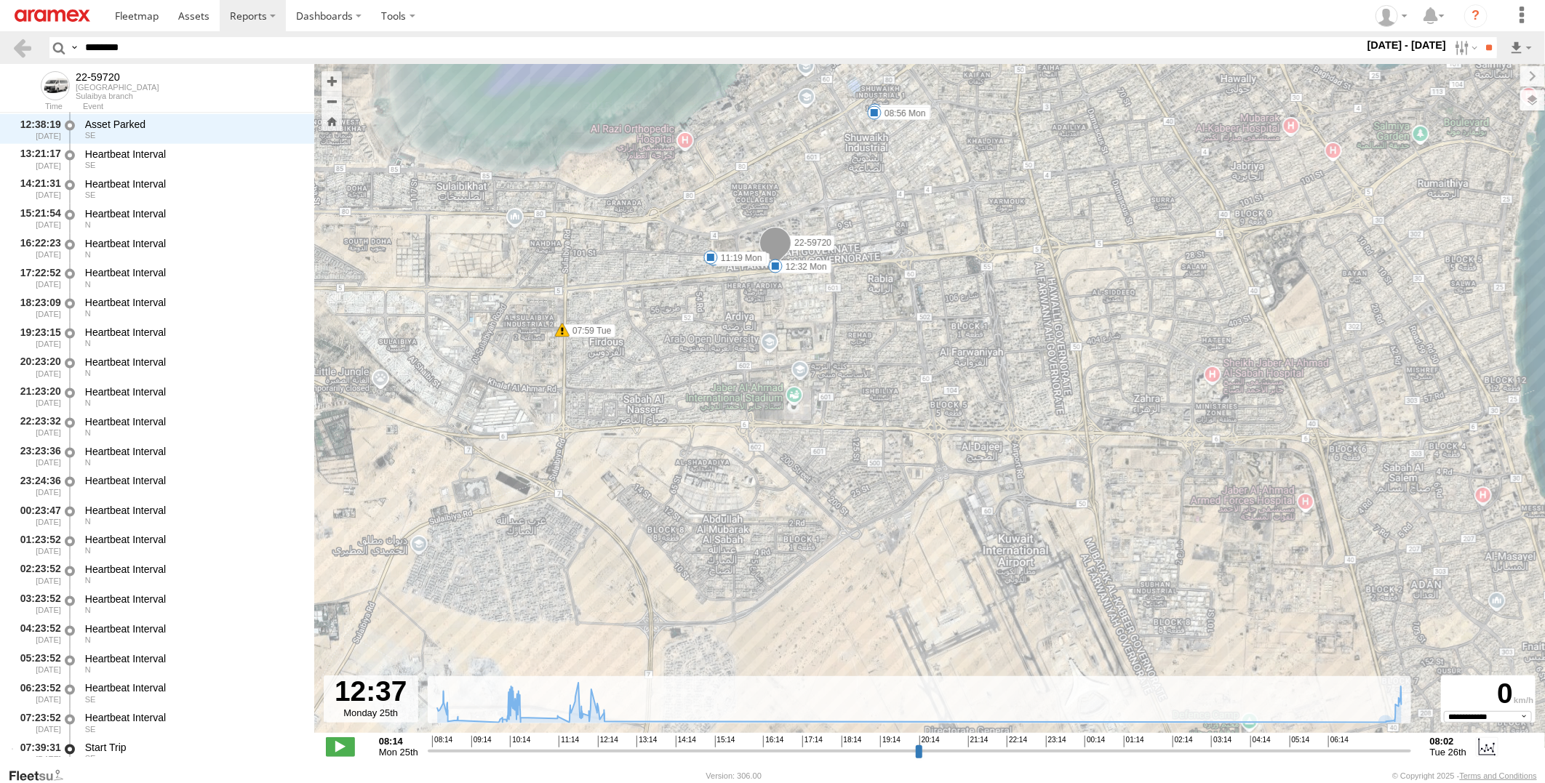
drag, startPoint x: 1056, startPoint y: 601, endPoint x: 1023, endPoint y: 564, distance: 50.0
click at [1024, 564] on div "22-59720 08:35 Mon 08:56 Mon 10:24 Mon 11:19 Mon 12:32 Mon 07:59 Tue" at bounding box center [929, 406] width 1230 height 684
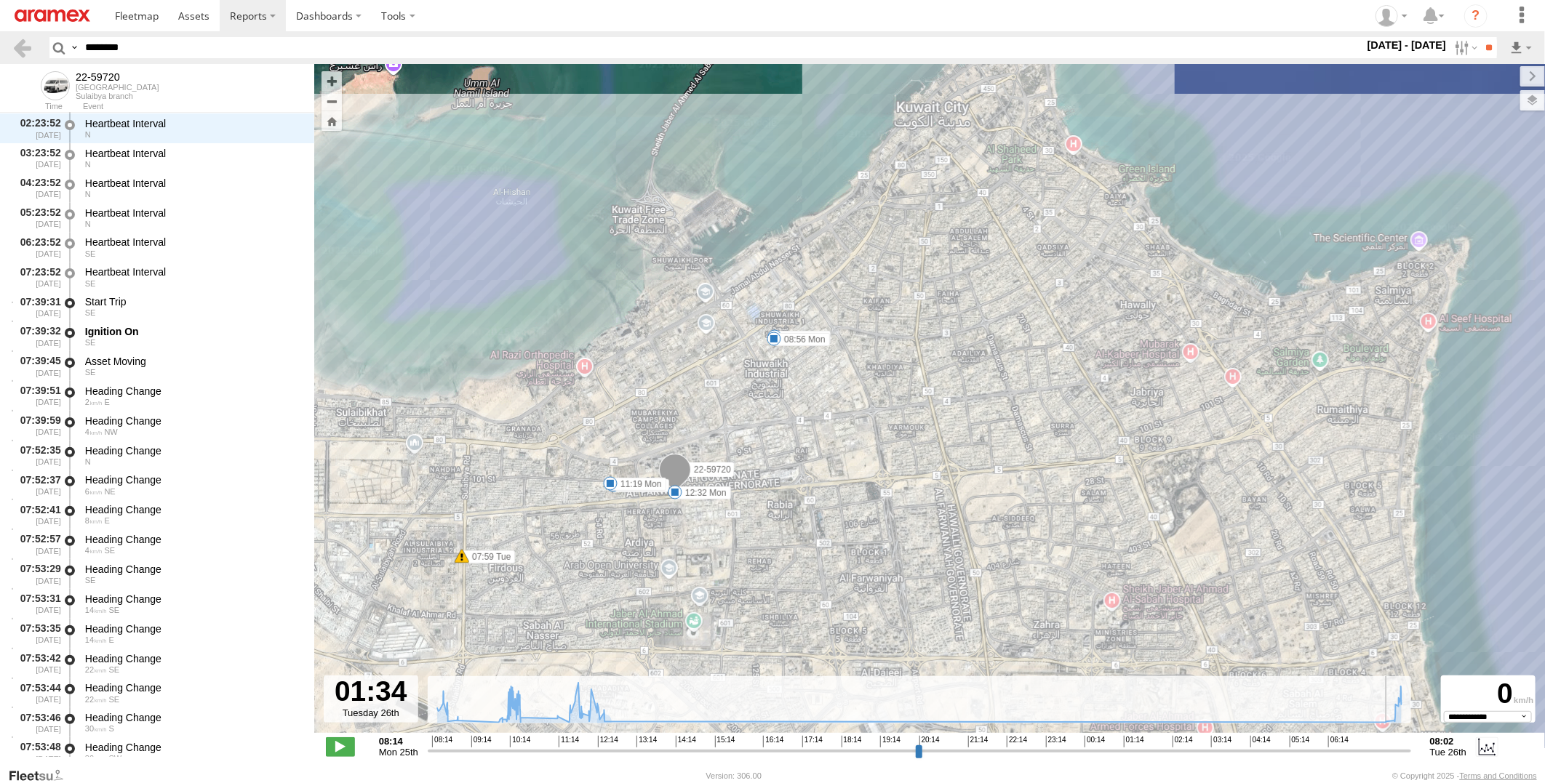
scroll to position [8706, 0]
drag, startPoint x: 611, startPoint y: 752, endPoint x: 1166, endPoint y: 745, distance: 554.9
type input "**********"
click at [1166, 745] on input "range" at bounding box center [919, 751] width 983 height 14
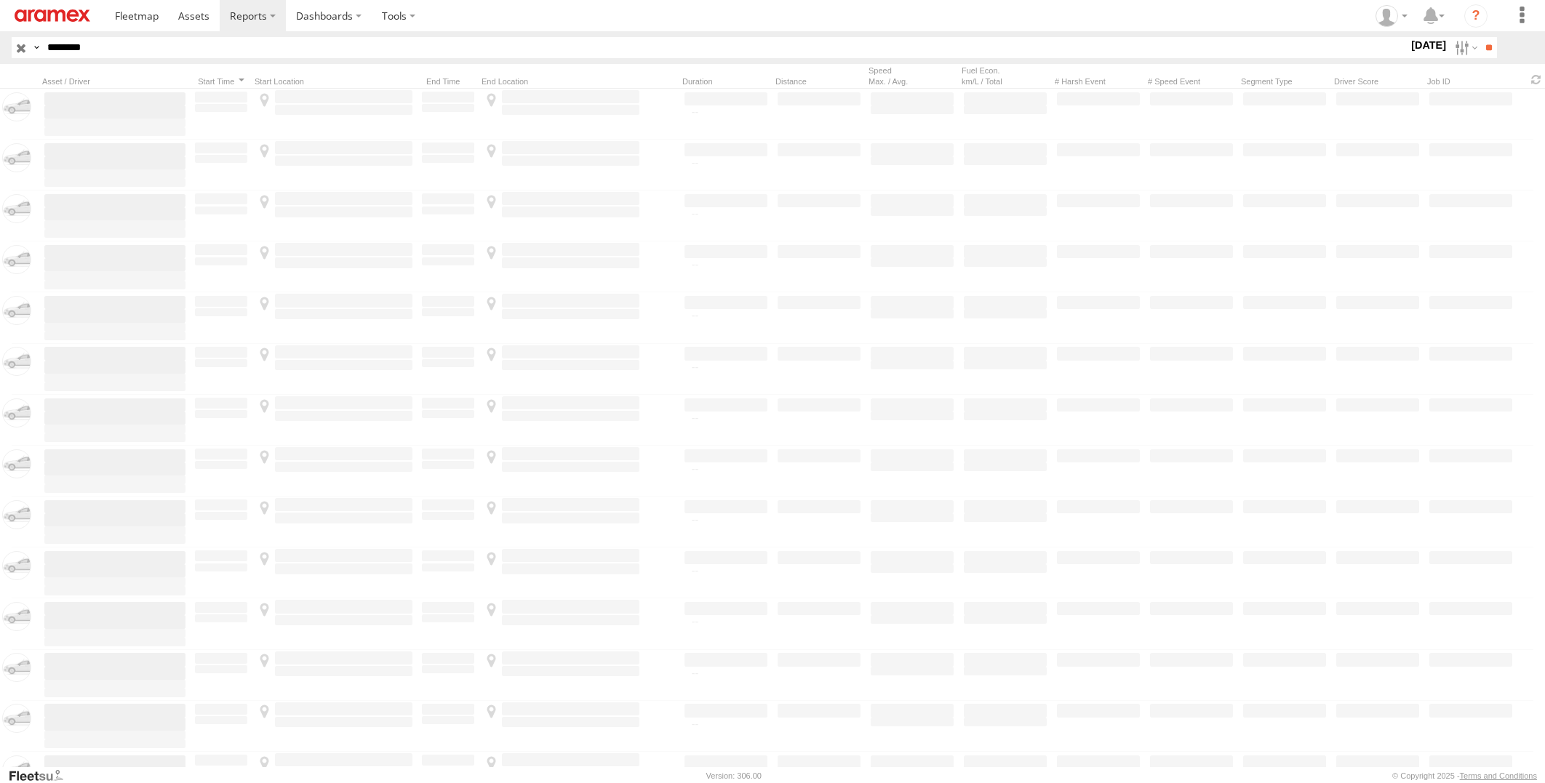
click at [0, 59] on html at bounding box center [772, 391] width 1545 height 783
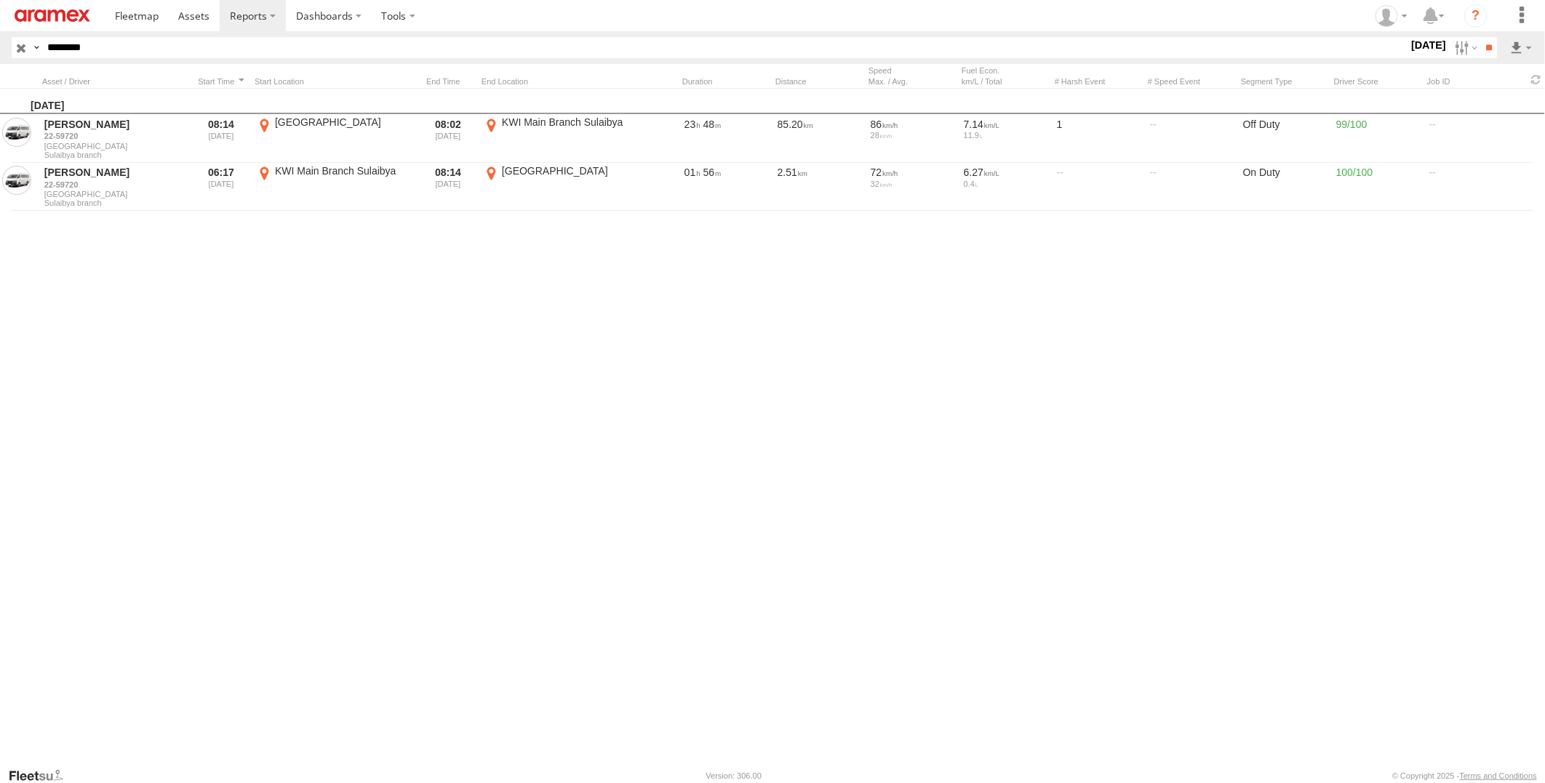
type input "********"
click at [1480, 37] on input "**" at bounding box center [1488, 47] width 17 height 21
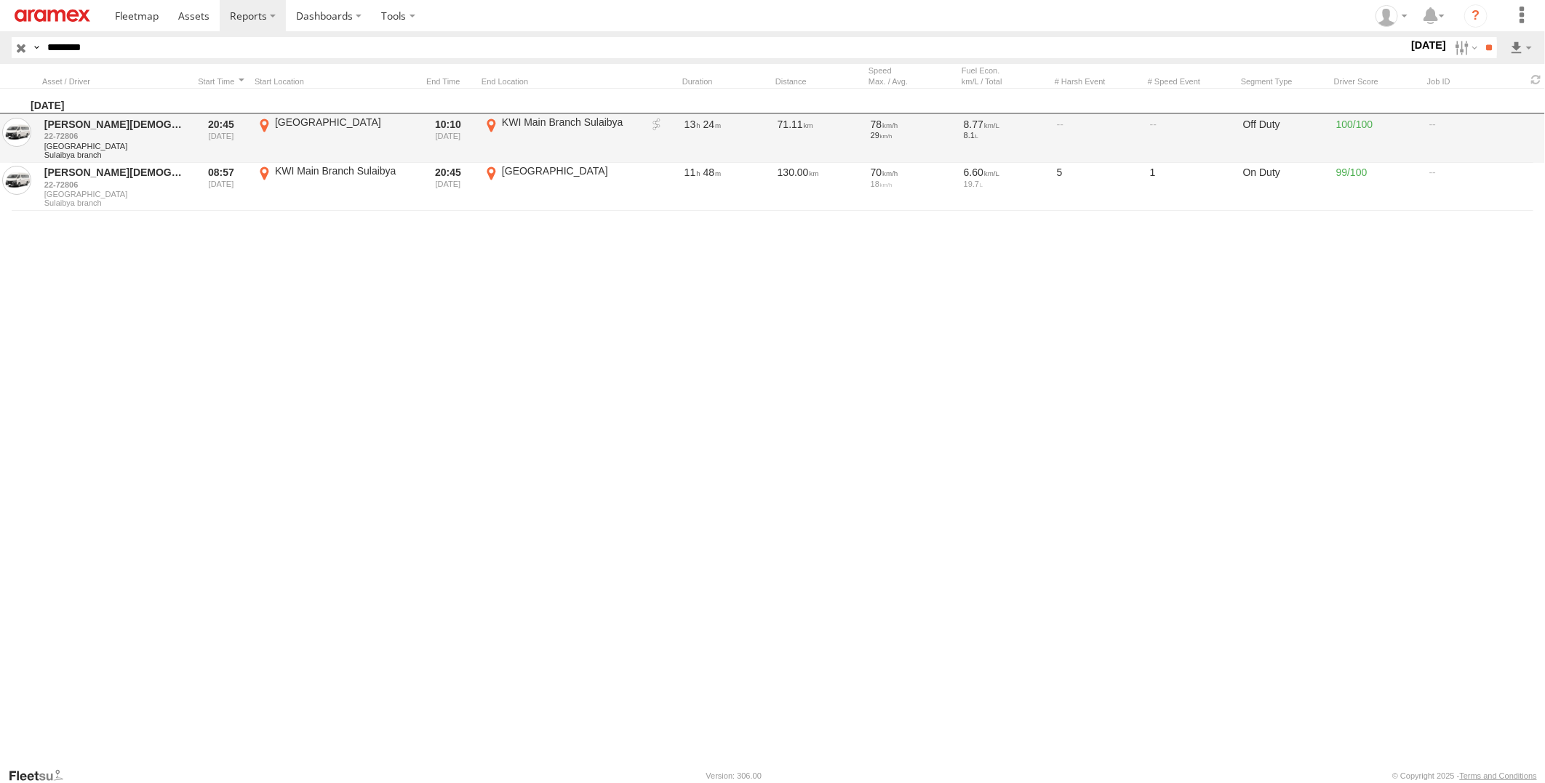
click at [649, 120] on link at bounding box center [656, 125] width 15 height 15
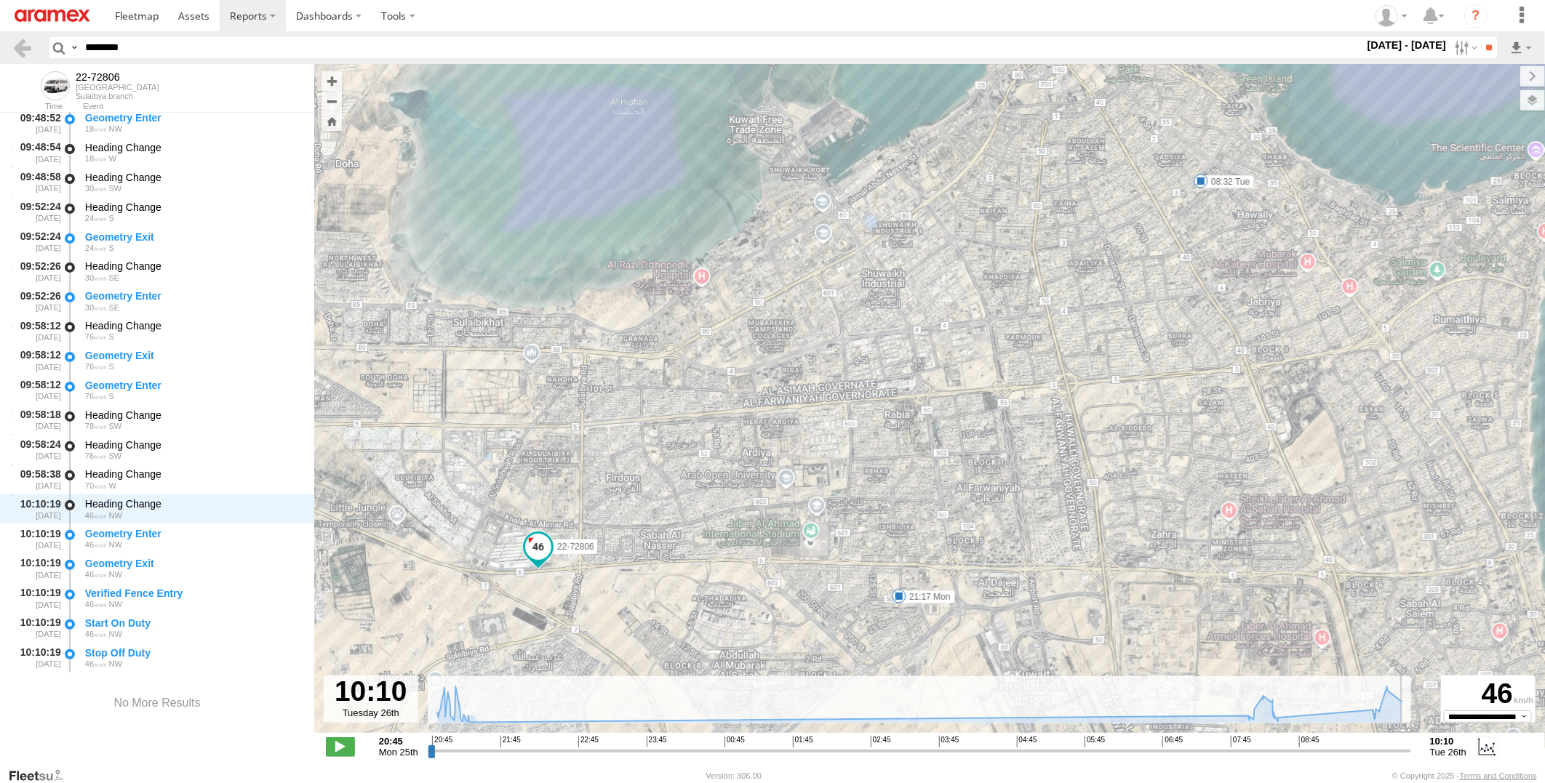
drag, startPoint x: 431, startPoint y: 756, endPoint x: 1431, endPoint y: 752, distance: 1000.0
type input "**********"
click at [1411, 752] on input "range" at bounding box center [919, 751] width 983 height 14
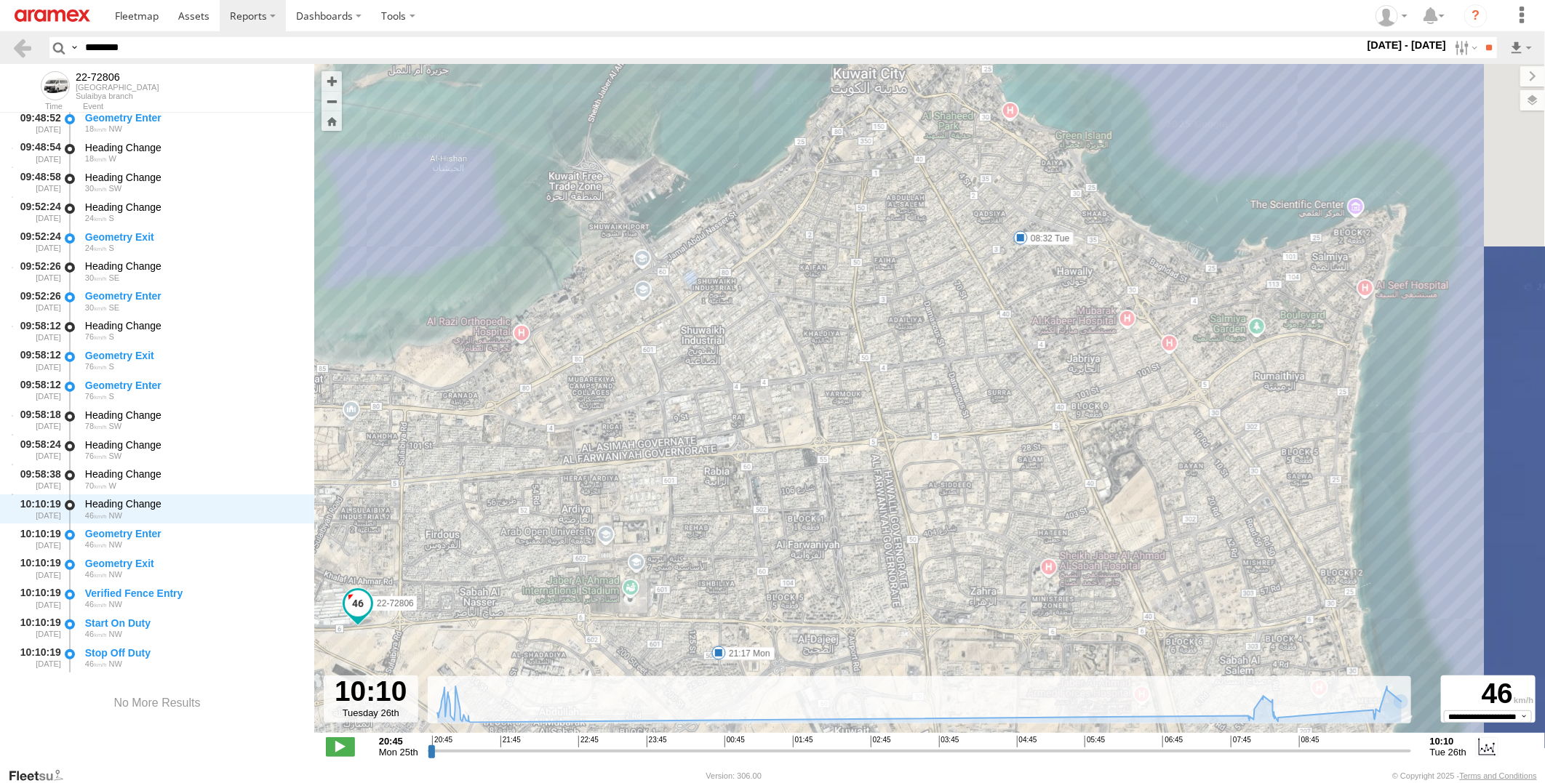
drag, startPoint x: 1308, startPoint y: 442, endPoint x: 1095, endPoint y: 415, distance: 214.1
click at [1137, 492] on div "22-72806 21:17 Mon 08:32 Tue" at bounding box center [929, 406] width 1230 height 684
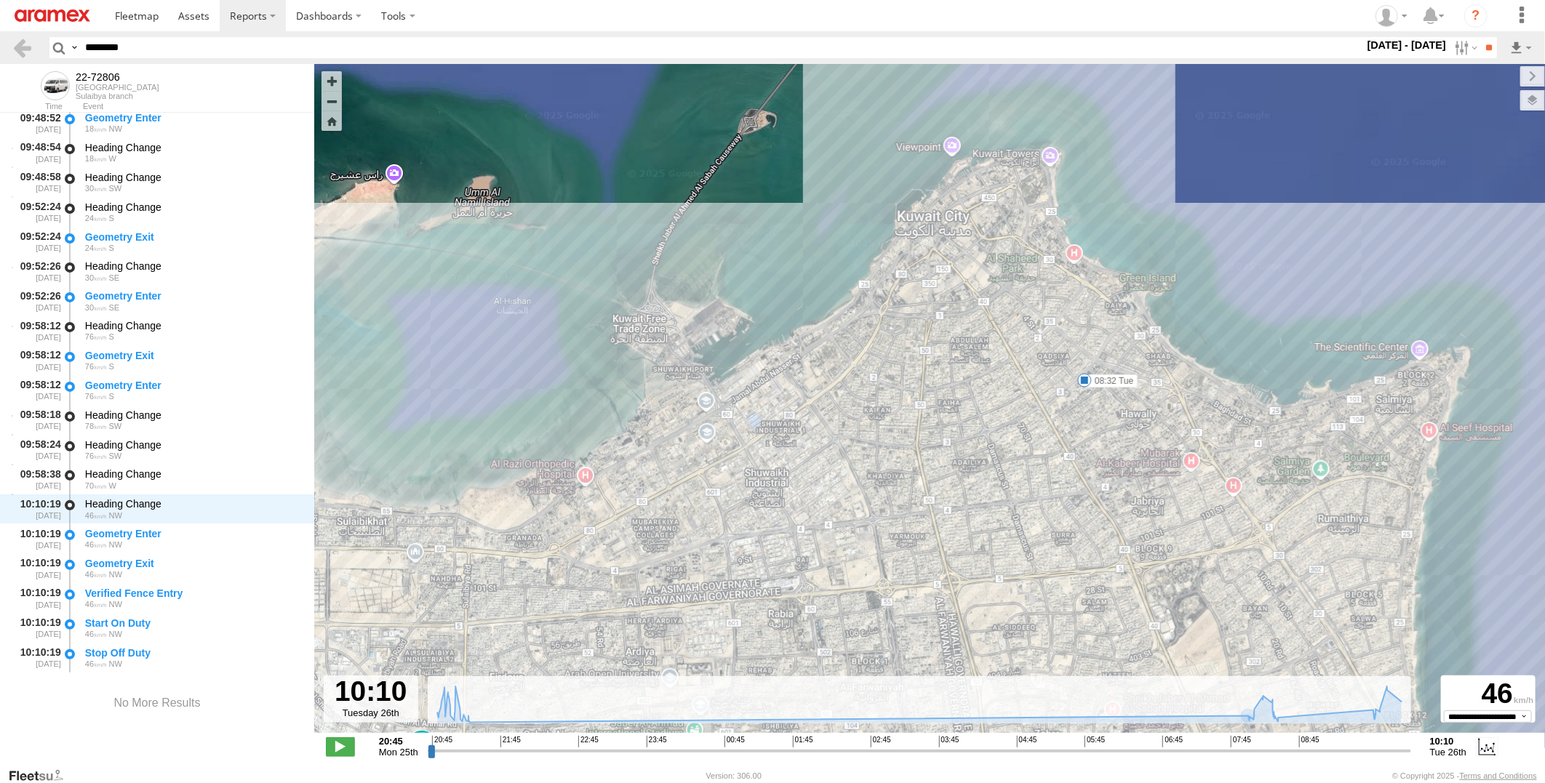
drag, startPoint x: 1095, startPoint y: 589, endPoint x: 1089, endPoint y: 428, distance: 161.6
click at [1089, 428] on div "22-72806 21:17 Mon 08:32 Tue" at bounding box center [929, 406] width 1230 height 684
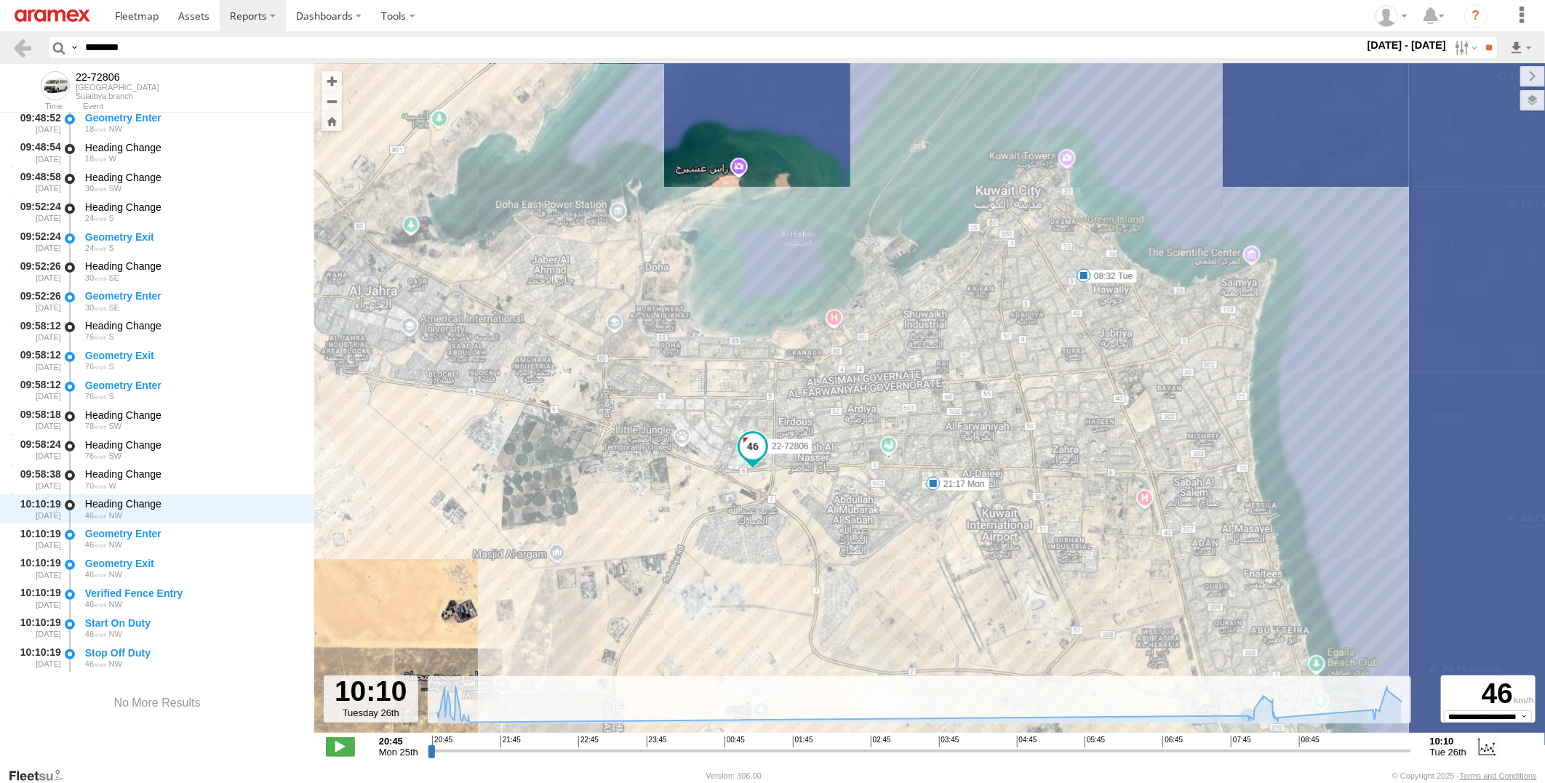
drag, startPoint x: 1079, startPoint y: 512, endPoint x: 1075, endPoint y: 404, distance: 107.7
click at [1075, 404] on div "22-72806 21:17 Mon 08:32 Tue" at bounding box center [929, 406] width 1230 height 684
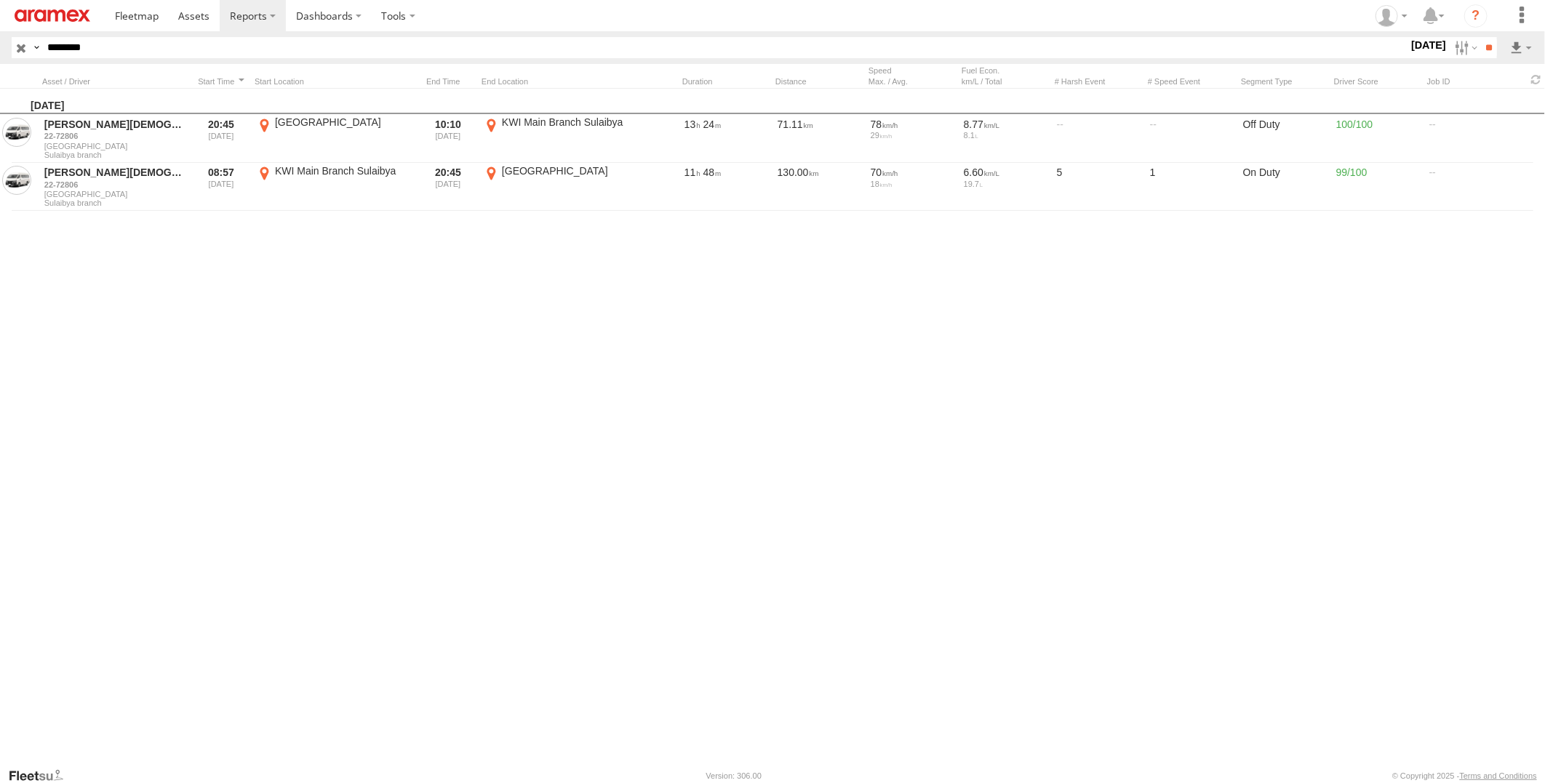
click at [259, 59] on header "Search Query Asset ID Asset Label Registration Manufacturer Model VIN Job ID" at bounding box center [772, 47] width 1545 height 33
click at [259, 49] on input "********" at bounding box center [724, 47] width 1366 height 21
paste input "text"
type input "********"
click at [1480, 37] on input "**" at bounding box center [1488, 47] width 17 height 21
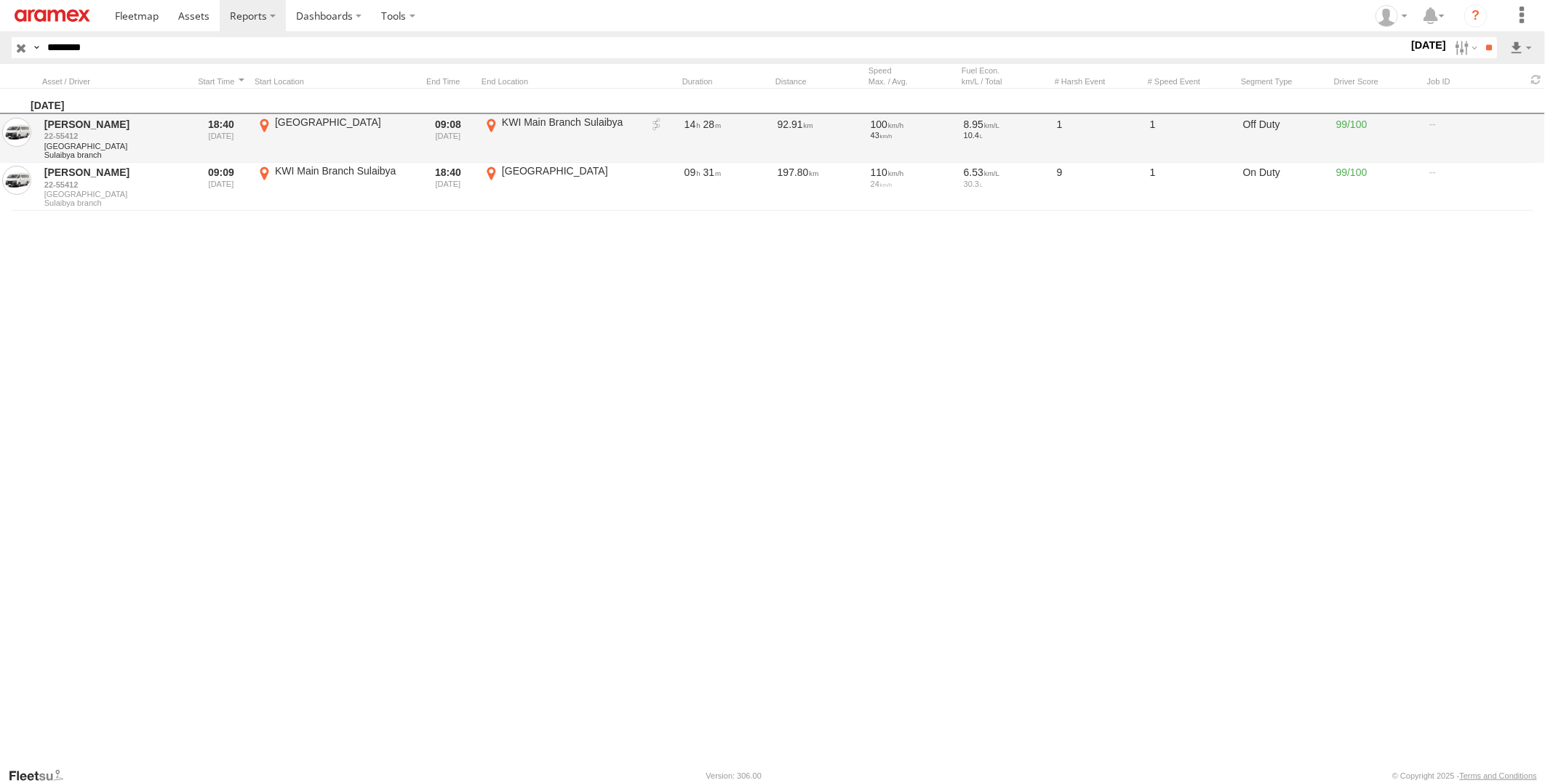
click at [655, 124] on link at bounding box center [656, 125] width 15 height 15
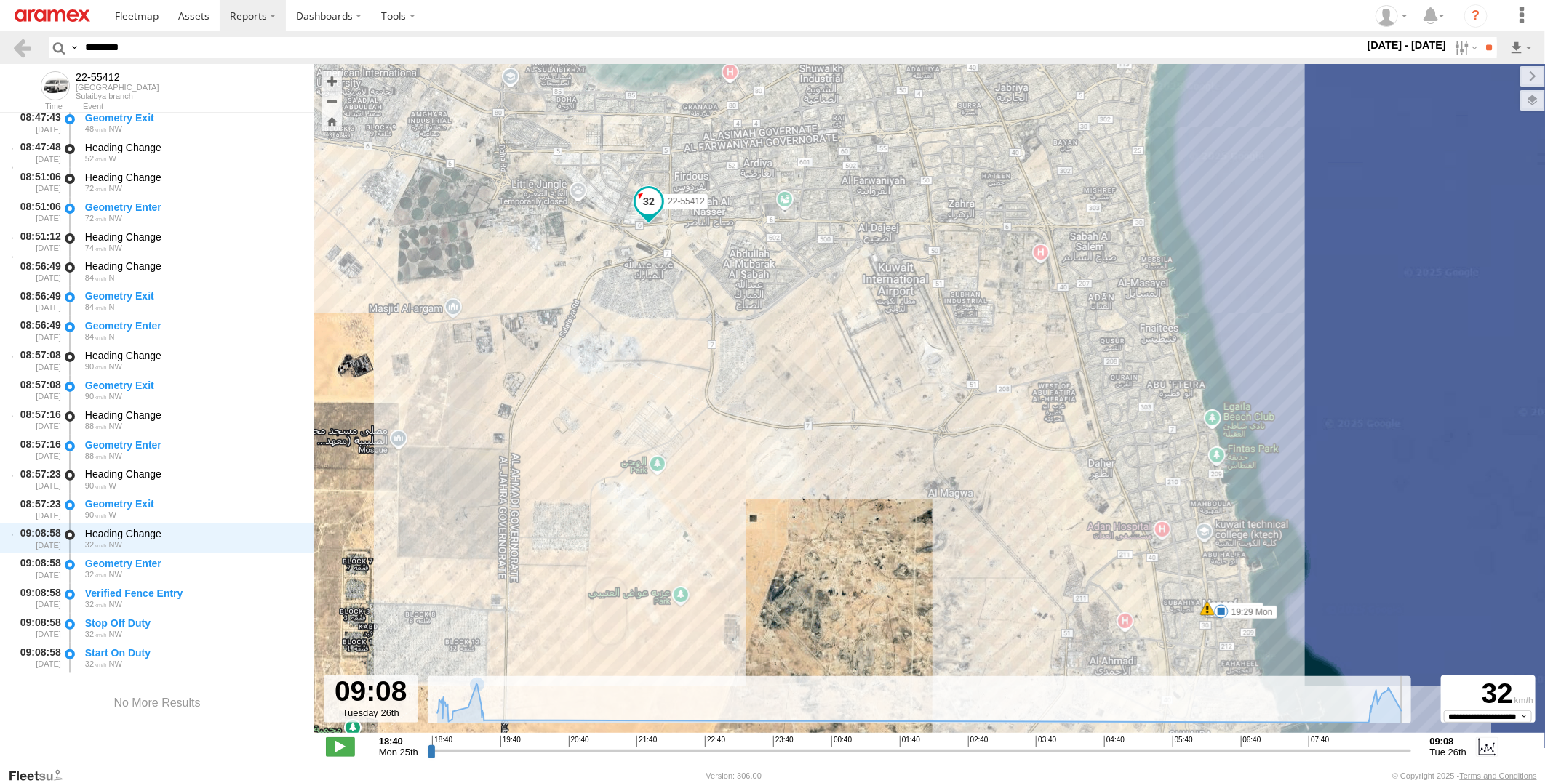
drag, startPoint x: 431, startPoint y: 753, endPoint x: 1470, endPoint y: 755, distance: 1038.5
type input "**********"
click at [1411, 755] on input "range" at bounding box center [919, 751] width 983 height 14
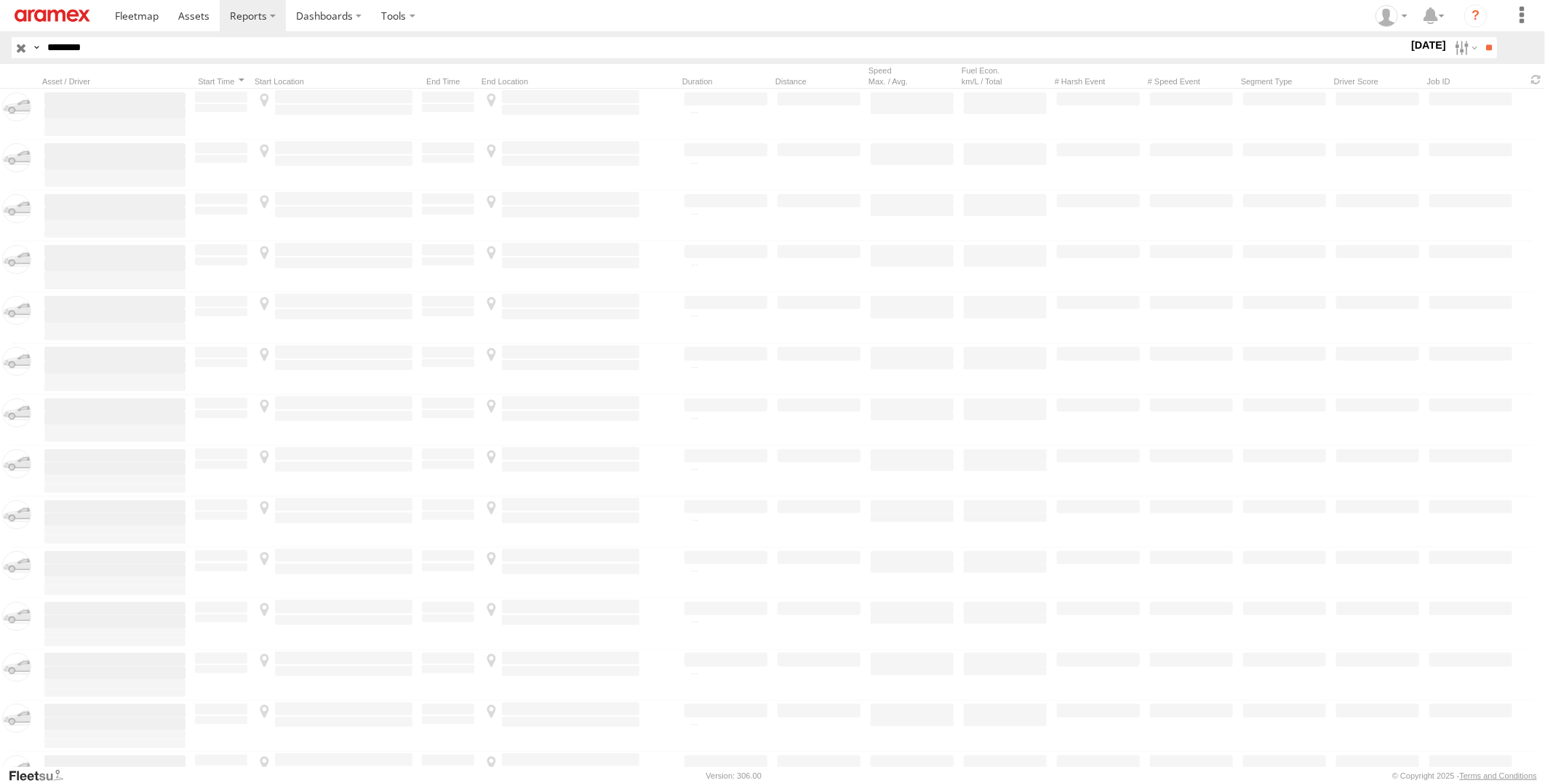
drag, startPoint x: 0, startPoint y: 0, endPoint x: -4, endPoint y: 27, distance: 27.2
click at [0, 27] on html at bounding box center [772, 391] width 1545 height 783
paste input "text"
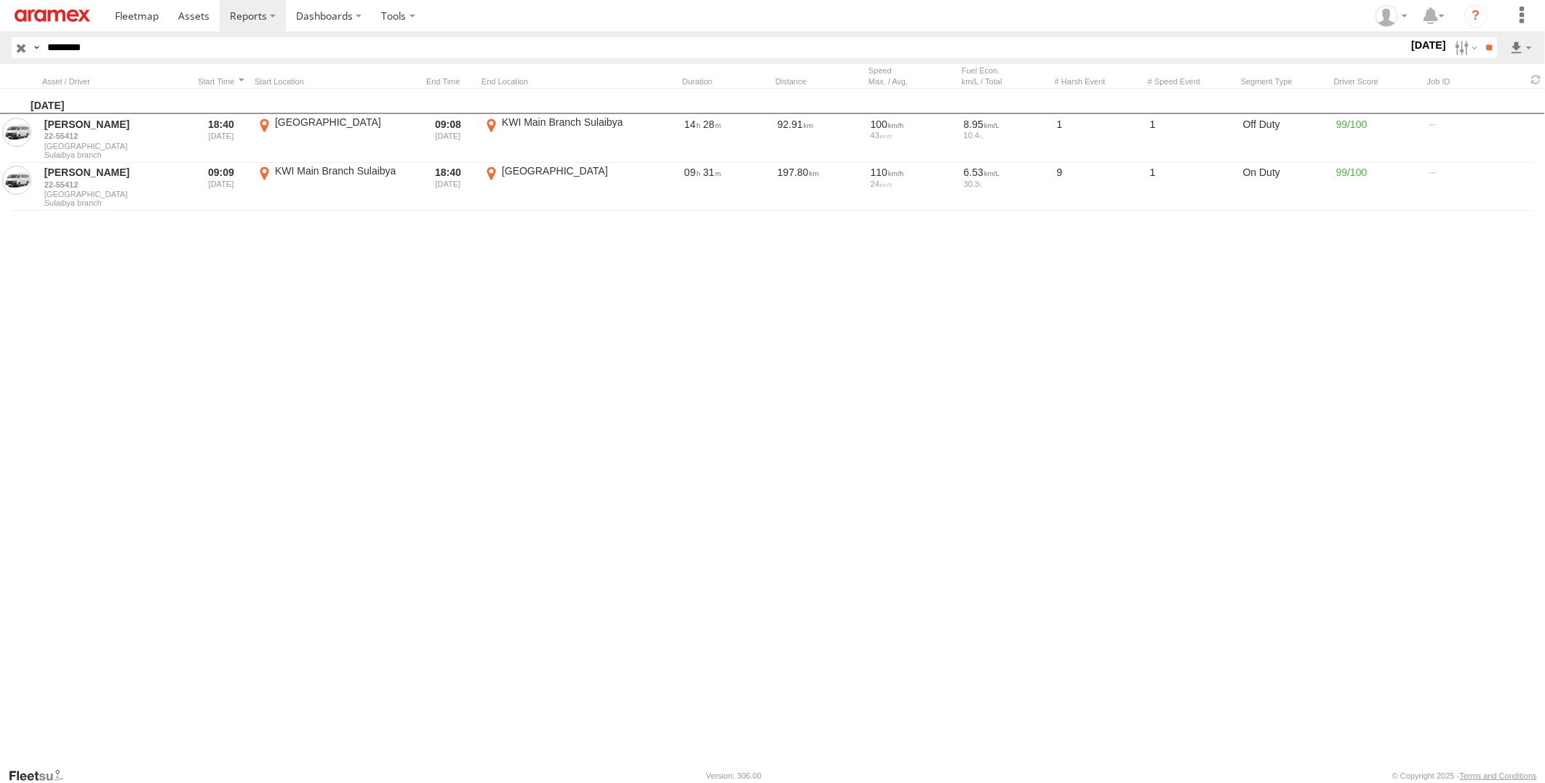
type input "********"
click at [1480, 37] on input "**" at bounding box center [1488, 47] width 17 height 21
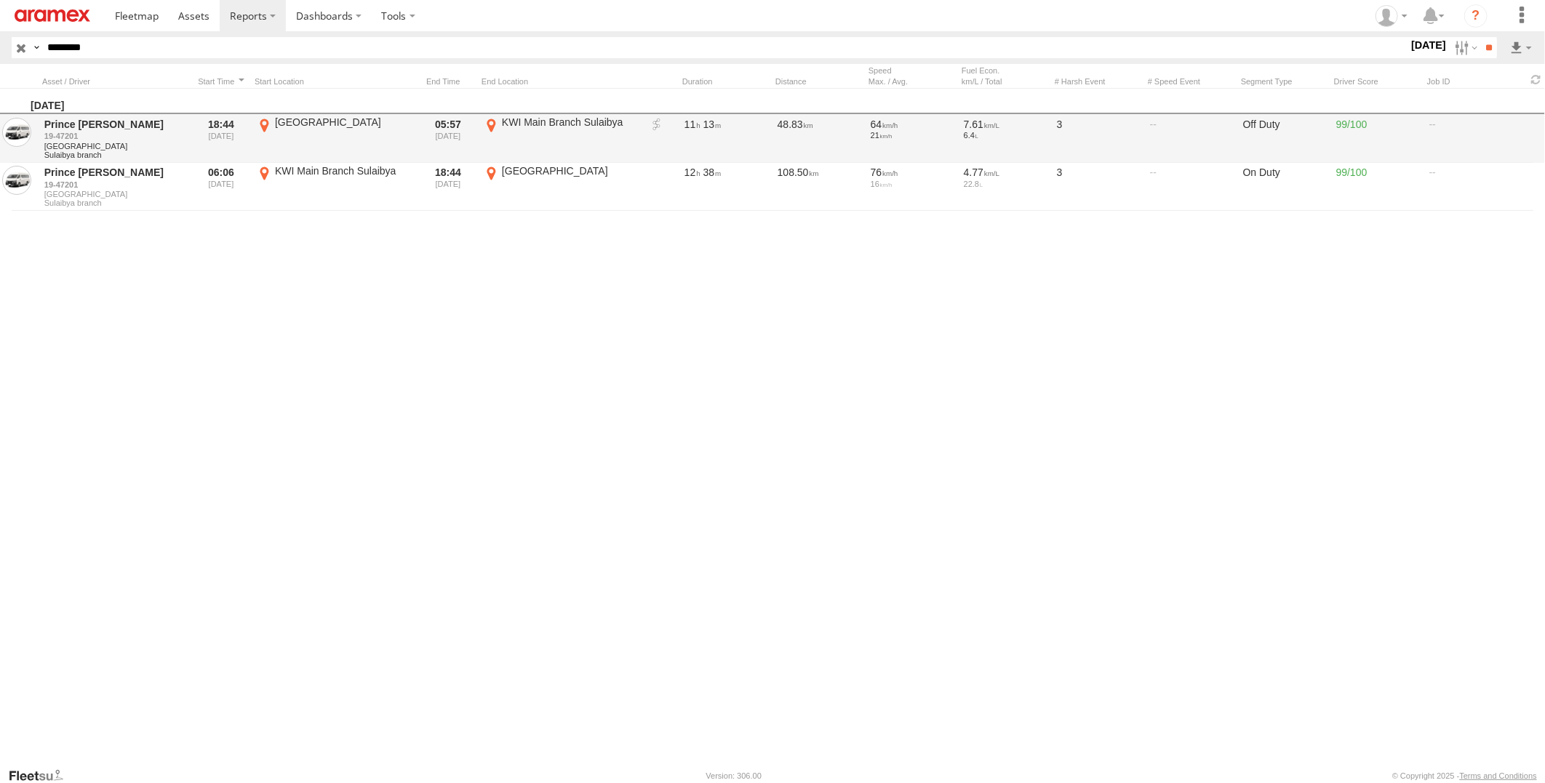
click at [655, 125] on link at bounding box center [656, 125] width 15 height 15
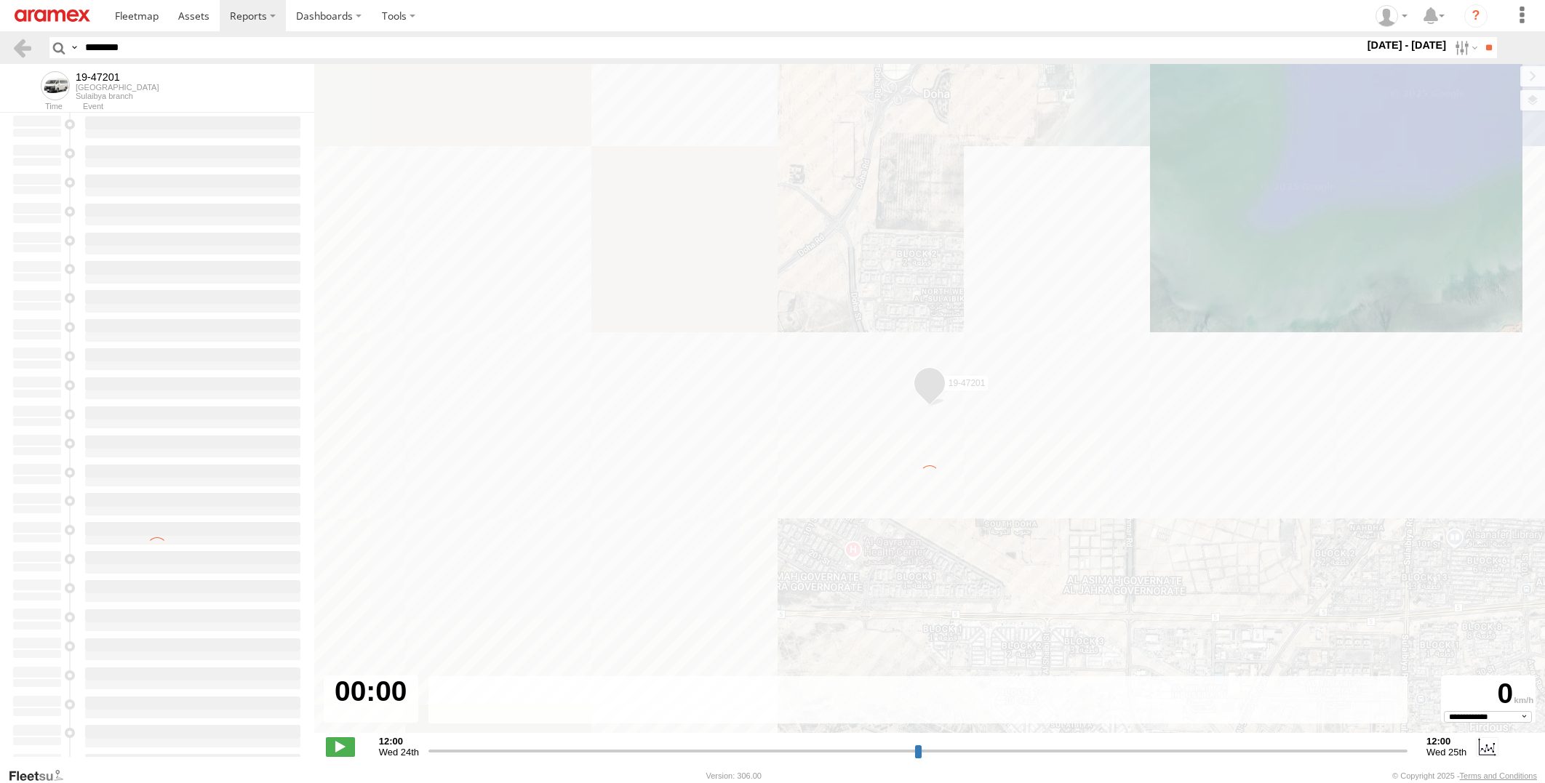
select select "**********"
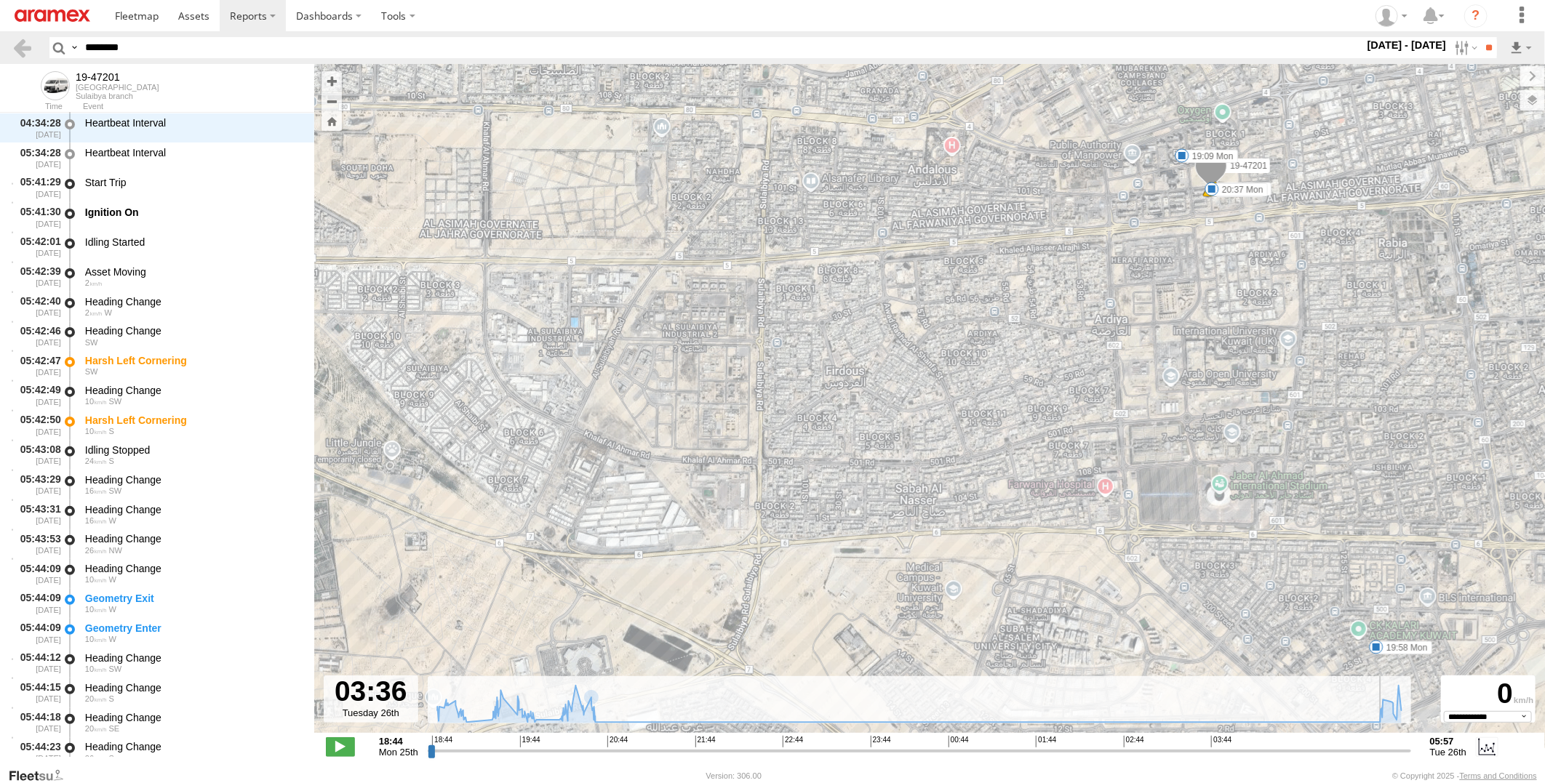
drag, startPoint x: 432, startPoint y: 751, endPoint x: 1249, endPoint y: 751, distance: 817.4
type input "**********"
click at [1249, 751] on input "range" at bounding box center [919, 751] width 983 height 14
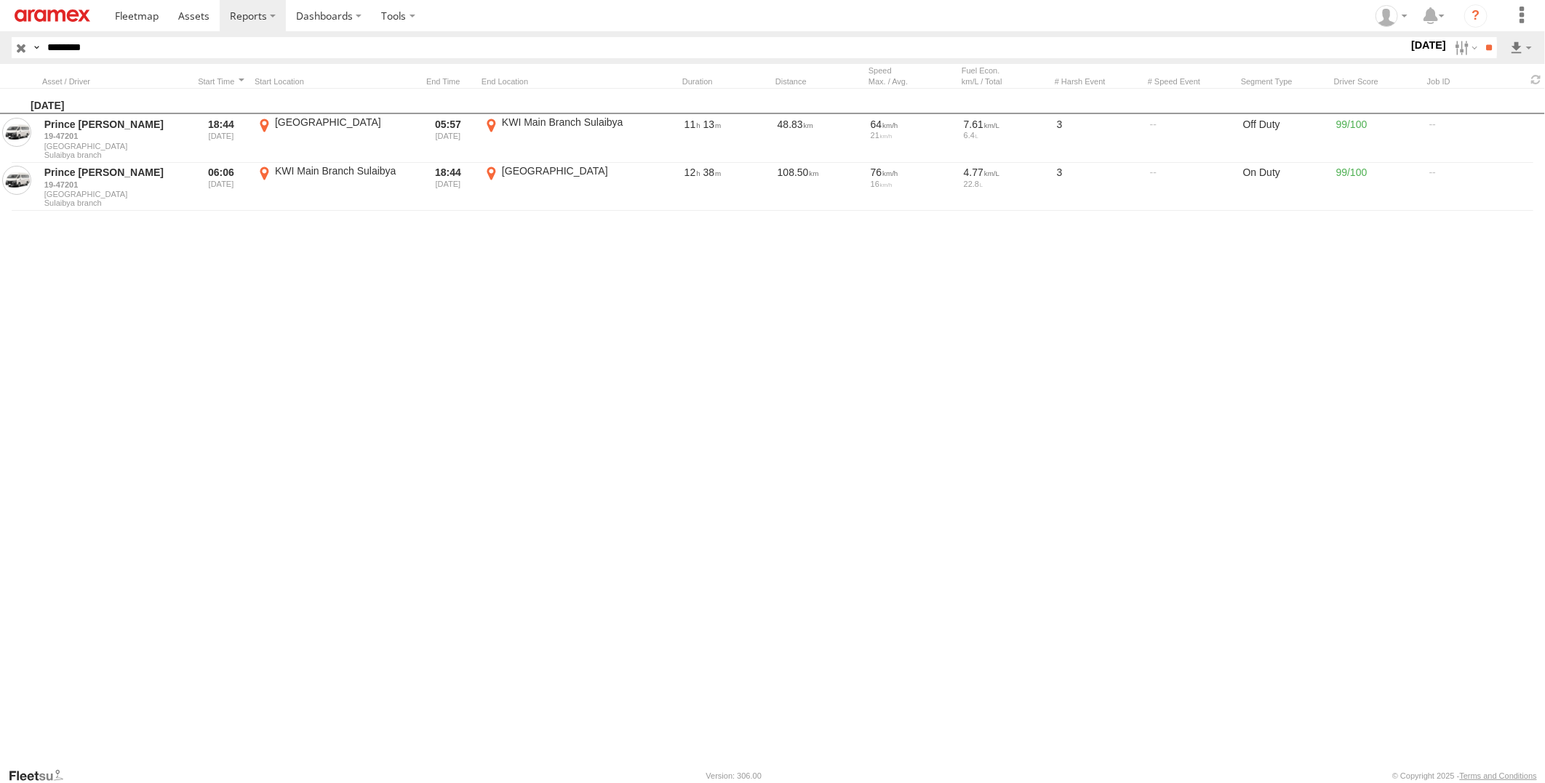
type input "********"
click at [1480, 37] on input "**" at bounding box center [1488, 47] width 17 height 21
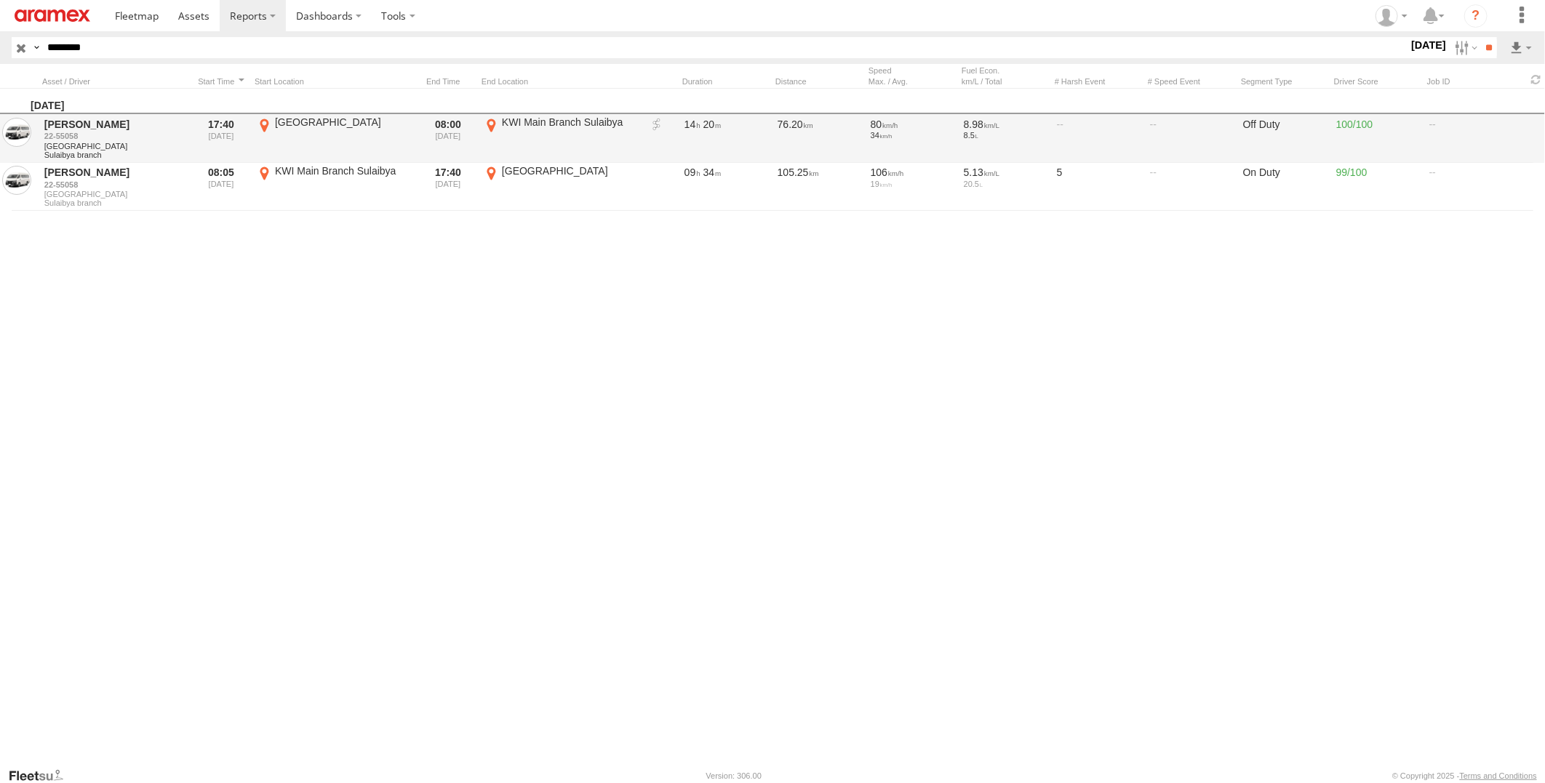
click at [653, 122] on link at bounding box center [656, 125] width 15 height 15
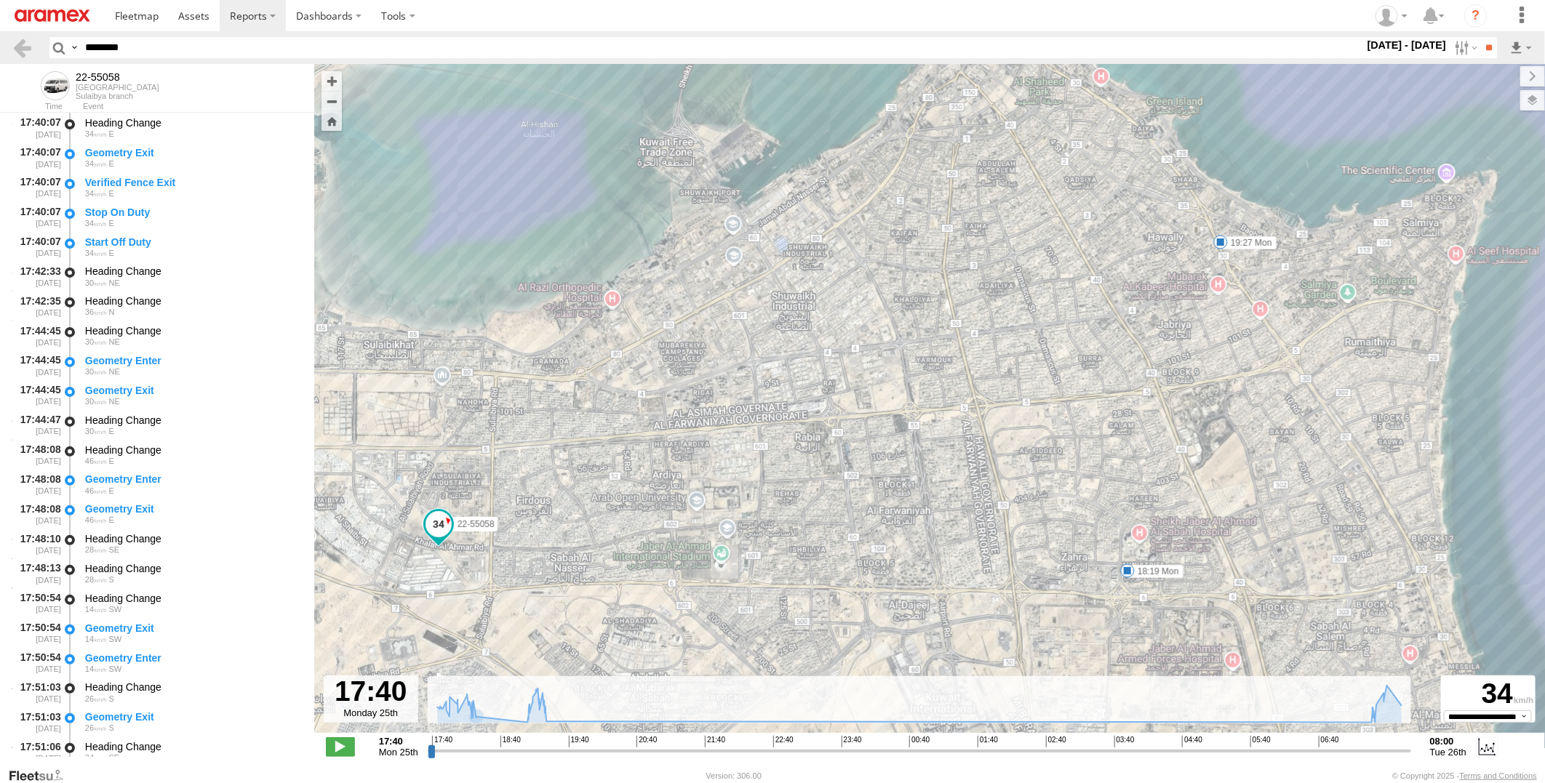
click at [511, 633] on div "22-55058 18:19 Mon 19:27 Mon" at bounding box center [929, 406] width 1230 height 684
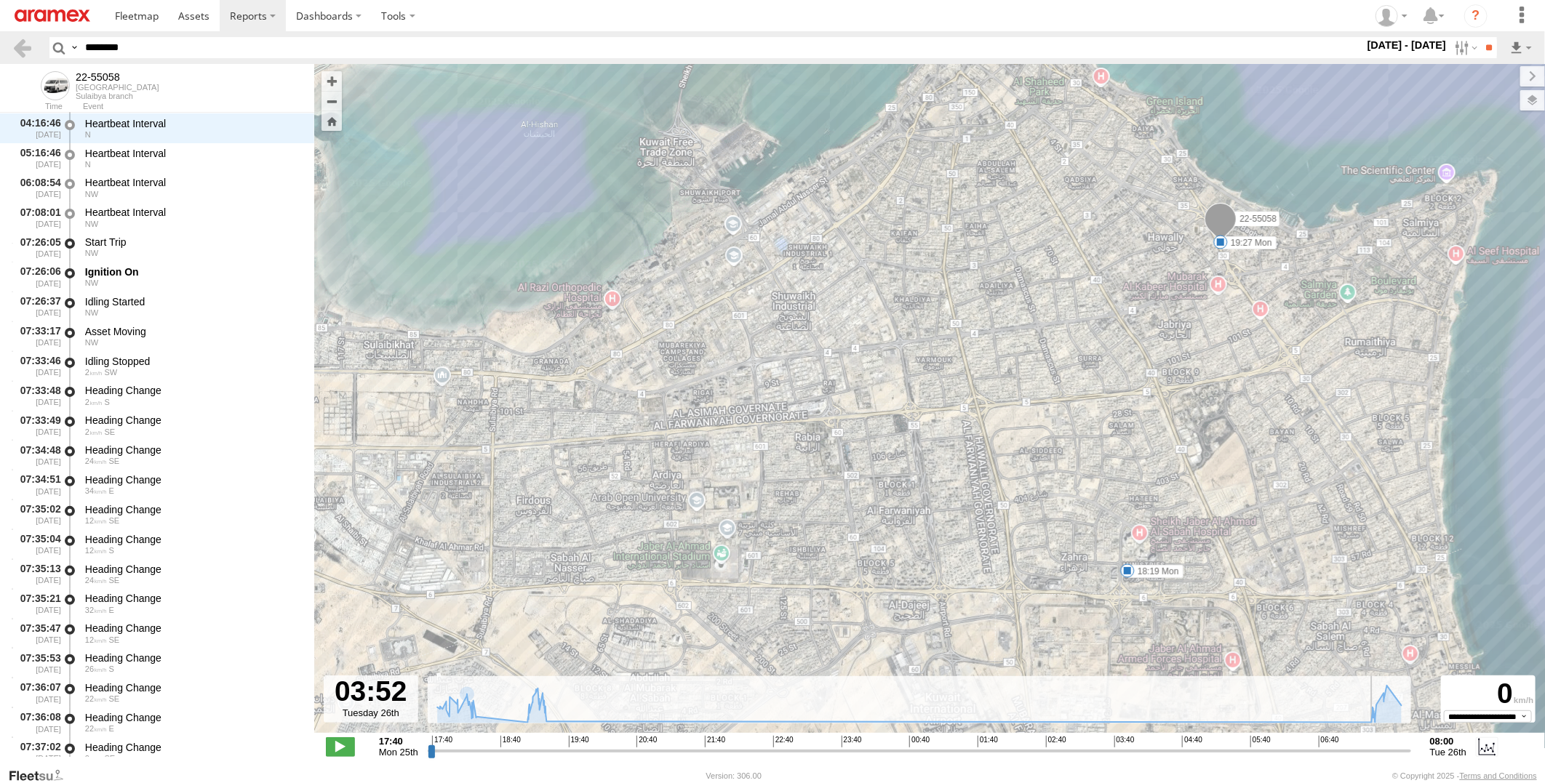
drag, startPoint x: 431, startPoint y: 751, endPoint x: 1124, endPoint y: 751, distance: 693.1
type input "**********"
click at [1124, 751] on input "range" at bounding box center [919, 751] width 983 height 14
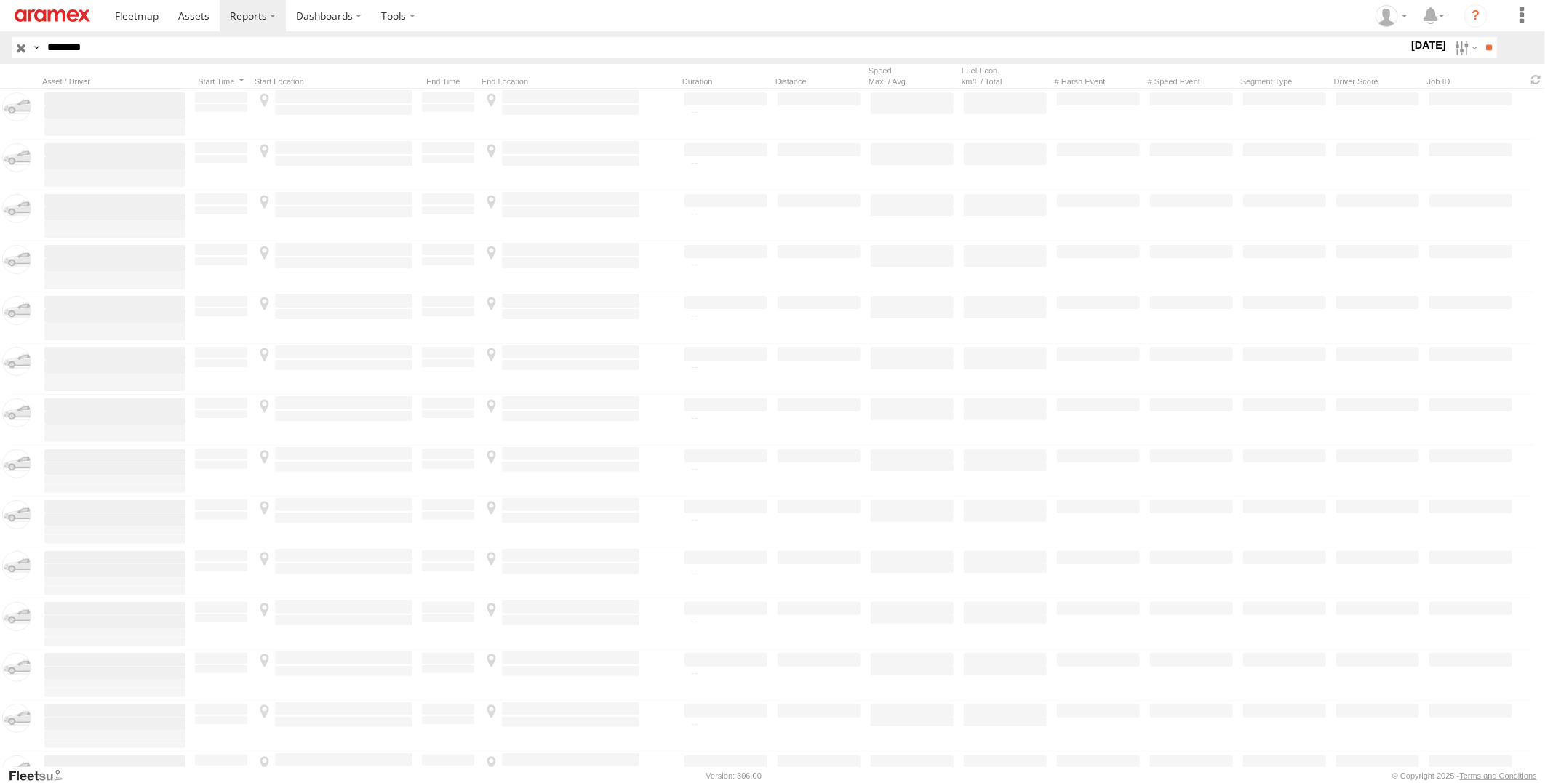
drag, startPoint x: 0, startPoint y: 0, endPoint x: 0, endPoint y: 57, distance: 56.7
click at [0, 55] on html at bounding box center [772, 391] width 1545 height 783
paste input "text"
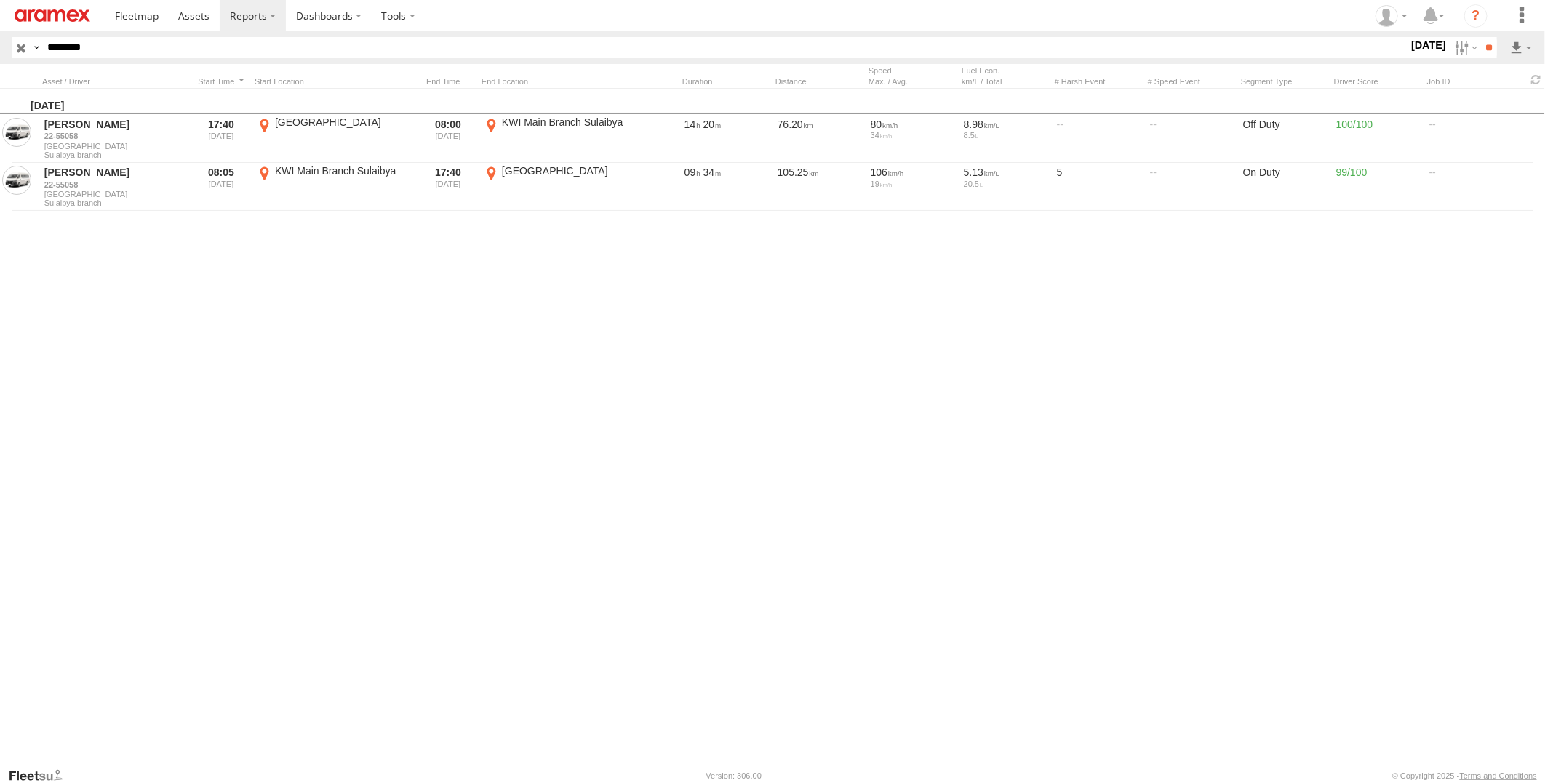
type input "********"
click at [1480, 37] on input "**" at bounding box center [1488, 47] width 17 height 21
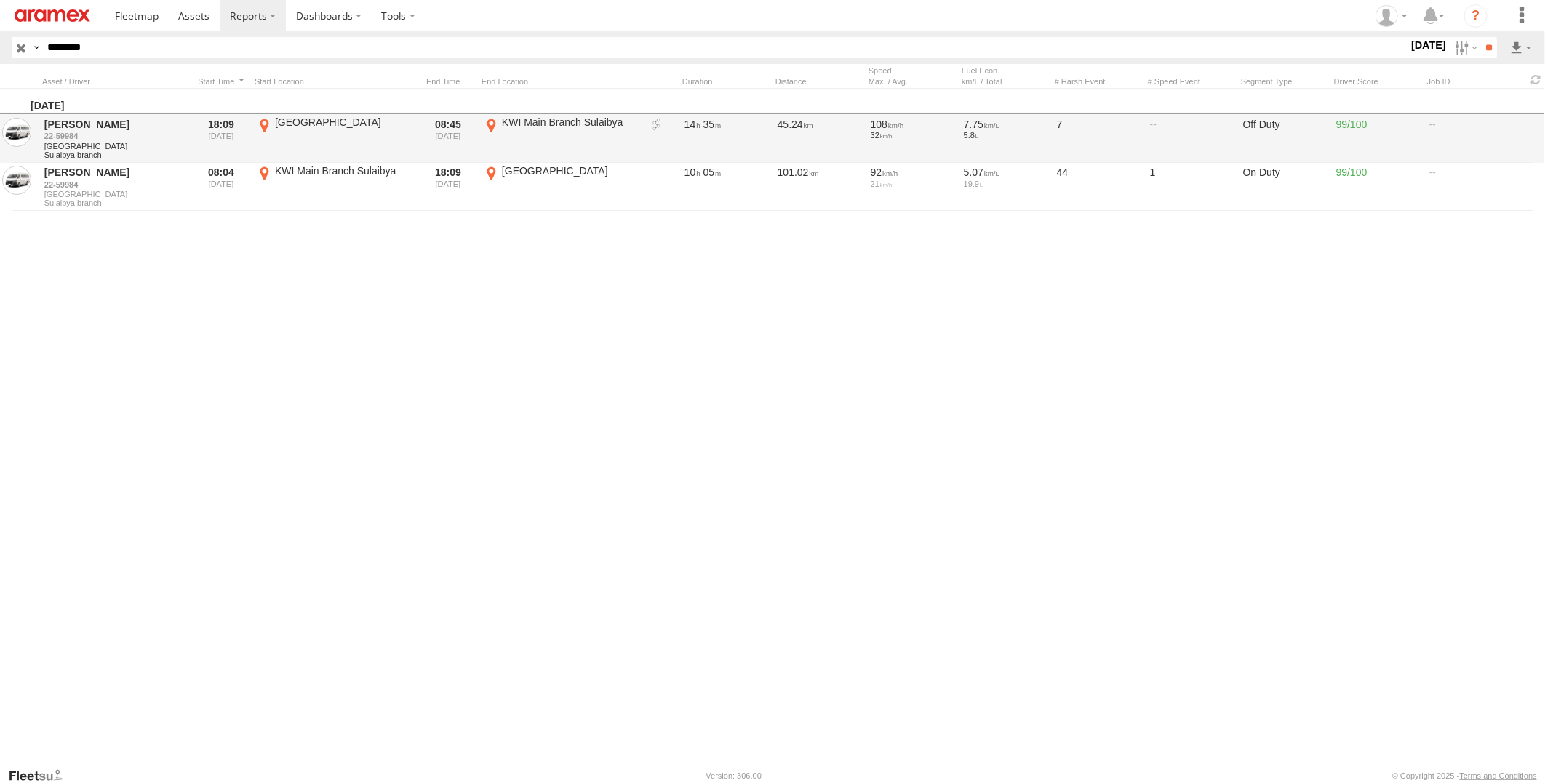
click at [657, 124] on link at bounding box center [656, 125] width 15 height 15
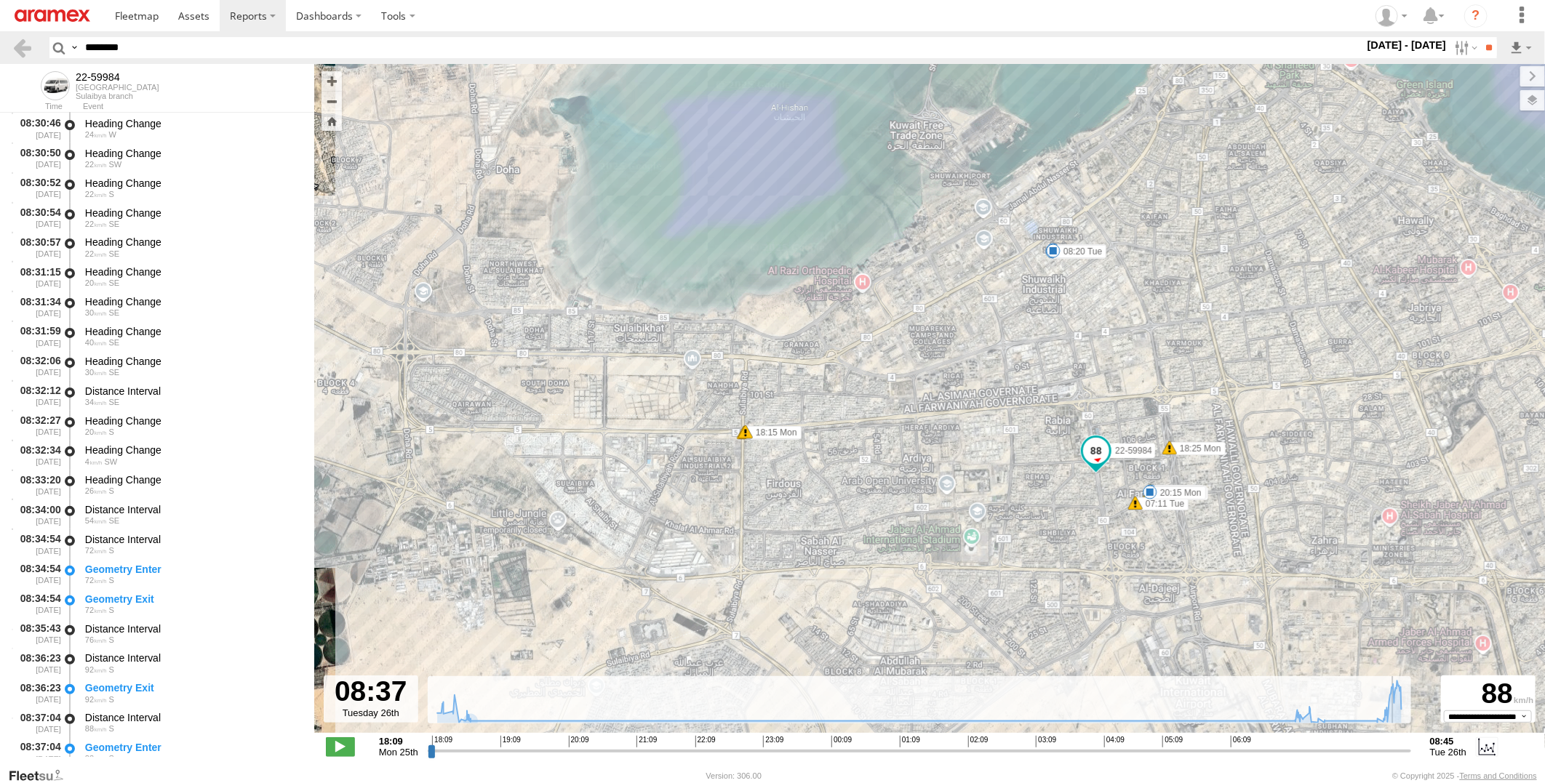
scroll to position [5740, 0]
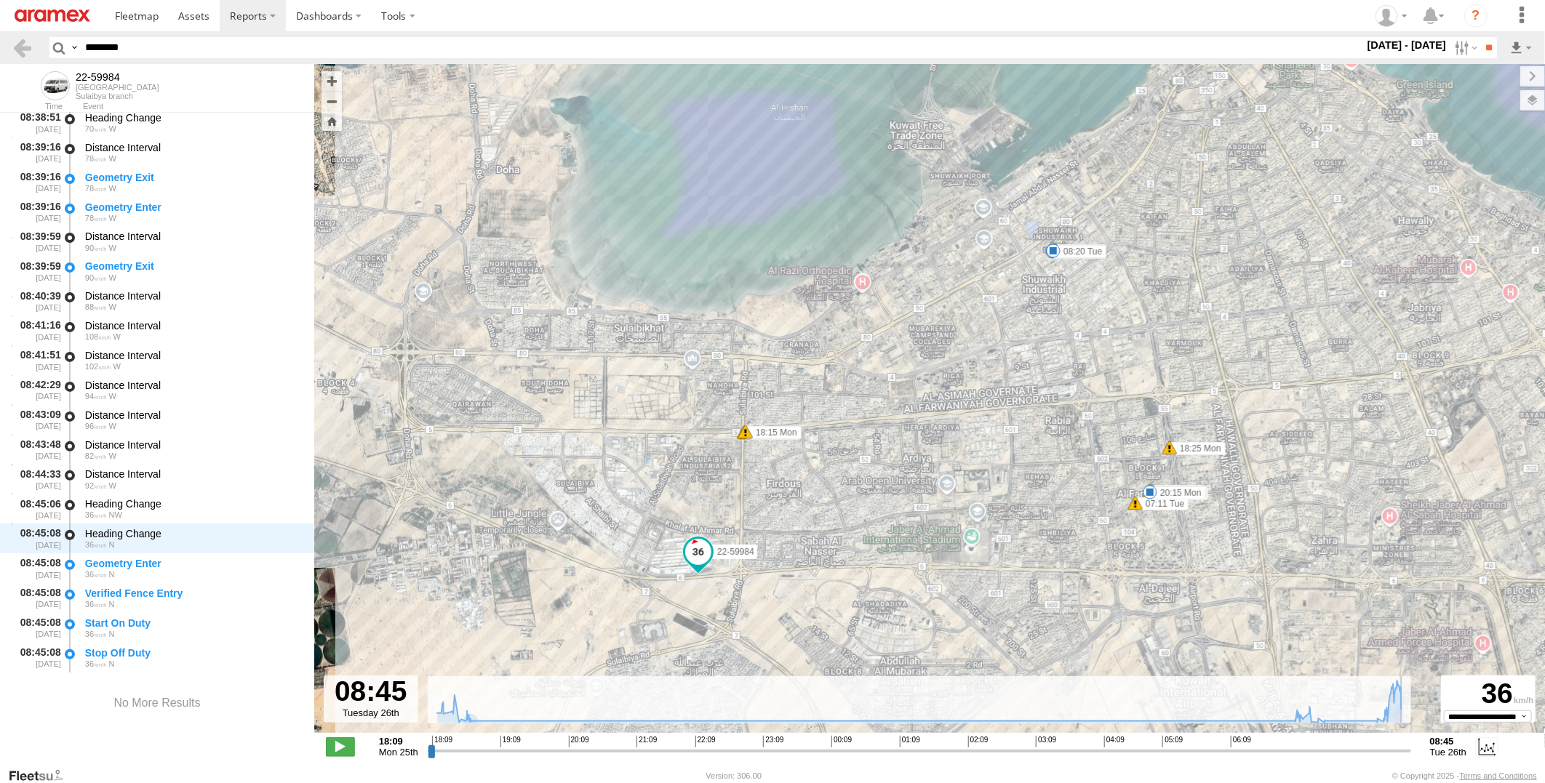
drag, startPoint x: 431, startPoint y: 755, endPoint x: 1417, endPoint y: 772, distance: 986.3
type input "**********"
click at [1411, 758] on input "range" at bounding box center [919, 751] width 983 height 14
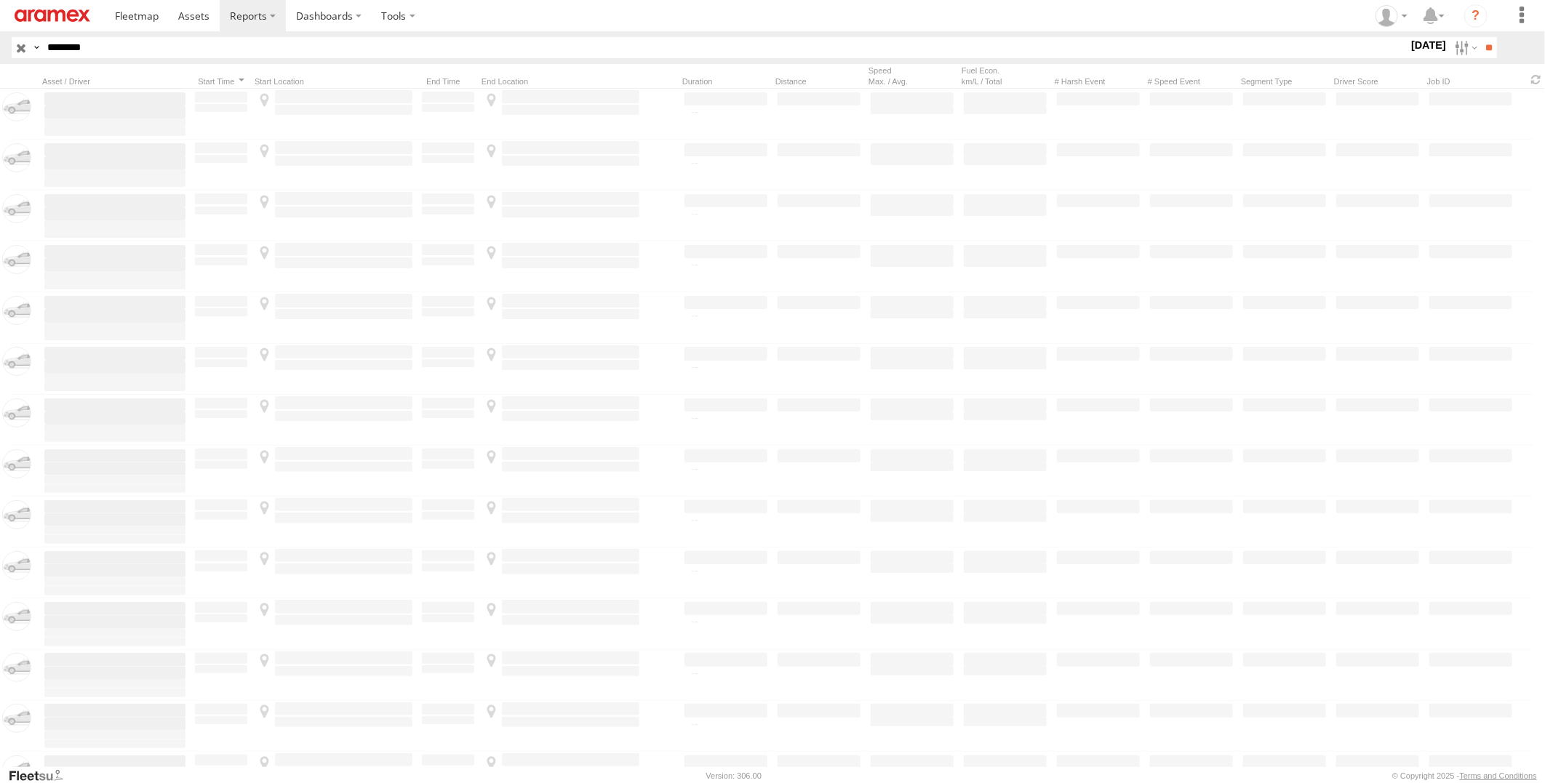
click at [0, 48] on html at bounding box center [772, 391] width 1545 height 783
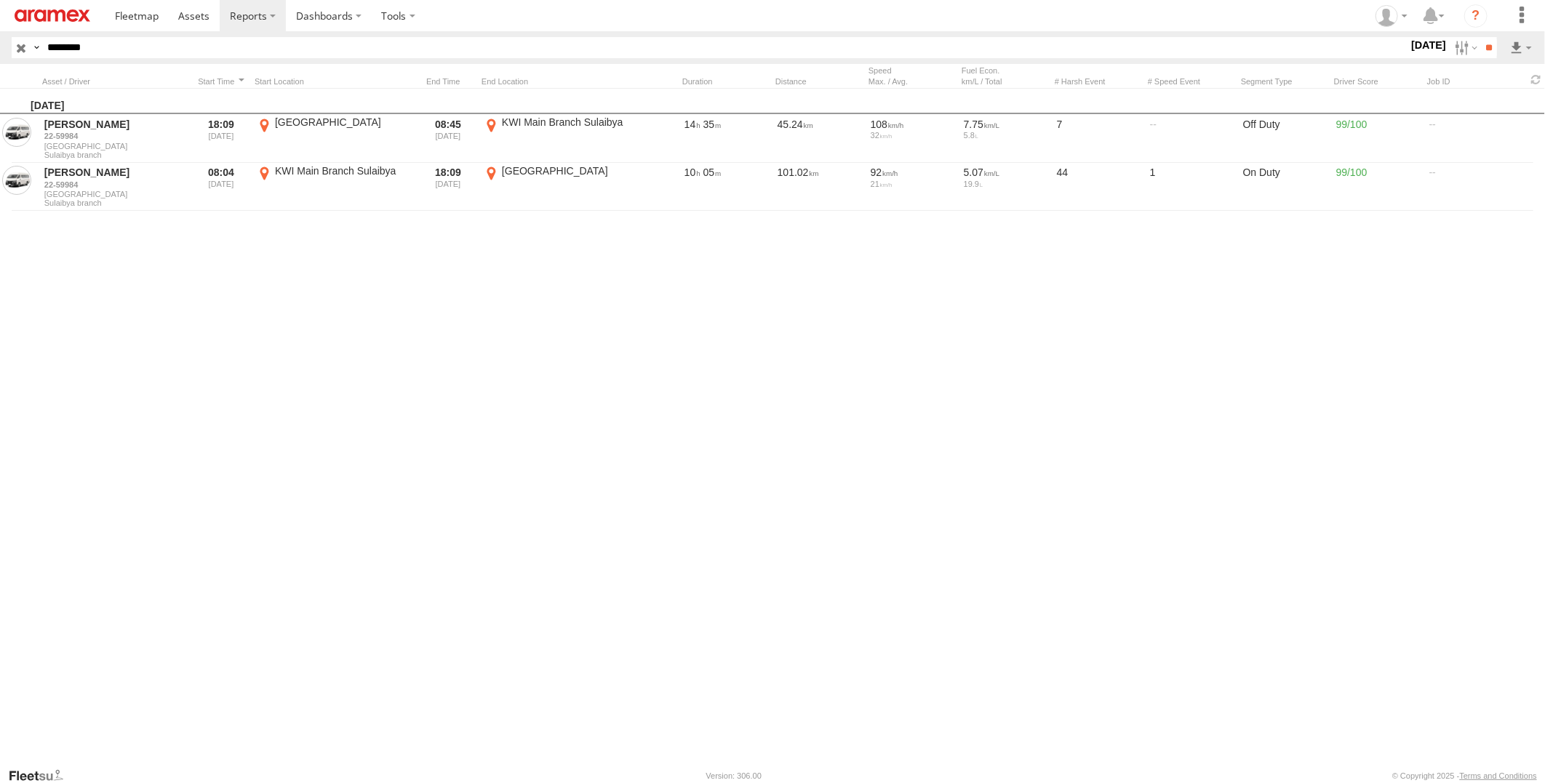
type input "********"
click at [1480, 37] on input "**" at bounding box center [1488, 47] width 17 height 21
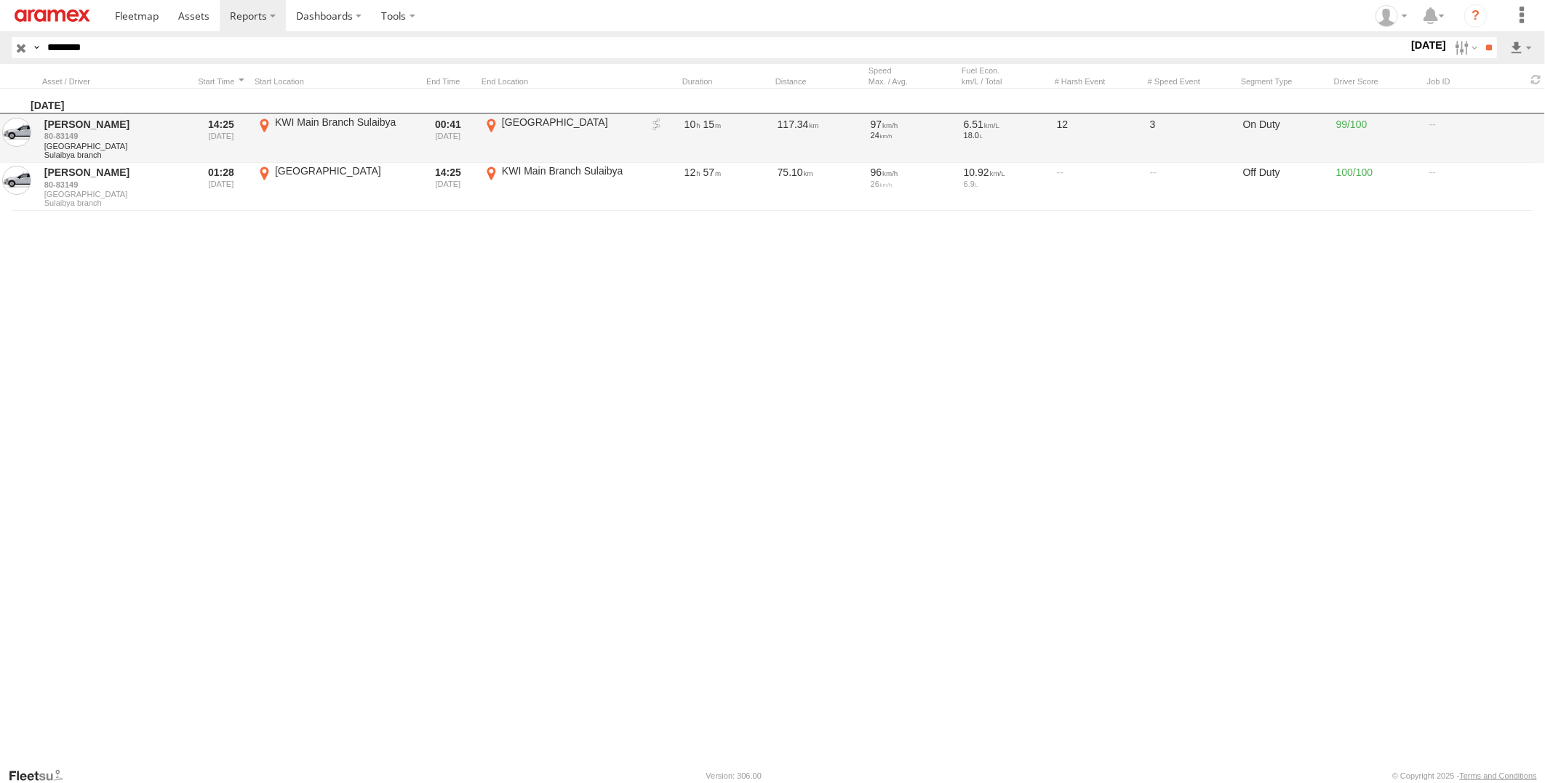
click at [655, 122] on link at bounding box center [656, 125] width 15 height 15
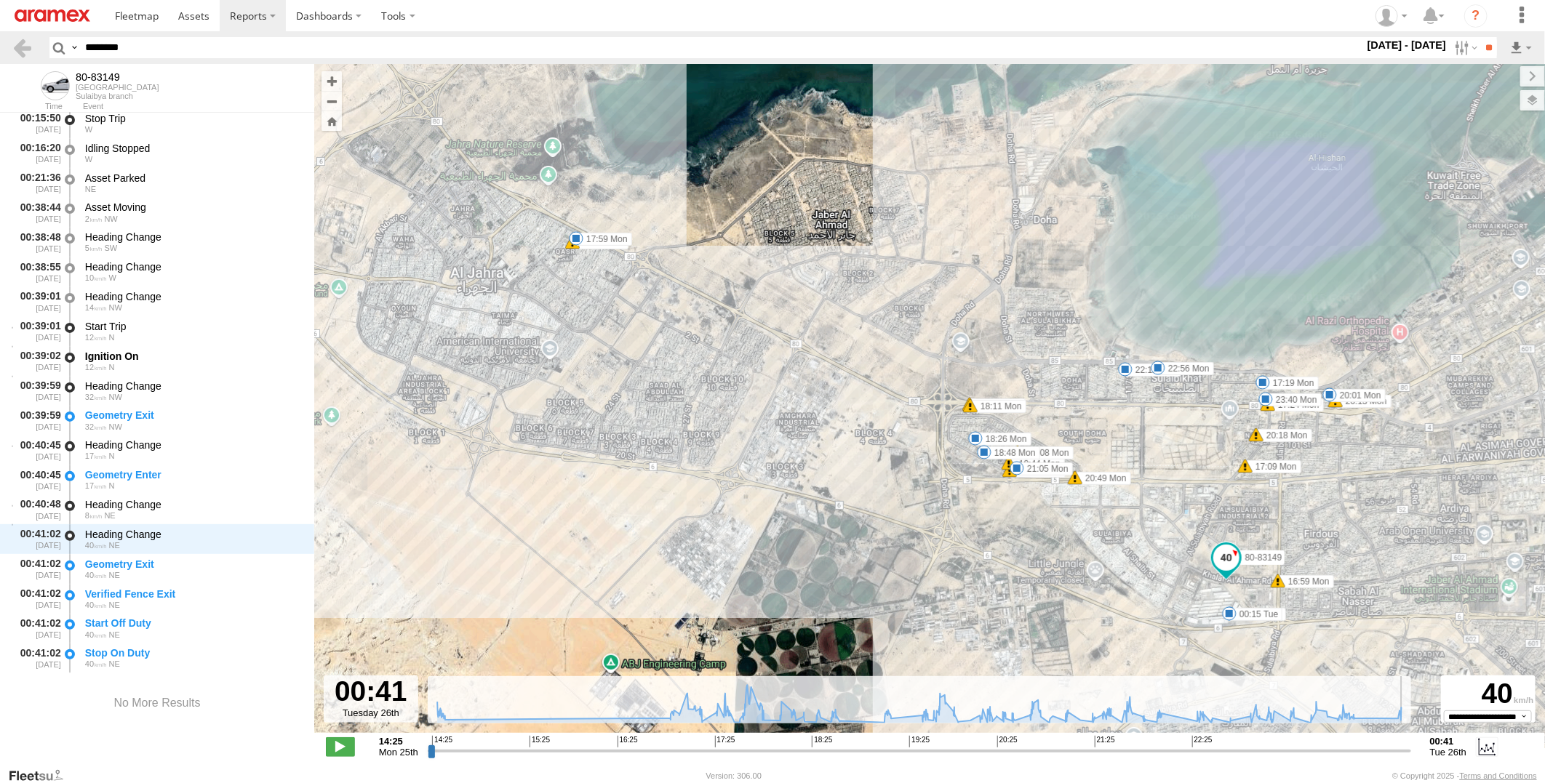
drag, startPoint x: 430, startPoint y: 752, endPoint x: 1465, endPoint y: 771, distance: 1035.0
type input "**********"
click at [1411, 758] on input "range" at bounding box center [919, 751] width 983 height 14
